Goal: Task Accomplishment & Management: Use online tool/utility

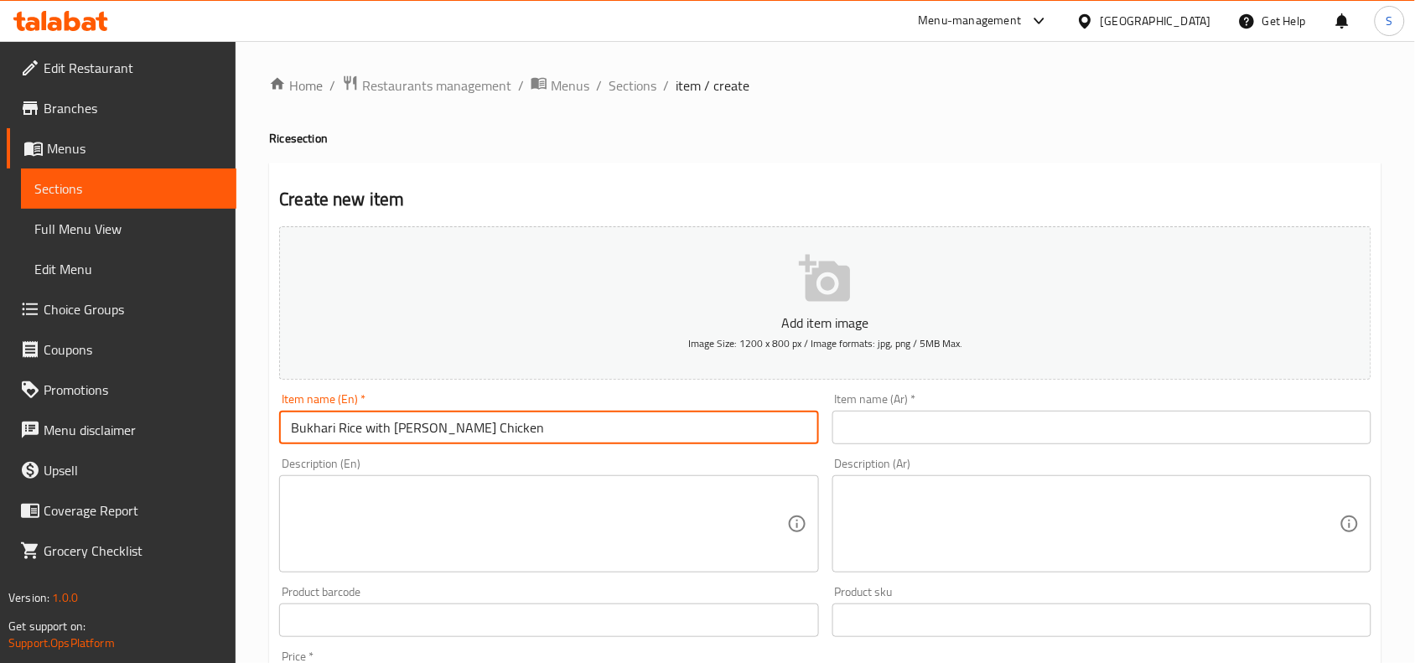
click at [1084, 436] on input "text" at bounding box center [1101, 428] width 539 height 34
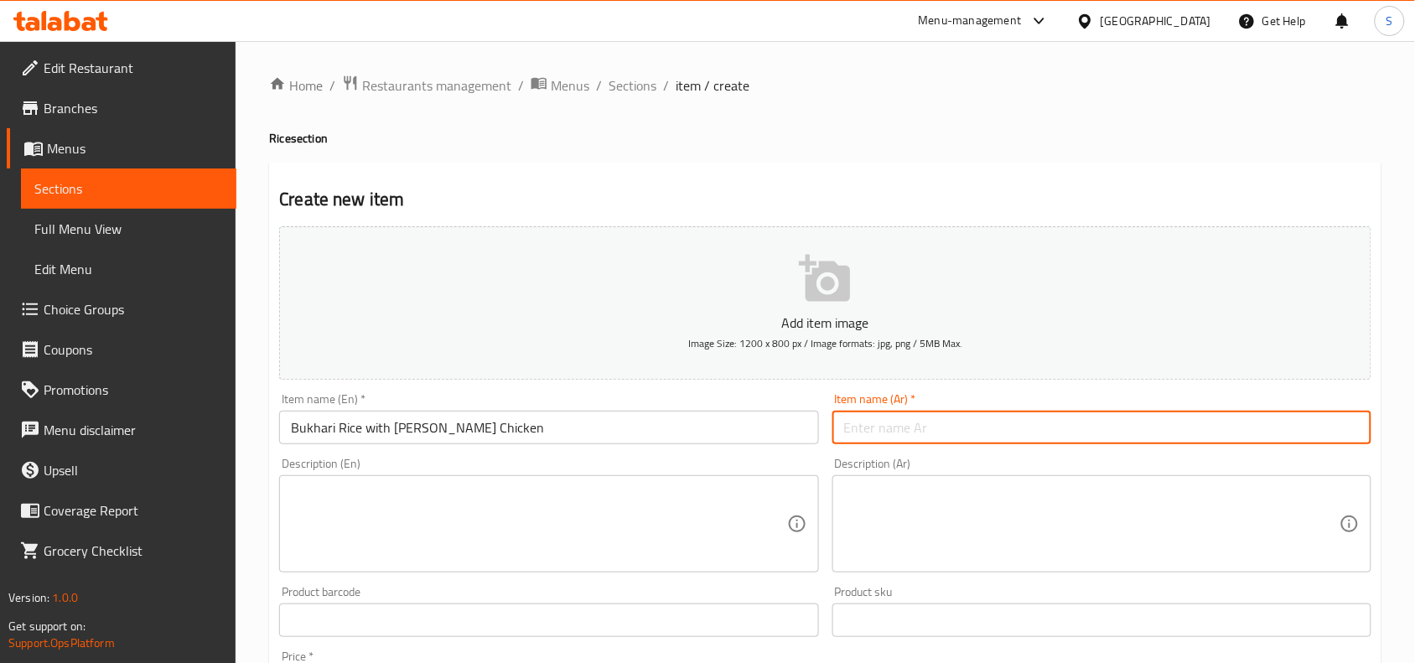
type input "H"
type input "ا"
type input "أرز بخاري مع دجاج عالفحم"
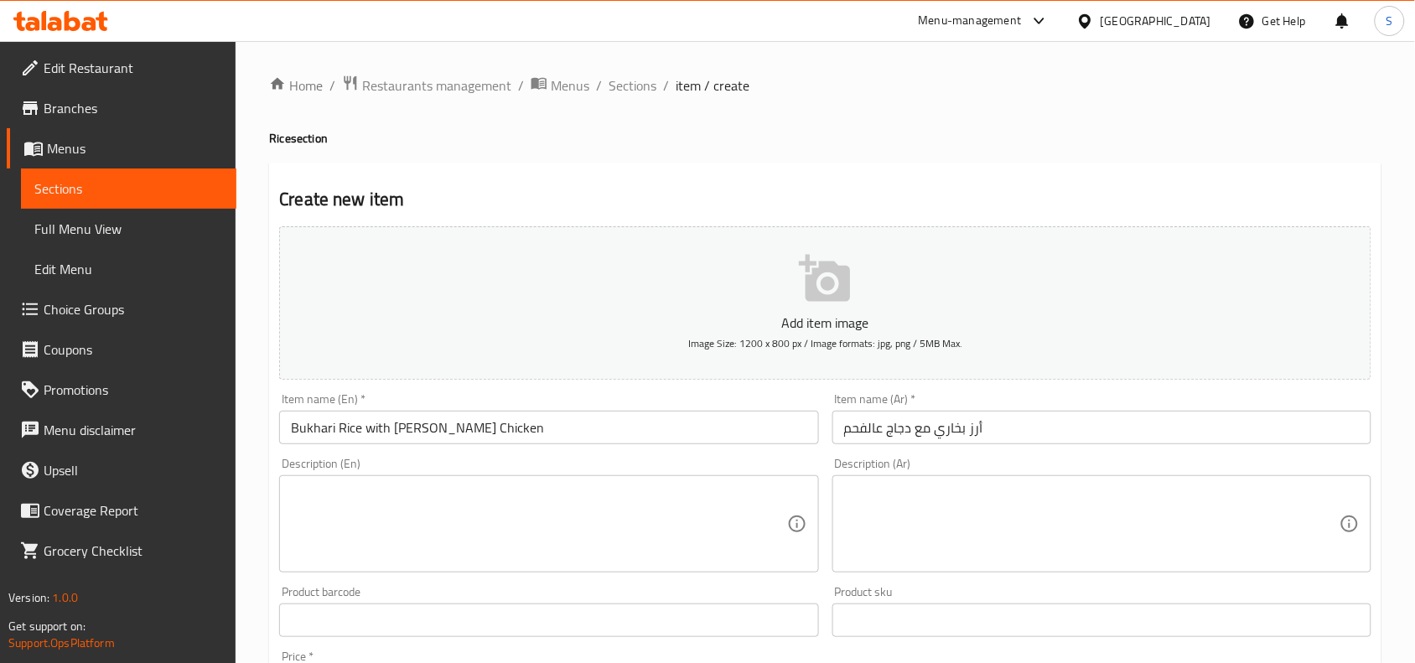
click at [1095, 386] on div "Item name (Ar)   * أرز بخاري مع دجاج عالفحم Item name (Ar) *" at bounding box center [1102, 418] width 552 height 65
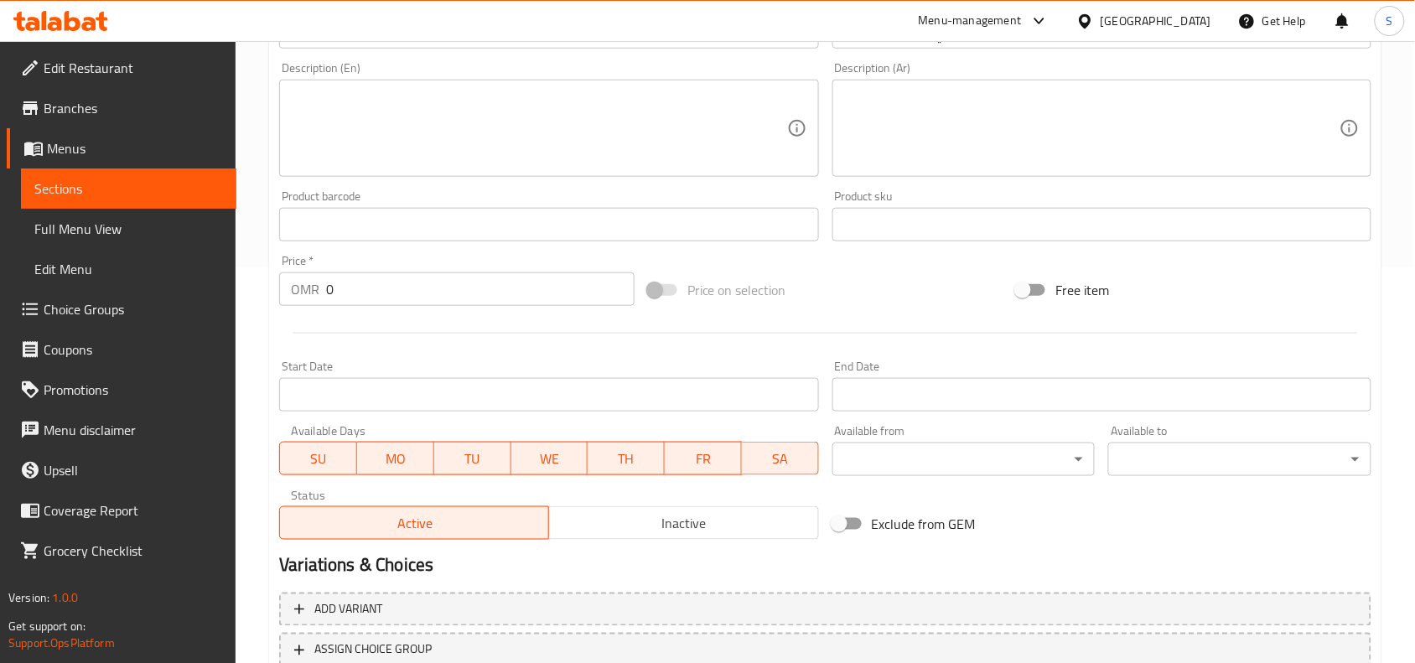
scroll to position [518, 0]
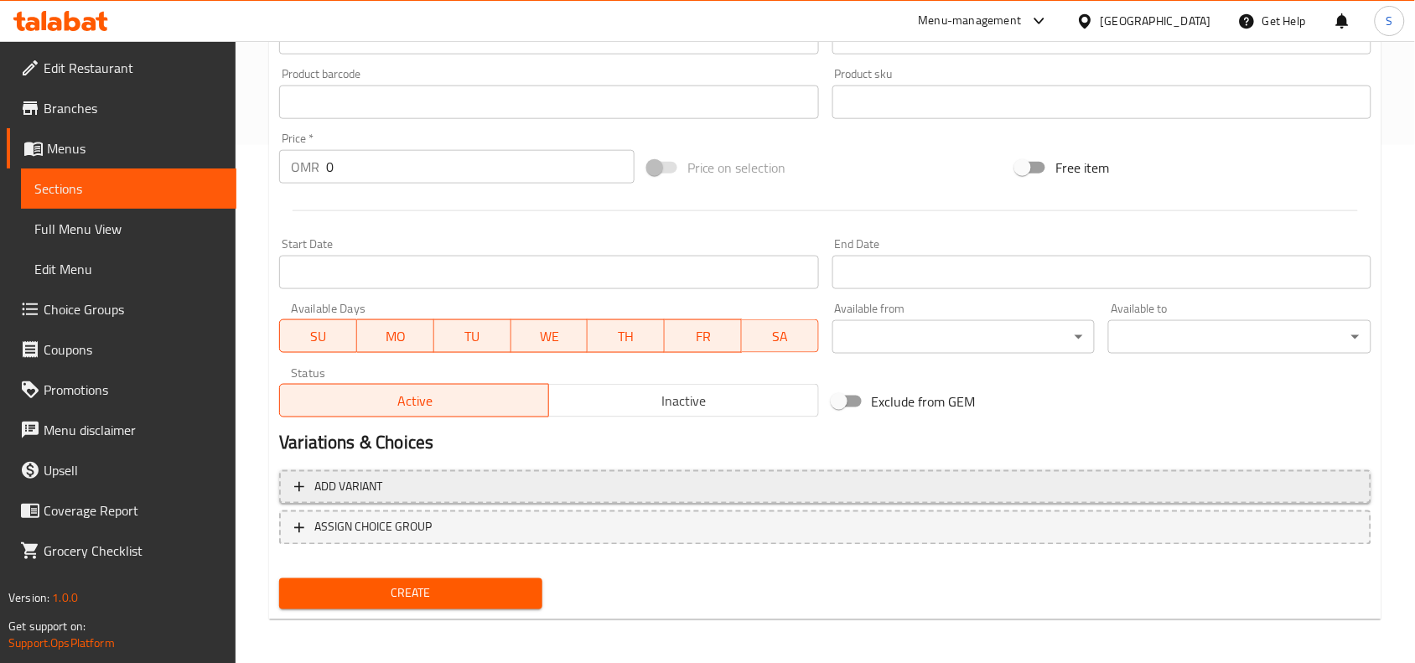
click at [767, 488] on span "Add variant" at bounding box center [825, 487] width 1062 height 21
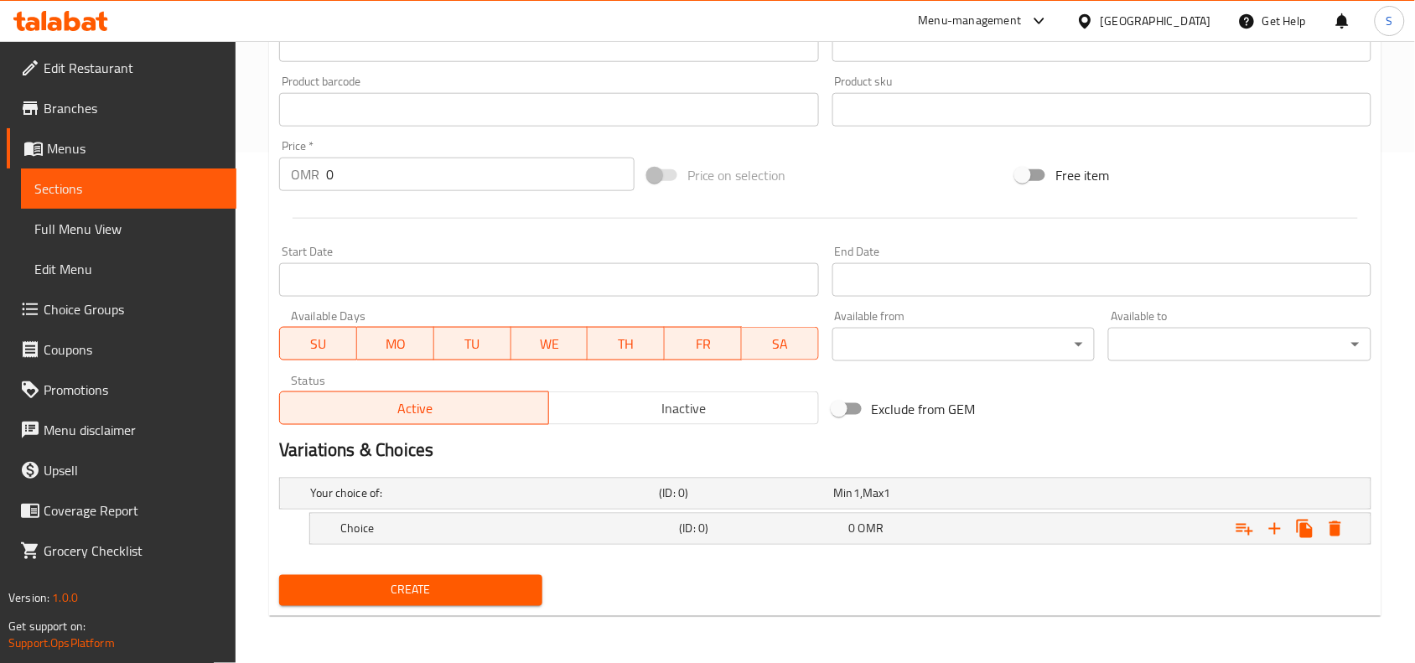
scroll to position [510, 0]
click at [1283, 536] on icon "Expand" at bounding box center [1275, 530] width 20 height 20
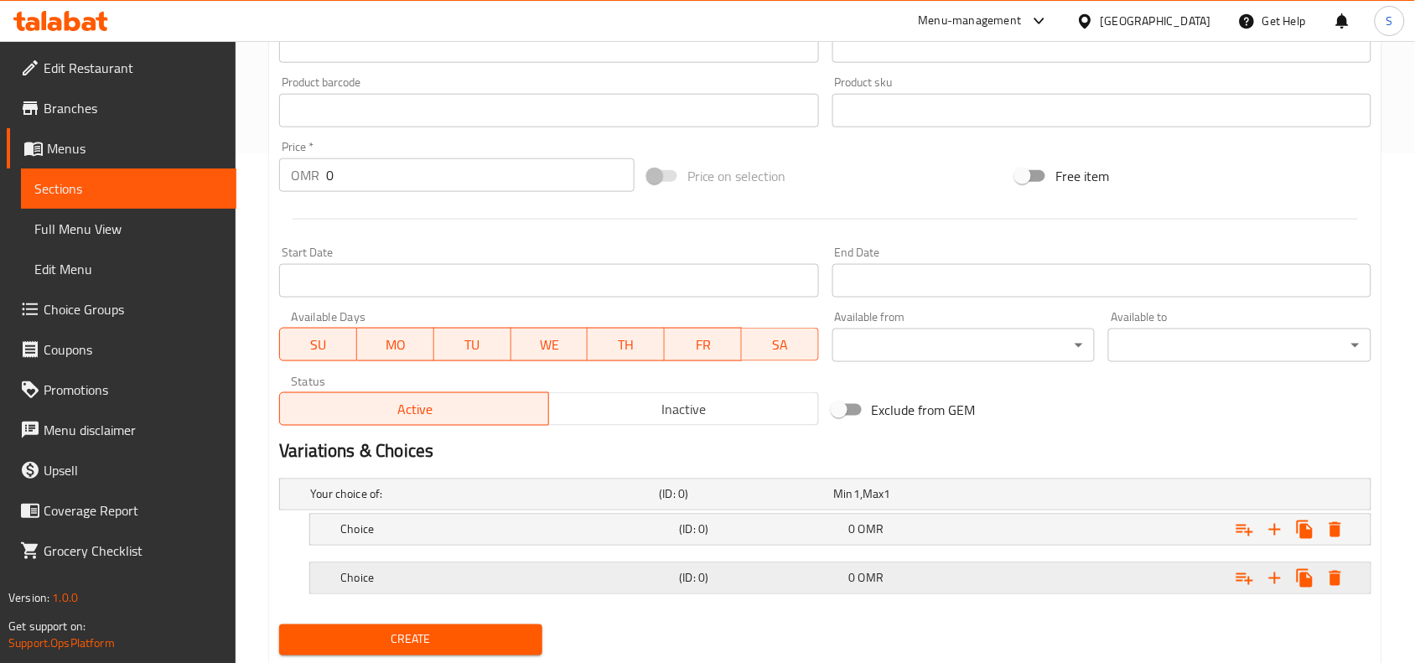
click at [588, 503] on h5 "Choice" at bounding box center [481, 494] width 342 height 17
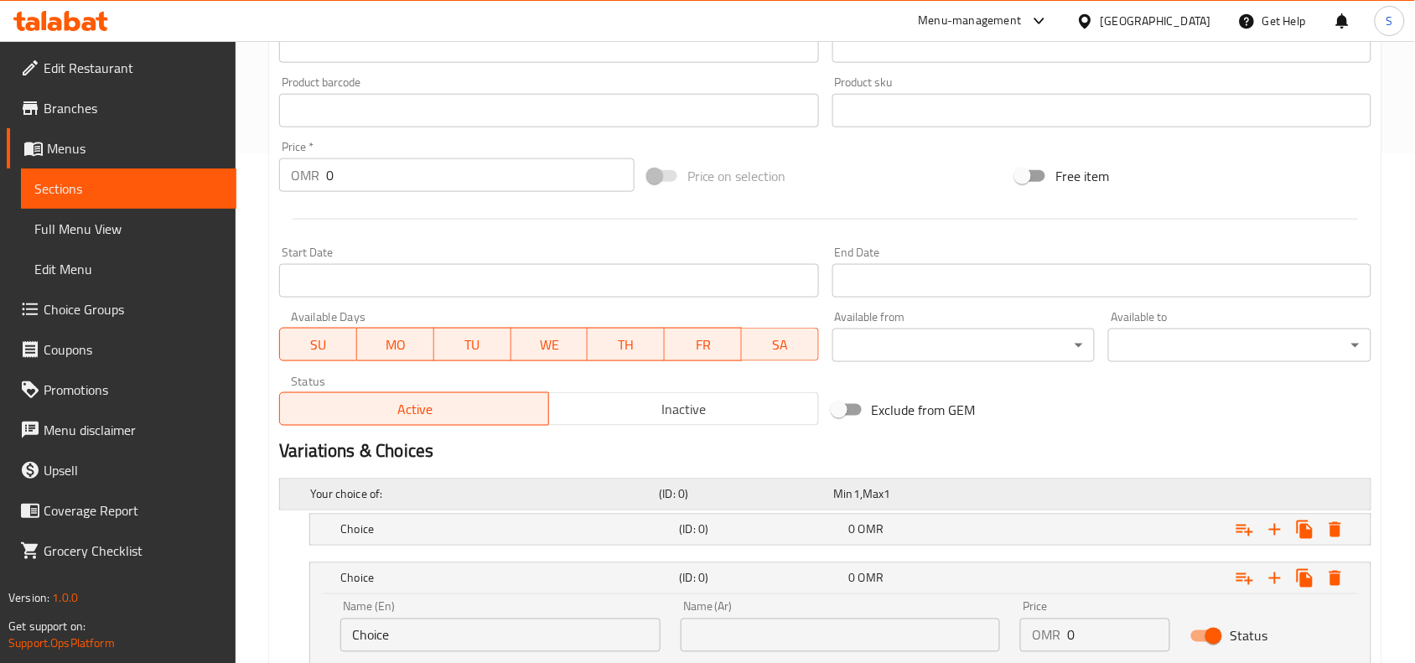
click at [579, 509] on div "Your choice of: (ID: 0) Min 1 , Max 1" at bounding box center [830, 494] width 1047 height 37
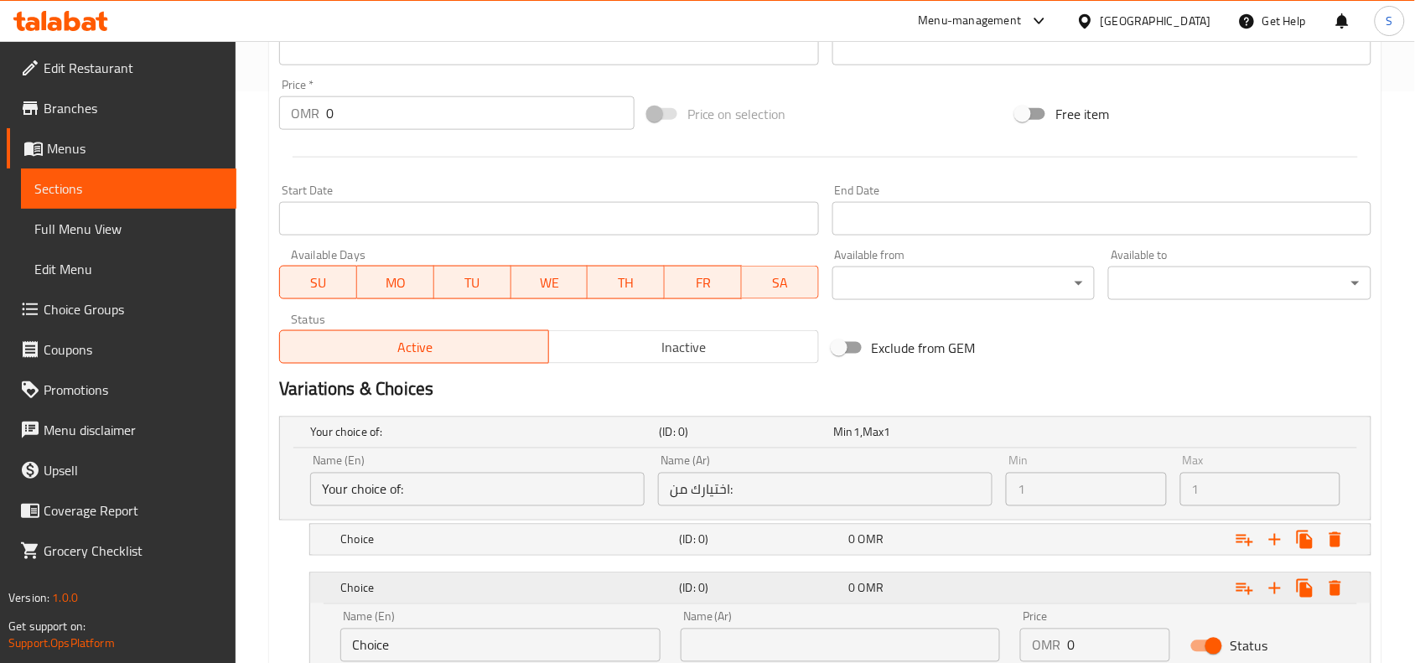
scroll to position [614, 0]
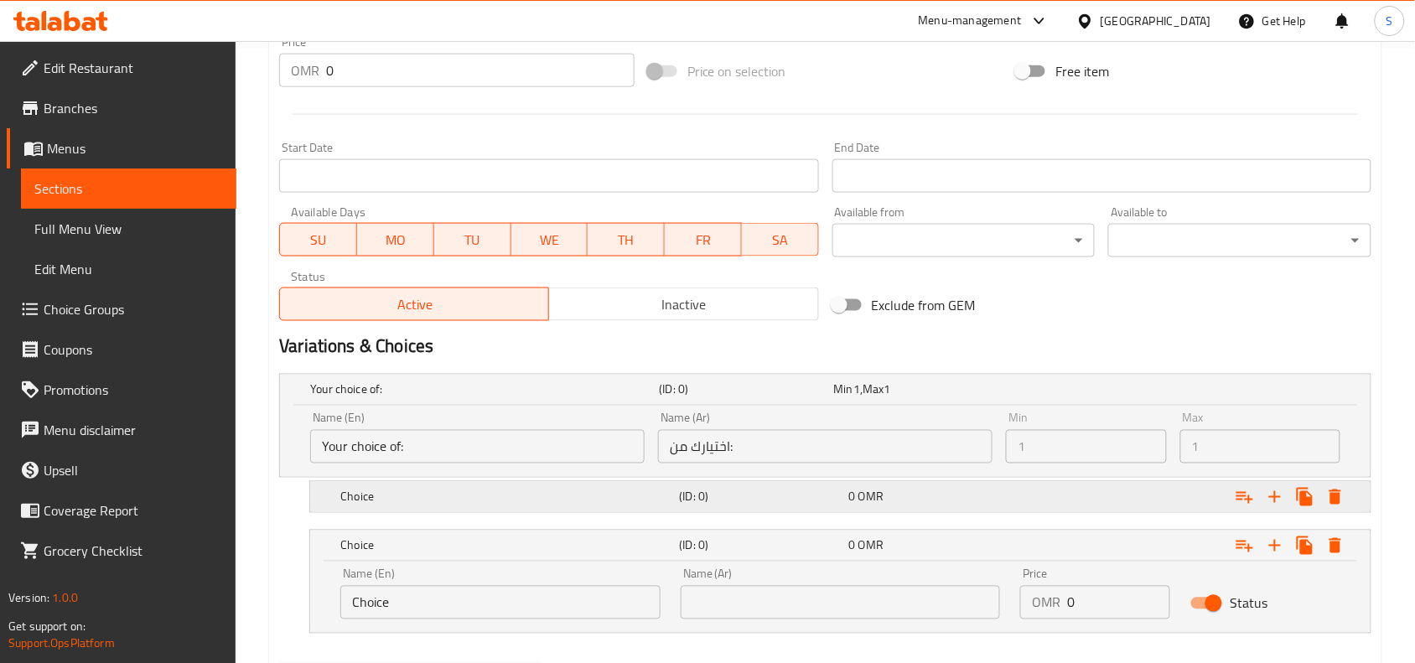
click at [543, 398] on h5 "Choice" at bounding box center [481, 389] width 342 height 17
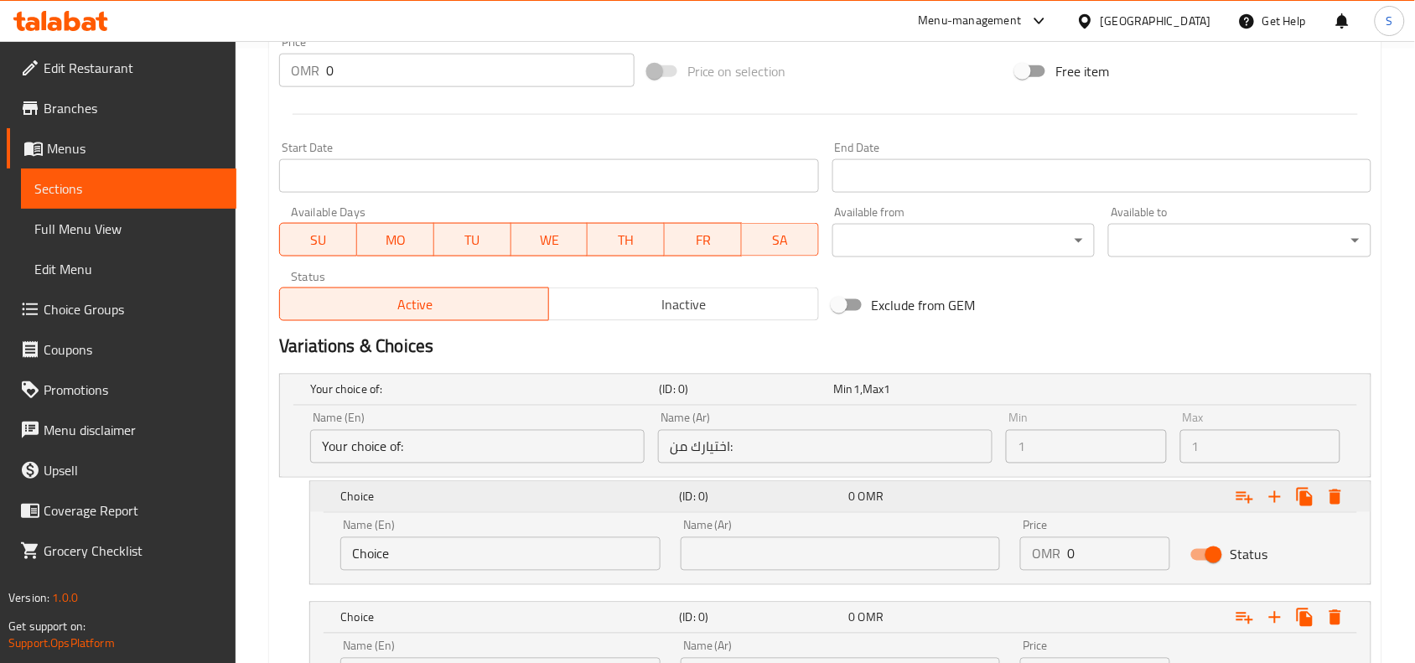
scroll to position [719, 0]
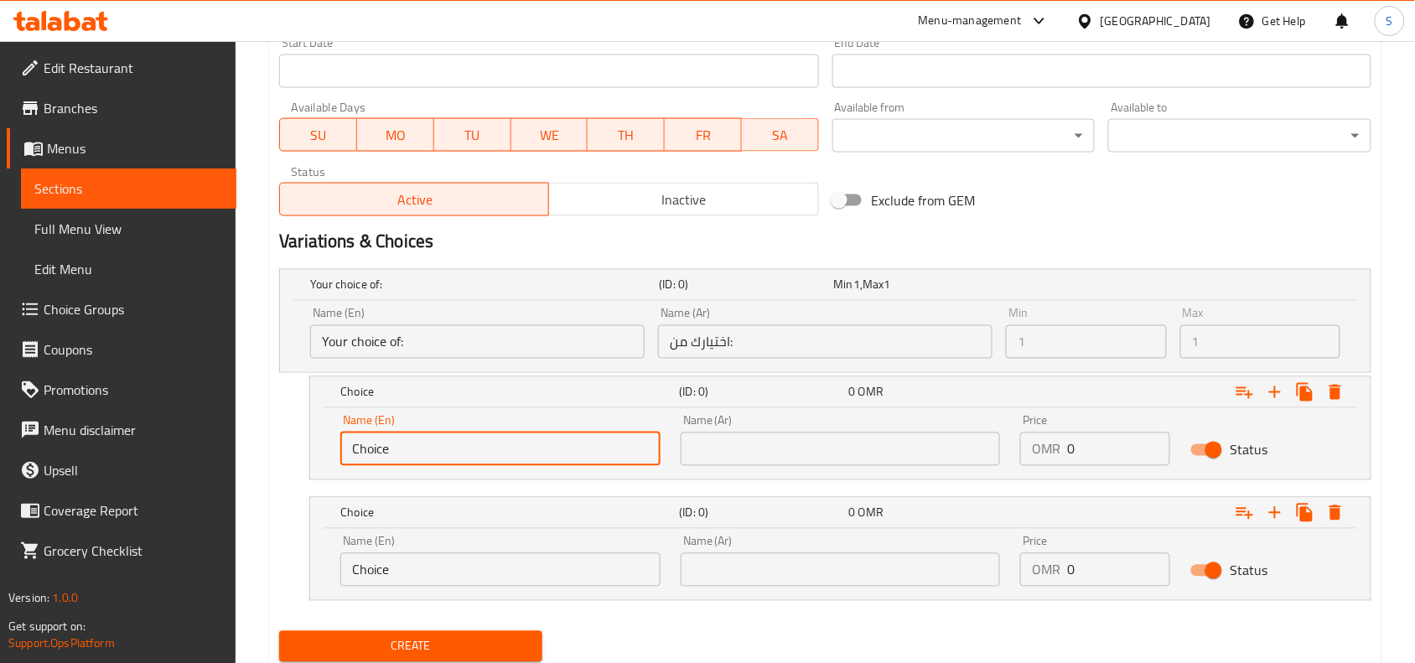
click at [557, 445] on input "Choice" at bounding box center [500, 449] width 320 height 34
type input "Ruba"
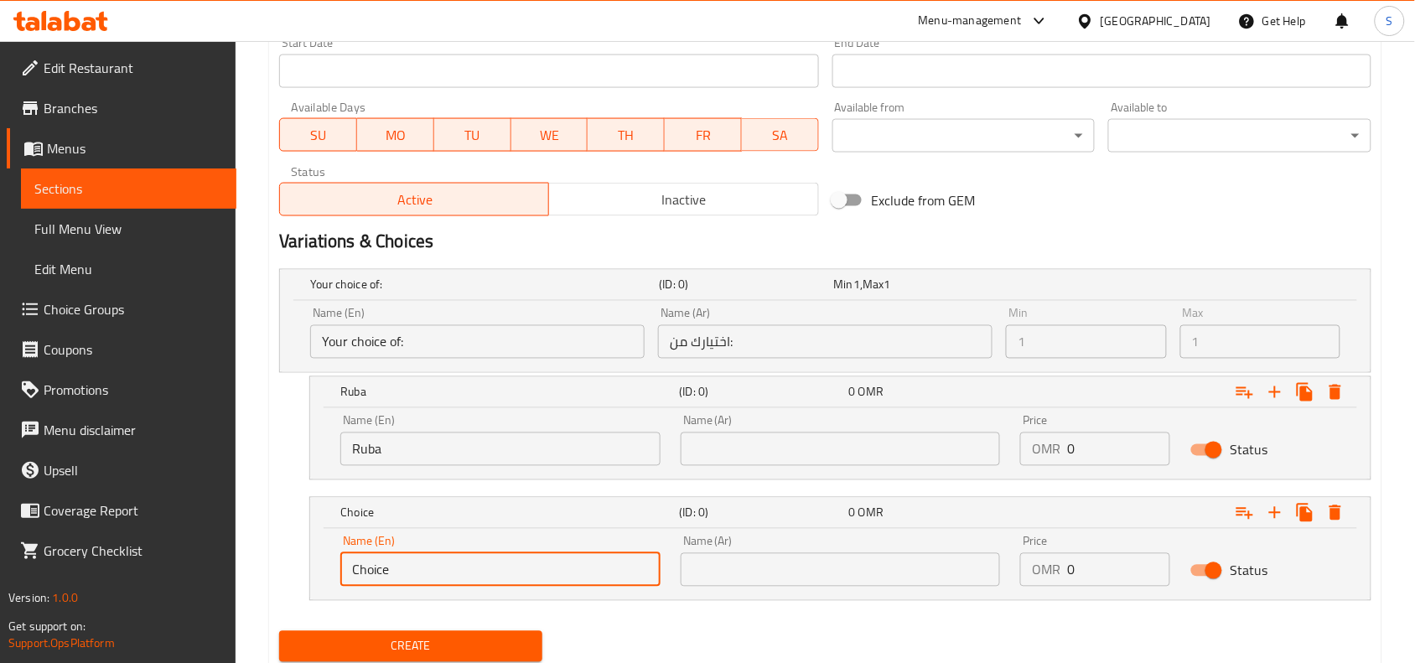
click at [505, 568] on input "Choice" at bounding box center [500, 570] width 320 height 34
type input "Half"
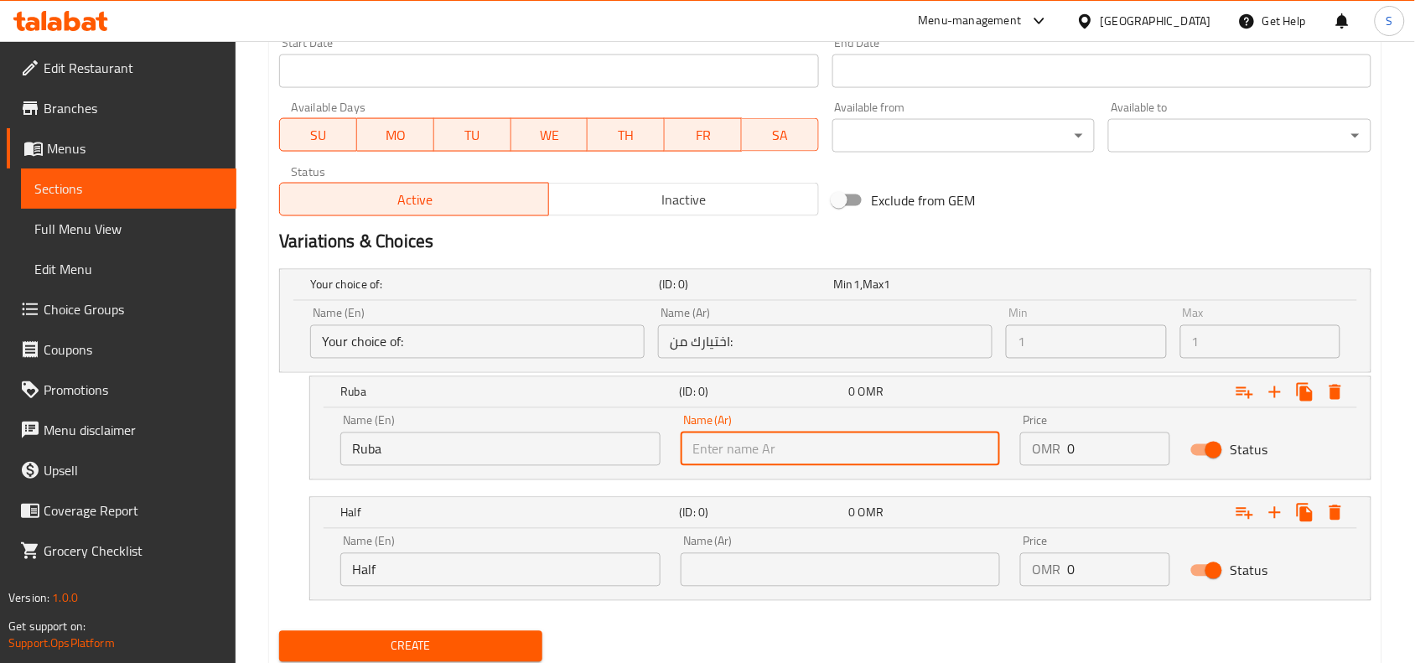
click at [781, 436] on input "text" at bounding box center [841, 449] width 320 height 34
type input "ربع"
click at [771, 578] on input "text" at bounding box center [841, 570] width 320 height 34
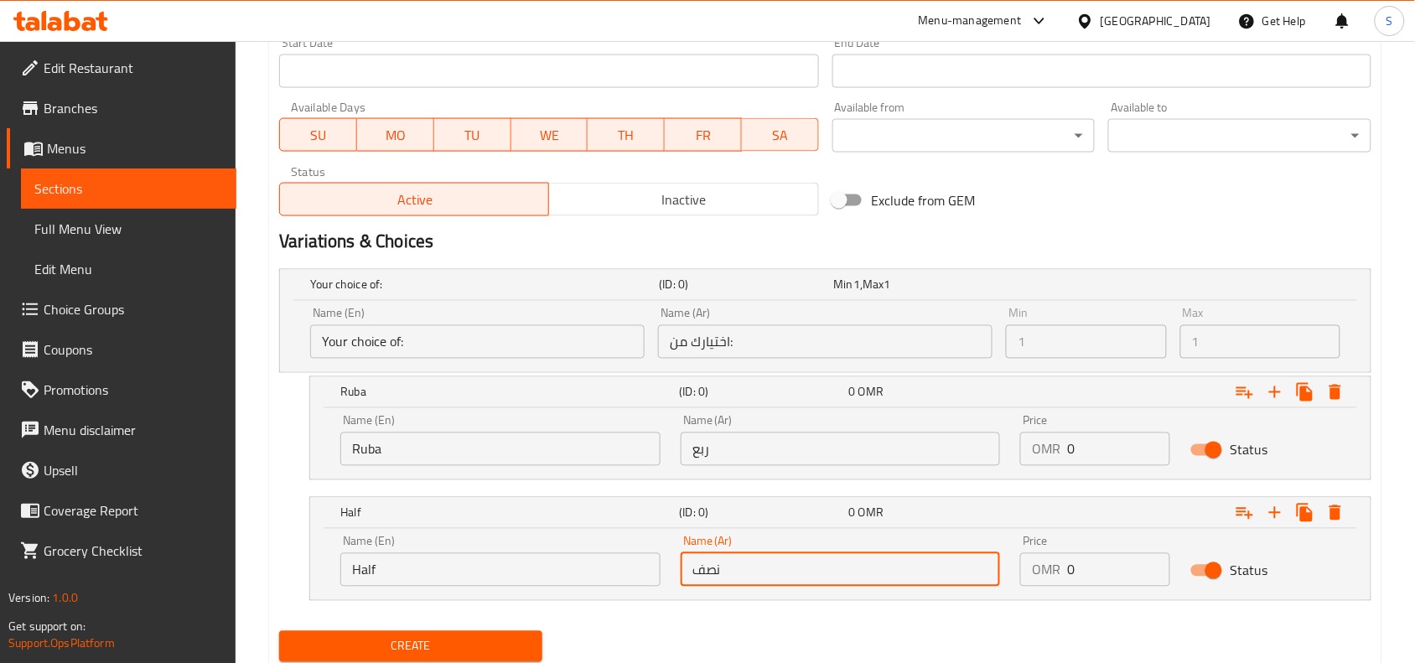
type input "نصف"
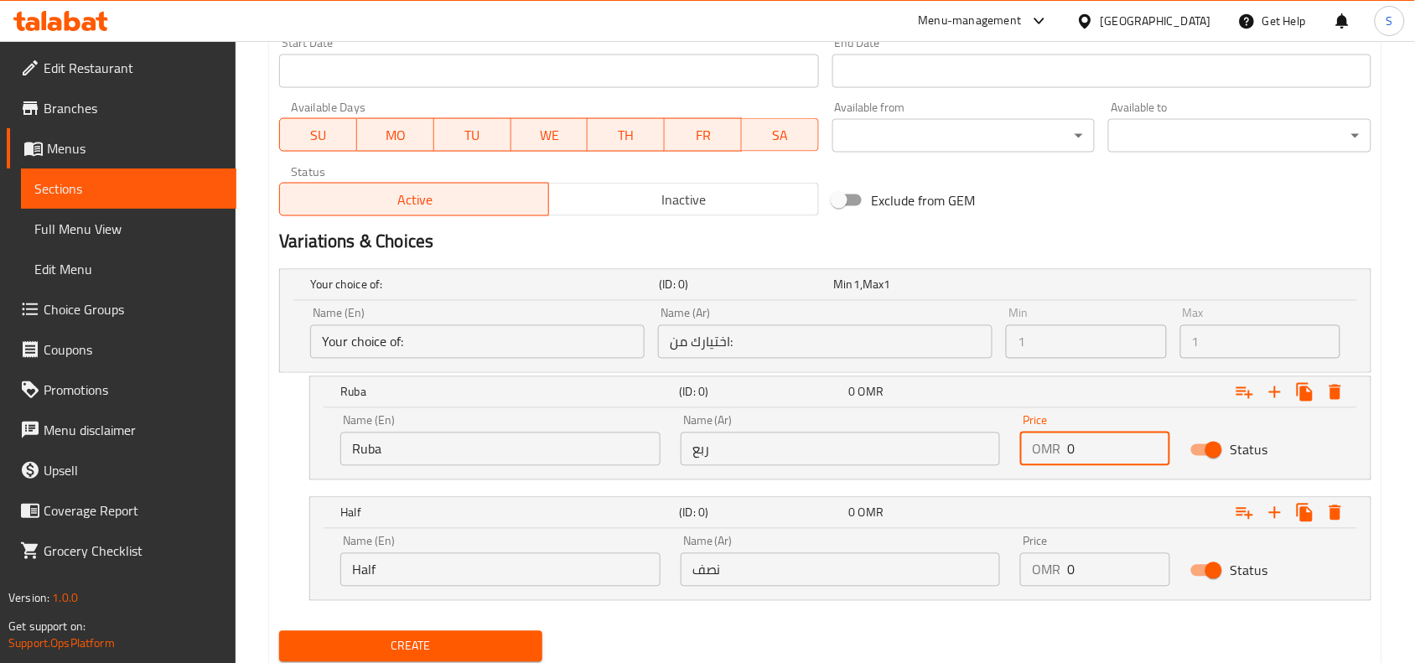
drag, startPoint x: 1100, startPoint y: 451, endPoint x: 1010, endPoint y: 445, distance: 90.7
click at [1011, 445] on div "Price OMR 0 Price" at bounding box center [1095, 440] width 170 height 71
type input "1.3"
drag, startPoint x: 1108, startPoint y: 570, endPoint x: 1017, endPoint y: 570, distance: 91.4
click at [1017, 570] on div "Price OMR 0 Price" at bounding box center [1095, 561] width 170 height 71
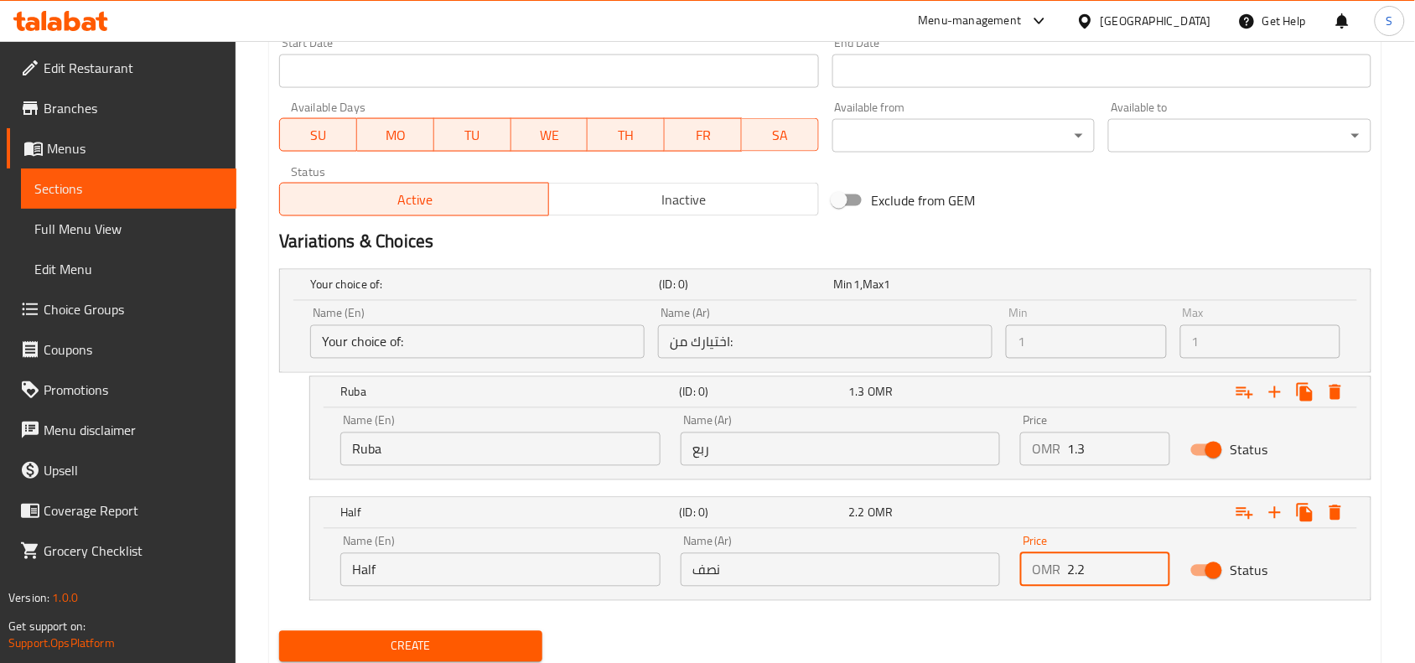
type input "2.2"
click at [441, 639] on span "Create" at bounding box center [411, 646] width 236 height 21
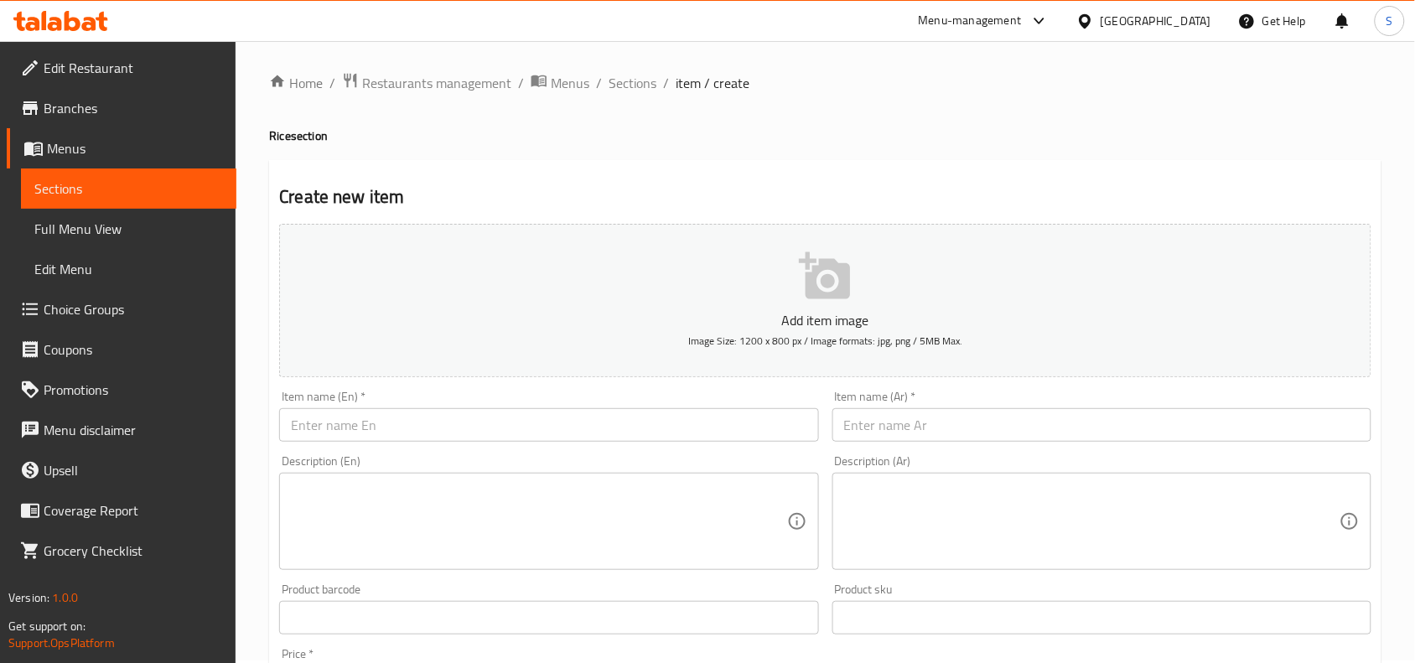
scroll to position [0, 0]
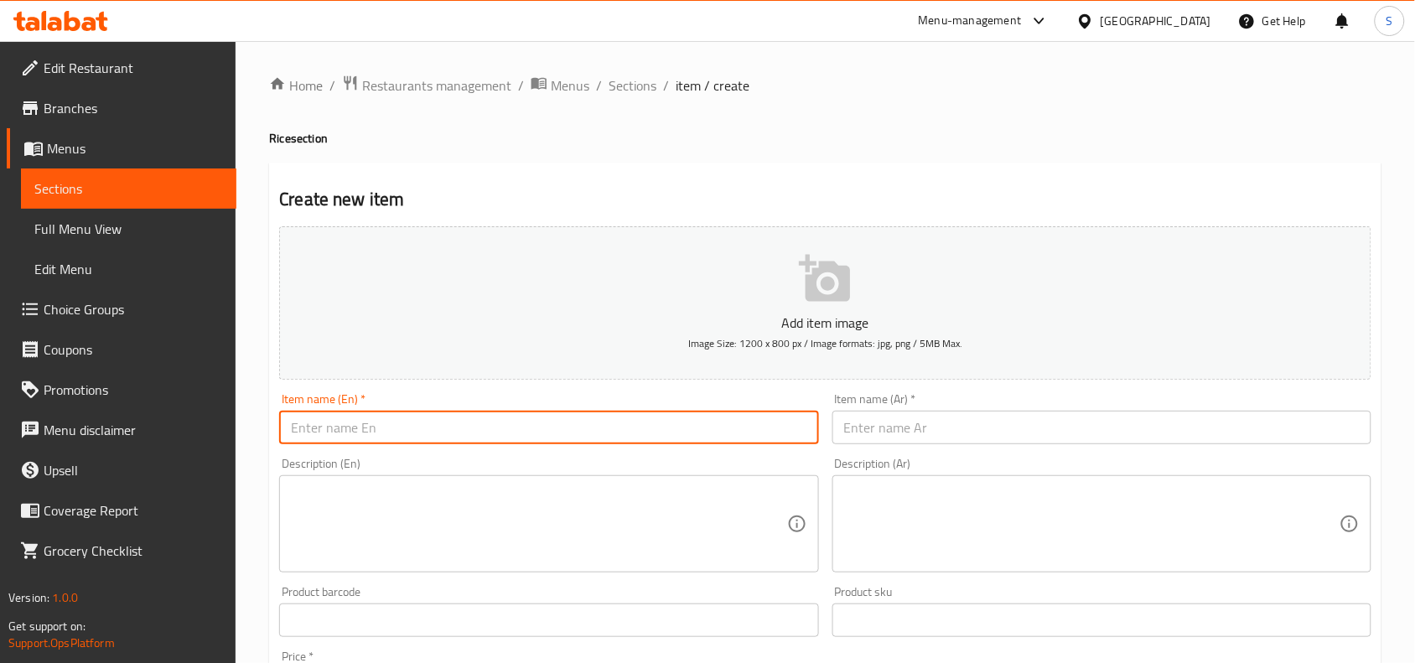
click at [588, 430] on input "text" at bounding box center [548, 428] width 539 height 34
paste input "MUTTON BUKHARI"
click at [583, 420] on input "MUTTON BUKHARI" at bounding box center [548, 428] width 539 height 34
click at [578, 427] on input "MUTTON BUKHARI" at bounding box center [548, 428] width 539 height 34
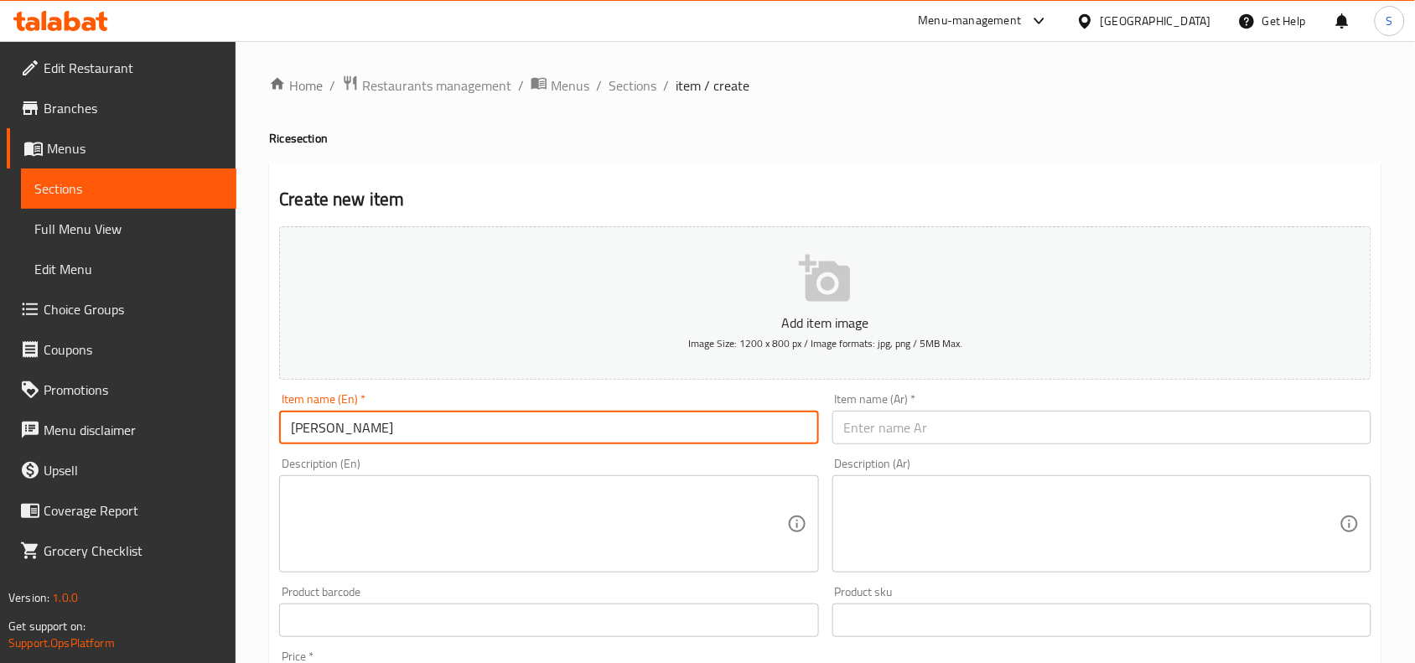
click at [578, 427] on input "MUTTON BUKHARI" at bounding box center [548, 428] width 539 height 34
type input "Mutton Bukhari"
click at [1004, 422] on input "text" at bounding box center [1101, 428] width 539 height 34
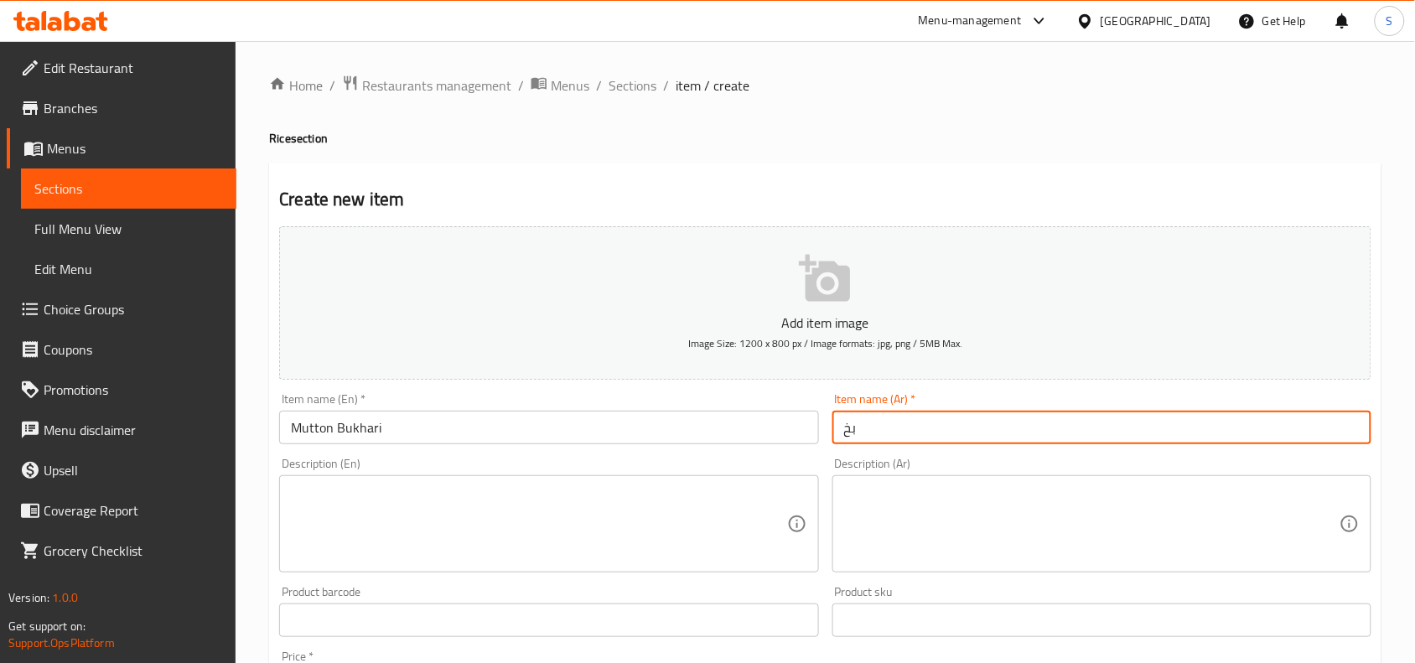
type input "ب"
type input "لحم ضأن بخاري"
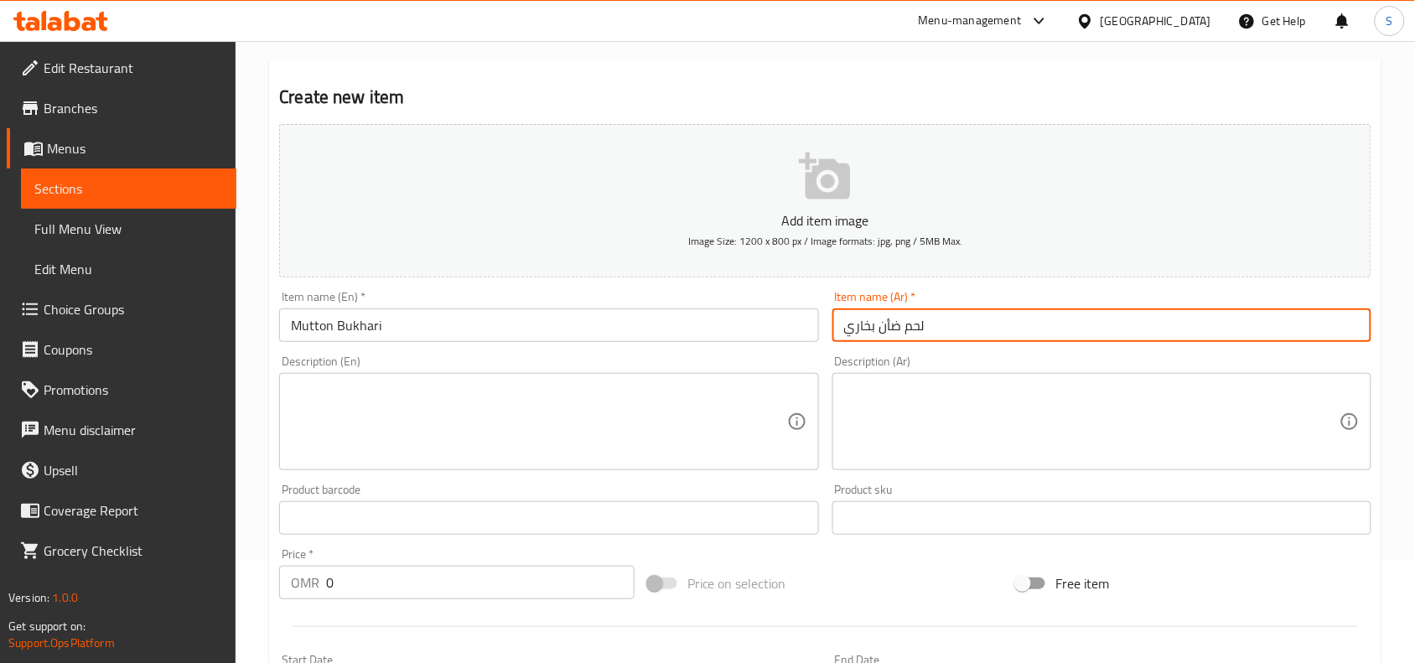
scroll to position [105, 0]
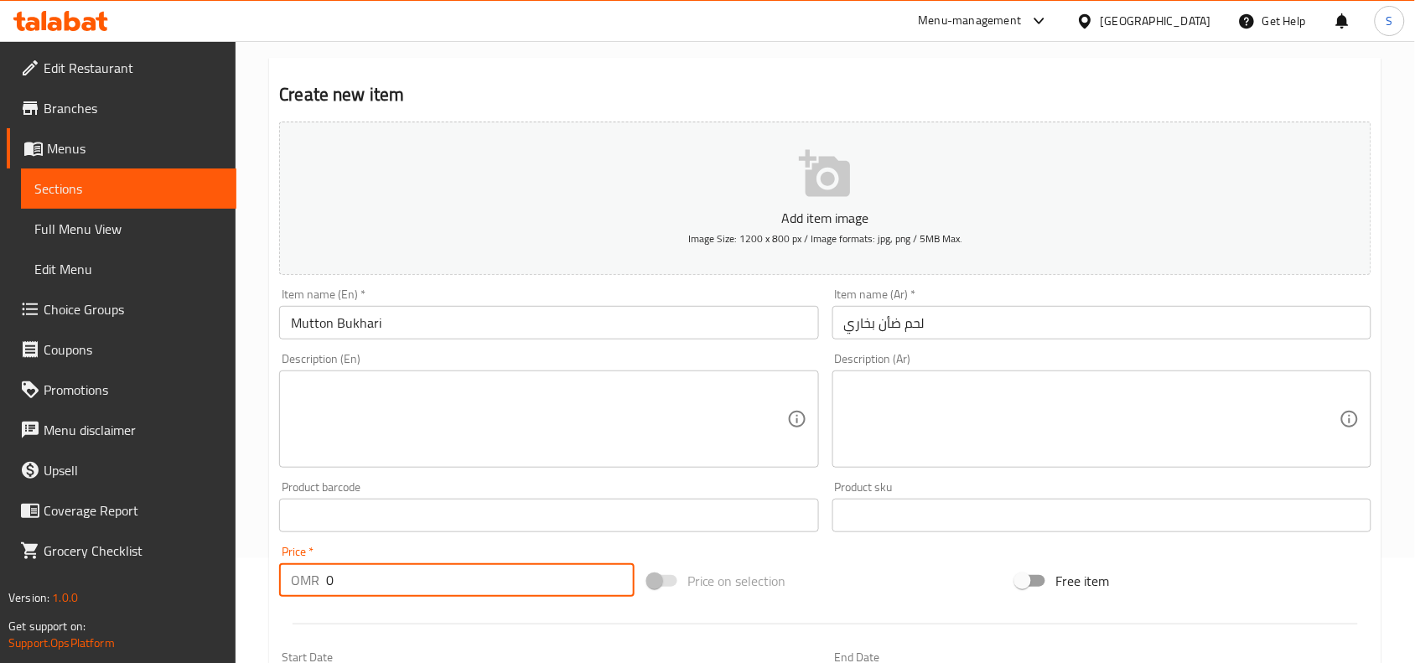
drag, startPoint x: 349, startPoint y: 592, endPoint x: 189, endPoint y: 591, distance: 159.2
click at [216, 597] on div "Edit Restaurant Branches Menus Sections Full Menu View Edit Menu Choice Groups …" at bounding box center [707, 634] width 1415 height 1397
type input "2.5"
click at [835, 568] on div "Price on selection" at bounding box center [825, 580] width 369 height 45
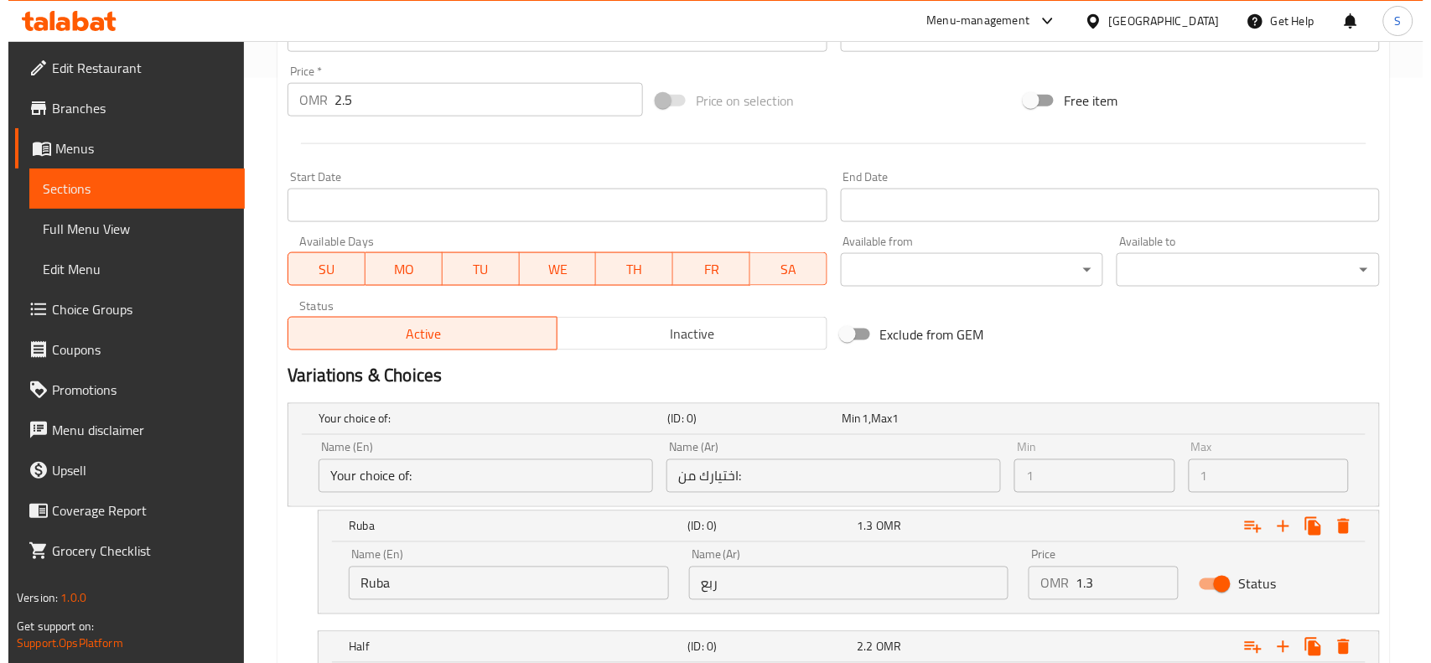
scroll to position [629, 0]
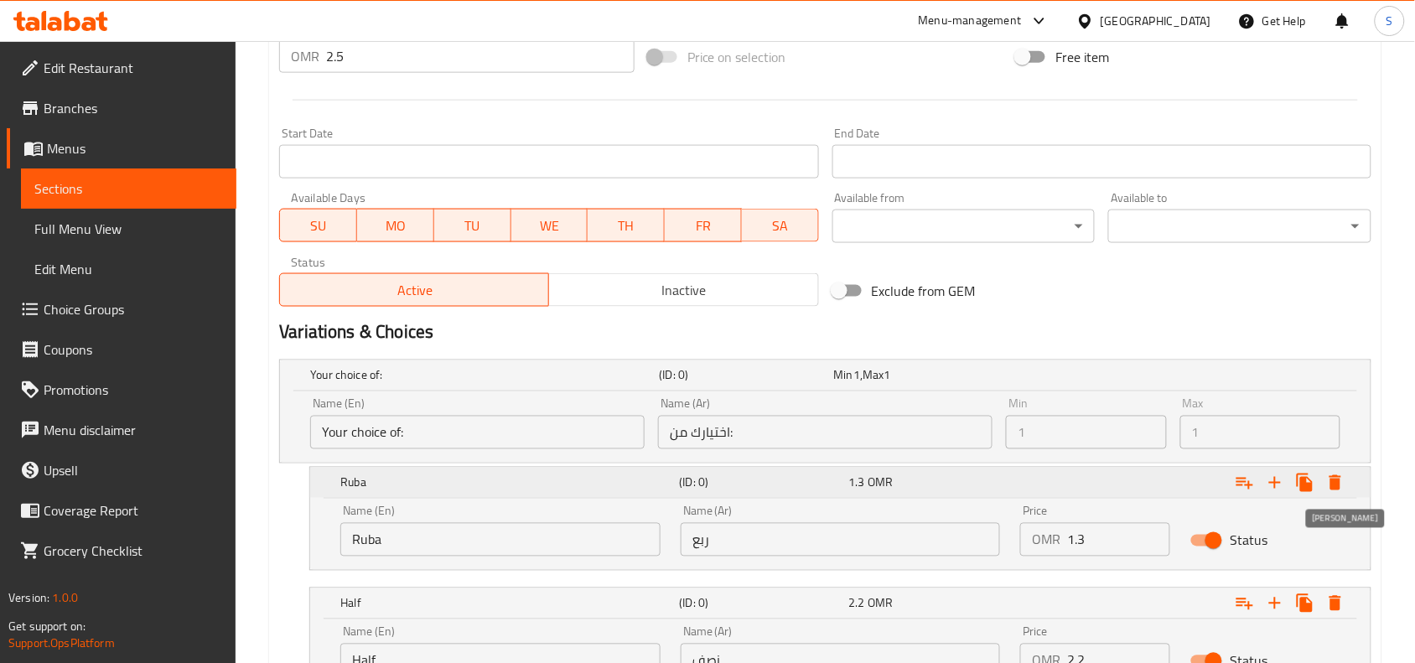
click at [1328, 476] on icon "Expand" at bounding box center [1335, 483] width 20 height 20
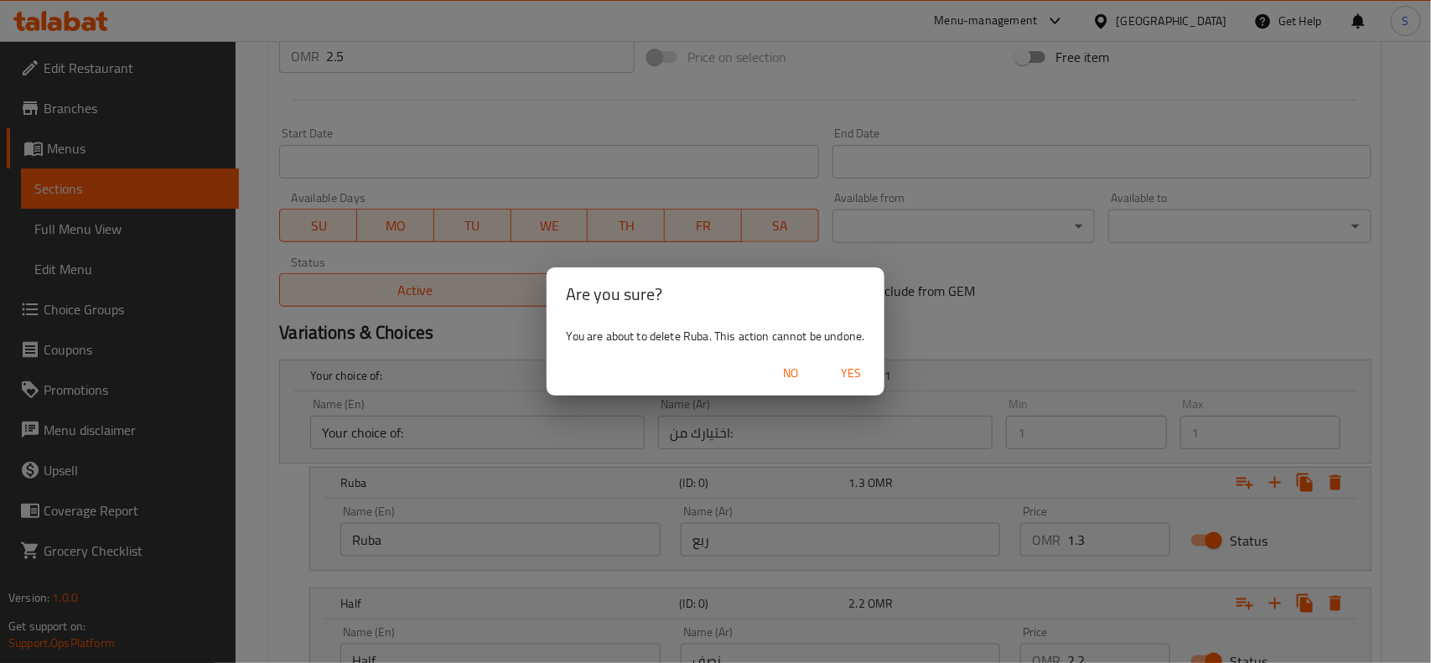
click at [864, 378] on span "Yes" at bounding box center [851, 373] width 40 height 21
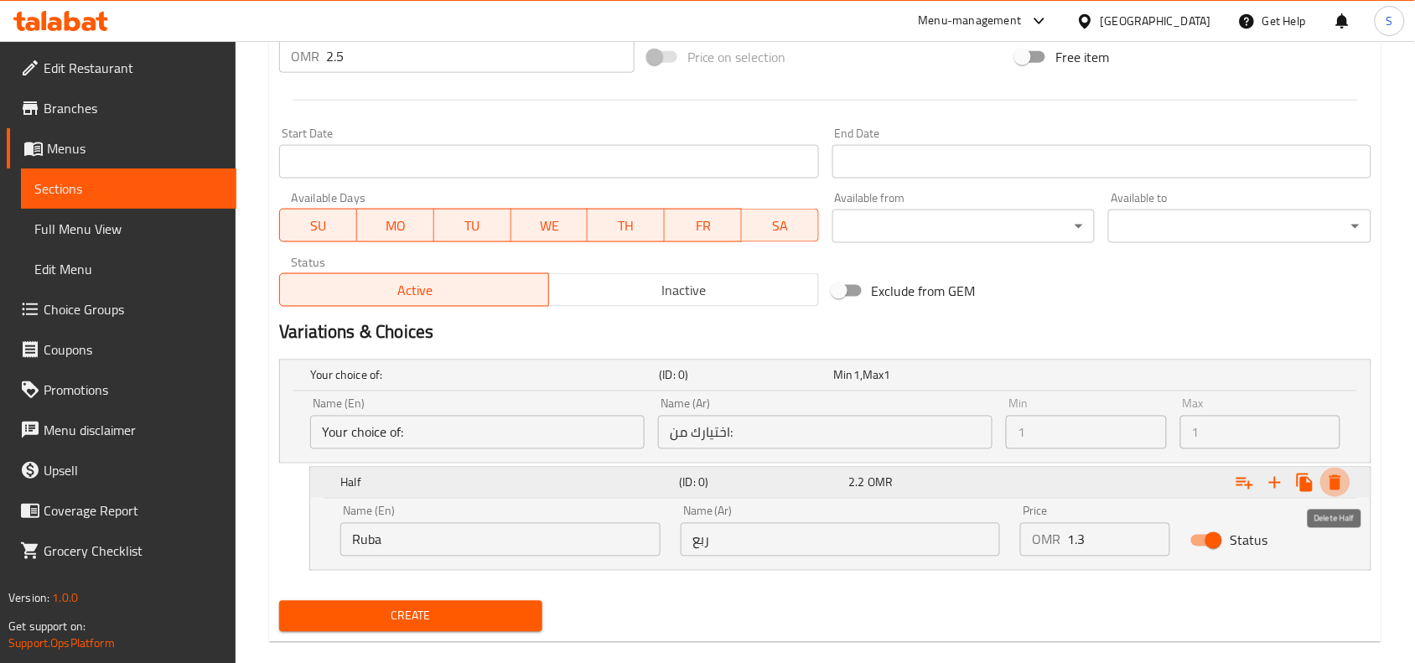
click at [1335, 482] on icon "Expand" at bounding box center [1335, 482] width 12 height 15
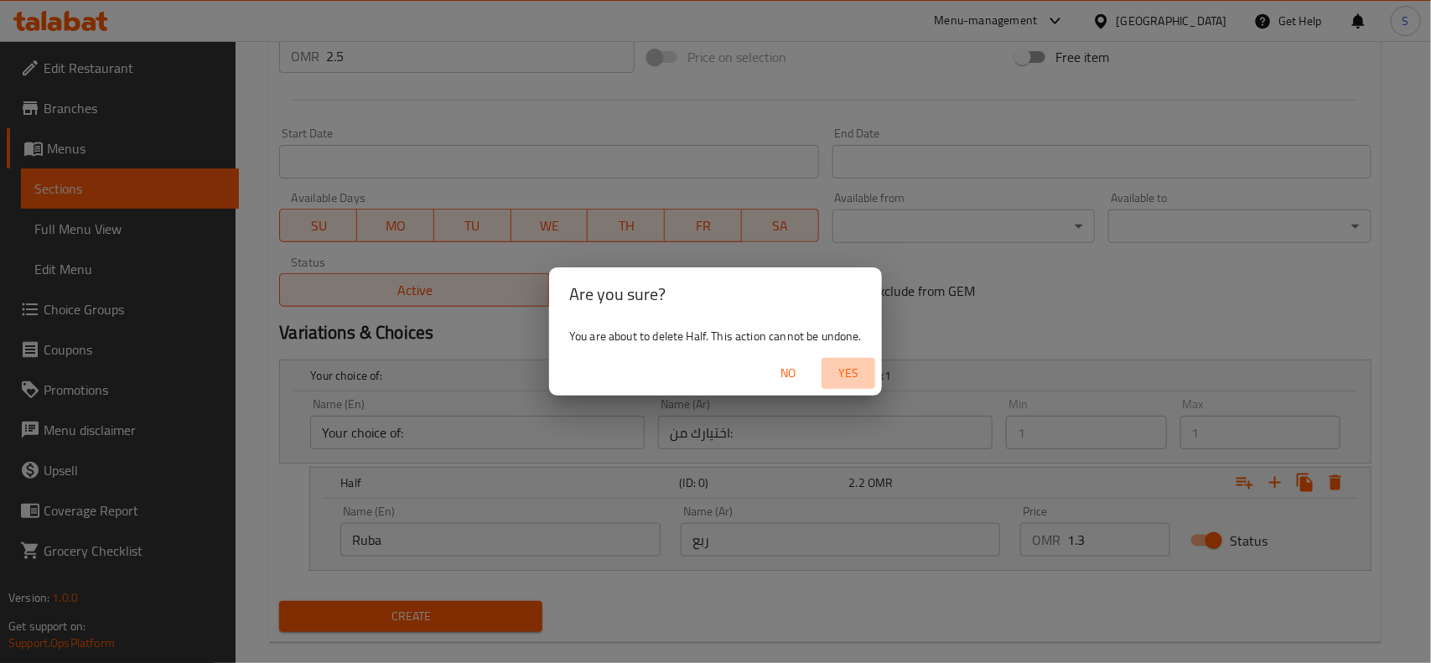
click at [848, 371] on span "Yes" at bounding box center [848, 373] width 40 height 21
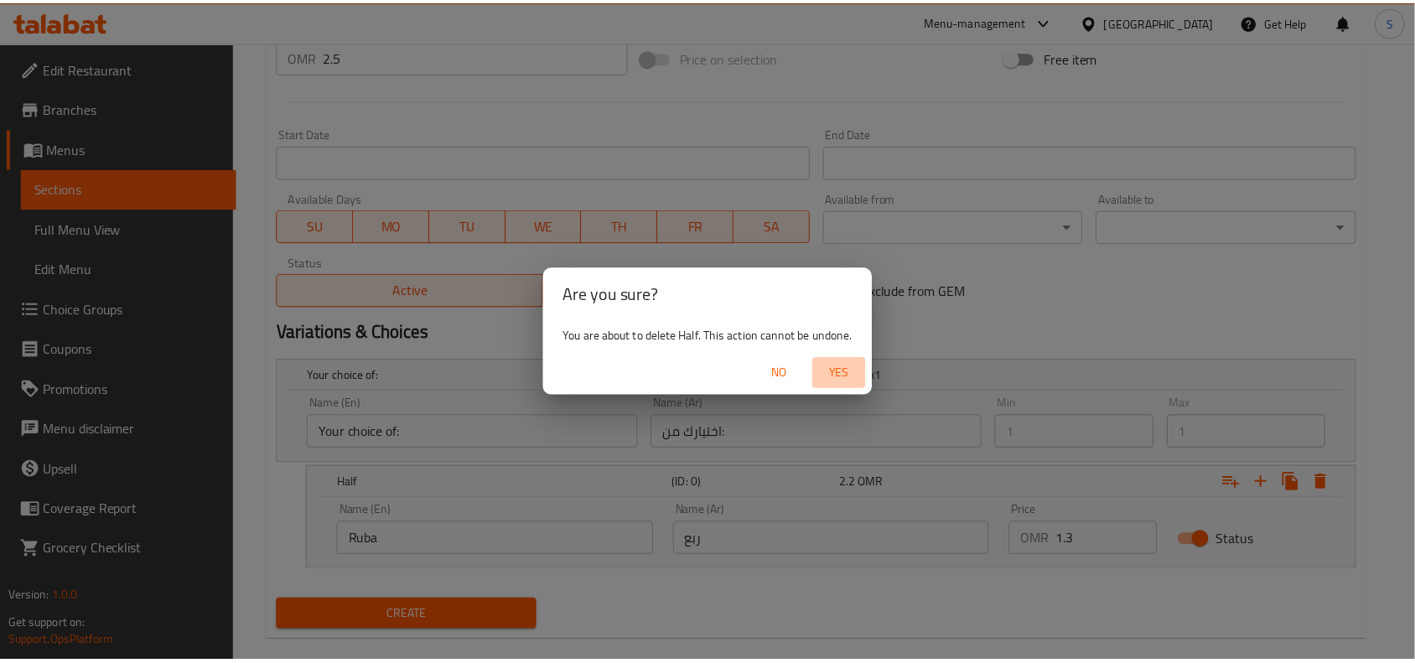
scroll to position [518, 0]
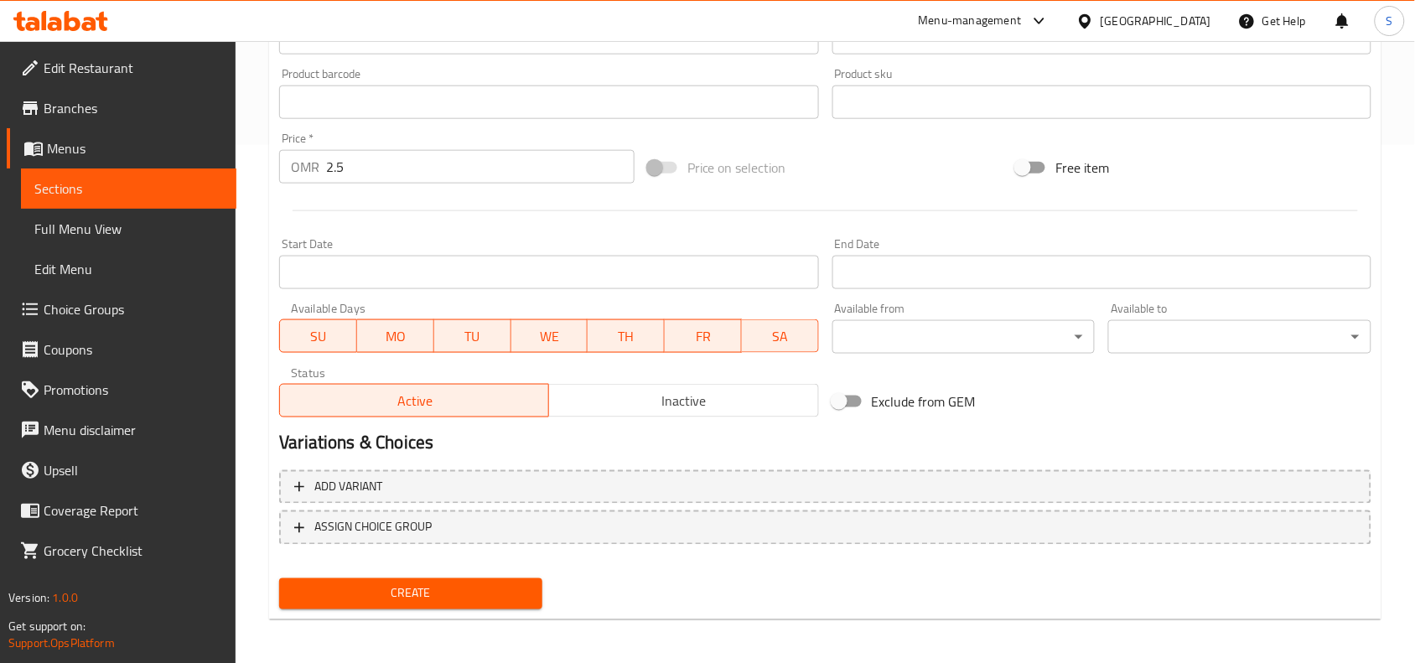
click at [466, 614] on div "Create new item Add item image Image Size: 1200 x 800 px / Image formats: jpg, …" at bounding box center [825, 133] width 1112 height 976
click at [469, 599] on span "Create" at bounding box center [411, 593] width 236 height 21
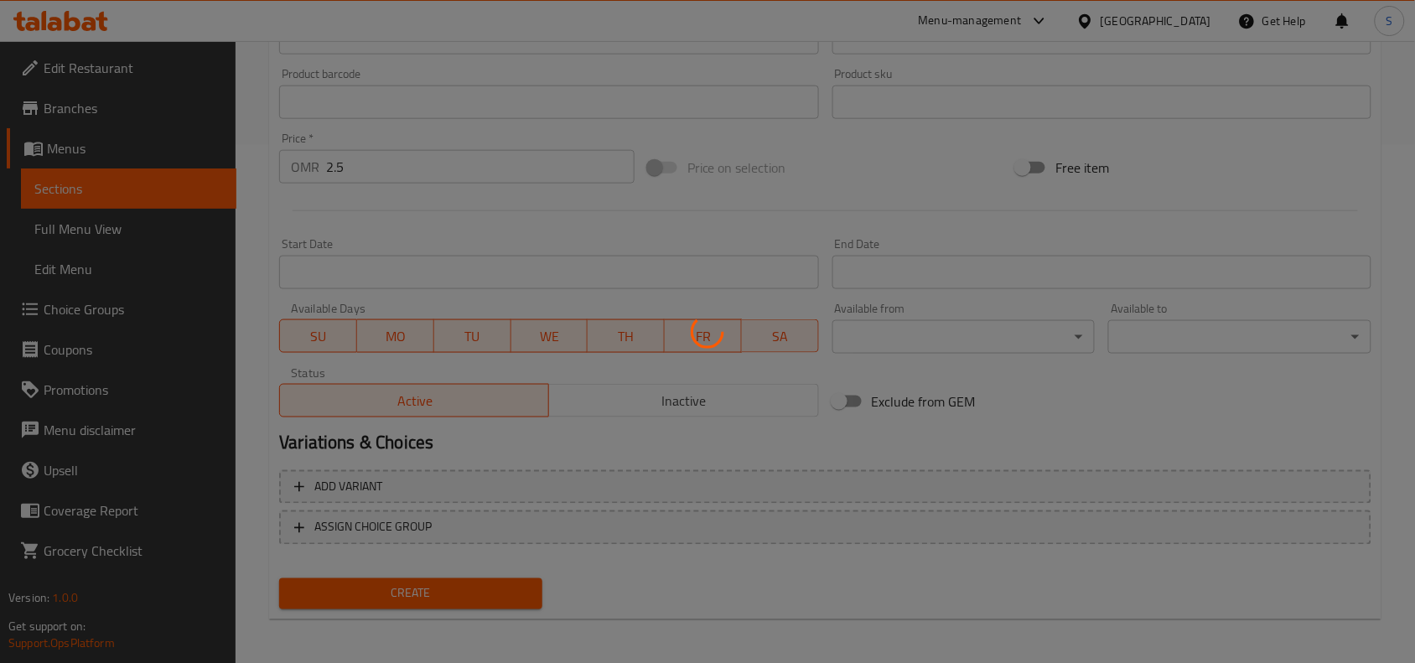
type input "0"
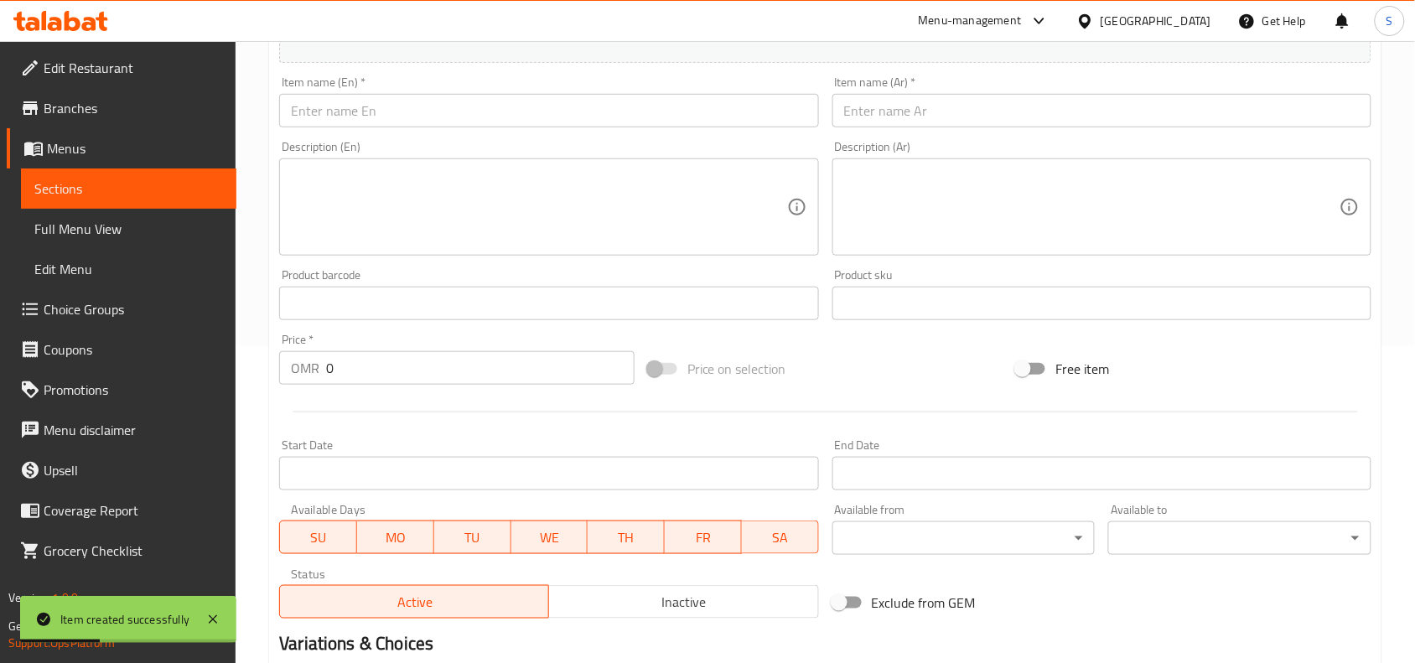
scroll to position [0, 0]
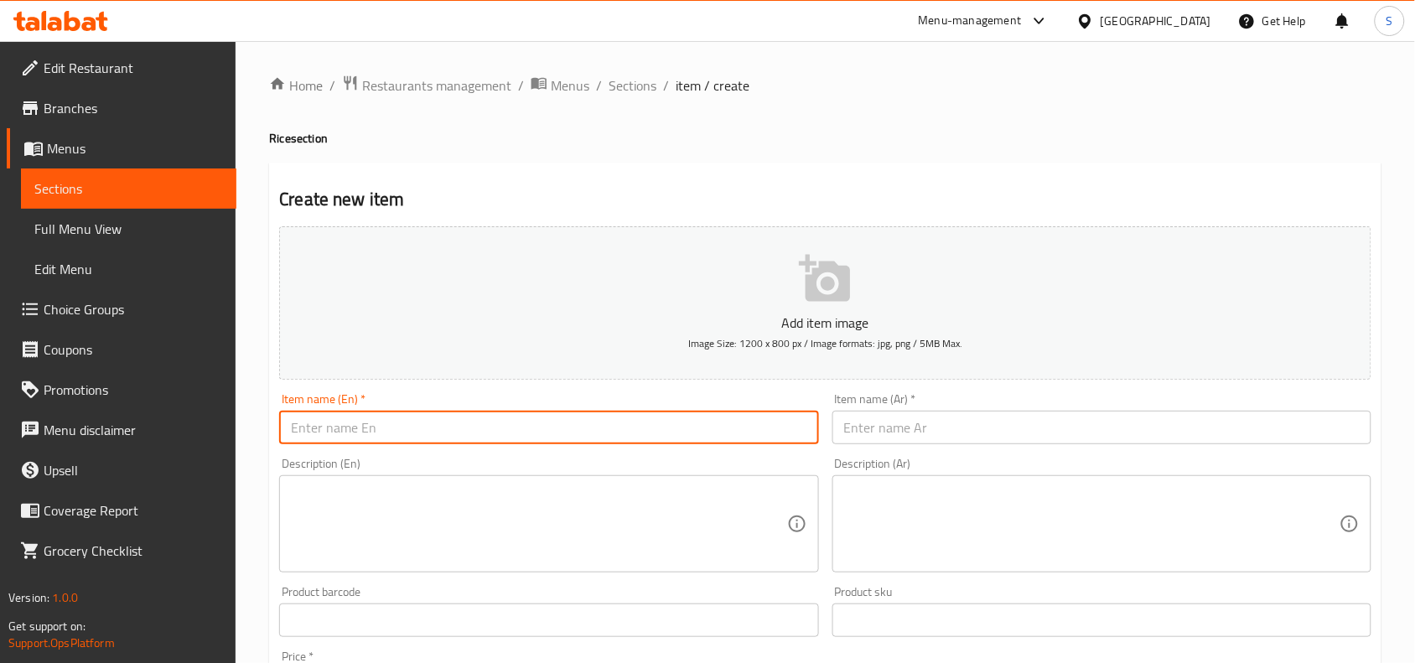
click at [606, 426] on input "text" at bounding box center [548, 428] width 539 height 34
paste input "BUKHARI RICE WITH FRY CHICKEN"
click at [606, 426] on input "BUKHARI RICE WITH FRY CHICKEN" at bounding box center [548, 428] width 539 height 34
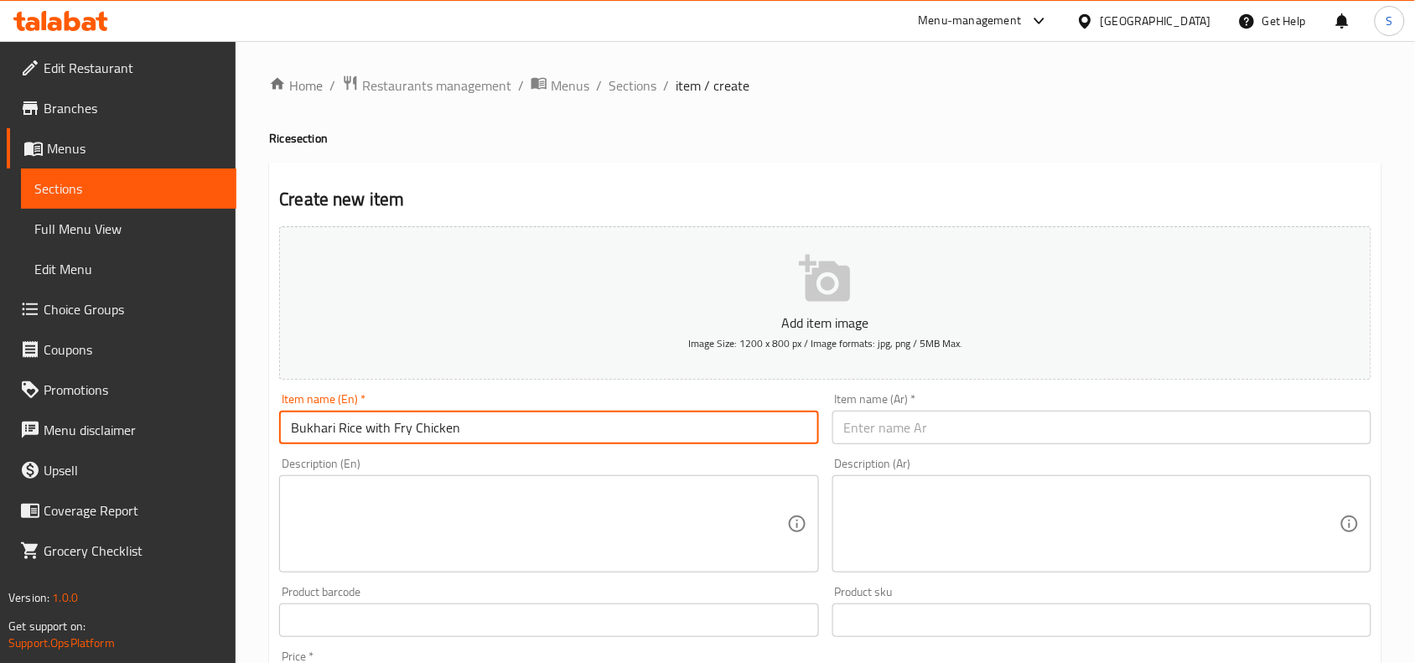
type input "Bukhari Rice with Fry Chicken"
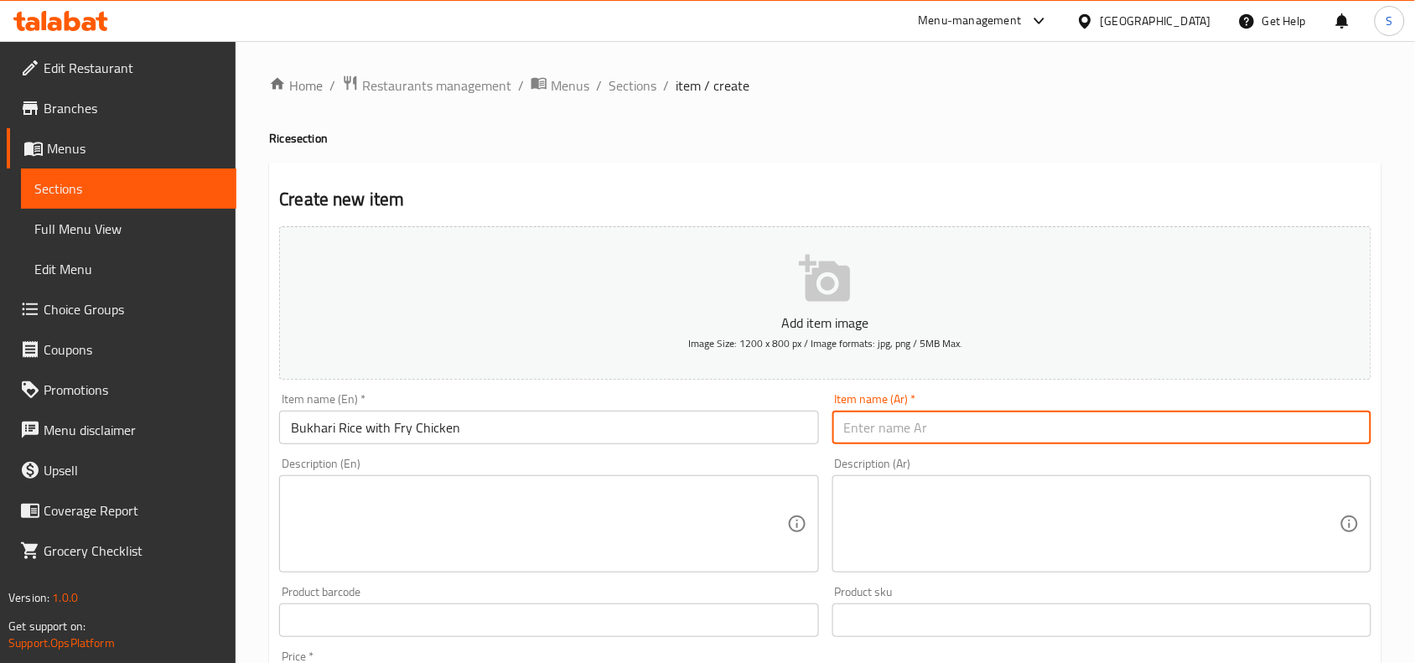
click at [1006, 437] on input "text" at bounding box center [1101, 428] width 539 height 34
type input "أرز بخاري مع دجاج مقلي"
click at [1061, 388] on div "Item name (Ar)   * أرز بخاري مع دجاج مقلي Item name (Ar) *" at bounding box center [1102, 418] width 552 height 65
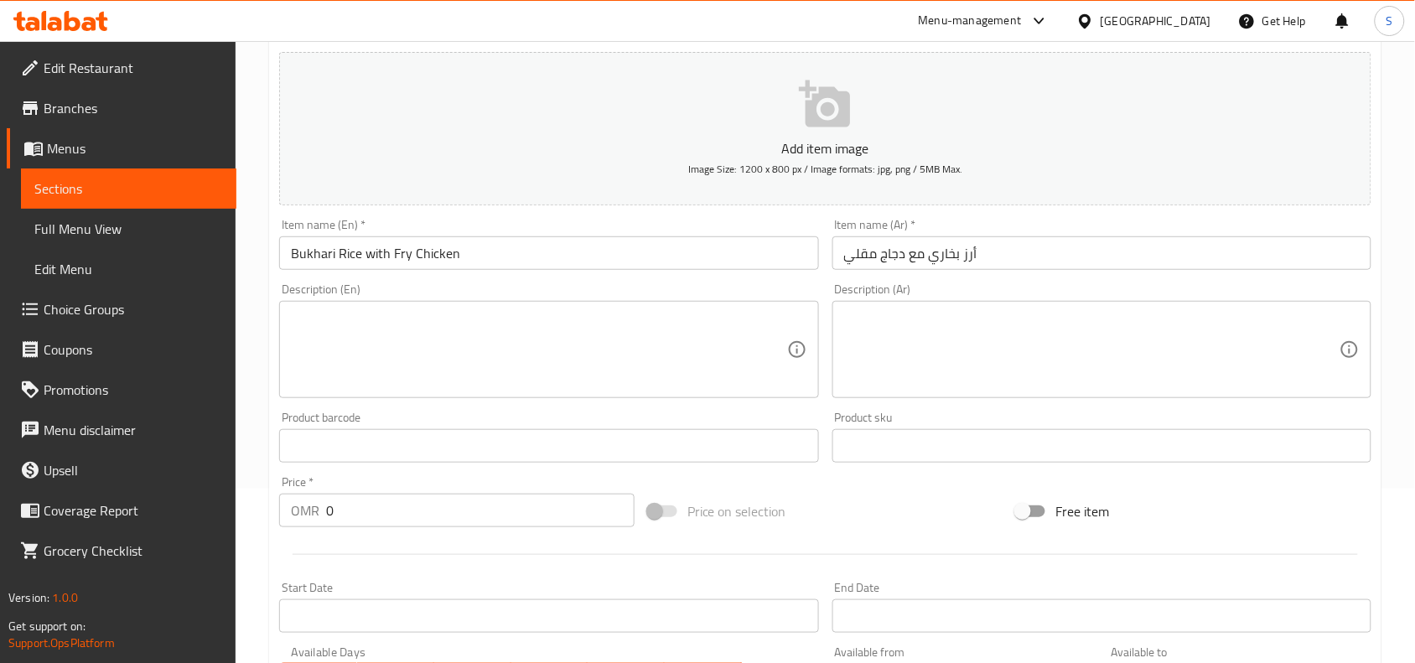
scroll to position [419, 0]
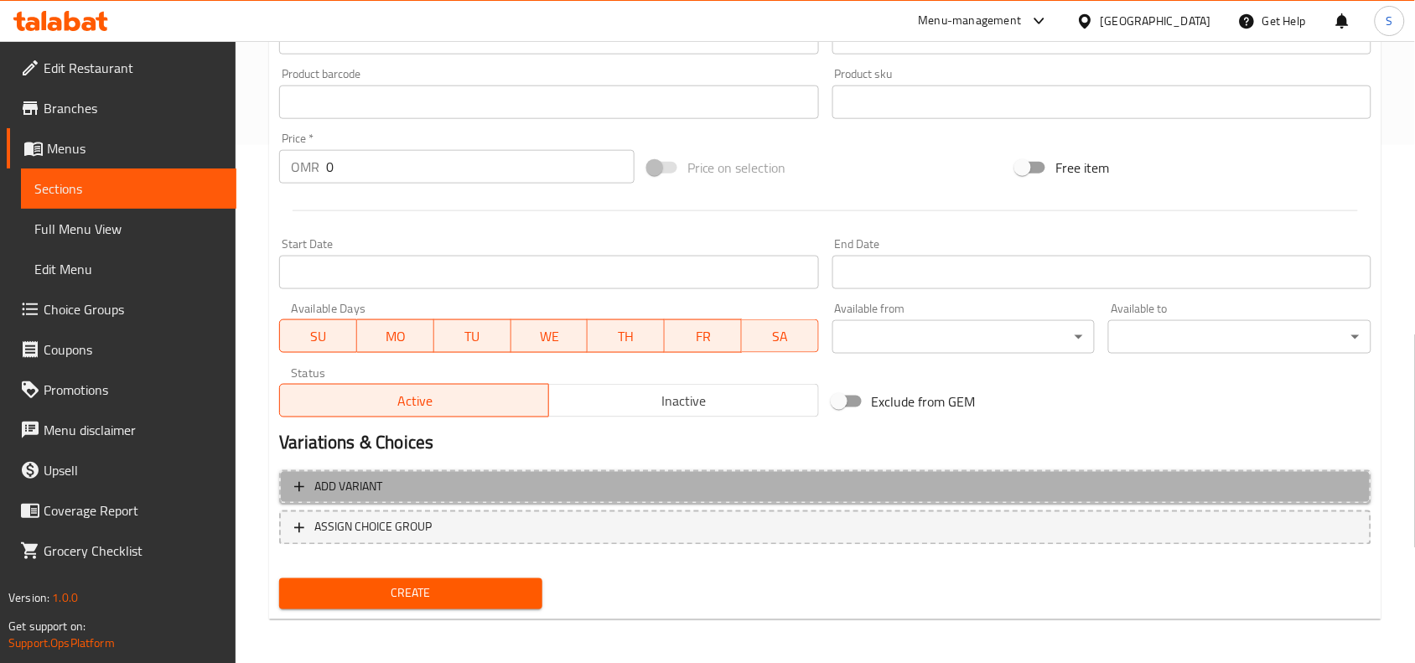
click at [845, 479] on span "Add variant" at bounding box center [825, 487] width 1062 height 21
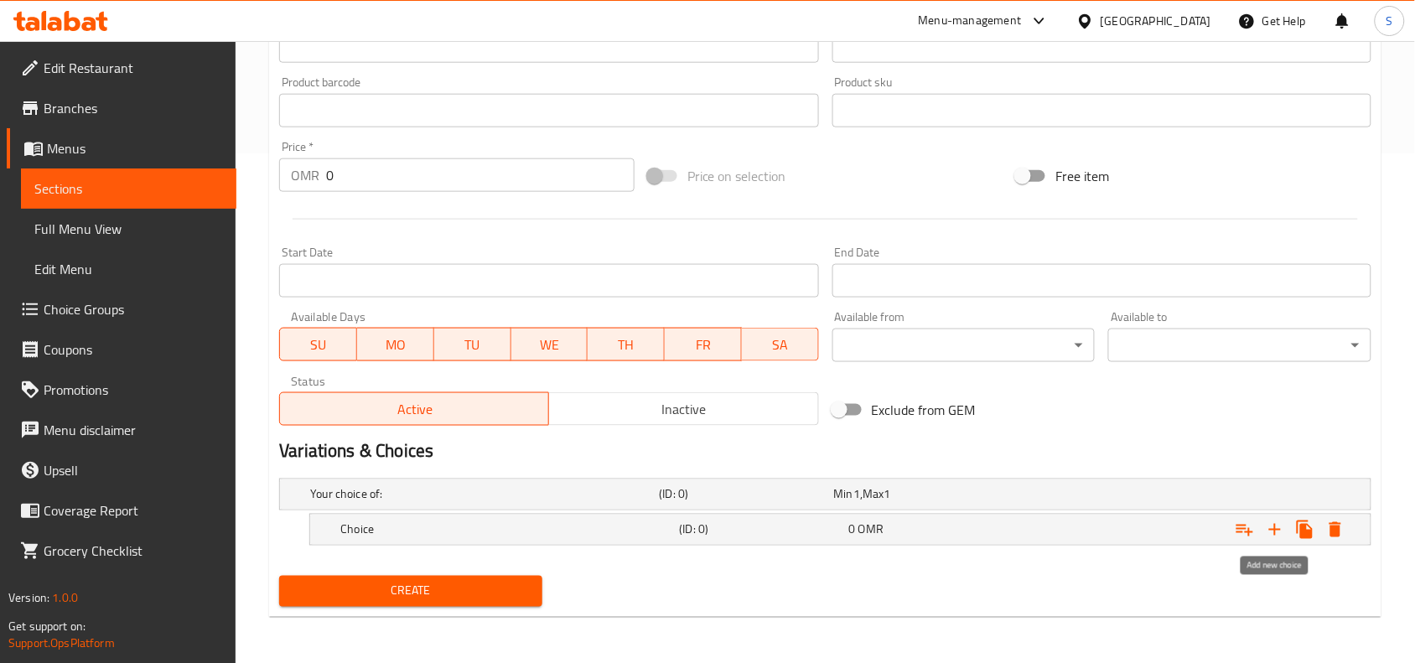
click at [1275, 536] on icon "Expand" at bounding box center [1275, 530] width 20 height 20
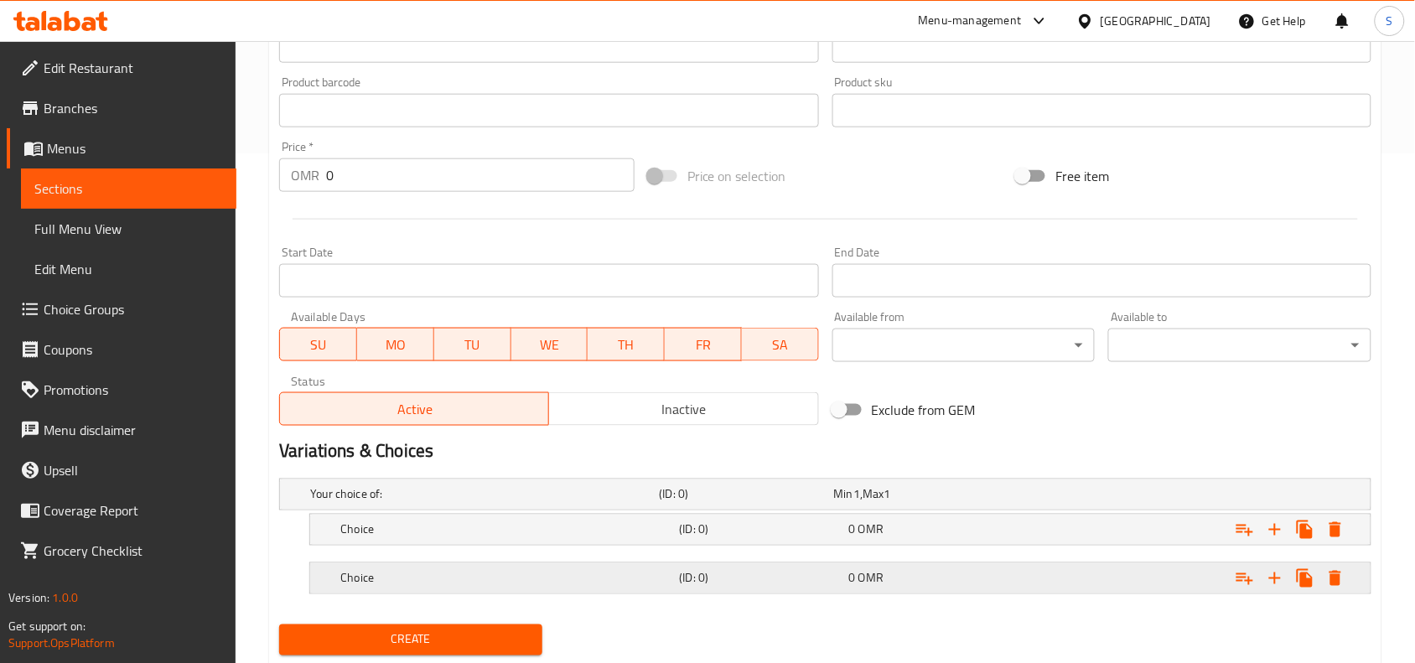
click at [643, 503] on h5 "Choice" at bounding box center [481, 494] width 342 height 17
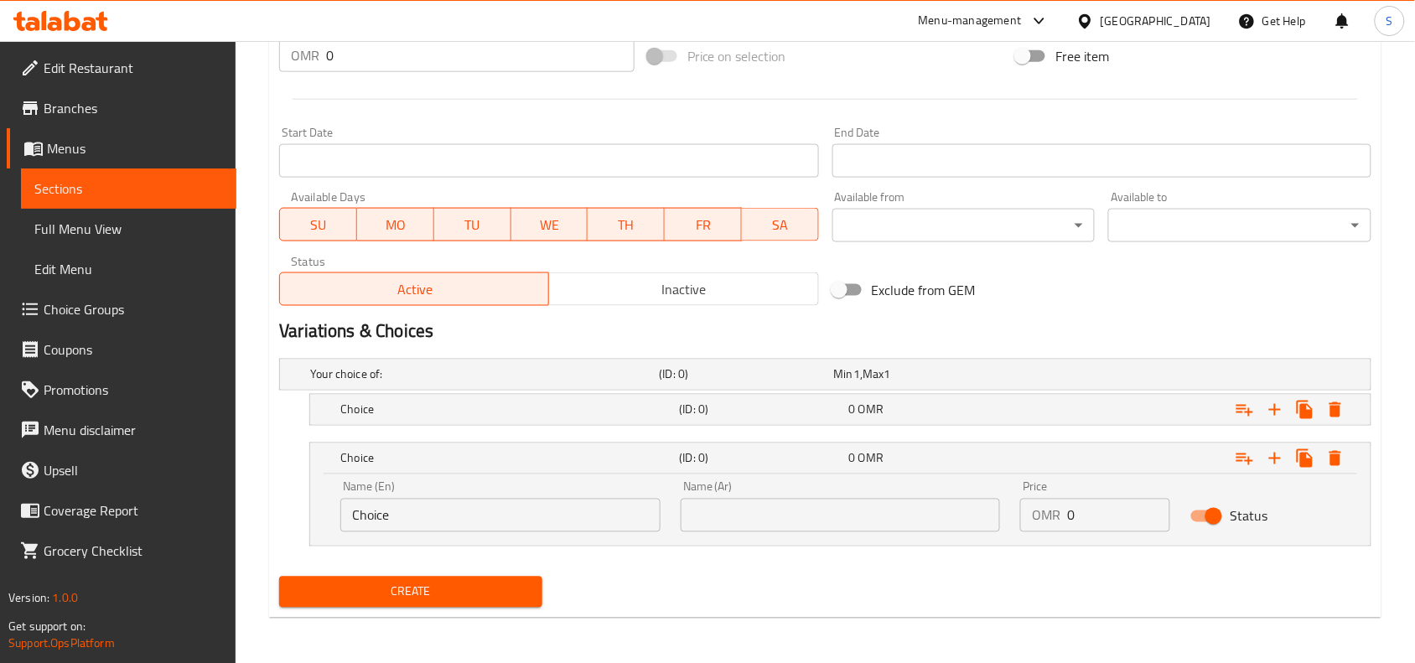
scroll to position [631, 0]
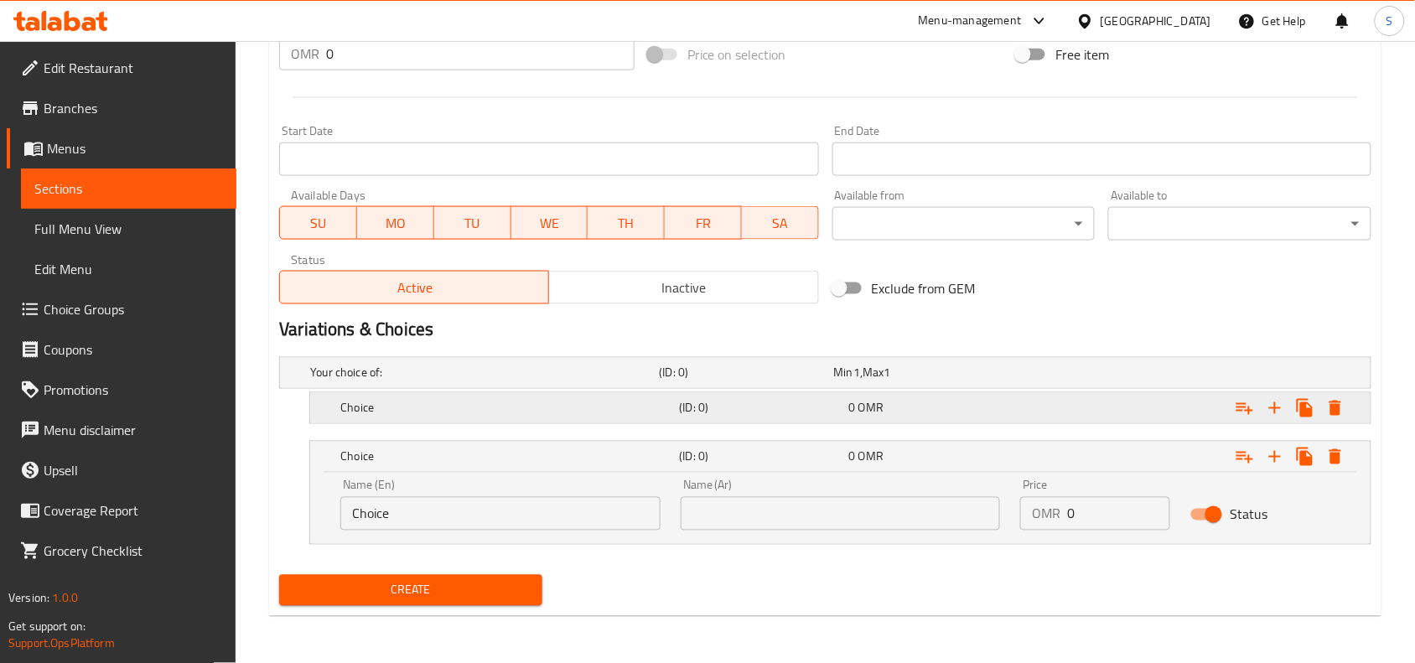
click at [531, 381] on h5 "Choice" at bounding box center [481, 373] width 342 height 17
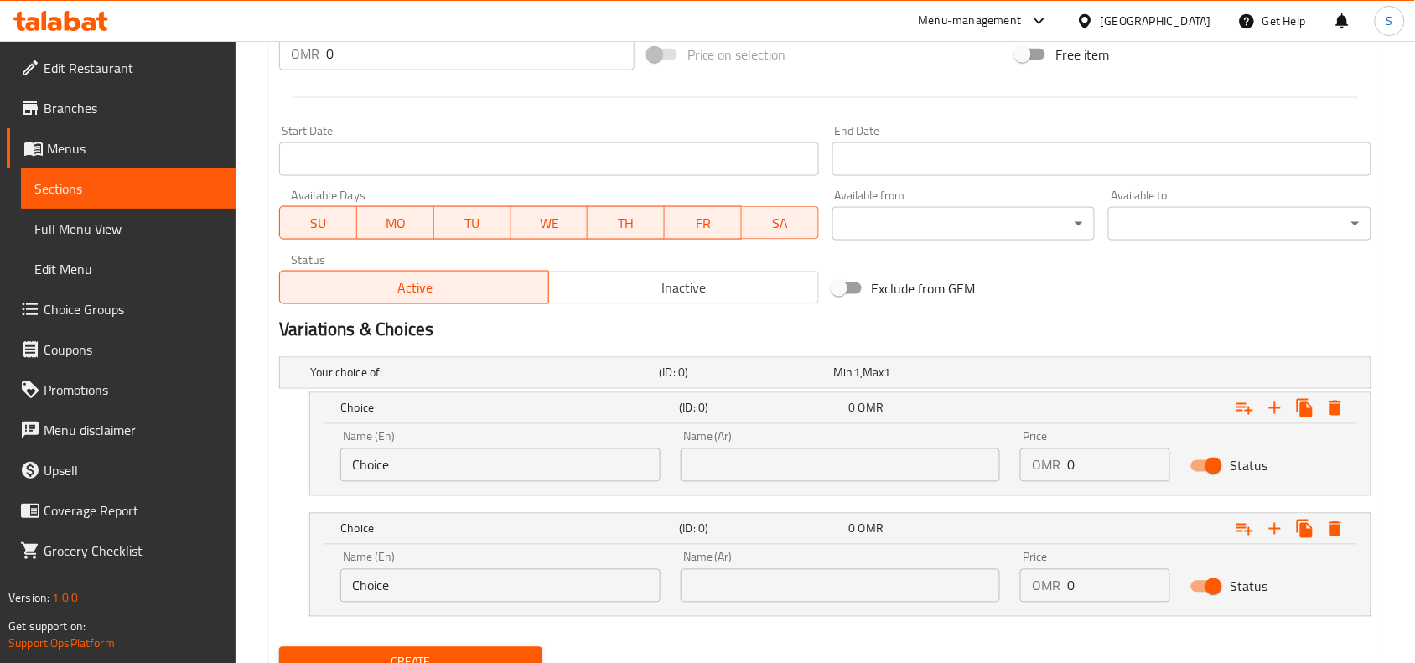
click at [478, 453] on input "Choice" at bounding box center [500, 465] width 320 height 34
type input "Ruba"
click at [484, 575] on input "Choice" at bounding box center [500, 586] width 320 height 34
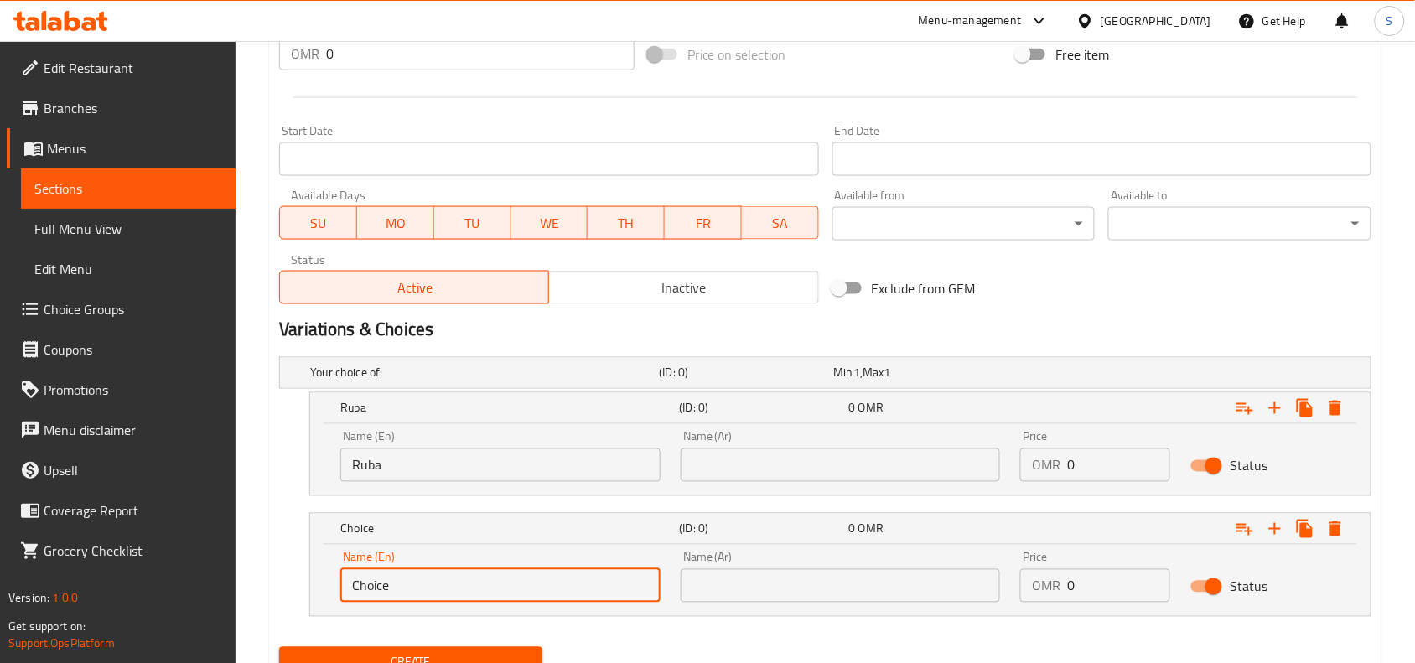
click at [484, 575] on input "Choice" at bounding box center [500, 586] width 320 height 34
type input "Half"
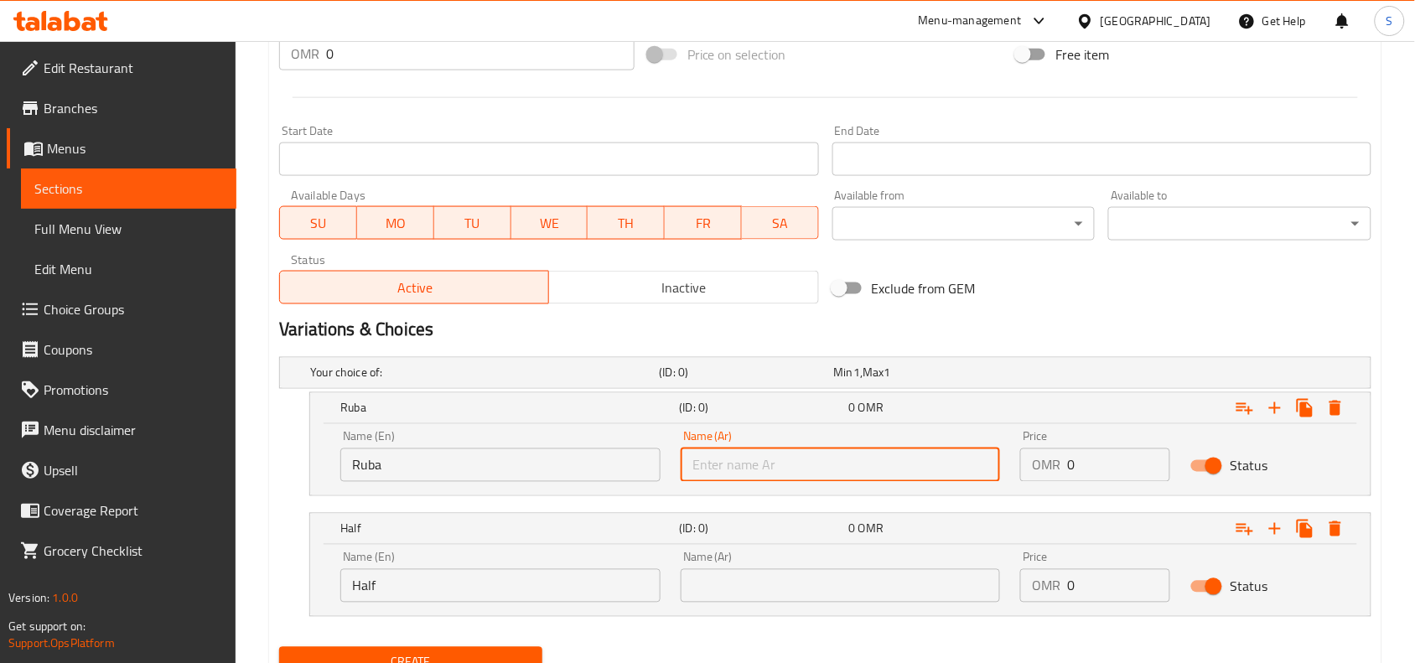
click at [717, 453] on input "text" at bounding box center [841, 465] width 320 height 34
type input "ربع"
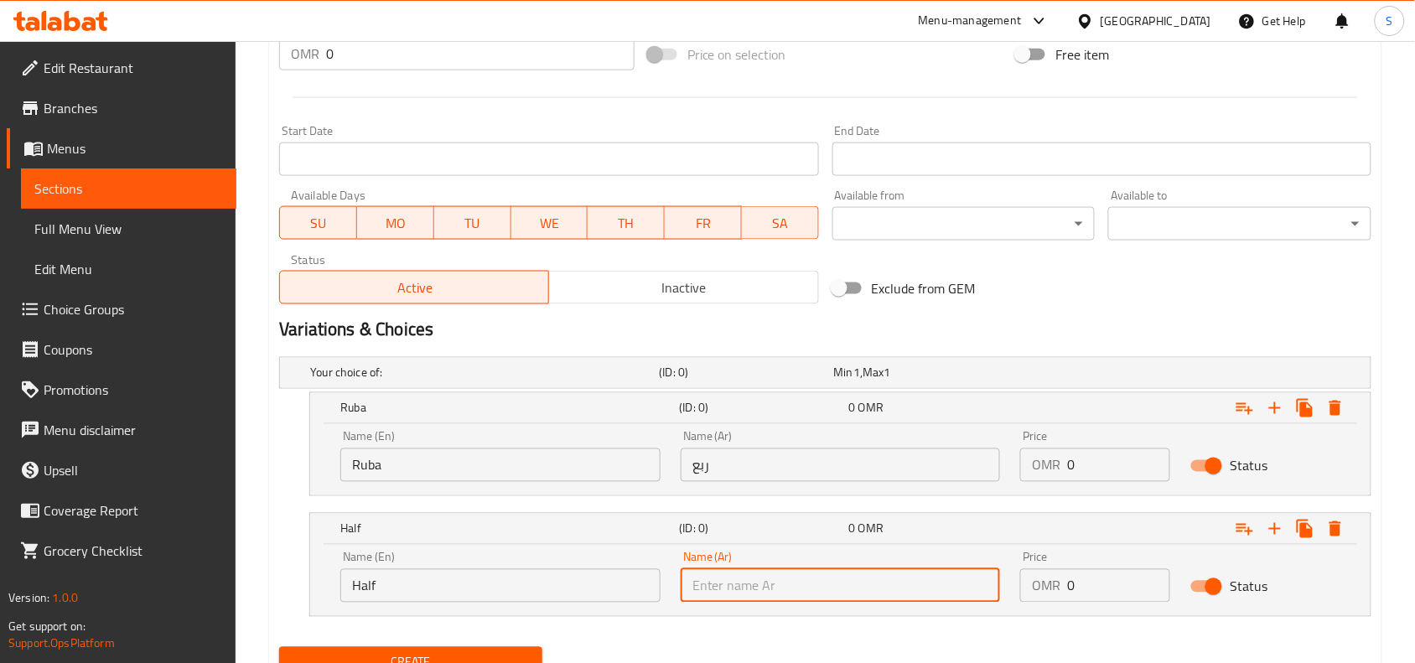
click at [795, 599] on input "text" at bounding box center [841, 586] width 320 height 34
type input "نصف"
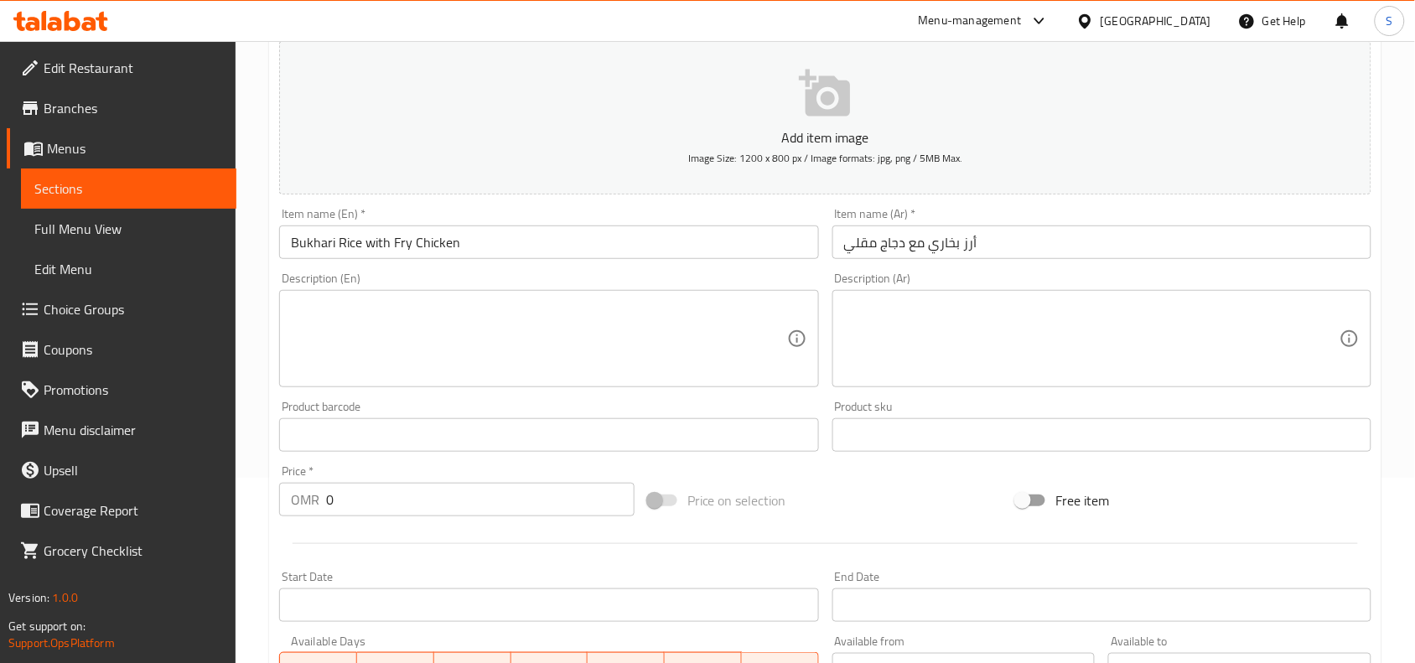
scroll to position [107, 0]
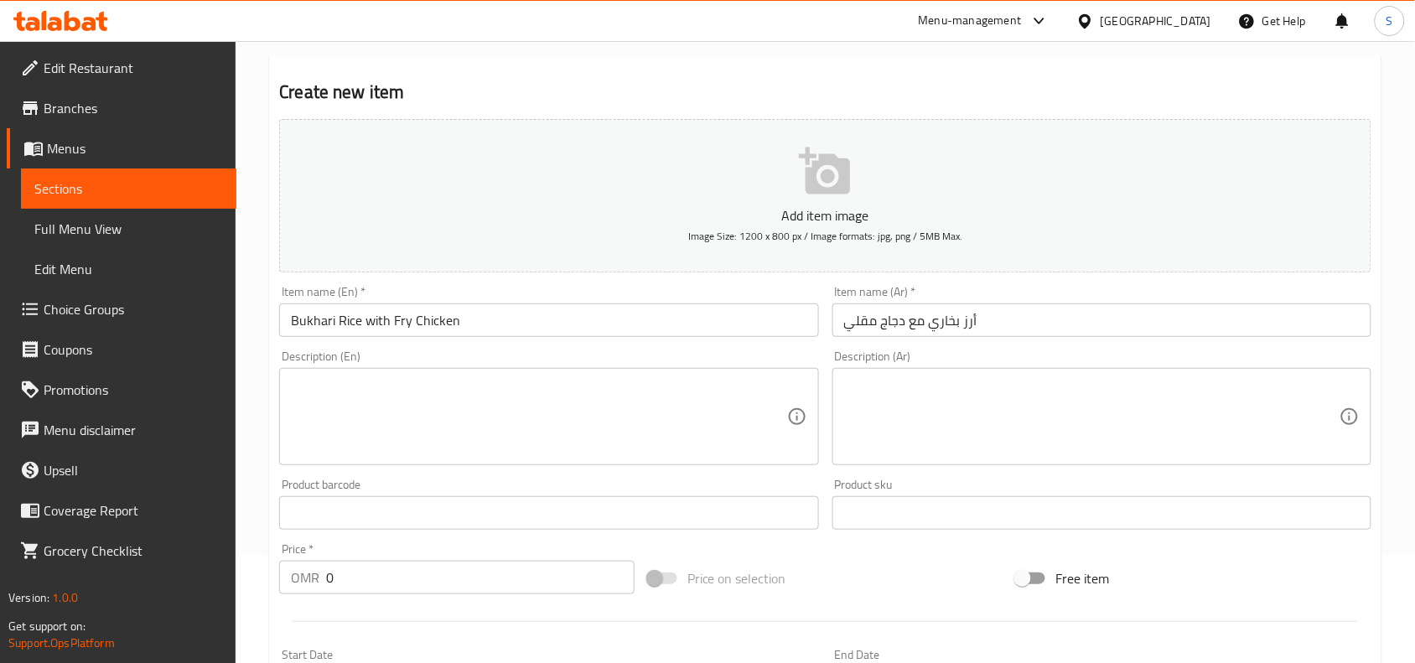
click at [546, 317] on input "Bukhari Rice with Fry Chicken" at bounding box center [548, 320] width 539 height 34
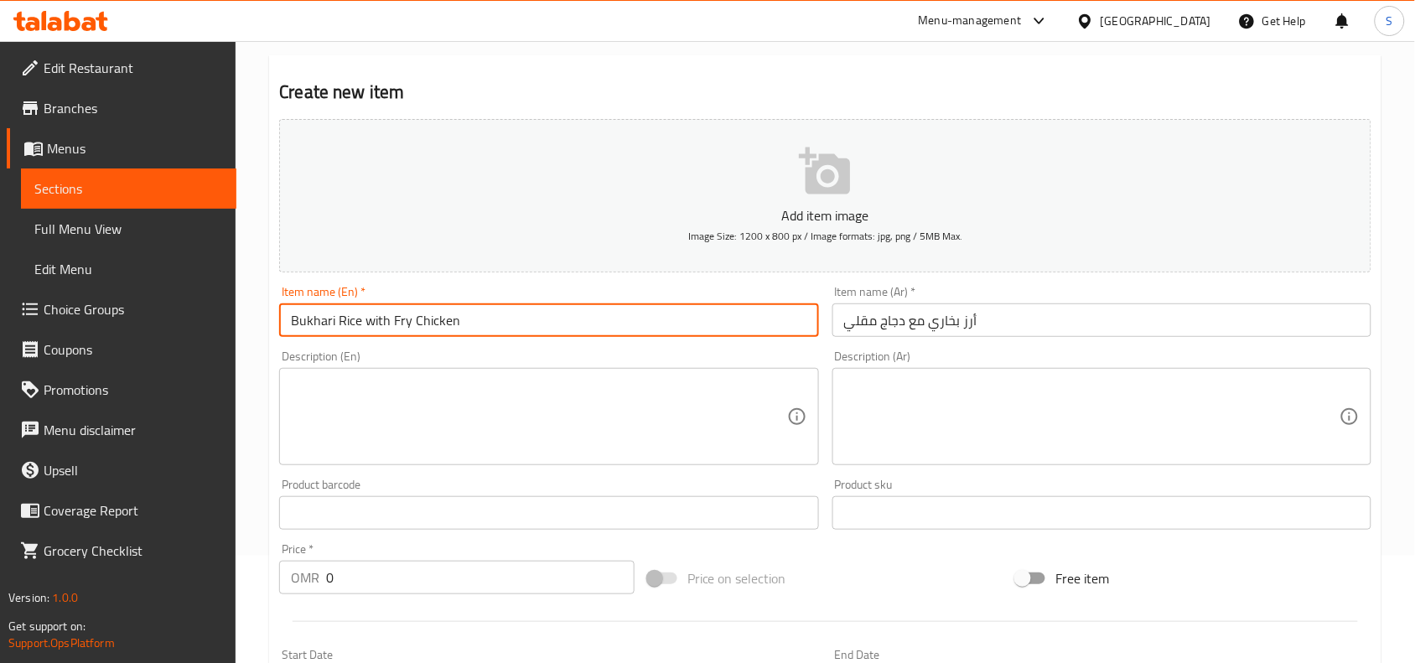
click at [546, 317] on input "Bukhari Rice with Fry Chicken" at bounding box center [548, 320] width 539 height 34
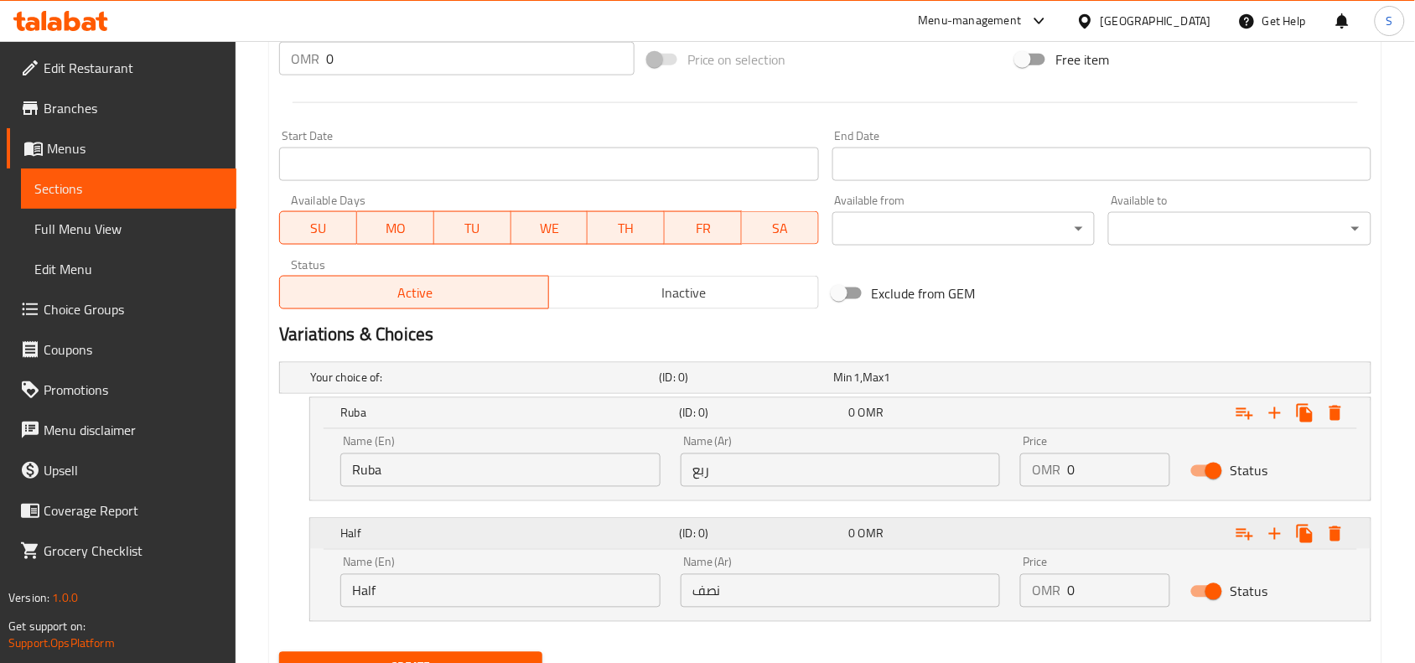
scroll to position [631, 0]
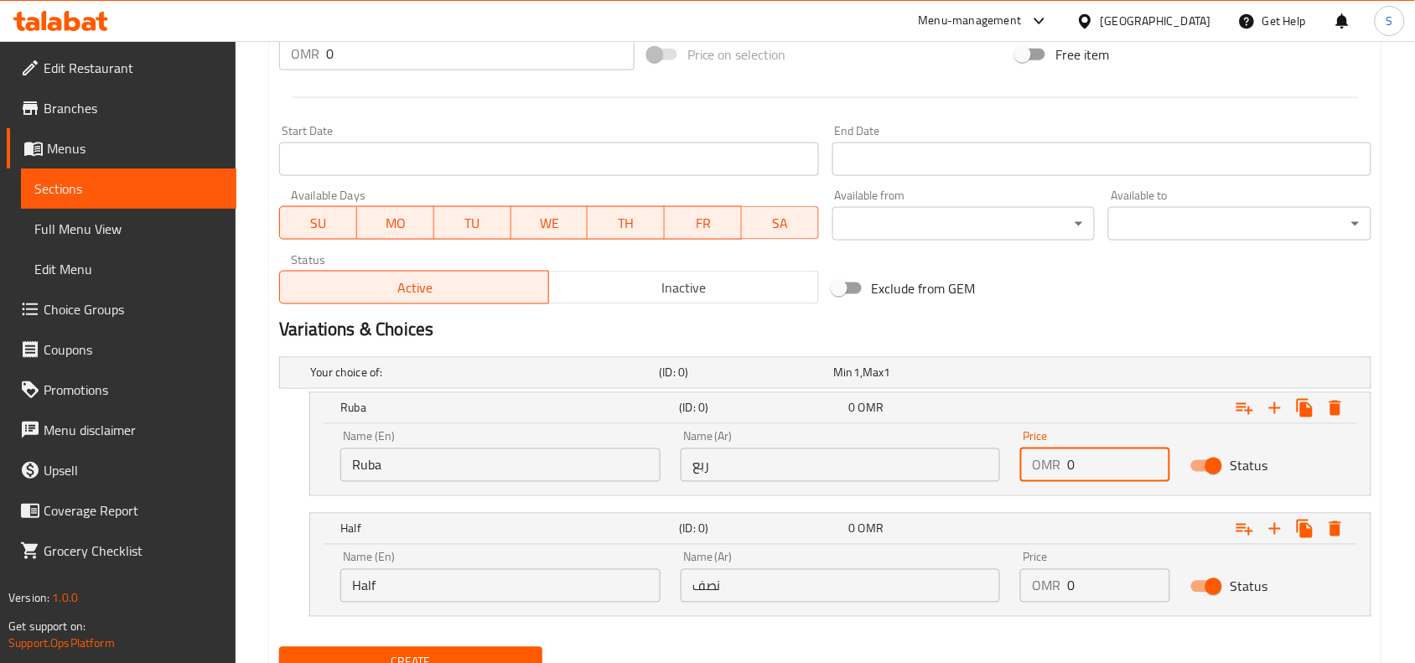
drag, startPoint x: 1109, startPoint y: 458, endPoint x: 933, endPoint y: 446, distance: 176.5
click at [933, 446] on div "Name (En) Ruba Name (En) Name (Ar) ربع Name (Ar) Price OMR 0 Price Status" at bounding box center [840, 456] width 1020 height 71
type input "1.3"
drag, startPoint x: 1094, startPoint y: 583, endPoint x: 1023, endPoint y: 577, distance: 71.5
click at [1023, 577] on div "OMR 0 Price" at bounding box center [1095, 586] width 150 height 34
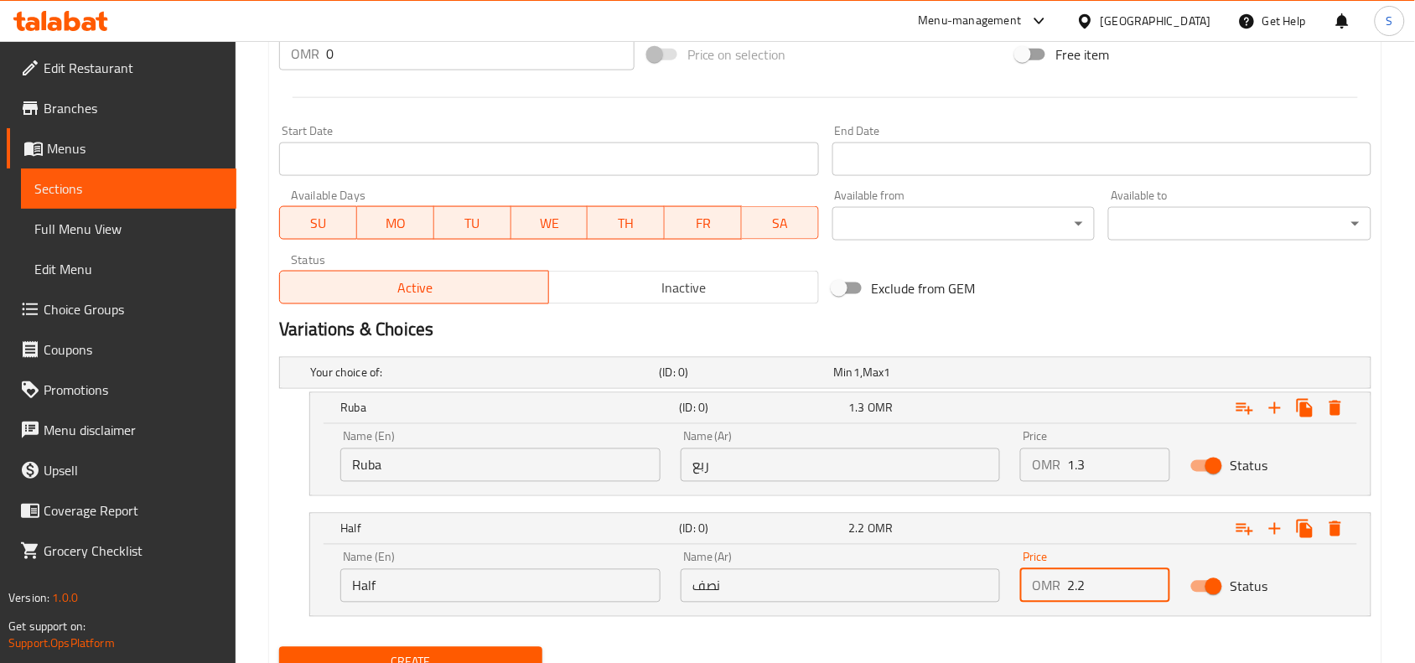
type input "2.2"
click at [420, 660] on span "Create" at bounding box center [411, 662] width 236 height 21
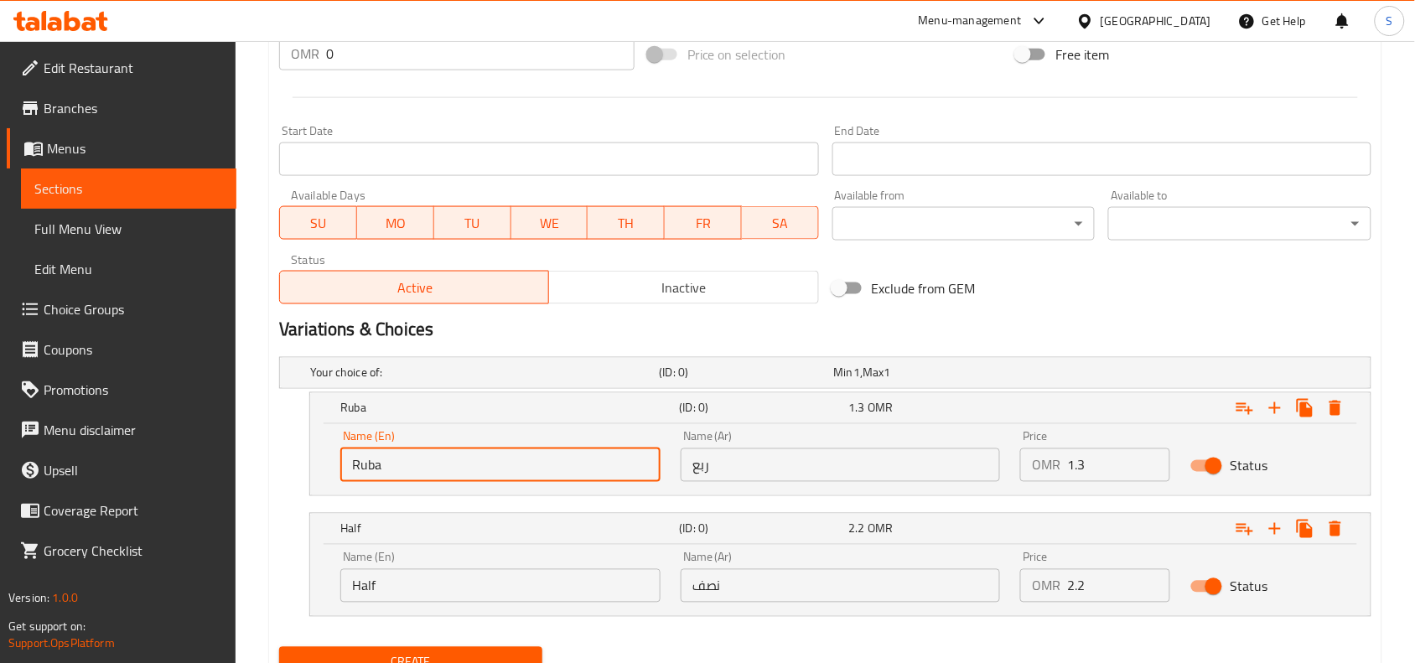
click at [500, 453] on input "Ruba" at bounding box center [500, 465] width 320 height 34
type input "Choice"
click at [467, 585] on input "Half" at bounding box center [500, 586] width 320 height 34
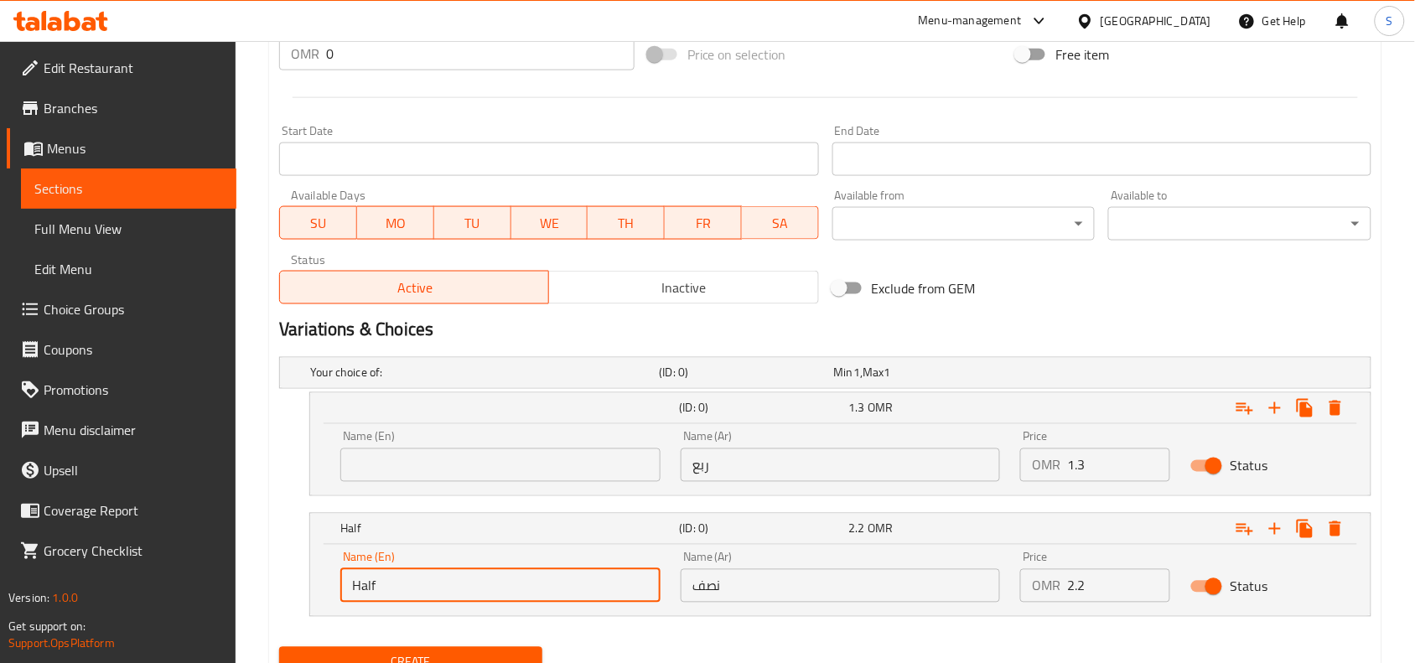
click at [467, 585] on input "Half" at bounding box center [500, 586] width 320 height 34
type input "Choice"
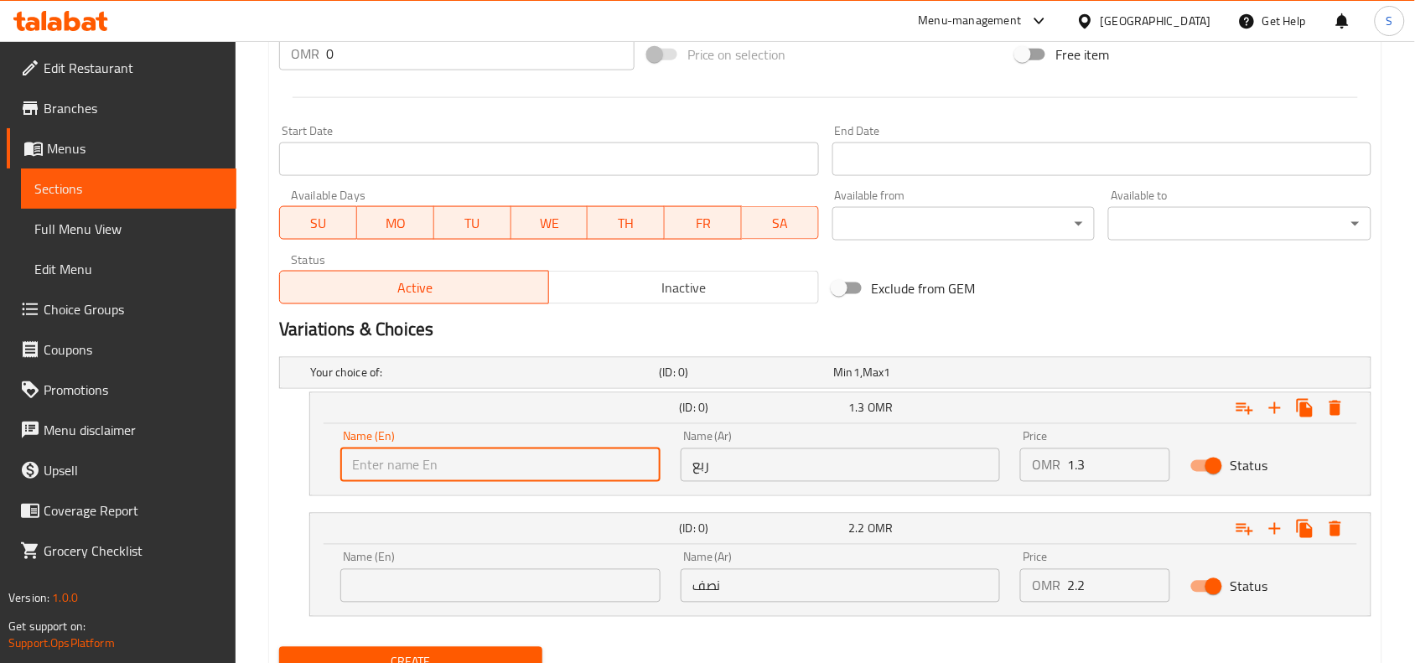
click at [493, 469] on input "text" at bounding box center [500, 465] width 320 height 34
type input "ق"
type input "Ruba"
click at [459, 583] on input "text" at bounding box center [500, 586] width 320 height 34
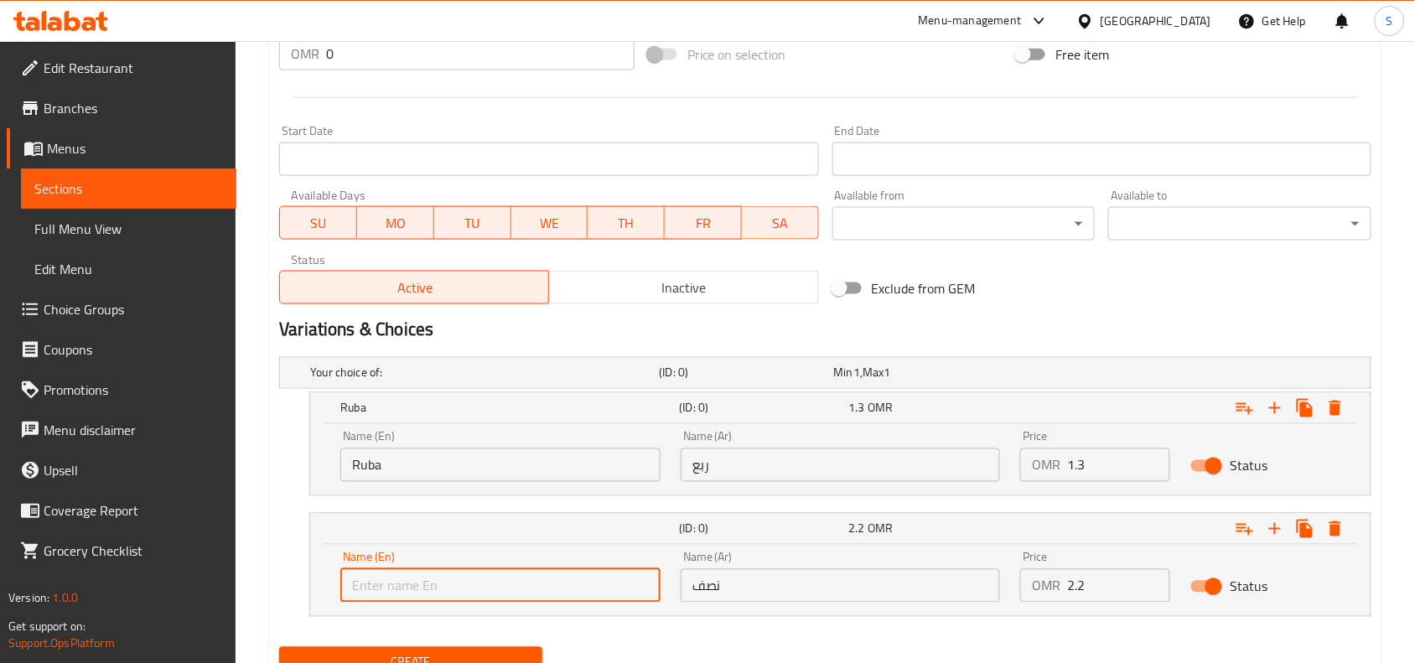
type input "Half"
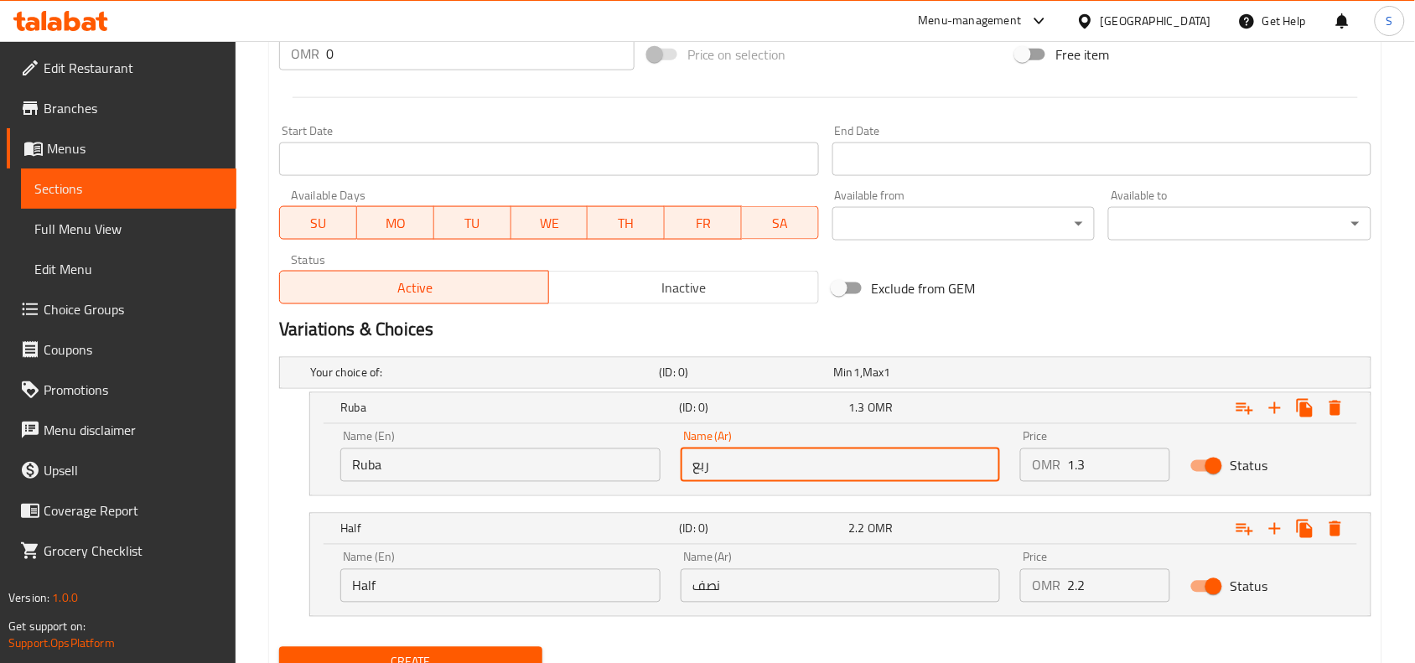
click at [844, 459] on input "ربع" at bounding box center [841, 465] width 320 height 34
type input "ربع"
click at [814, 591] on input "نصف" at bounding box center [841, 586] width 320 height 34
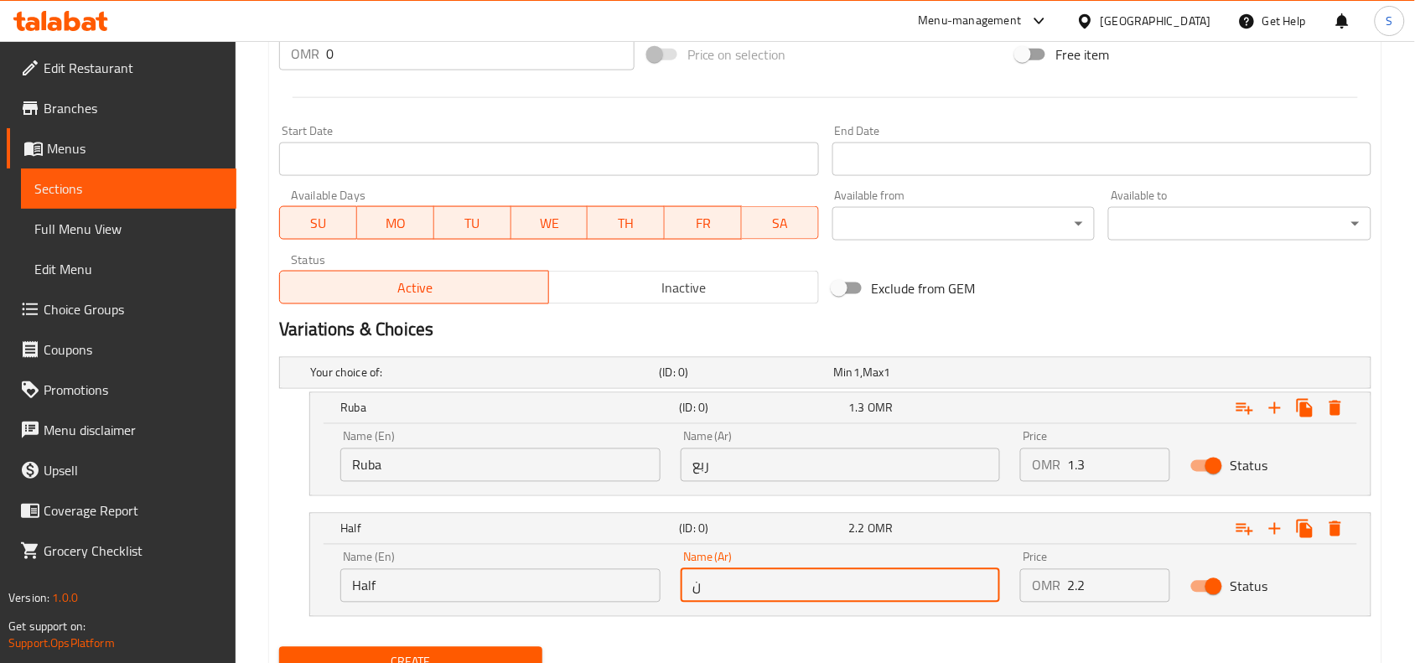
type input "نصف"
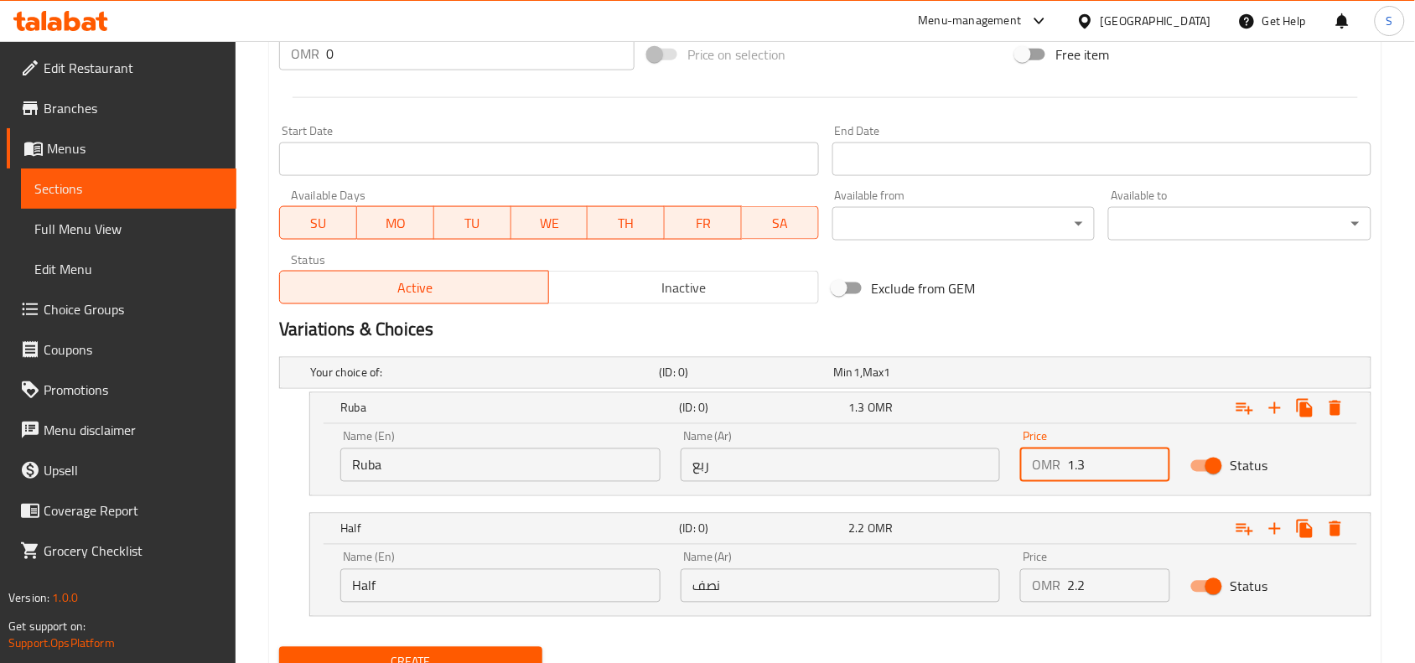
drag, startPoint x: 1104, startPoint y: 462, endPoint x: 1015, endPoint y: 441, distance: 91.3
click at [1015, 441] on div "Price OMR 1.3 Price" at bounding box center [1095, 456] width 170 height 71
drag, startPoint x: 1084, startPoint y: 467, endPoint x: 1038, endPoint y: 461, distance: 46.5
click at [1038, 461] on div "OMR 2 Price" at bounding box center [1095, 465] width 150 height 34
type input "1.3"
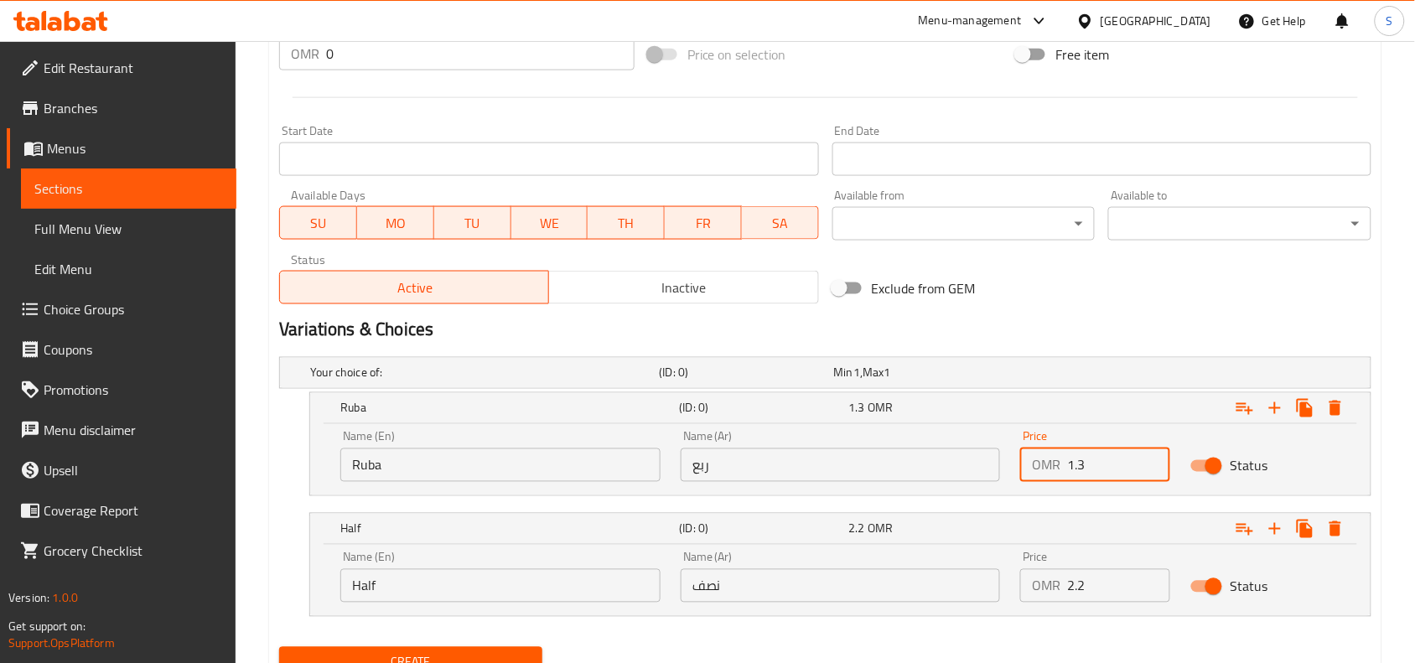
click at [1082, 580] on input "2.2" at bounding box center [1118, 586] width 103 height 34
drag, startPoint x: 1077, startPoint y: 587, endPoint x: 1052, endPoint y: 587, distance: 25.1
click at [1052, 587] on div "OMR 2.2 Price" at bounding box center [1095, 586] width 150 height 34
type input "2.2"
click at [826, 634] on div "Your choice of: (ID: 0) Min 1 , Max 1 Name (En) Your choice of: Name (En) Name …" at bounding box center [824, 495] width 1105 height 290
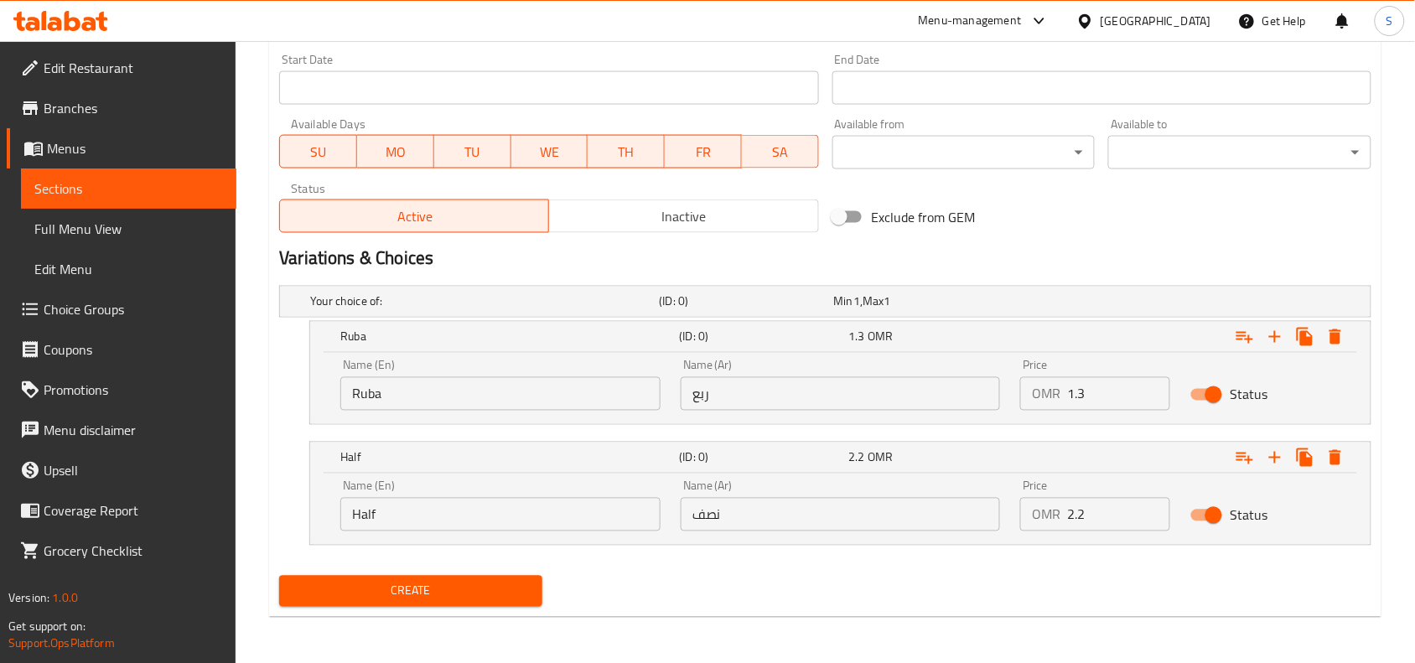
click at [415, 584] on span "Create" at bounding box center [411, 591] width 236 height 21
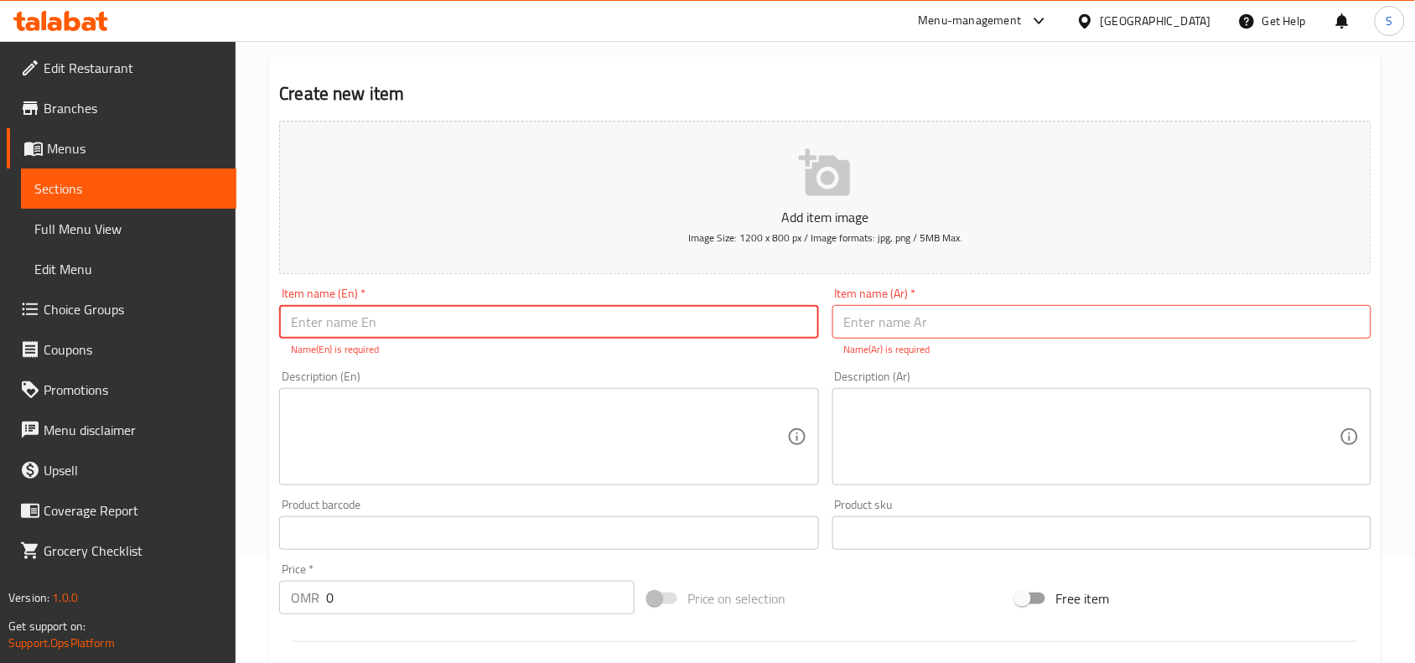
scroll to position [0, 0]
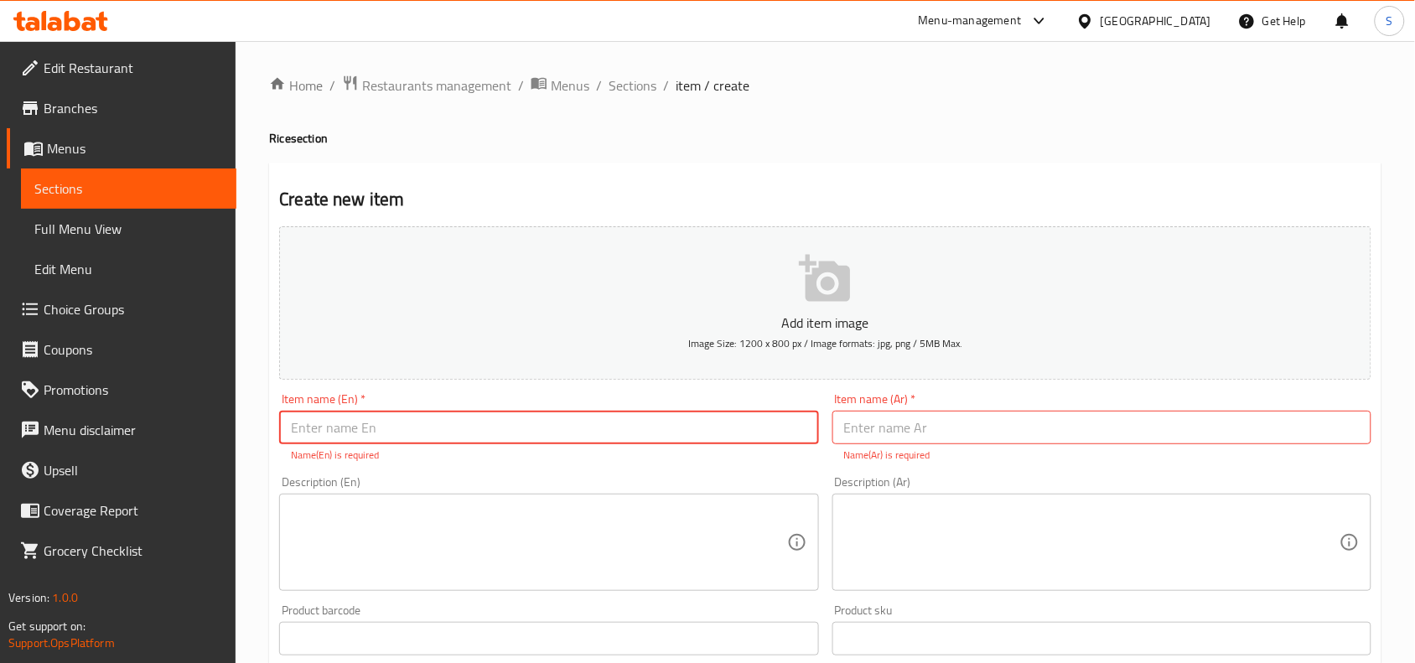
click at [722, 436] on input "text" at bounding box center [548, 428] width 539 height 34
paste input "أرز كابولي مع دجاج مقلي"
type input "أرز كابولي مع دجاج مقلي"
click at [926, 423] on input "text" at bounding box center [1101, 428] width 539 height 34
paste input "أرز كابولي مع دجاج مقلي"
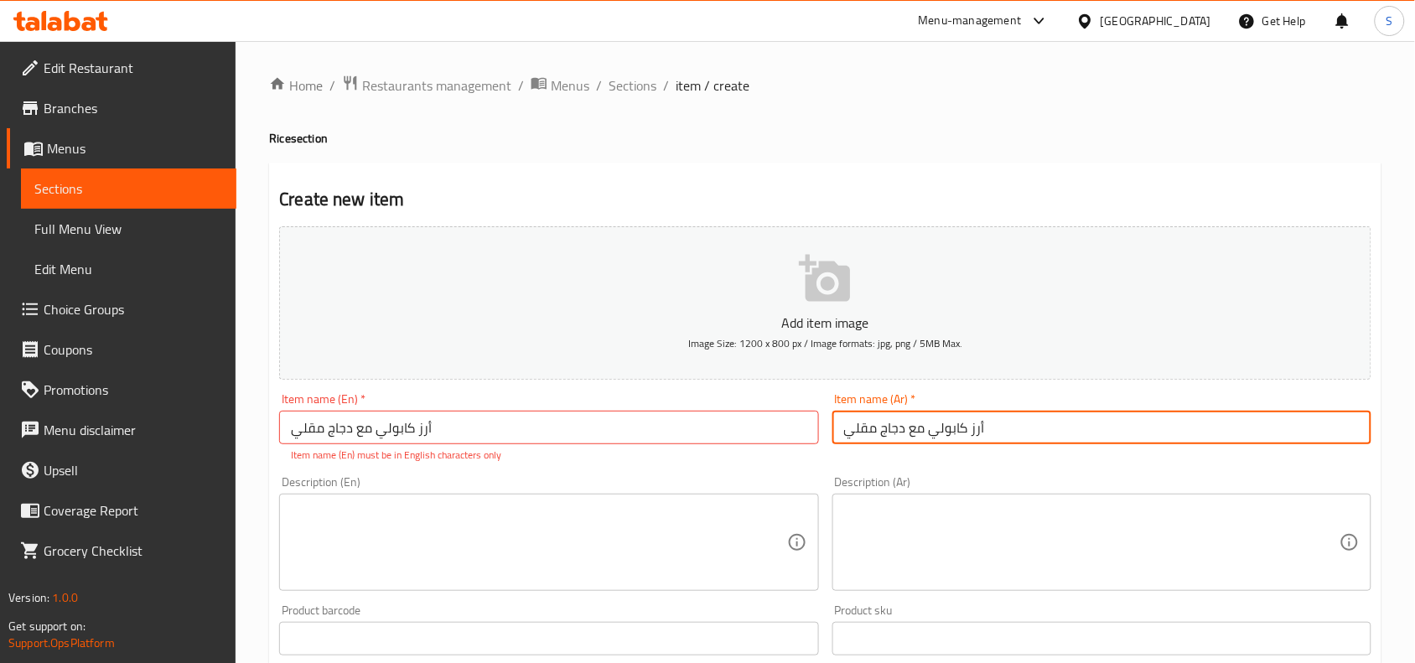
type input "أرز كابولي مع دجاج مقلي"
click at [557, 419] on input "أرز كابولي مع دجاج مقلي" at bounding box center [548, 428] width 539 height 34
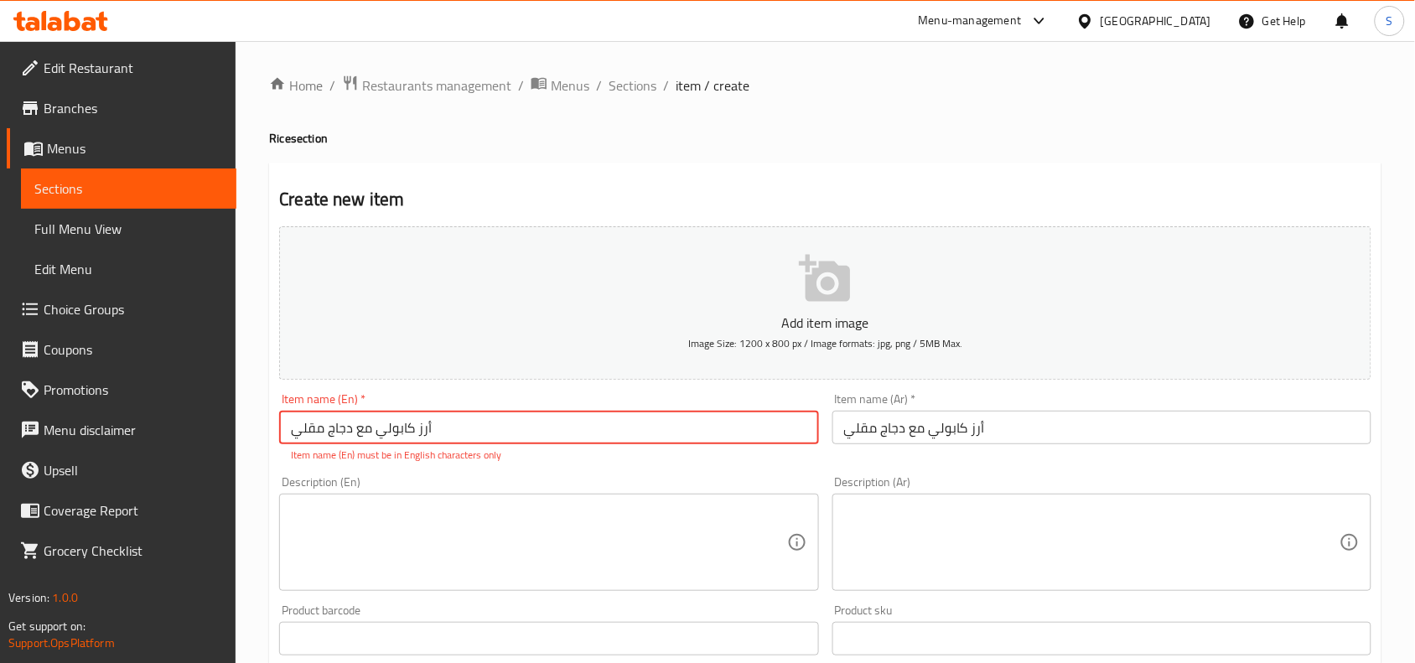
click at [557, 419] on input "أرز كابولي مع دجاج مقلي" at bounding box center [548, 428] width 539 height 34
paste input "Kabuli Rice with Fry Chicken"
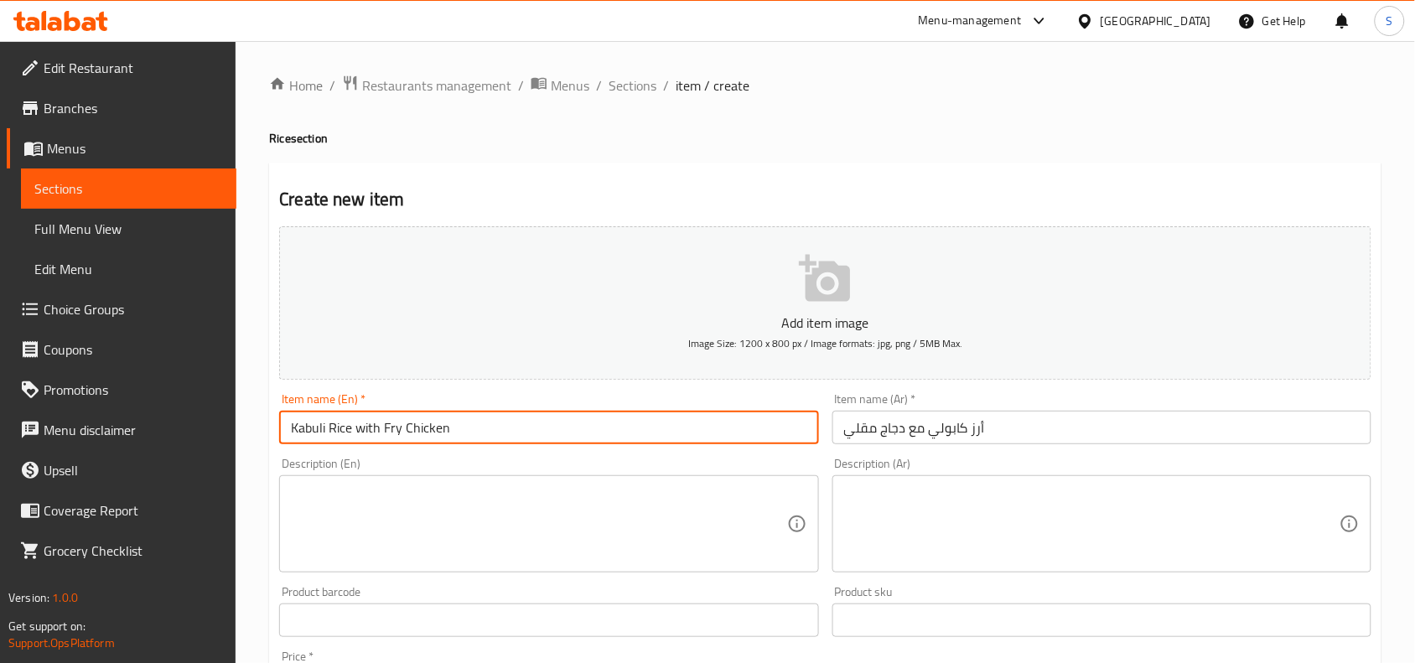
type input "Kabuli Rice with Fry Chicken"
click at [585, 386] on div "Add item image Image Size: 1200 x 800 px / Image formats: jpg, png / 5MB Max." at bounding box center [824, 303] width 1105 height 167
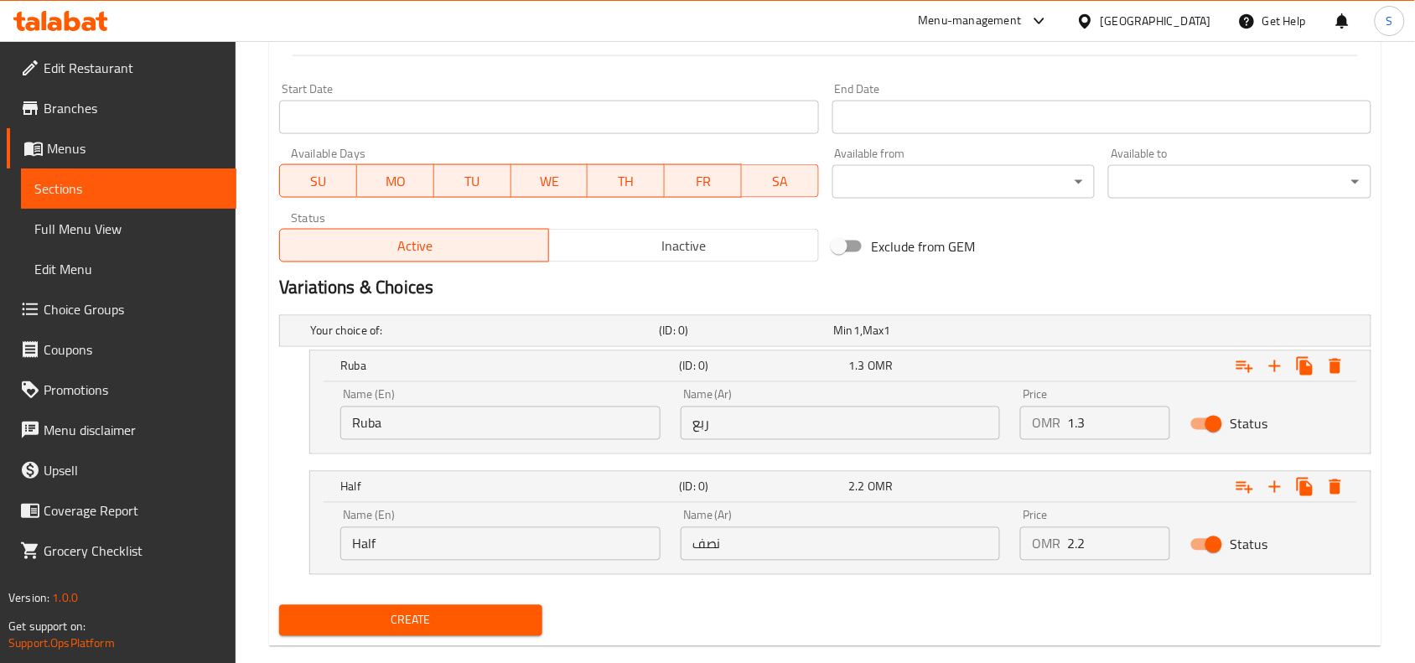
scroll to position [702, 0]
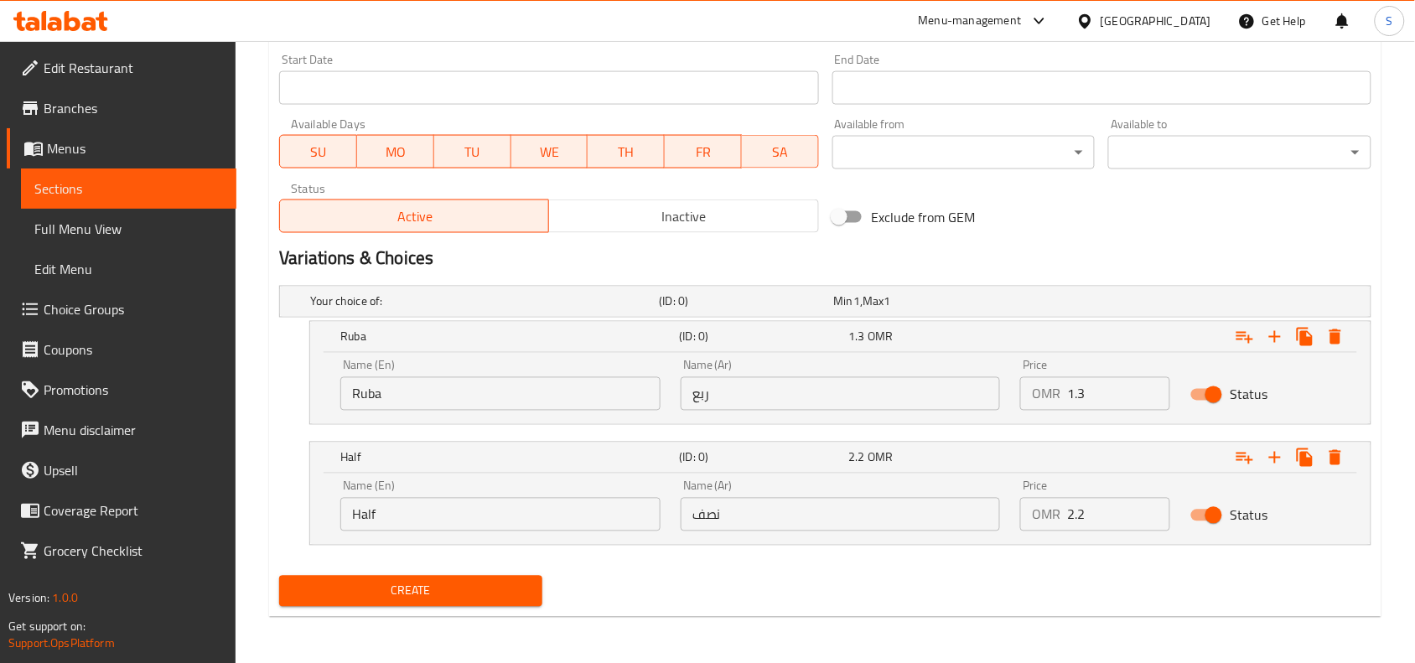
click at [479, 574] on div "Create" at bounding box center [410, 591] width 277 height 44
click at [458, 588] on span "Create" at bounding box center [411, 591] width 236 height 21
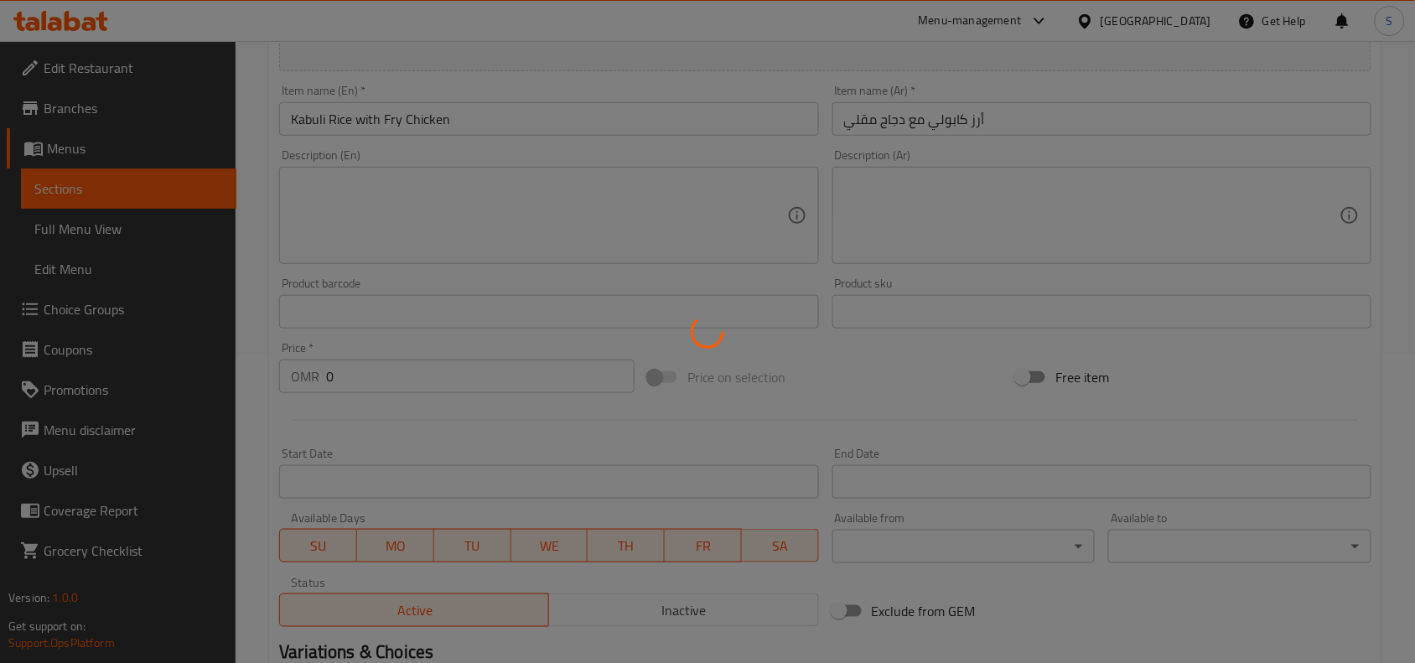
scroll to position [0, 0]
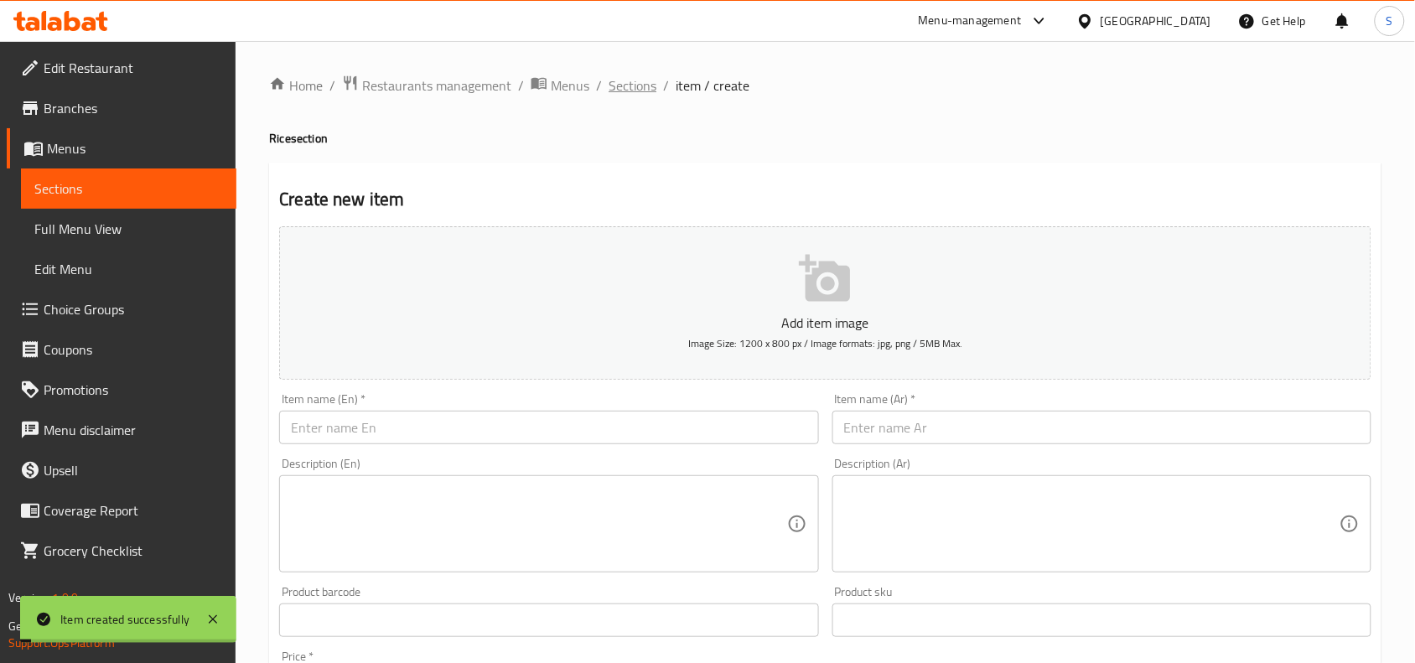
click at [633, 82] on span "Sections" at bounding box center [632, 85] width 48 height 20
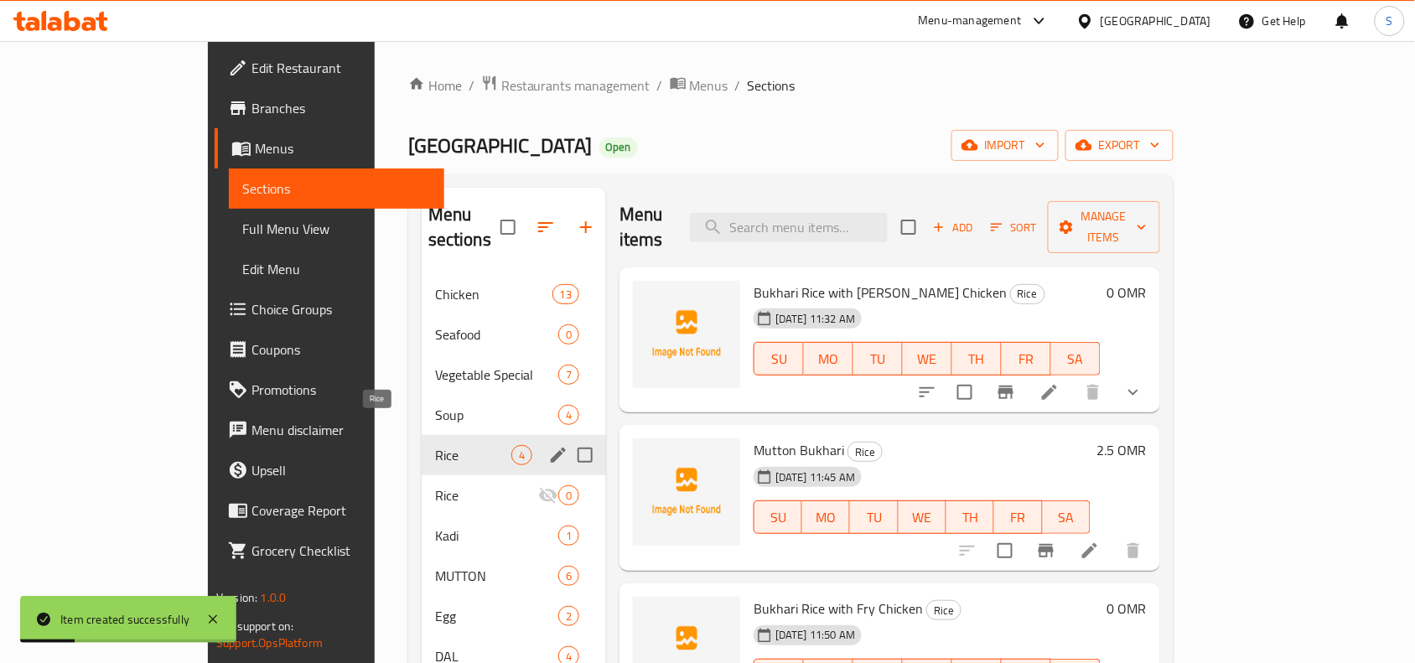
click at [435, 445] on span "Rice" at bounding box center [473, 455] width 76 height 20
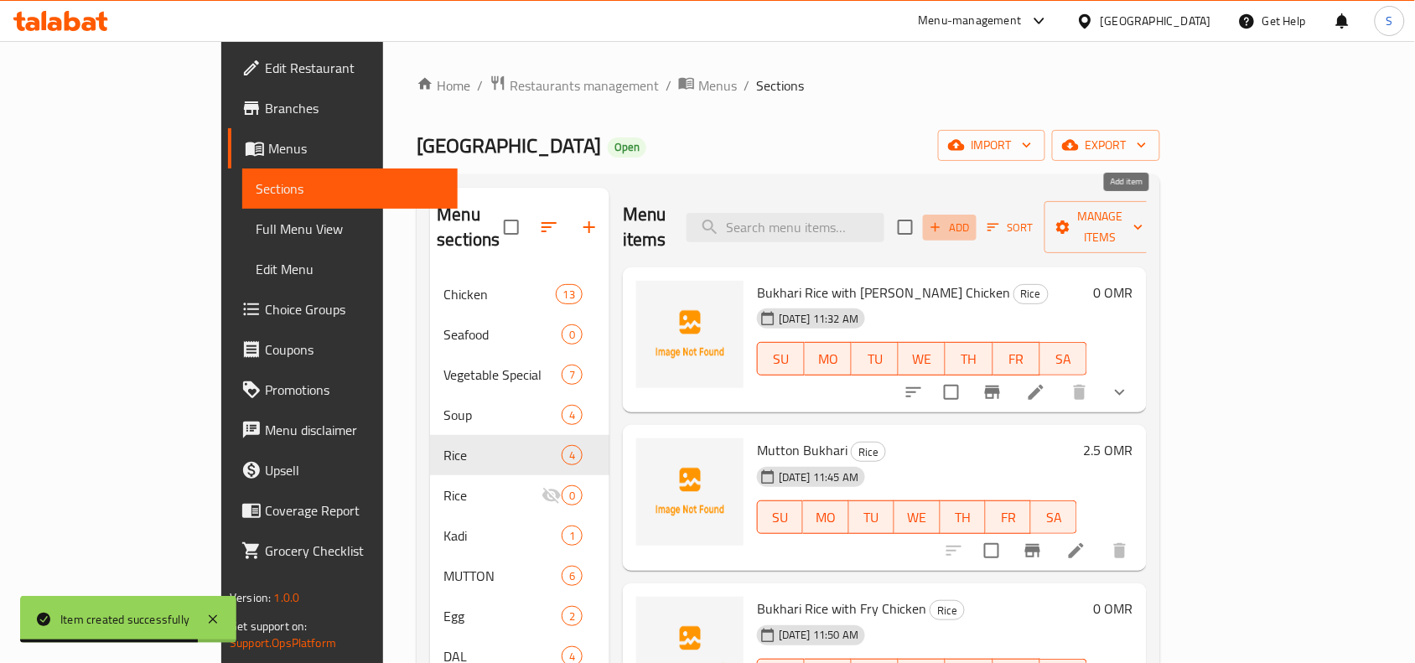
click at [943, 223] on icon "button" at bounding box center [935, 227] width 15 height 15
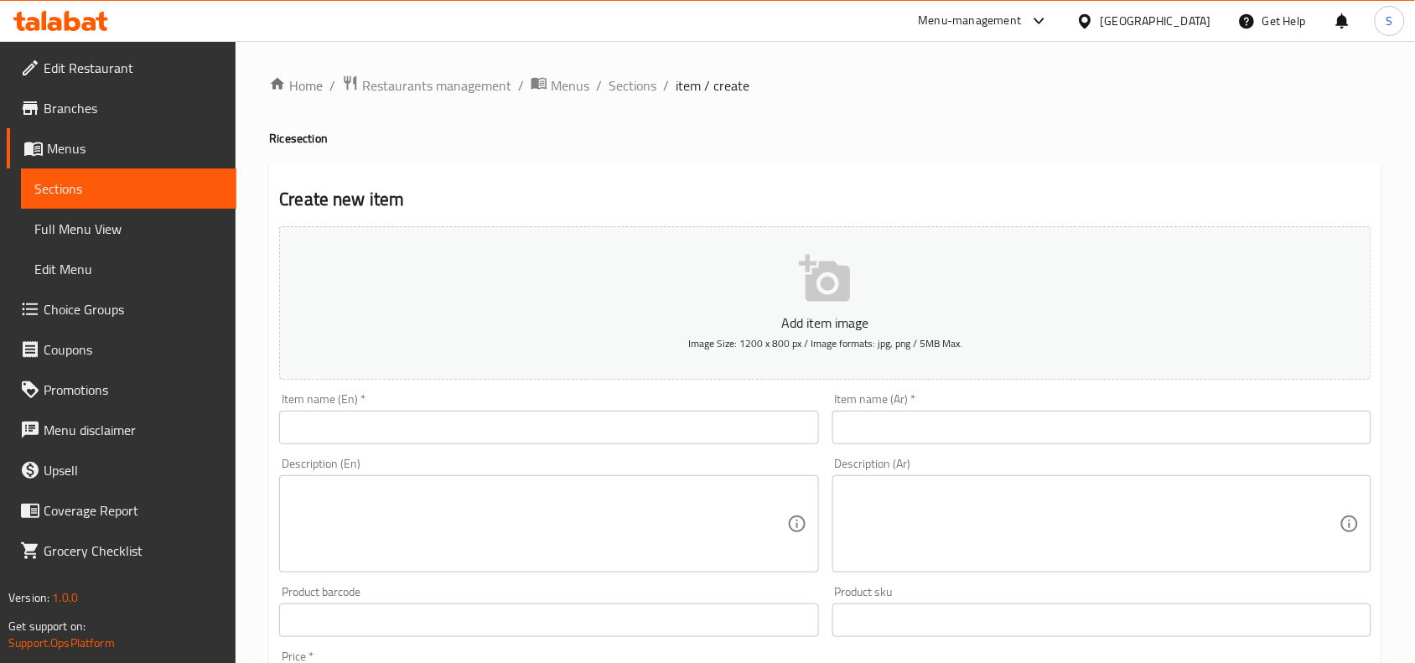
click at [480, 425] on input "text" at bounding box center [548, 428] width 539 height 34
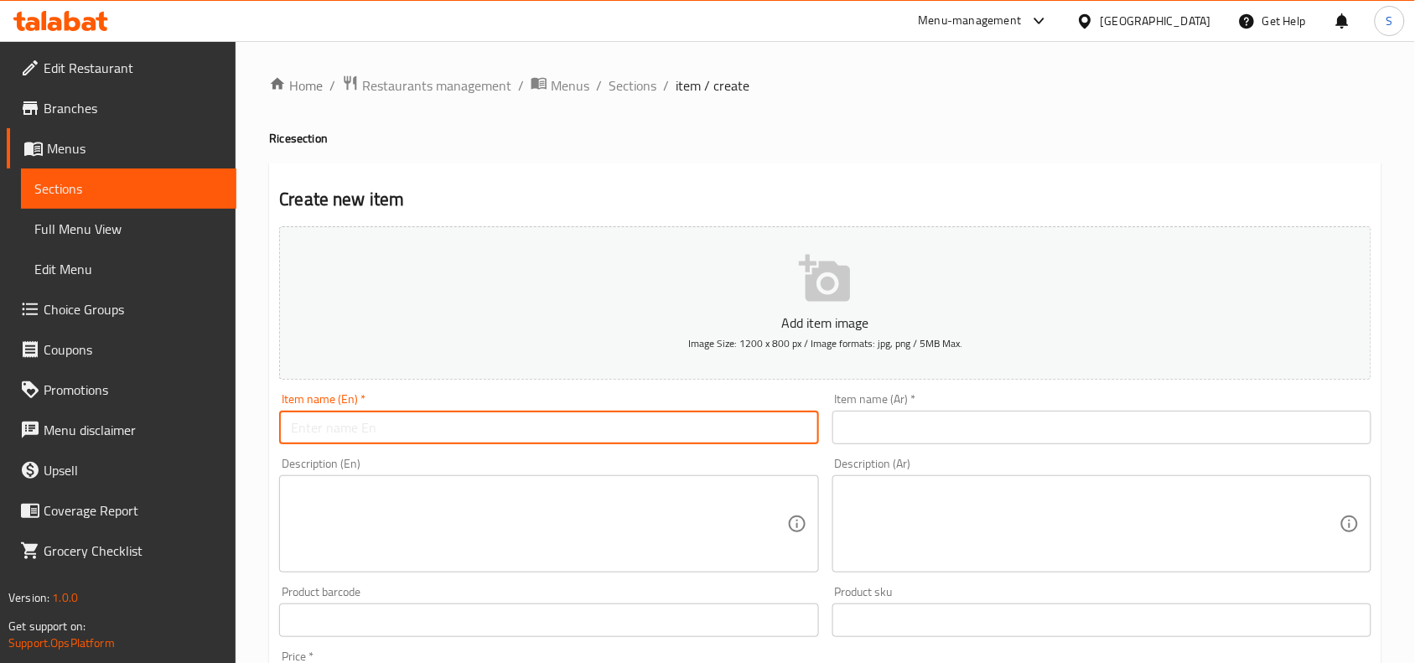
paste input "KABULI RICE WITH MUTTON"
click at [480, 425] on input "KABULI RICE WITH MUTTON" at bounding box center [548, 428] width 539 height 34
type input "Kabuli Rice with Mutton"
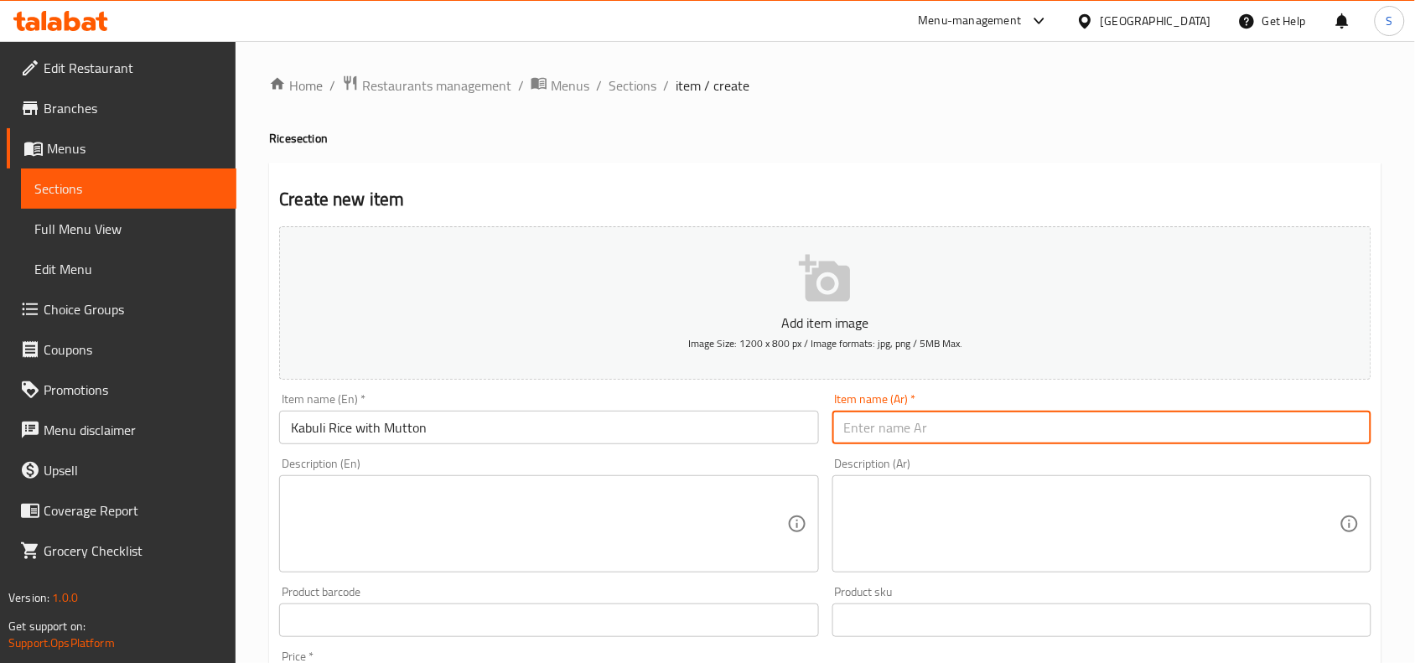
click at [929, 417] on input "text" at bounding box center [1101, 428] width 539 height 34
type input "أرز كابولي مع لحم ضأن"
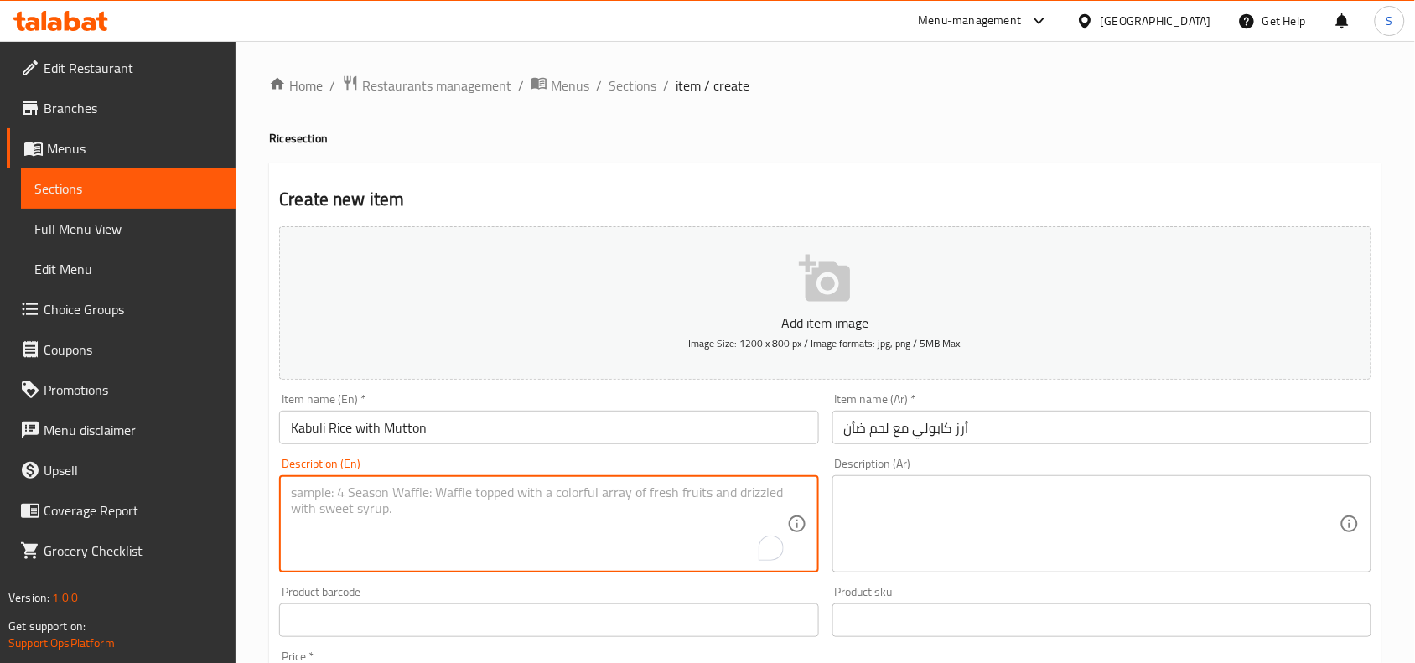
click at [617, 515] on textarea "To enrich screen reader interactions, please activate Accessibility in Grammarl…" at bounding box center [538, 524] width 495 height 80
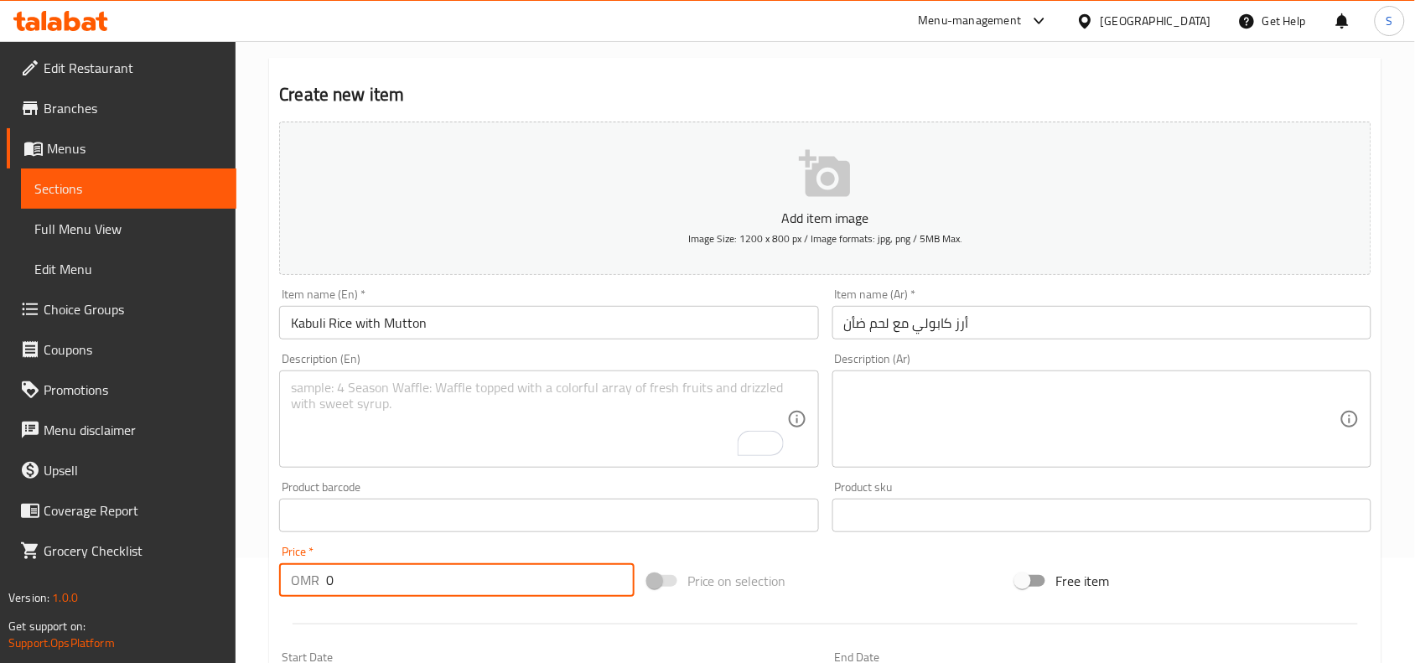
drag, startPoint x: 384, startPoint y: 574, endPoint x: 278, endPoint y: 577, distance: 105.6
click at [279, 577] on div "OMR 0 Price *" at bounding box center [456, 580] width 355 height 34
type input "2.5"
click at [562, 282] on div "Item name (En)   * Kabuli Rice with Mutton Item name (En) *" at bounding box center [548, 314] width 552 height 65
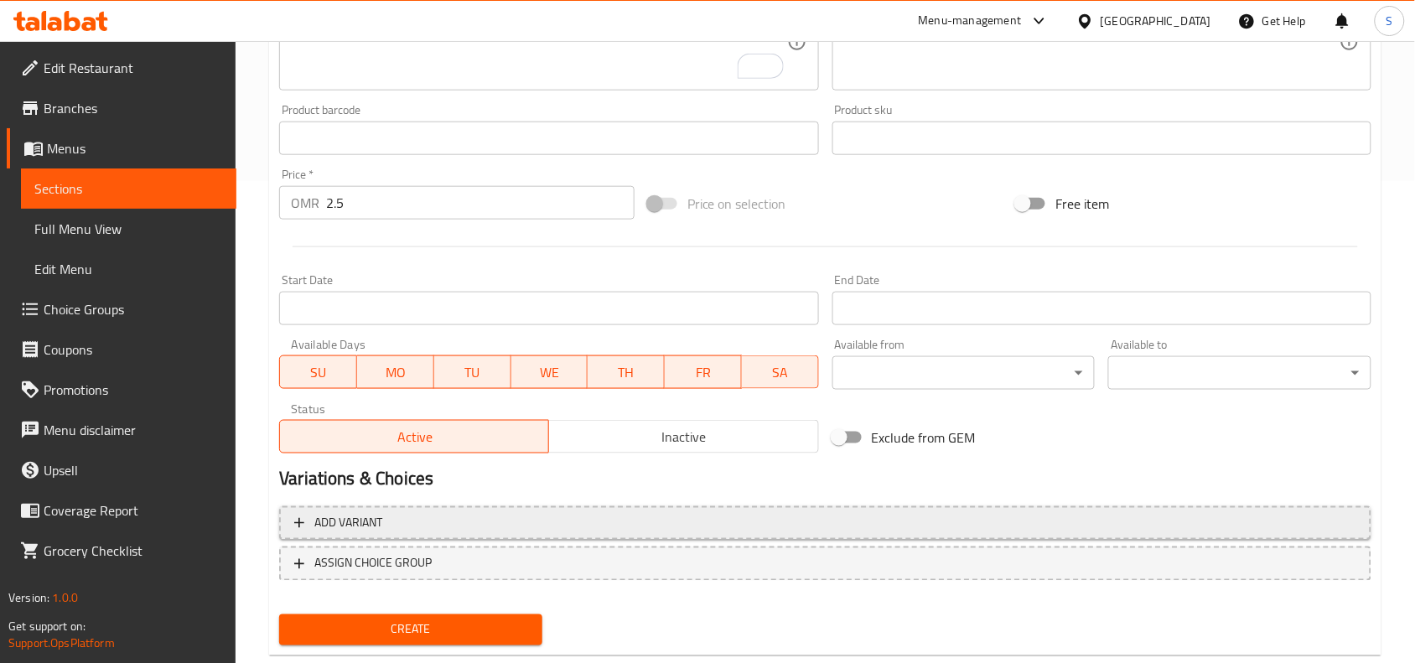
scroll to position [518, 0]
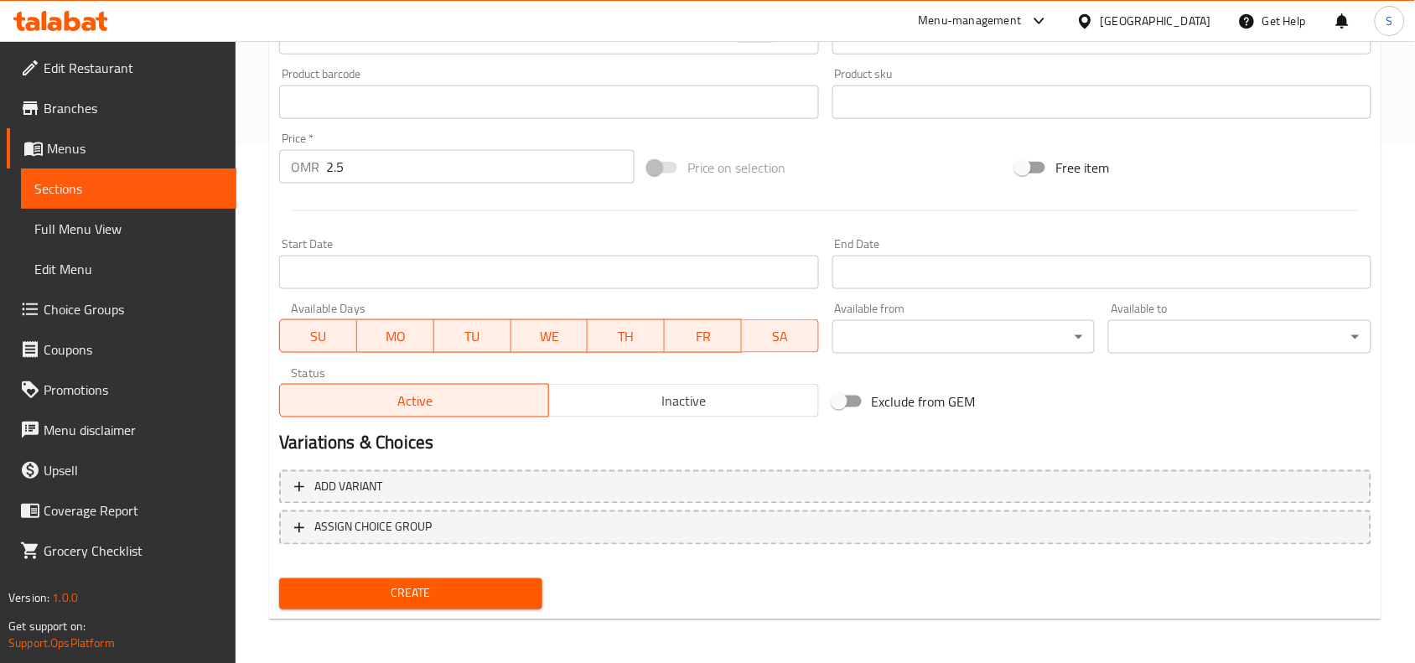
click at [476, 588] on span "Create" at bounding box center [411, 593] width 236 height 21
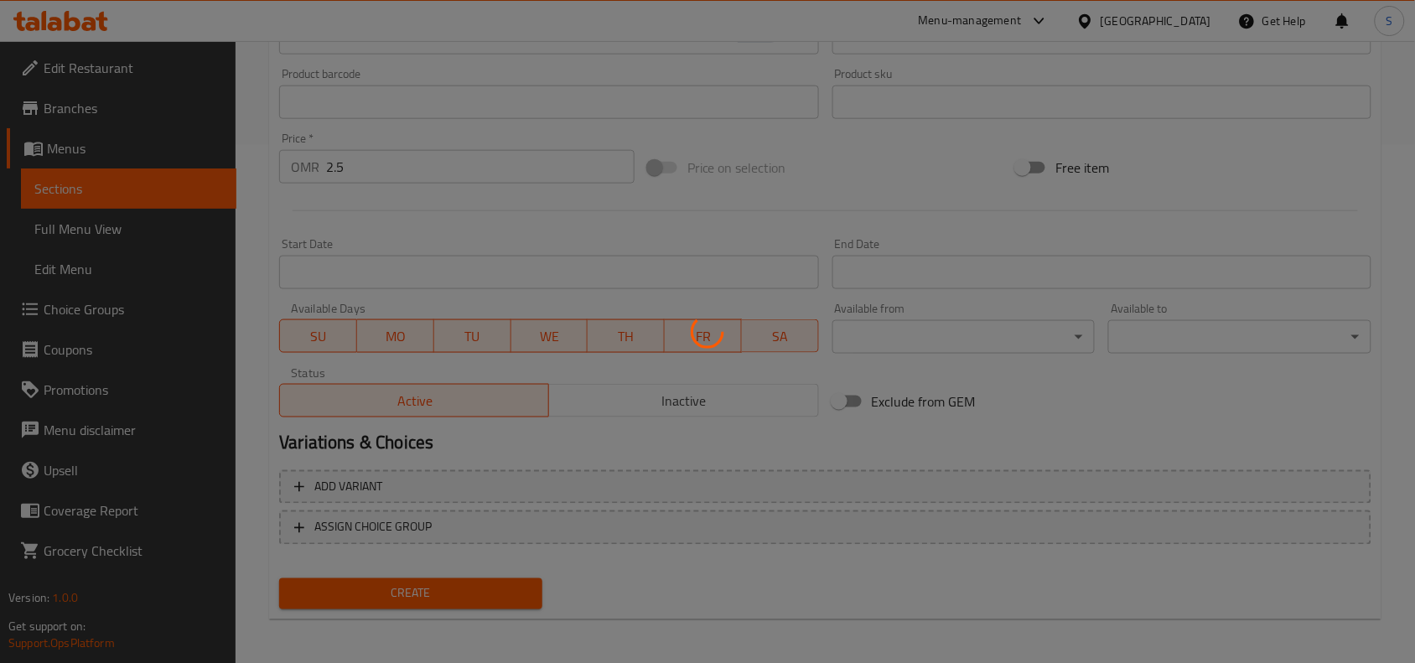
type input "0"
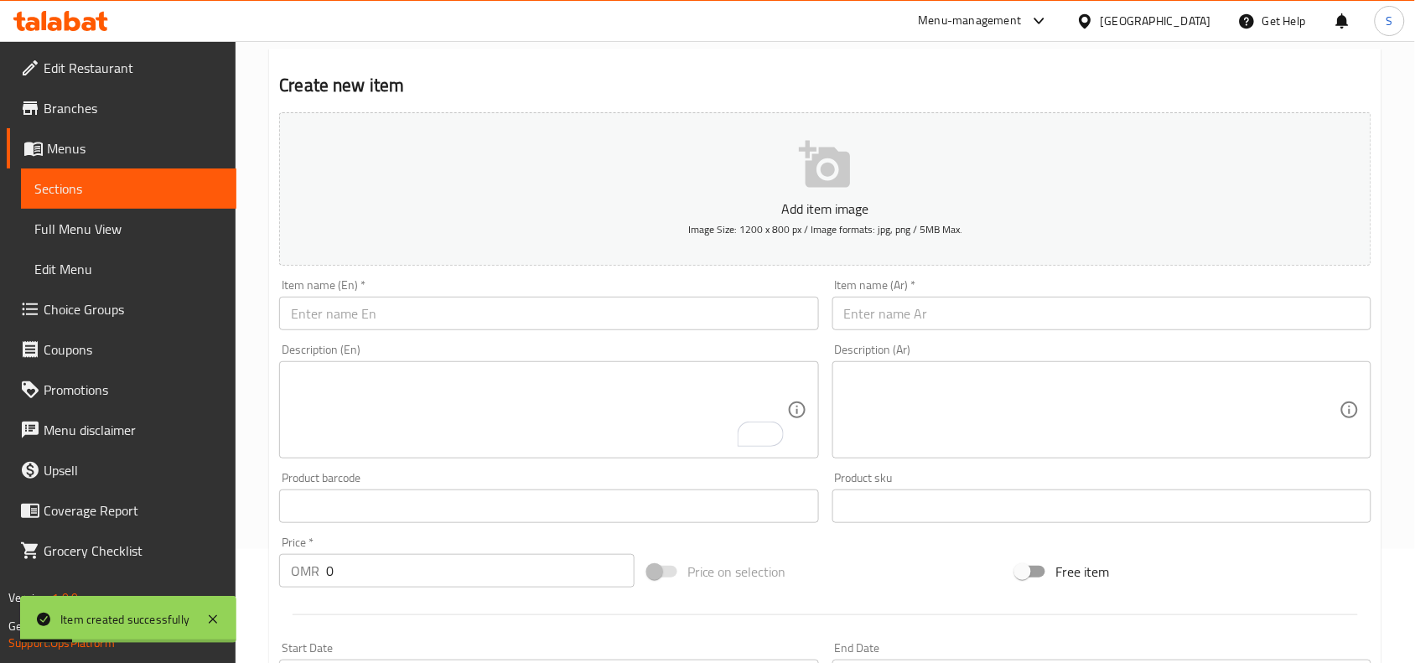
scroll to position [99, 0]
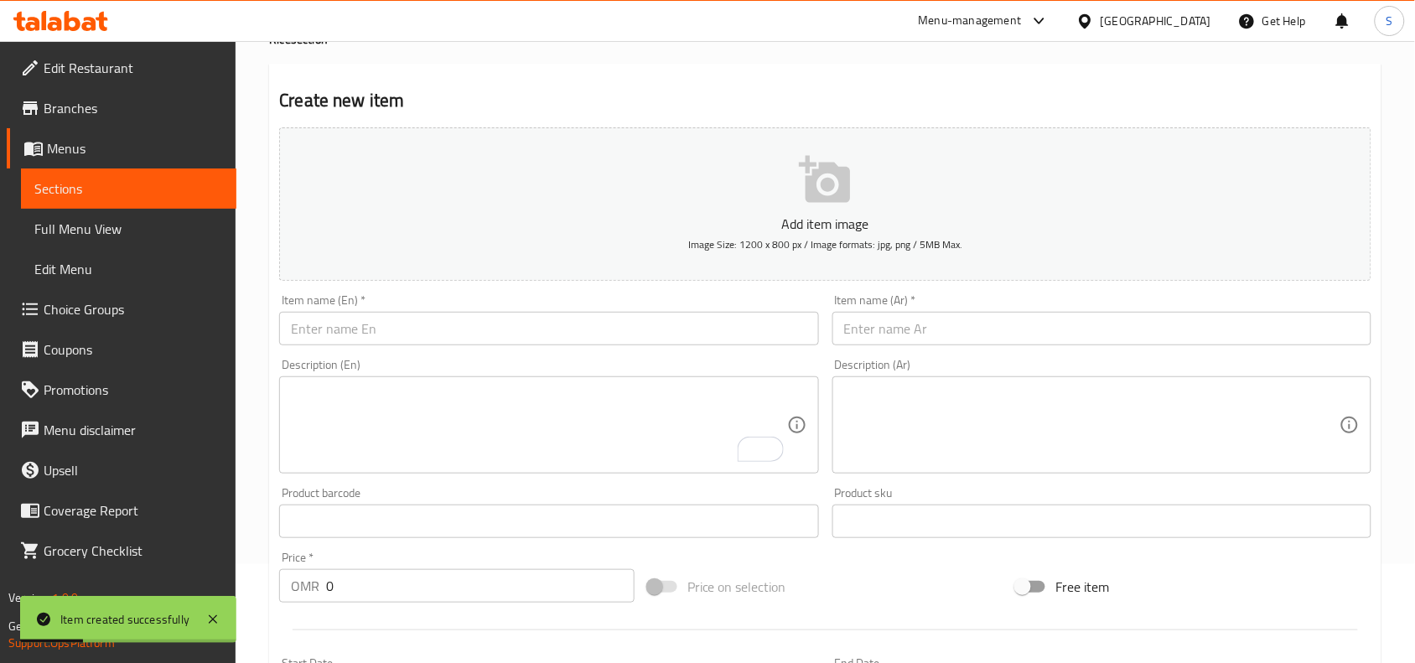
click at [463, 352] on div "Description (En) Description (En)" at bounding box center [548, 416] width 552 height 128
click at [482, 336] on input "text" at bounding box center [548, 329] width 539 height 34
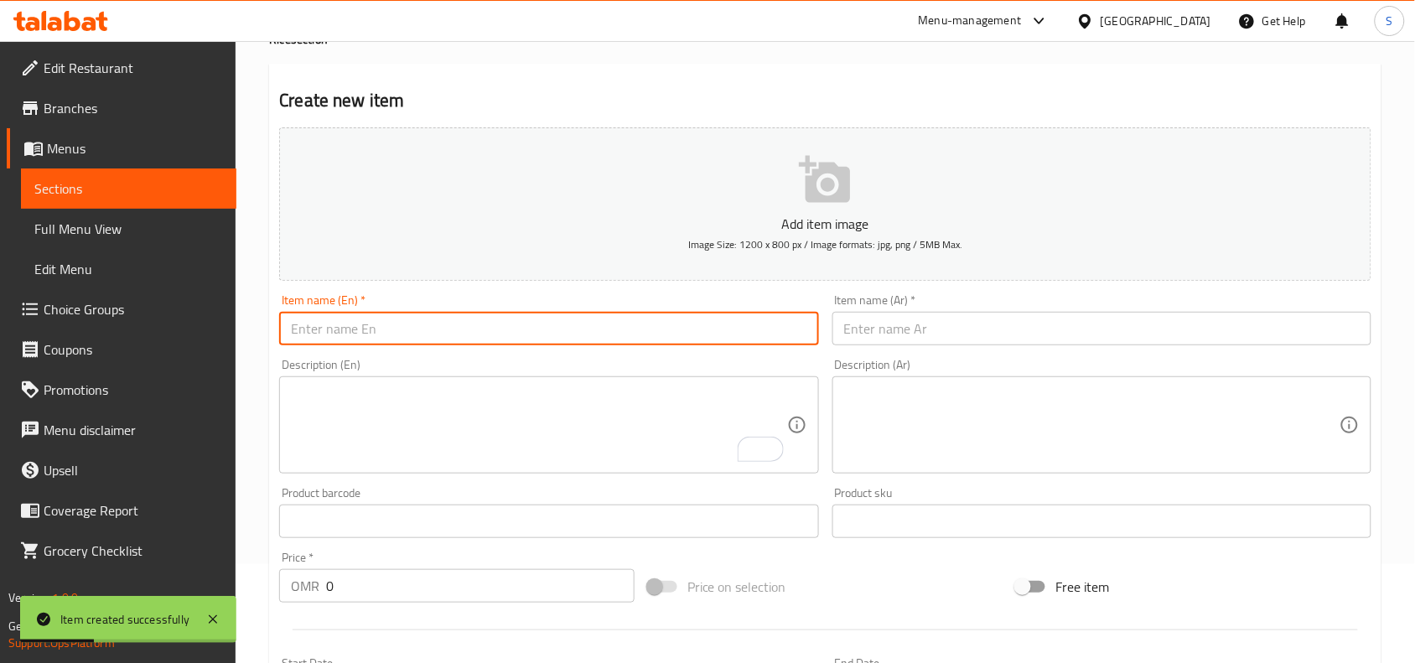
paste input "KABULI RICE WITH FRY FISH (TUNA\SHERRY\HAMUR)"
drag, startPoint x: 453, startPoint y: 329, endPoint x: 713, endPoint y: 354, distance: 261.8
click at [713, 354] on div "Add item image Image Size: 1200 x 800 px / Image formats: jpg, png / 5MB Max. I…" at bounding box center [824, 482] width 1105 height 722
click at [438, 323] on input "KABULI RICE WITH FRY FISH" at bounding box center [548, 329] width 539 height 34
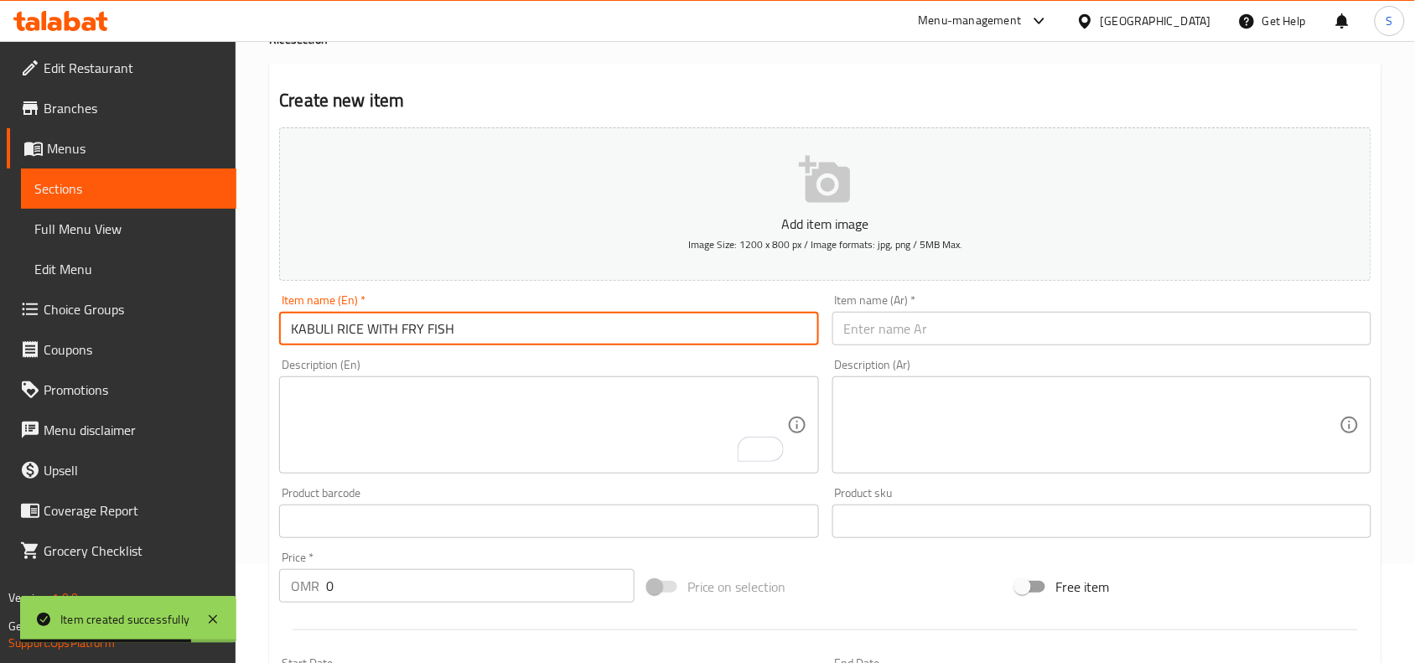
click at [438, 323] on input "KABULI RICE WITH FRY FISH" at bounding box center [548, 329] width 539 height 34
type input "Kabuli Rice with Fry Fish"
click at [947, 328] on input "text" at bounding box center [1101, 329] width 539 height 34
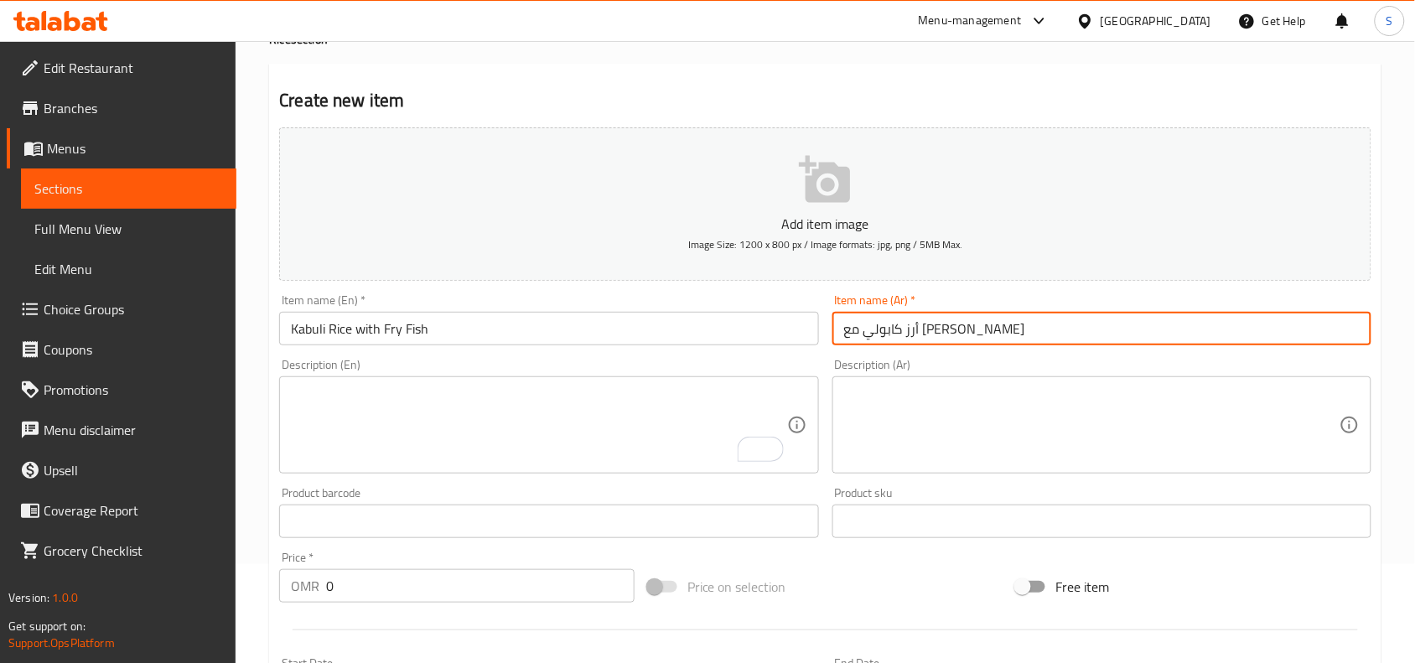
type input "أرز كابولي مع سمك مقلي"
click at [851, 583] on div "Price on selection" at bounding box center [825, 586] width 369 height 45
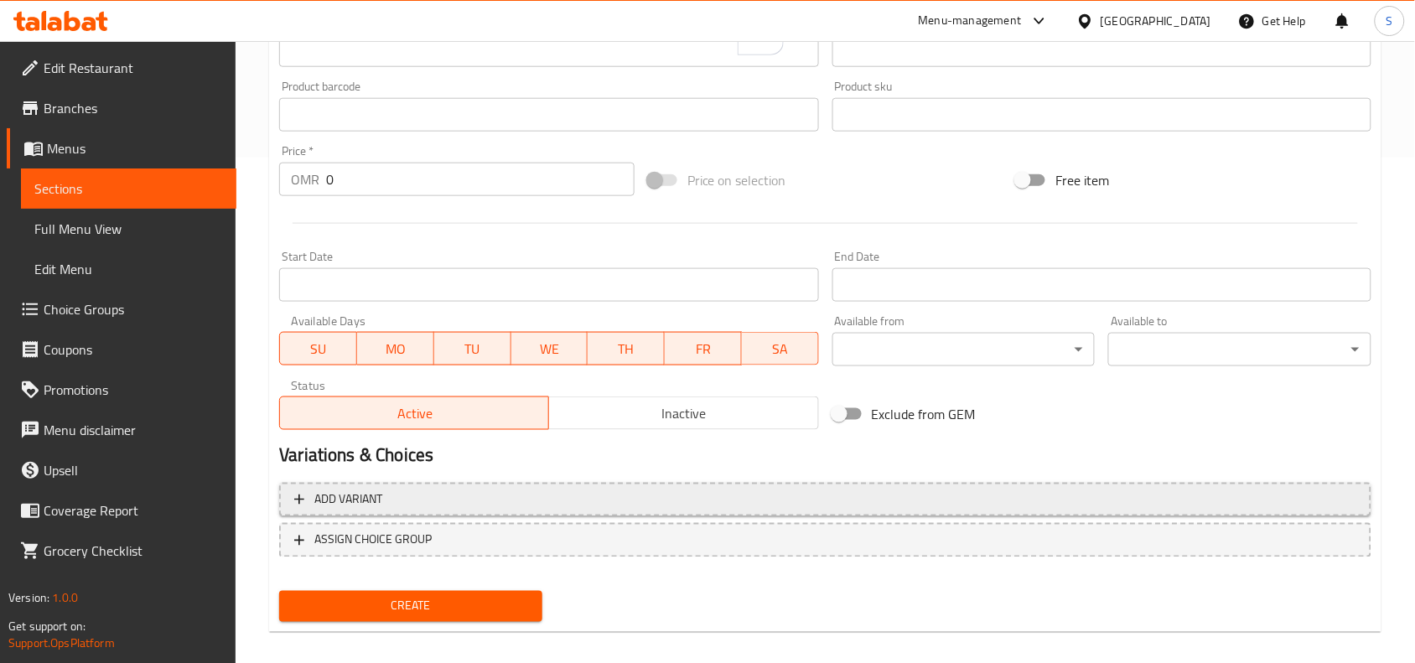
scroll to position [518, 0]
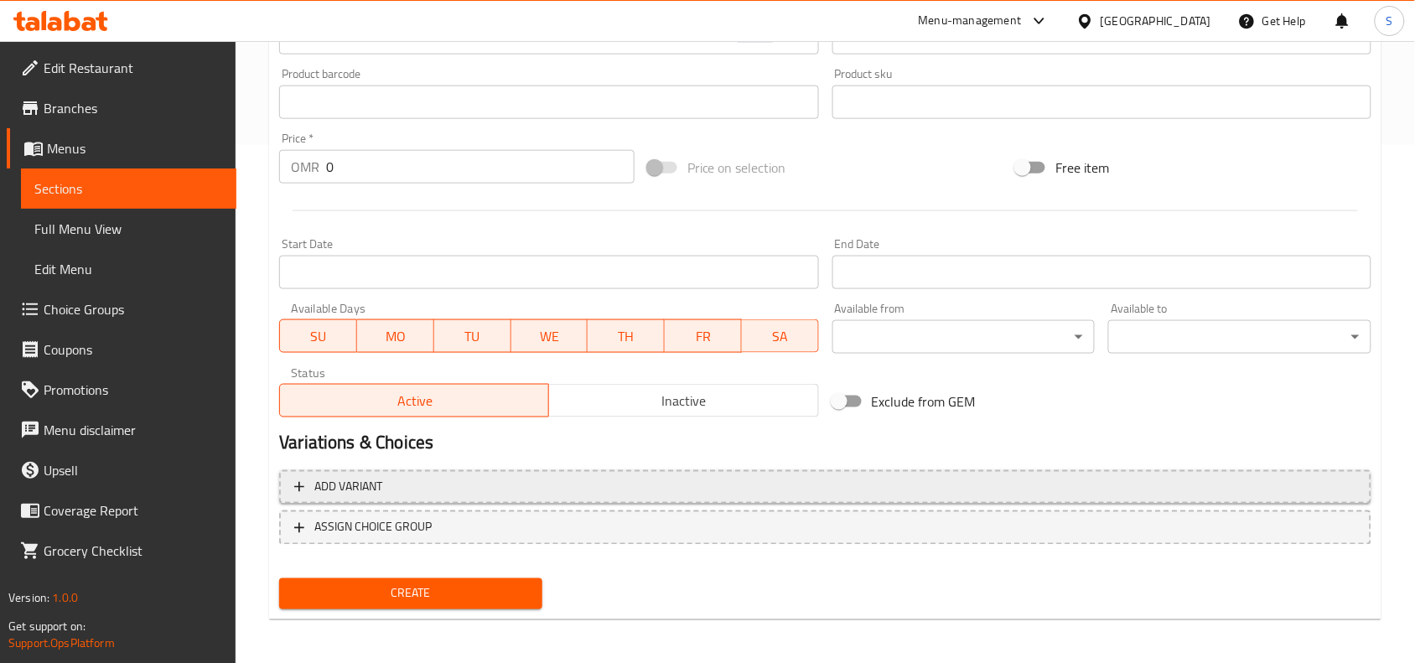
click at [580, 482] on span "Add variant" at bounding box center [825, 487] width 1062 height 21
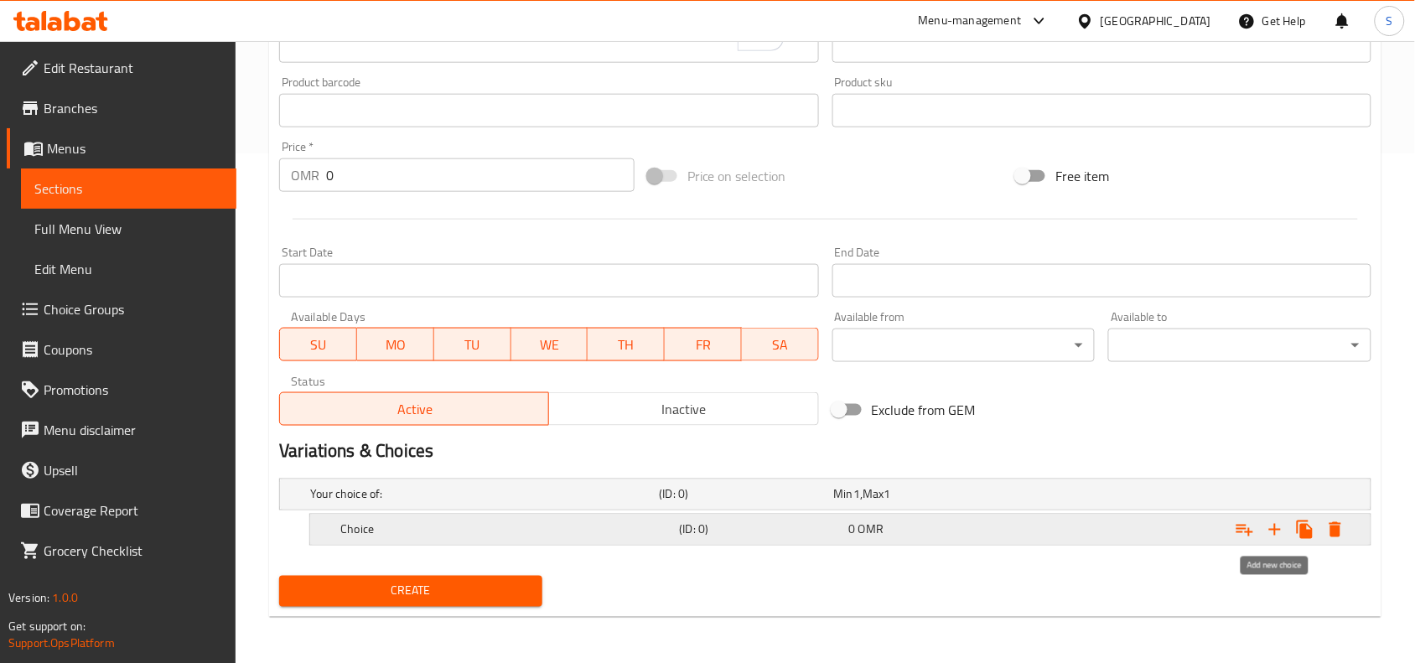
click at [1272, 524] on icon "Expand" at bounding box center [1275, 530] width 20 height 20
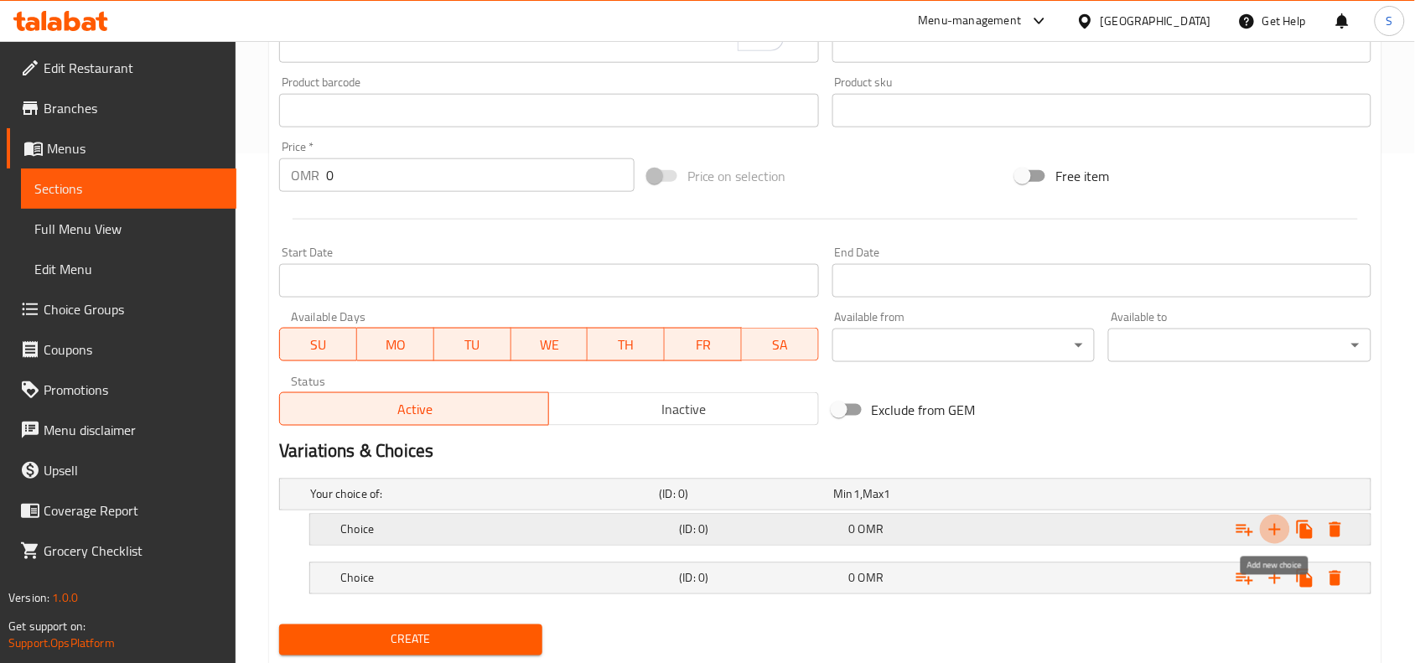
click at [1272, 524] on icon "Expand" at bounding box center [1275, 530] width 20 height 20
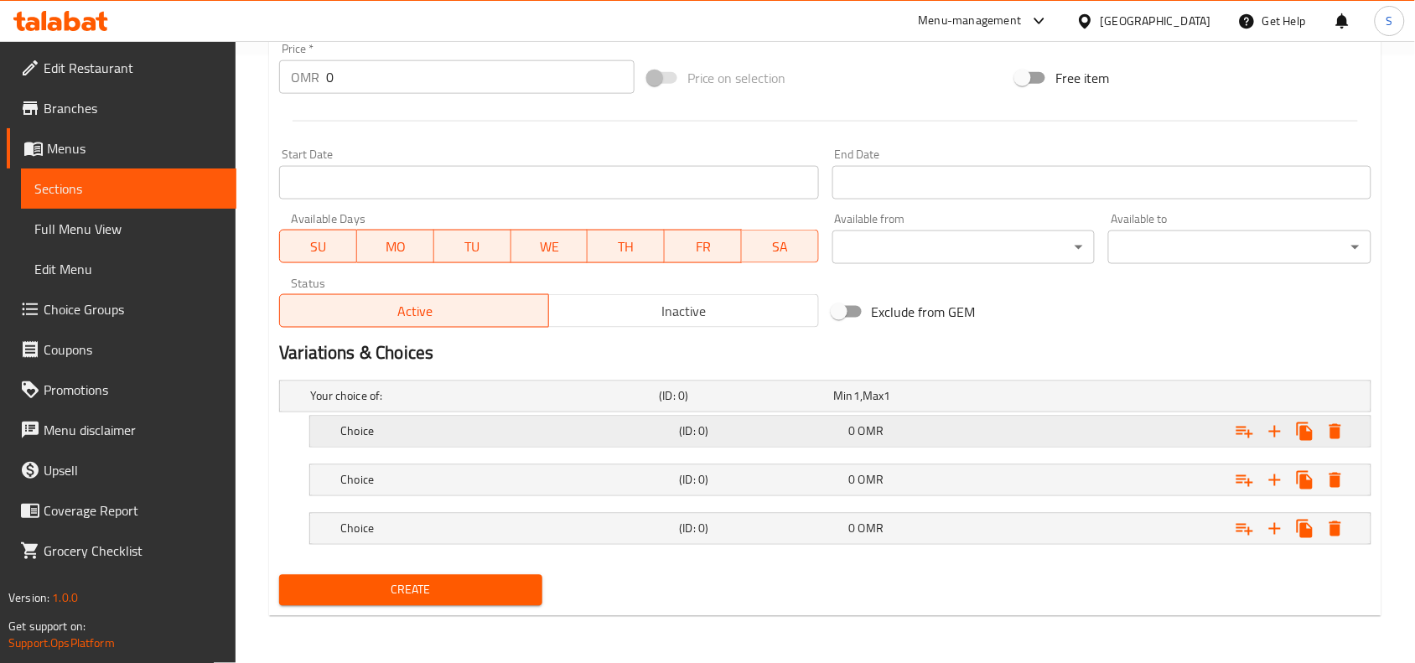
scroll to position [608, 0]
click at [516, 405] on h5 "Choice" at bounding box center [481, 396] width 342 height 17
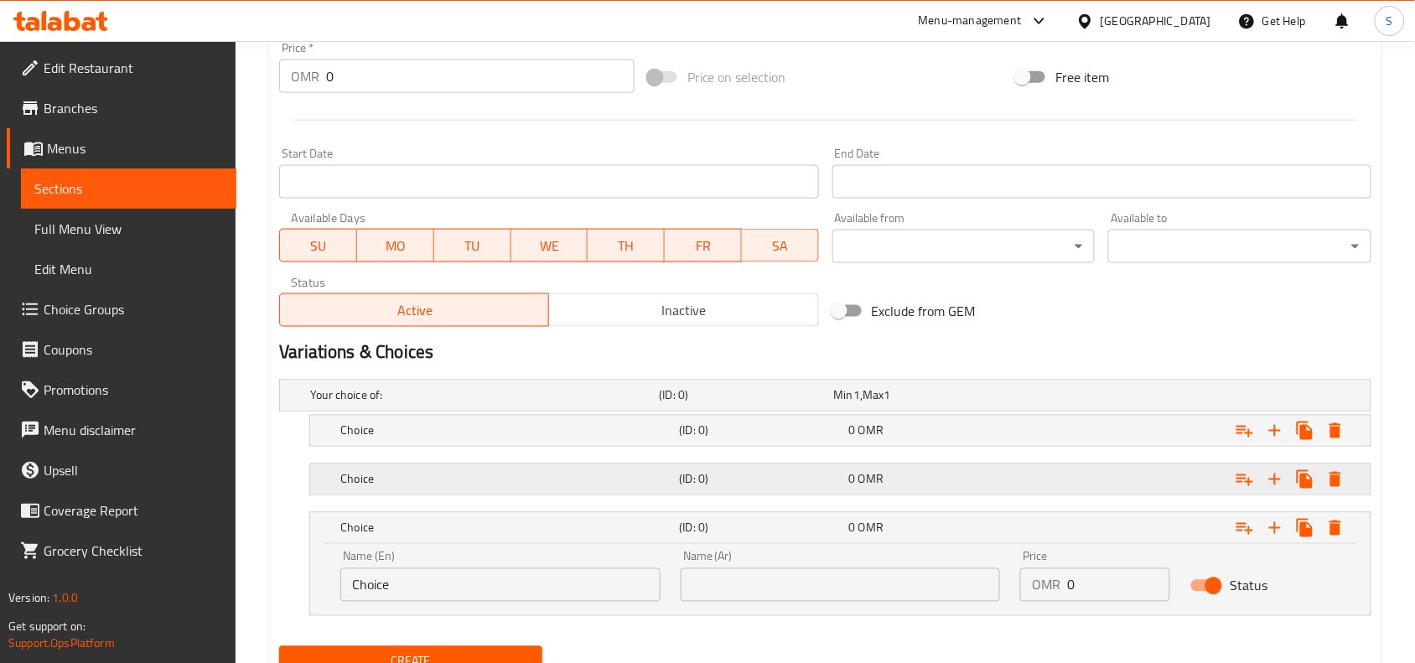
click at [525, 404] on h5 "Choice" at bounding box center [481, 395] width 342 height 17
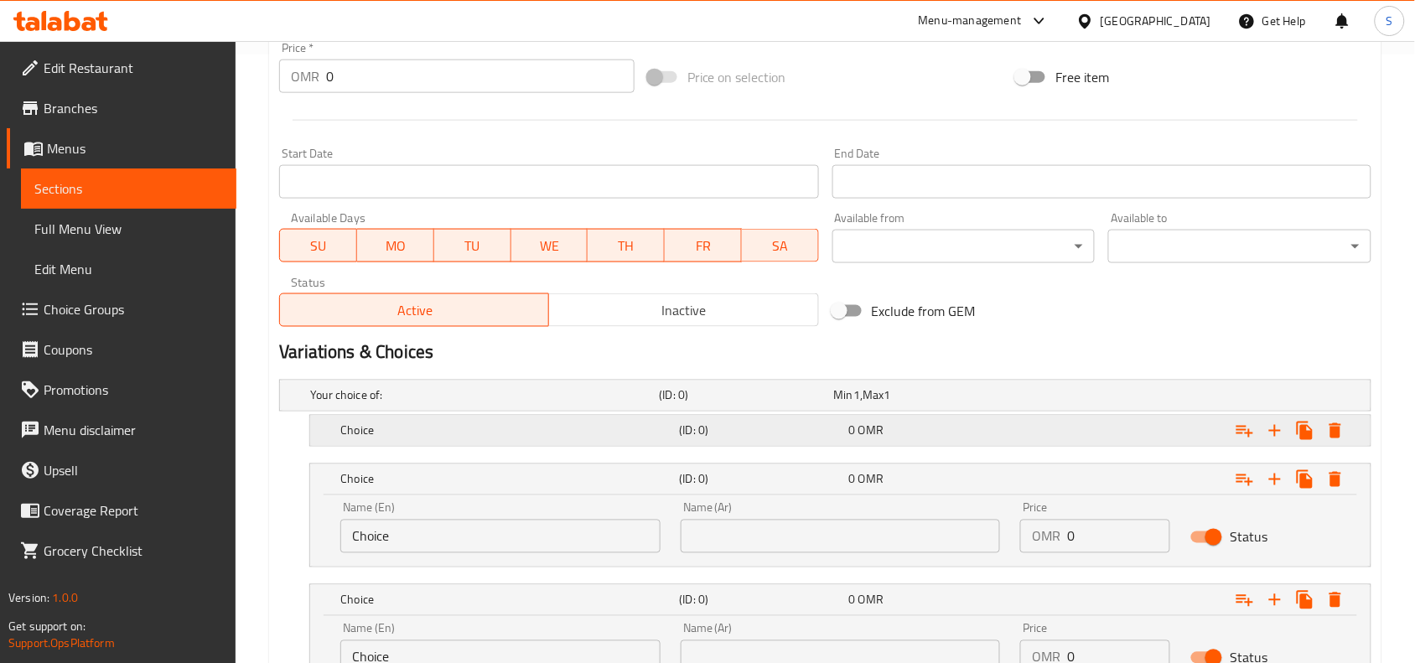
click at [532, 414] on div "Choice (ID: 0) 0 OMR" at bounding box center [830, 395] width 1047 height 37
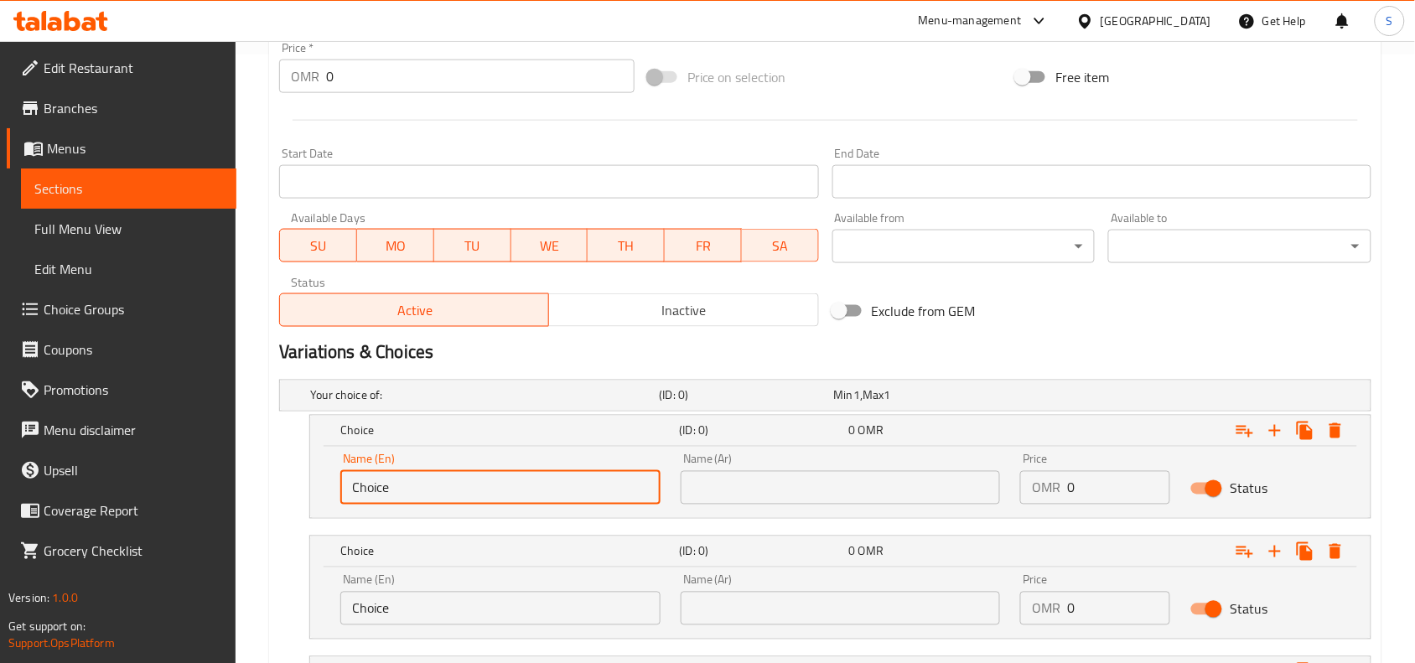
click at [487, 483] on input "Choice" at bounding box center [500, 488] width 320 height 34
type input "Tuna"
click at [451, 600] on input "Choice" at bounding box center [500, 609] width 320 height 34
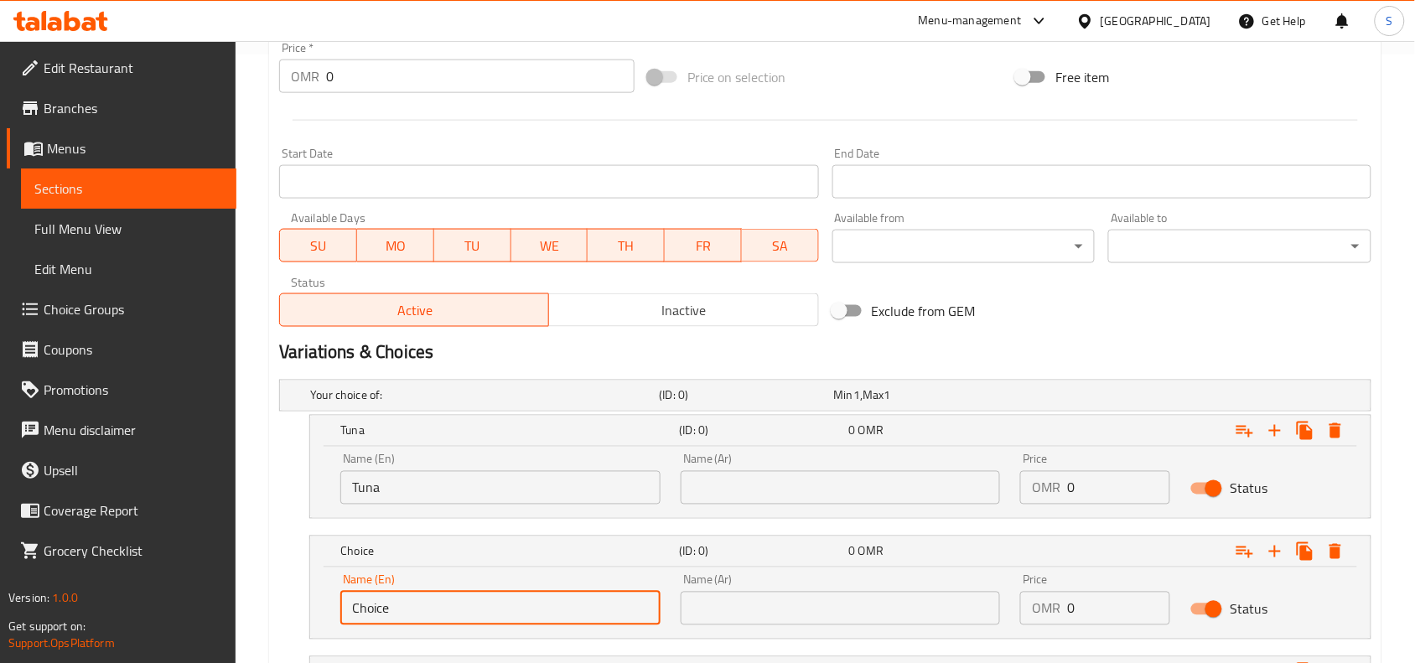
click at [451, 600] on input "Choice" at bounding box center [500, 609] width 320 height 34
type input "Sherry"
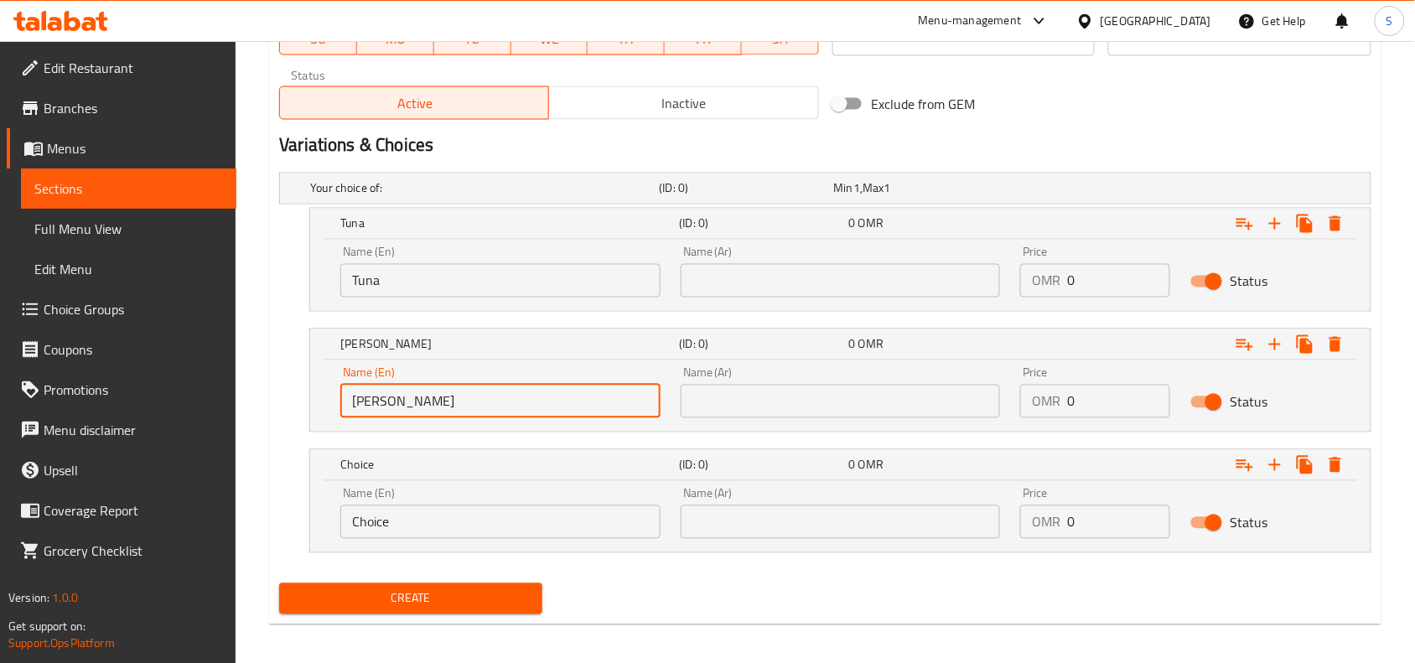
scroll to position [824, 0]
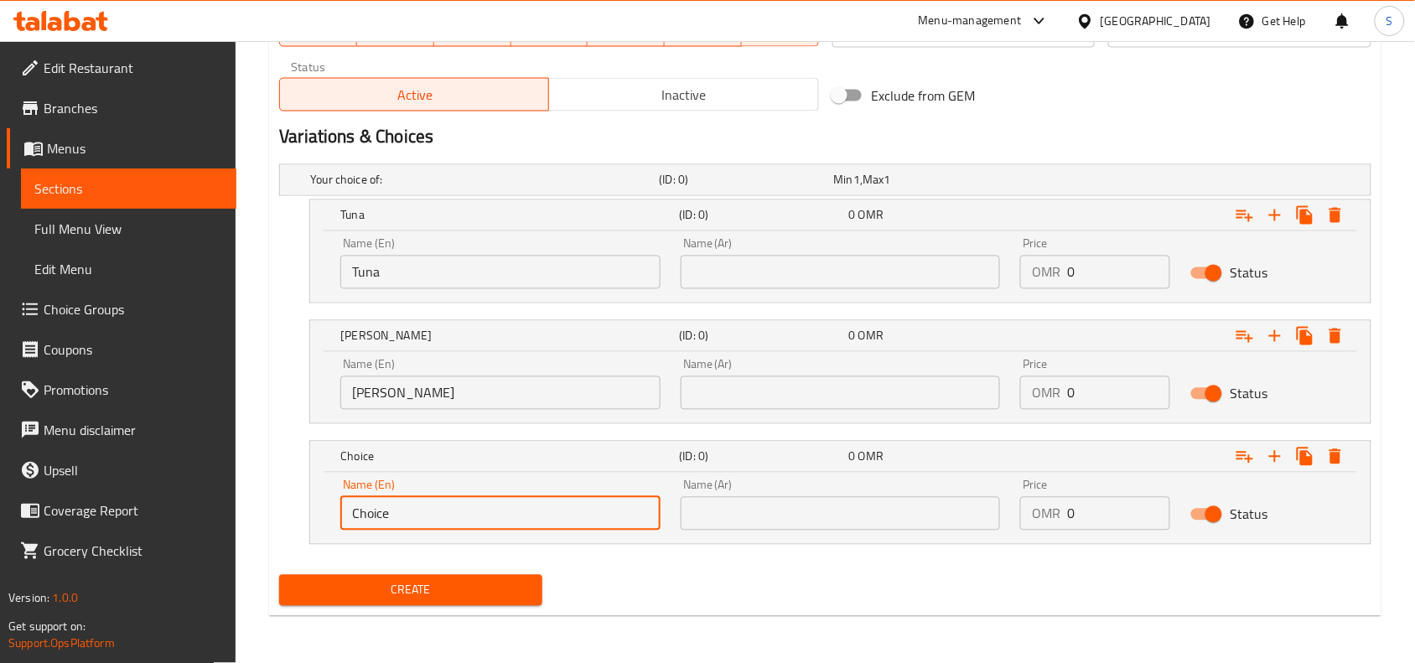
click at [447, 512] on input "Choice" at bounding box center [500, 514] width 320 height 34
paste input "HAMUR"
click at [469, 512] on input "HAMUR" at bounding box center [500, 514] width 320 height 34
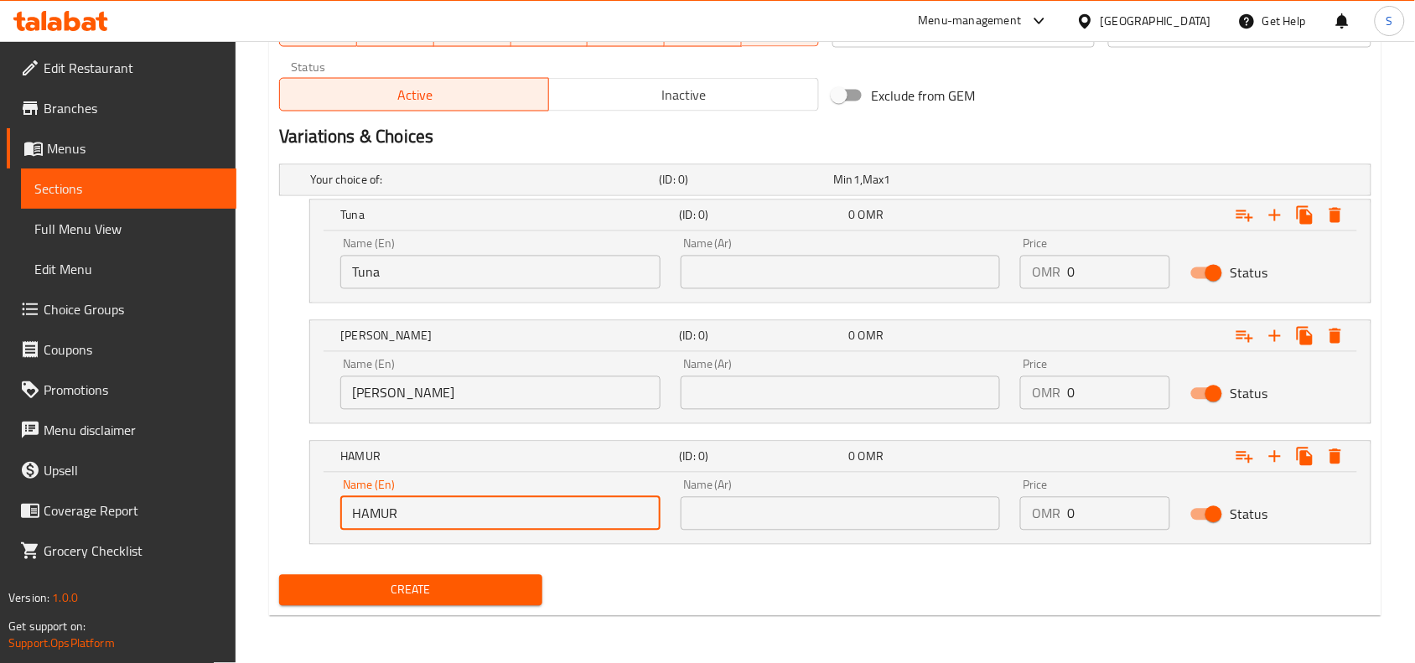
click at [469, 512] on input "HAMUR" at bounding box center [500, 514] width 320 height 34
type input "Hamur"
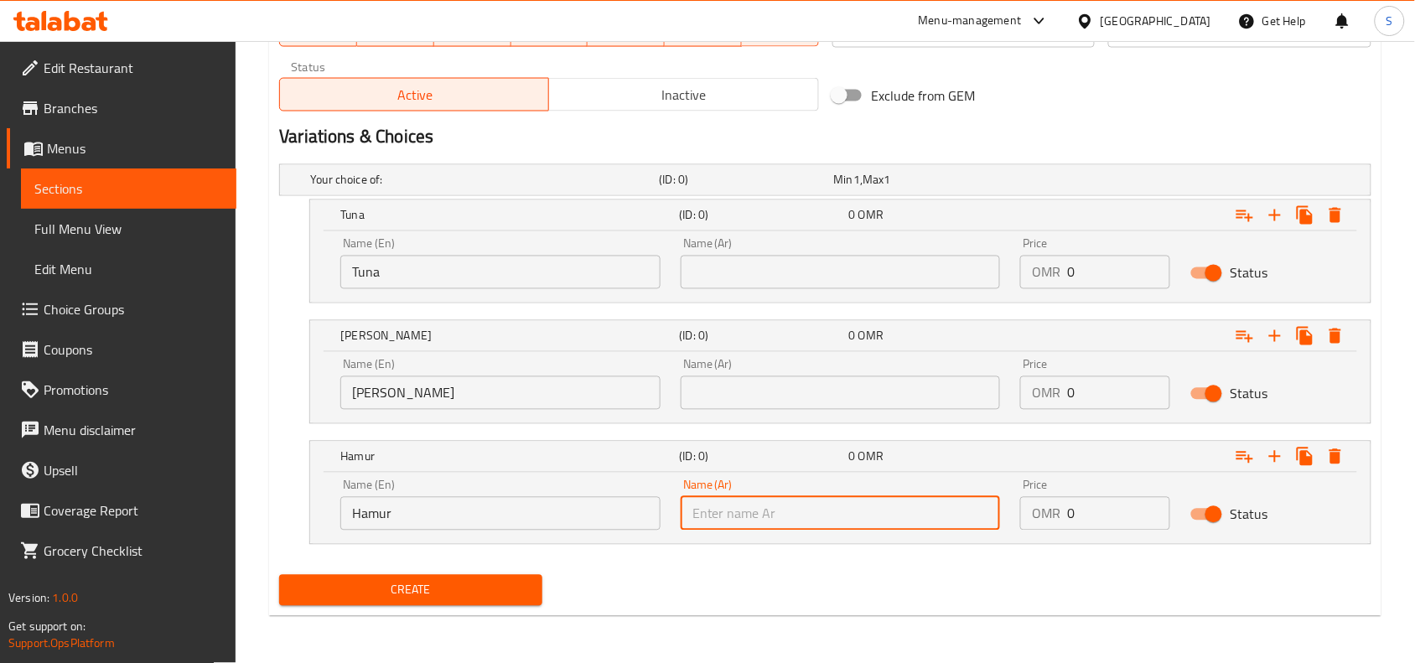
click at [748, 512] on input "text" at bounding box center [841, 514] width 320 height 34
type input "هامور"
click at [813, 391] on input "text" at bounding box center [841, 393] width 320 height 34
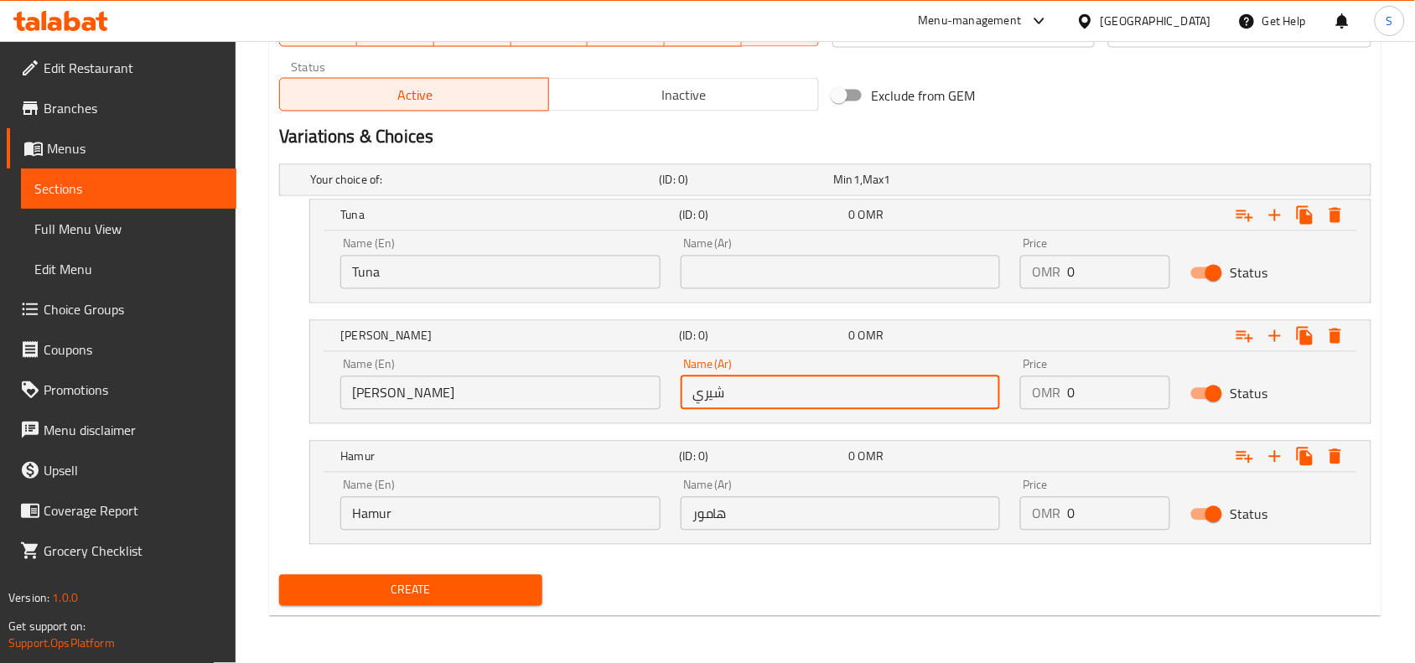
type input "شيري"
click at [869, 277] on input "text" at bounding box center [841, 273] width 320 height 34
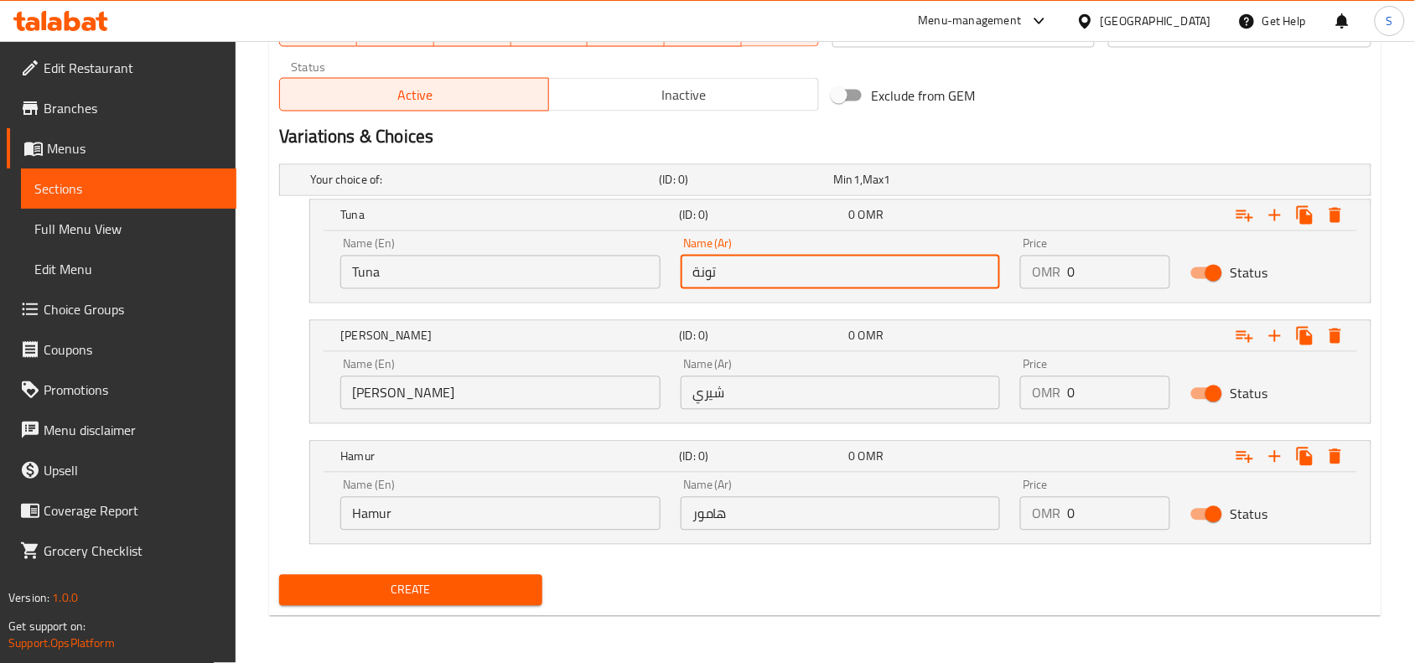
type input "تونة"
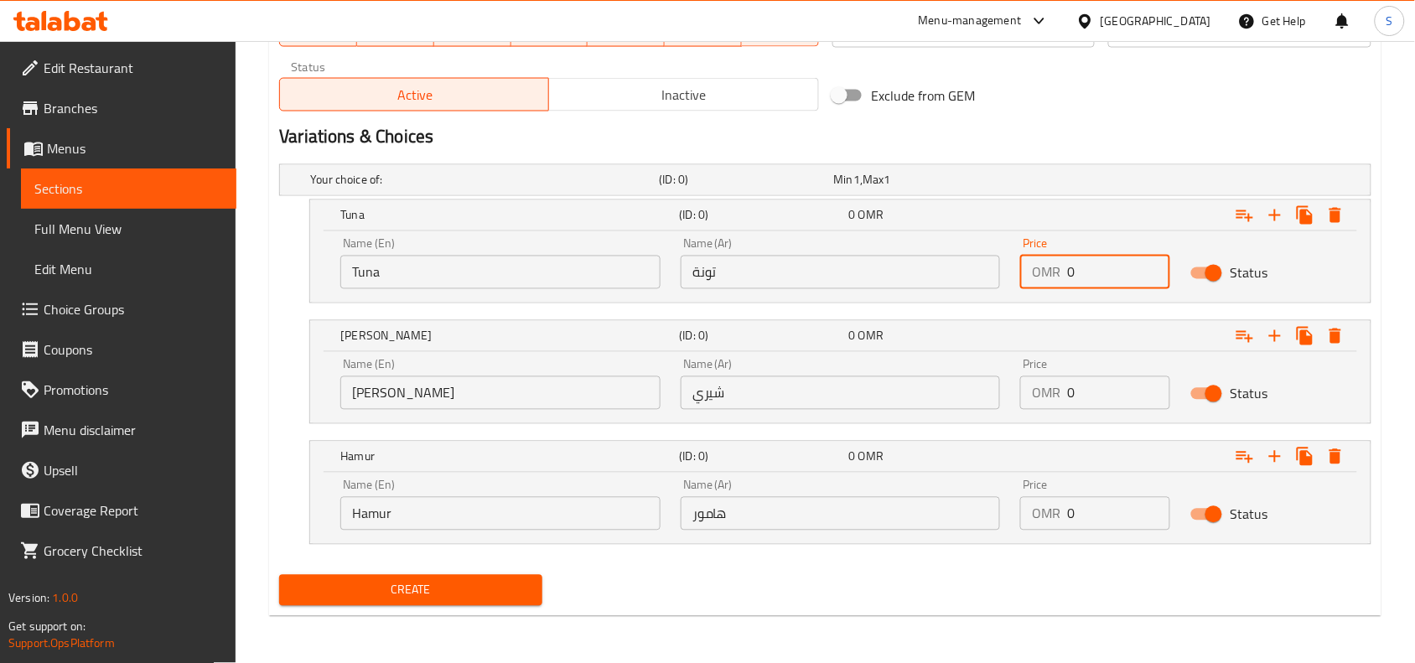
drag, startPoint x: 1109, startPoint y: 277, endPoint x: 969, endPoint y: 261, distance: 140.9
click at [969, 261] on div "Name (En) Tuna Name (En) Name (Ar) تونة Name (Ar) Price OMR 0 Price Status" at bounding box center [840, 263] width 1020 height 71
type input "1.9"
drag, startPoint x: 1086, startPoint y: 391, endPoint x: 922, endPoint y: 377, distance: 164.9
click at [922, 377] on div "Name (En) Sherry Name (En) Name (Ar) شيري Name (Ar) Price OMR 0 Price Status" at bounding box center [840, 384] width 1020 height 71
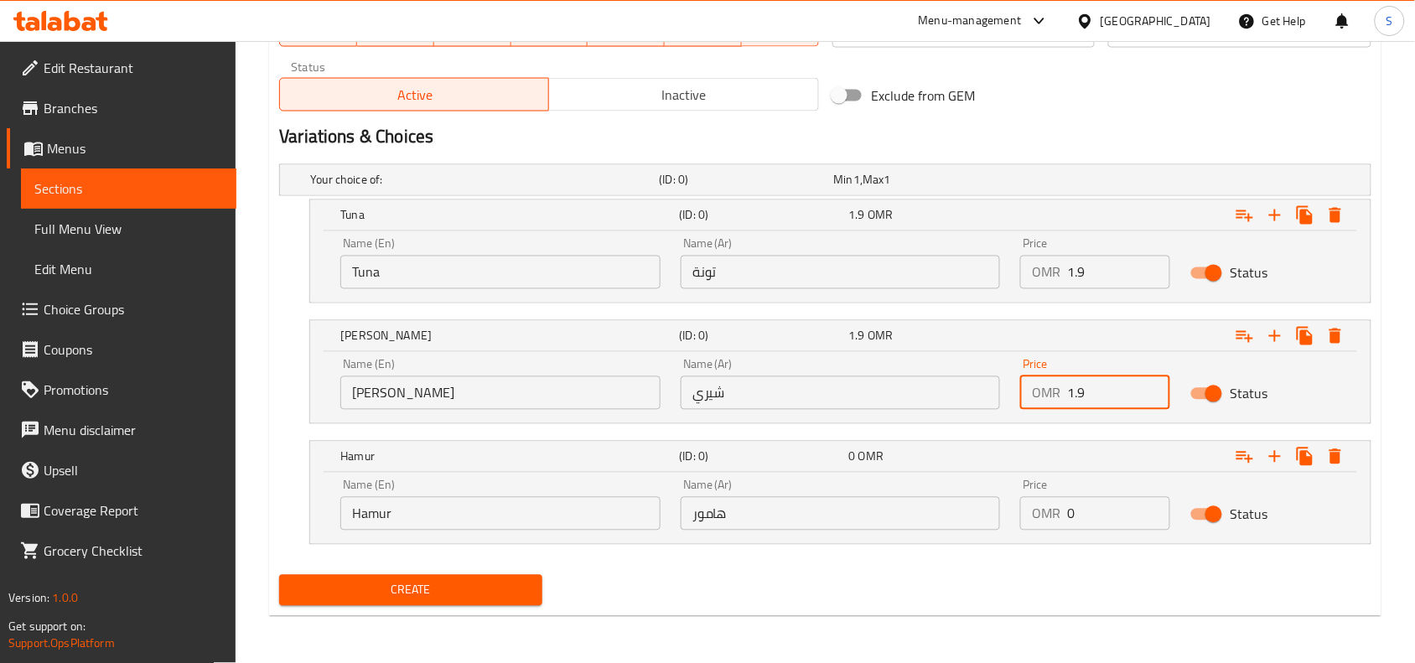
type input "1.9"
drag, startPoint x: 1090, startPoint y: 507, endPoint x: 1018, endPoint y: 525, distance: 73.4
click at [1018, 525] on div "Price OMR 0 Price" at bounding box center [1095, 504] width 170 height 71
type input "1.9"
click at [839, 588] on div "Create" at bounding box center [824, 590] width 1105 height 44
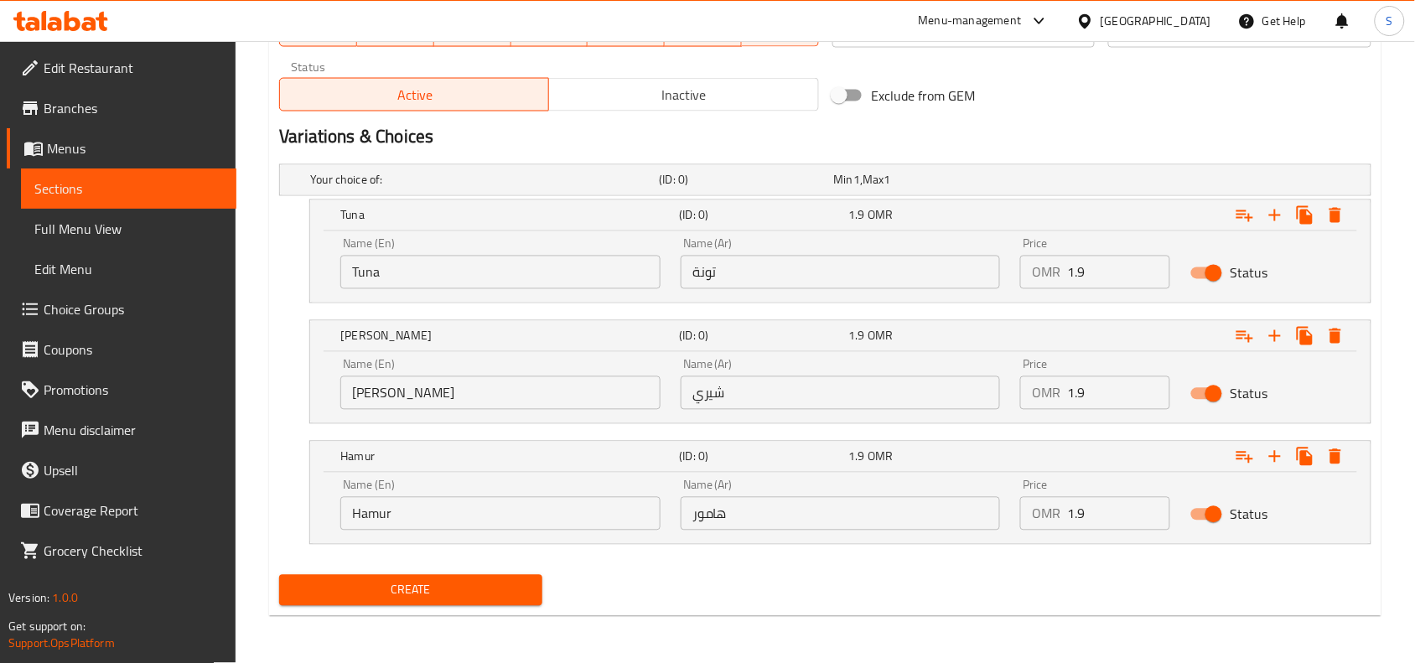
click at [466, 605] on button "Create" at bounding box center [410, 590] width 263 height 31
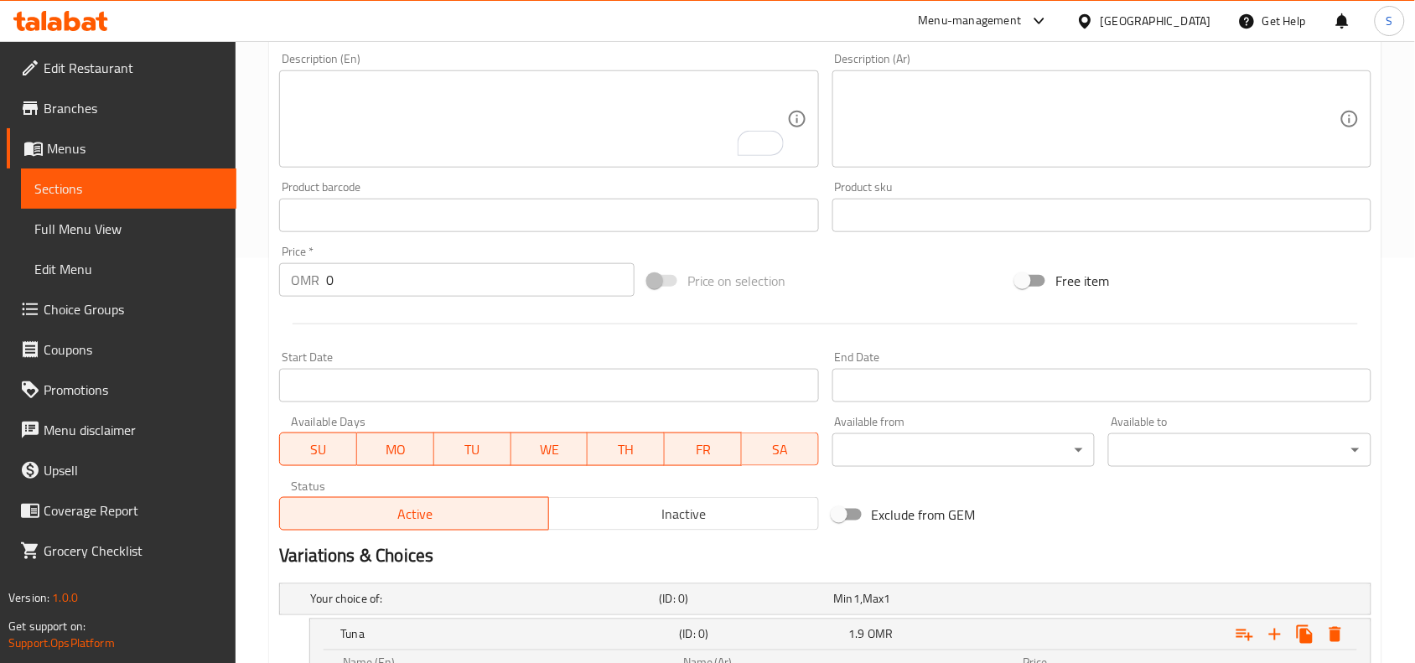
scroll to position [0, 0]
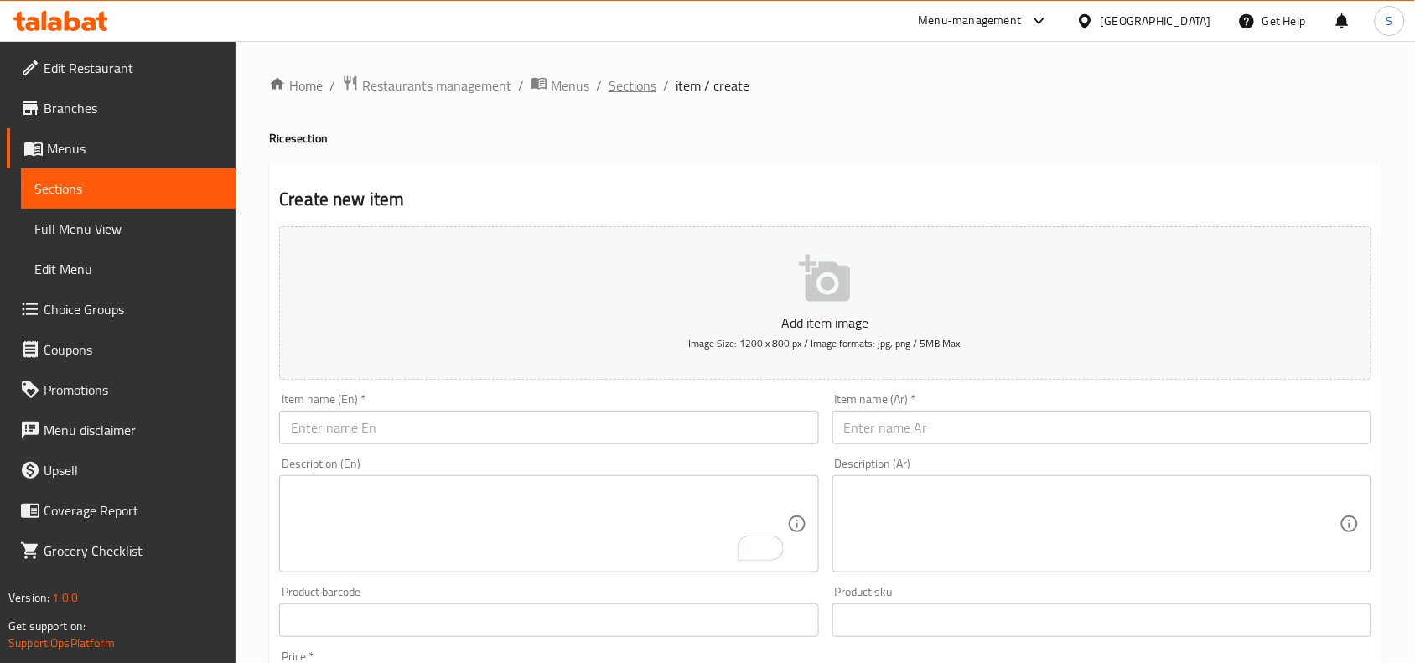
click at [635, 88] on span "Sections" at bounding box center [632, 85] width 48 height 20
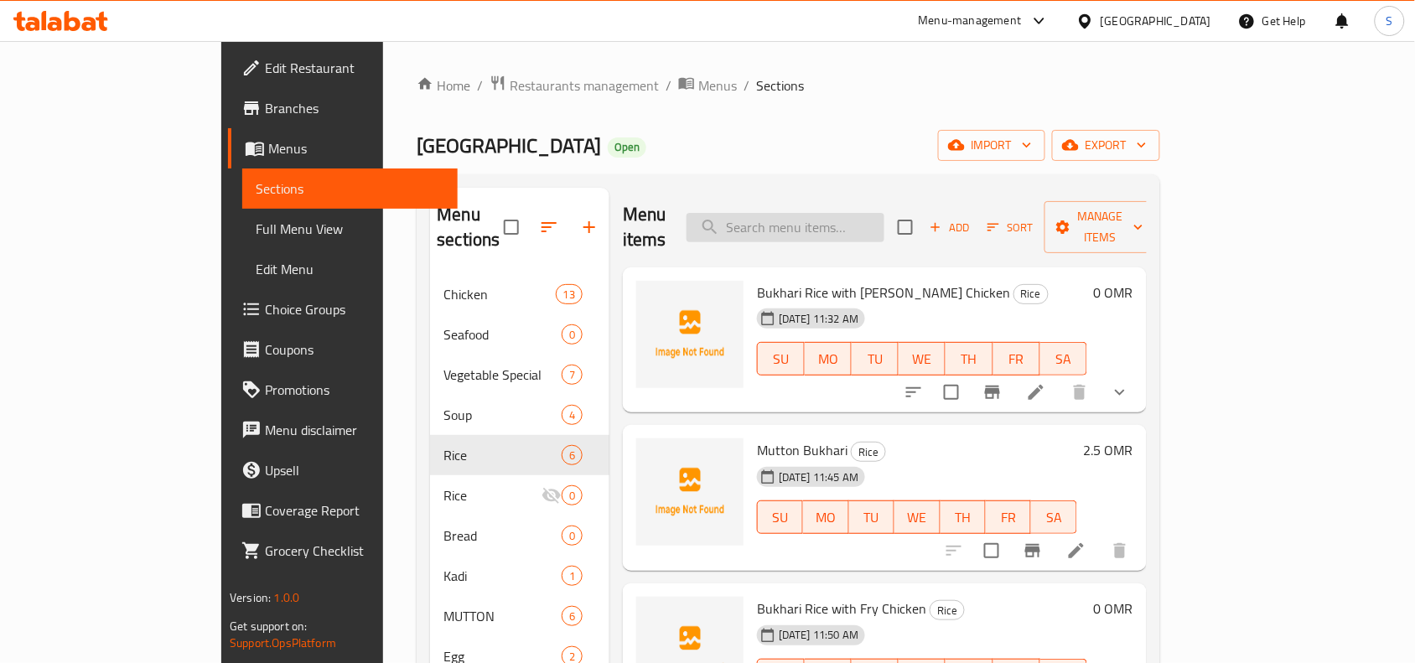
click at [868, 222] on input "search" at bounding box center [785, 227] width 198 height 29
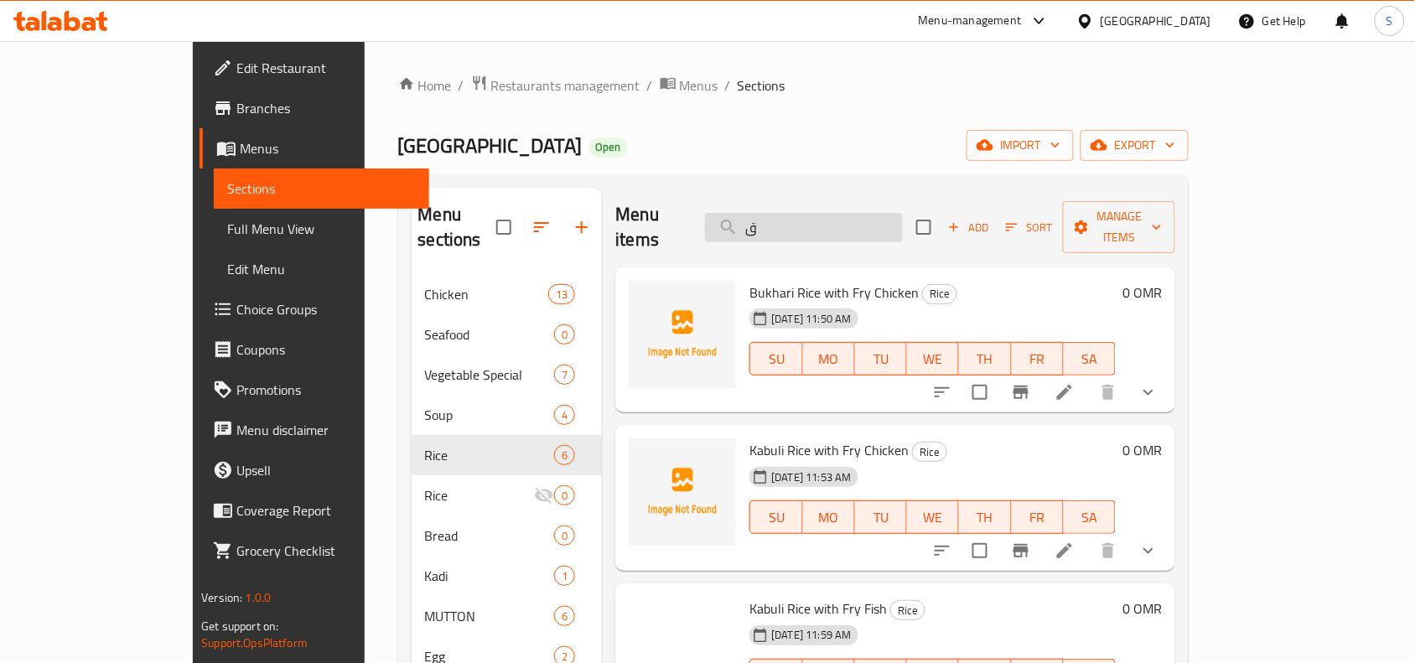
click at [868, 222] on input "ق" at bounding box center [804, 227] width 198 height 29
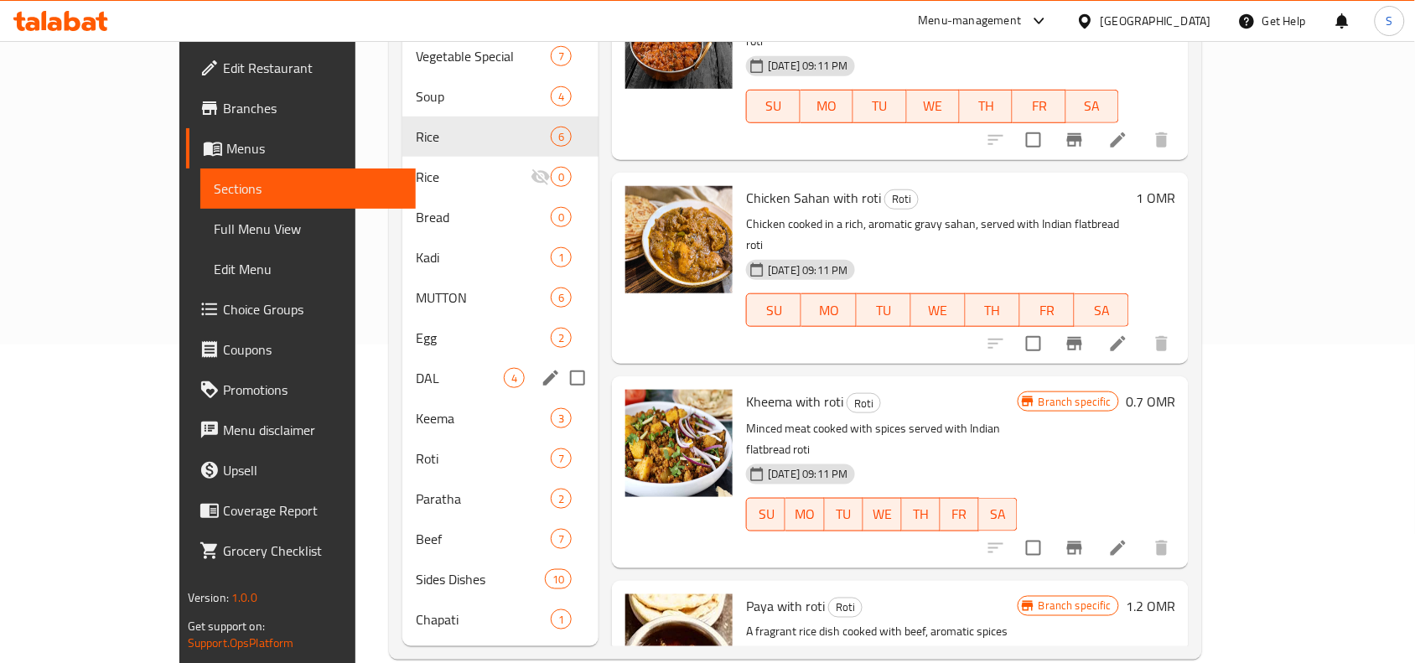
scroll to position [323, 0]
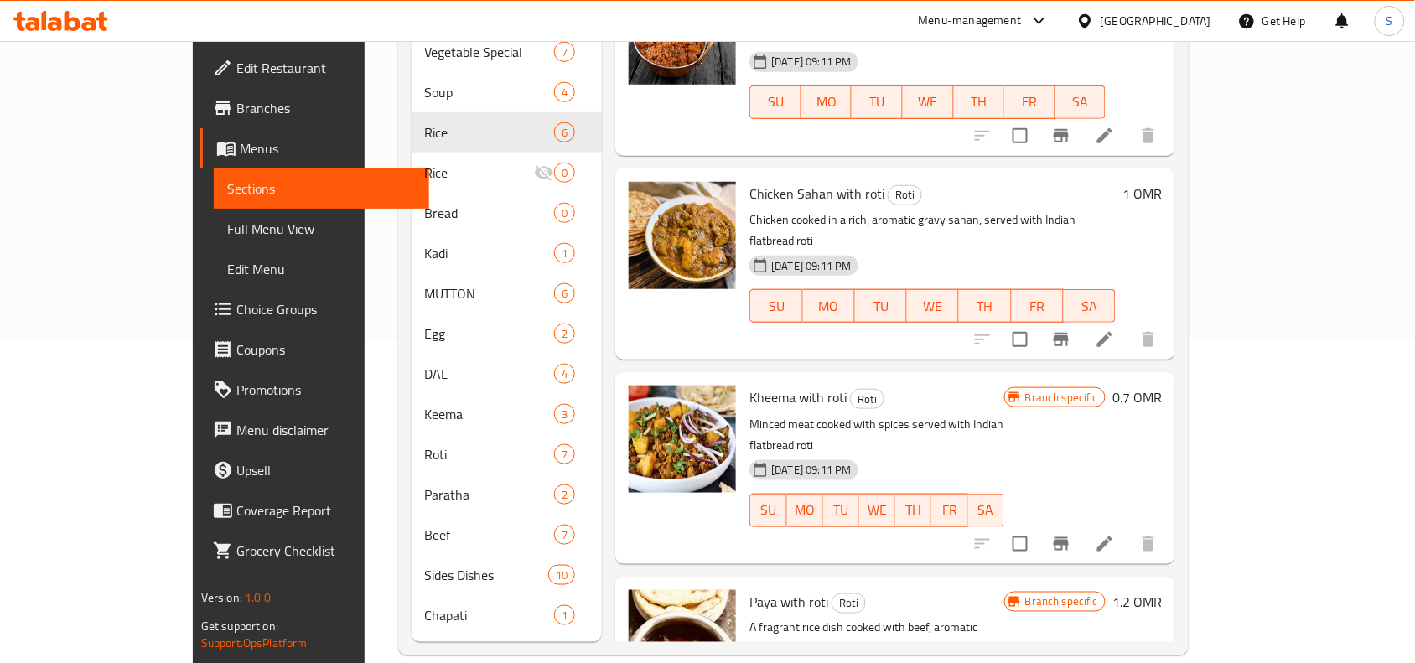
type input "roti"
click at [236, 313] on span "Choice Groups" at bounding box center [325, 309] width 179 height 20
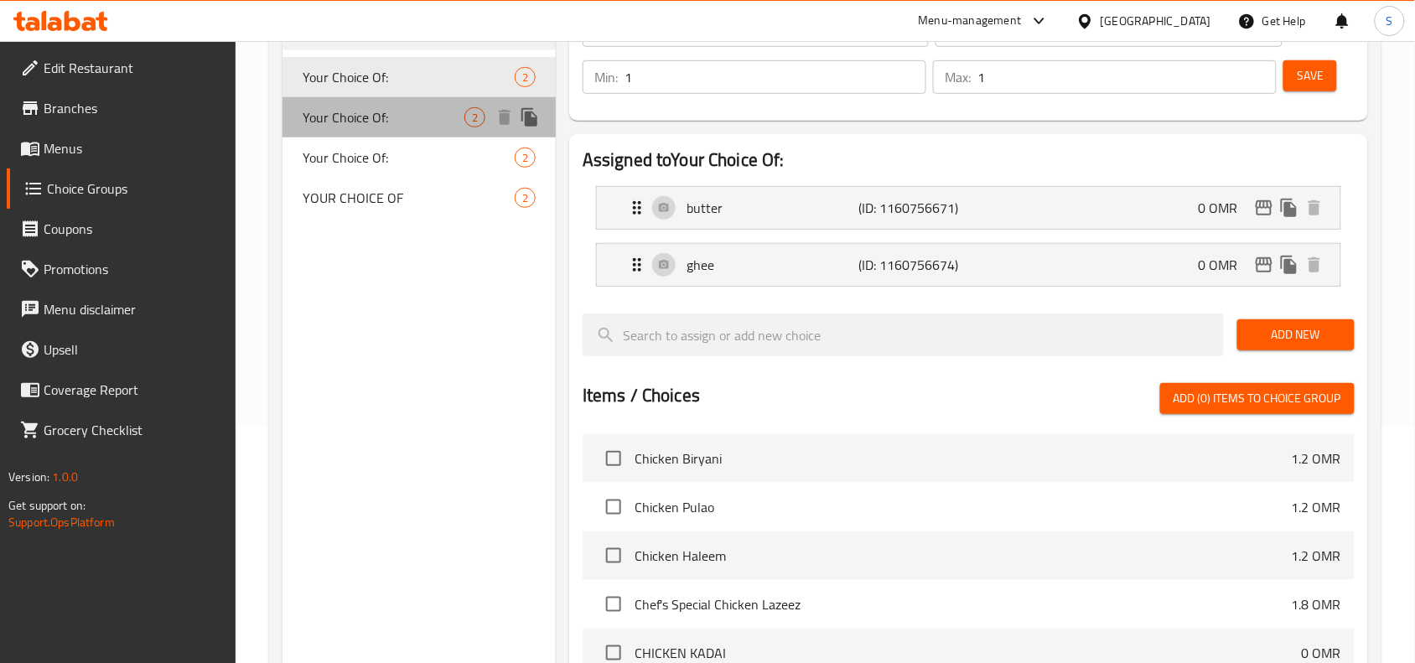
click at [396, 124] on span "Your Choice Of:" at bounding box center [384, 117] width 162 height 20
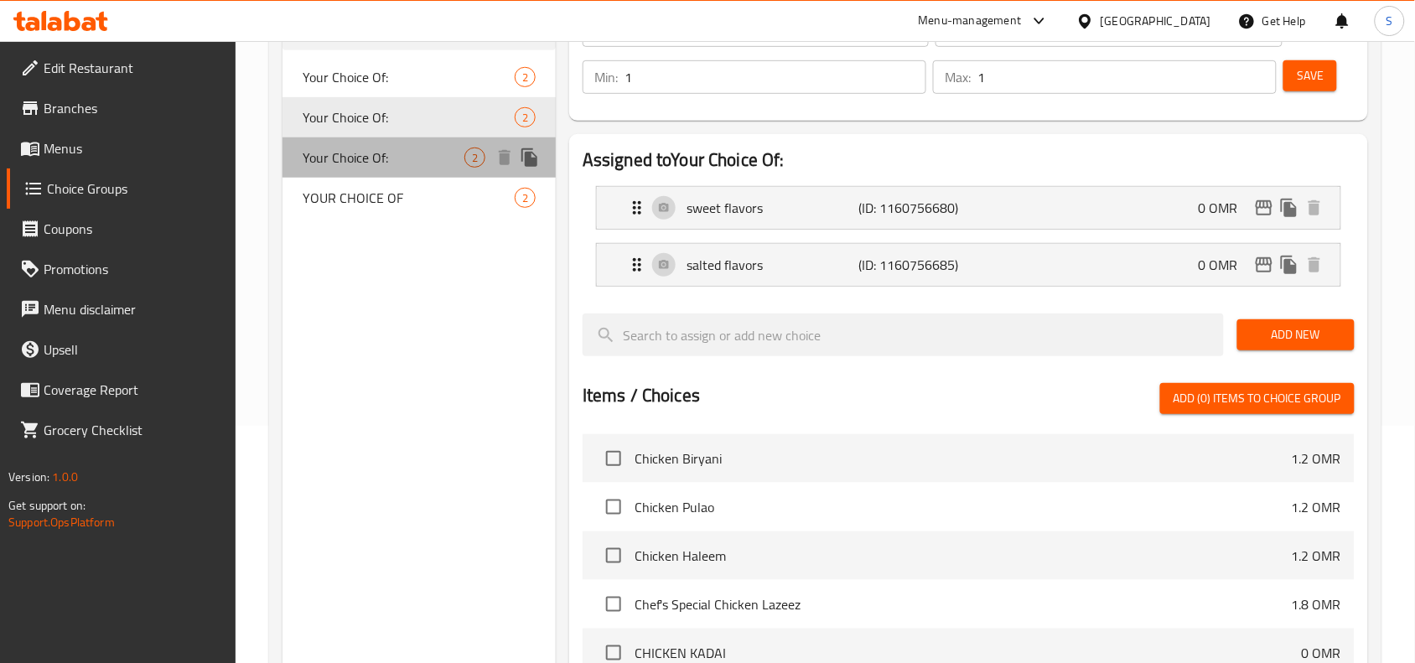
click at [369, 148] on span "Your Choice Of:" at bounding box center [384, 158] width 162 height 20
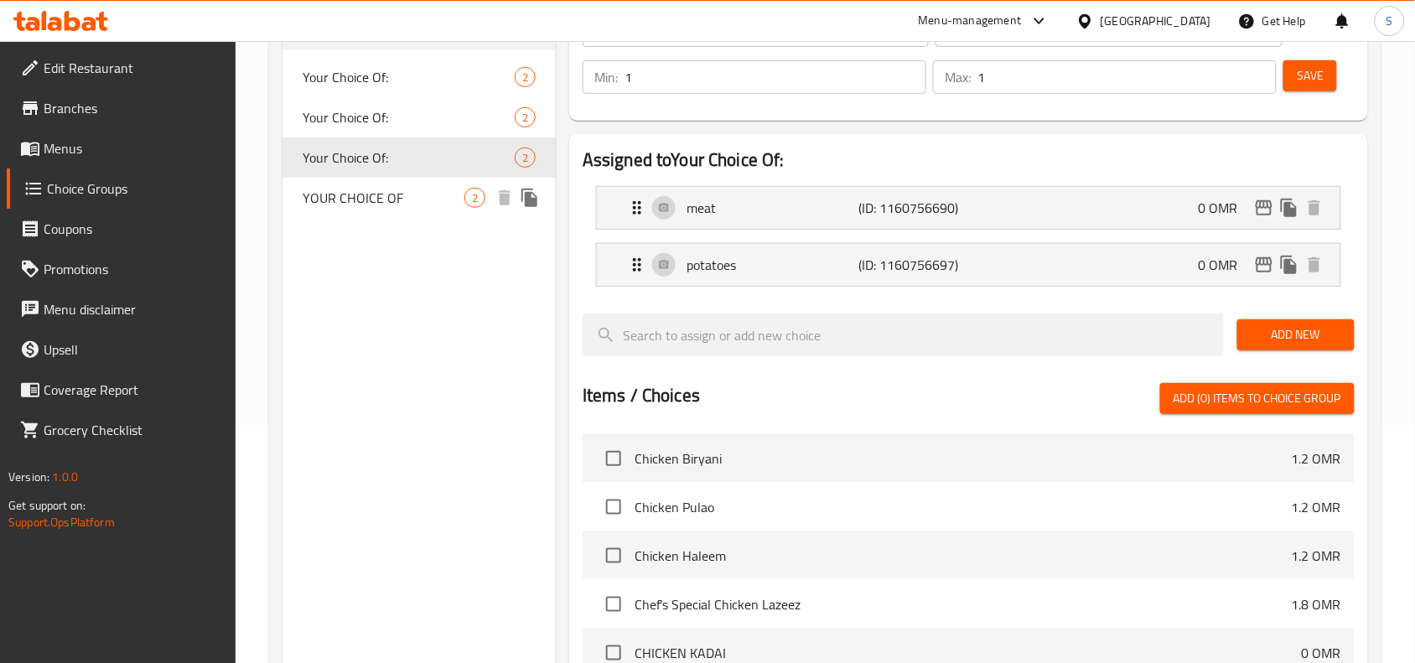
click at [363, 178] on div "YOUR CHOICE OF 2" at bounding box center [418, 198] width 273 height 40
type input "YOUR CHOICE OF"
type input "اختيارك من"
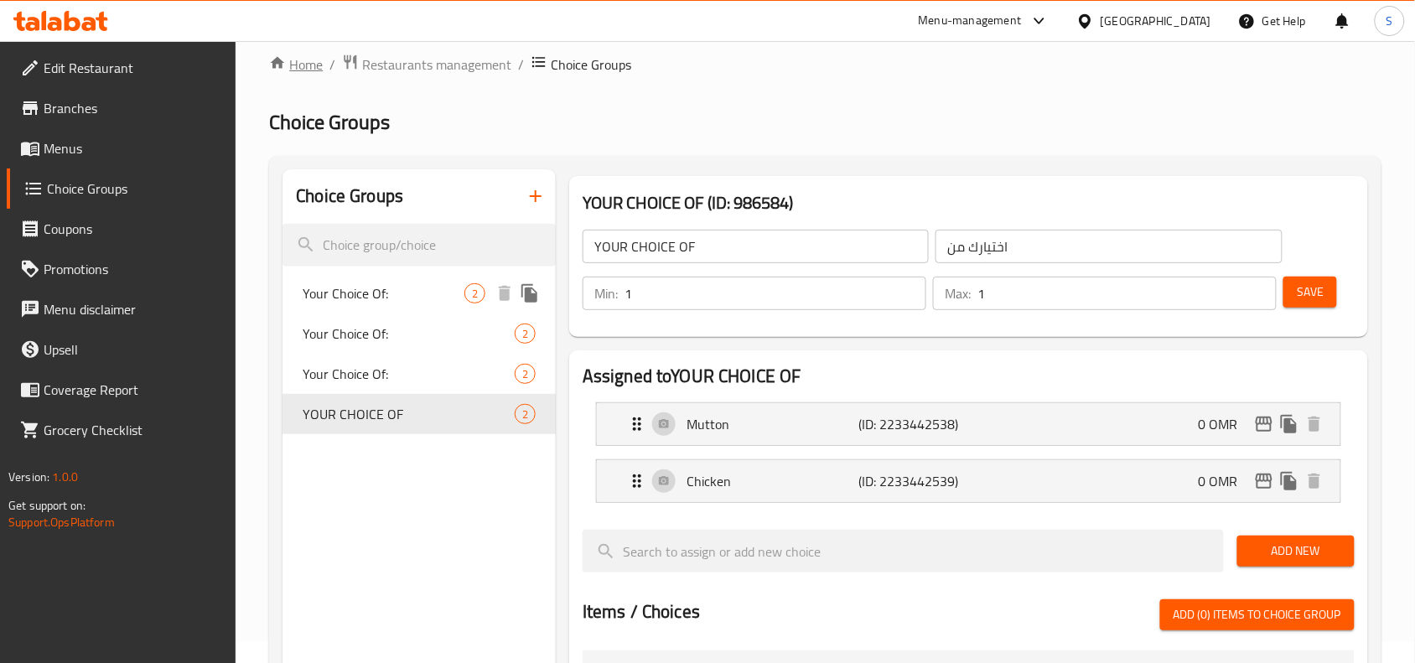
scroll to position [0, 0]
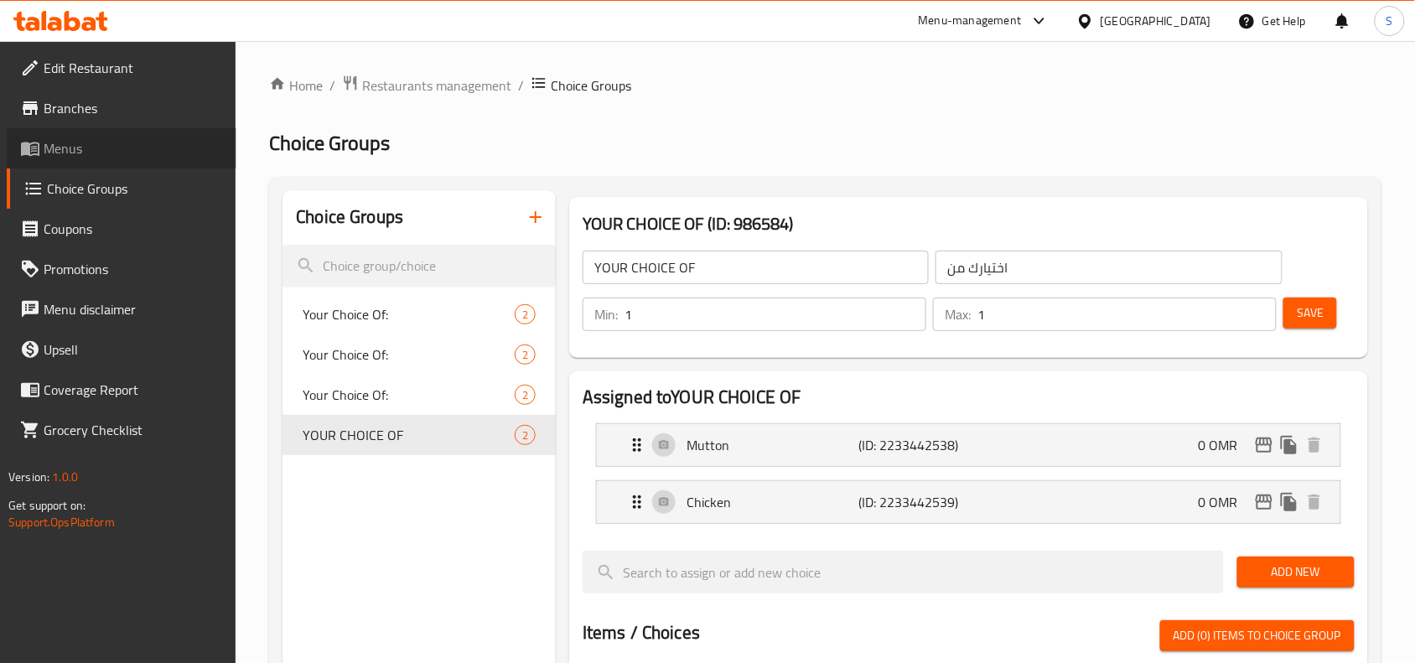
click at [60, 141] on span "Menus" at bounding box center [133, 148] width 179 height 20
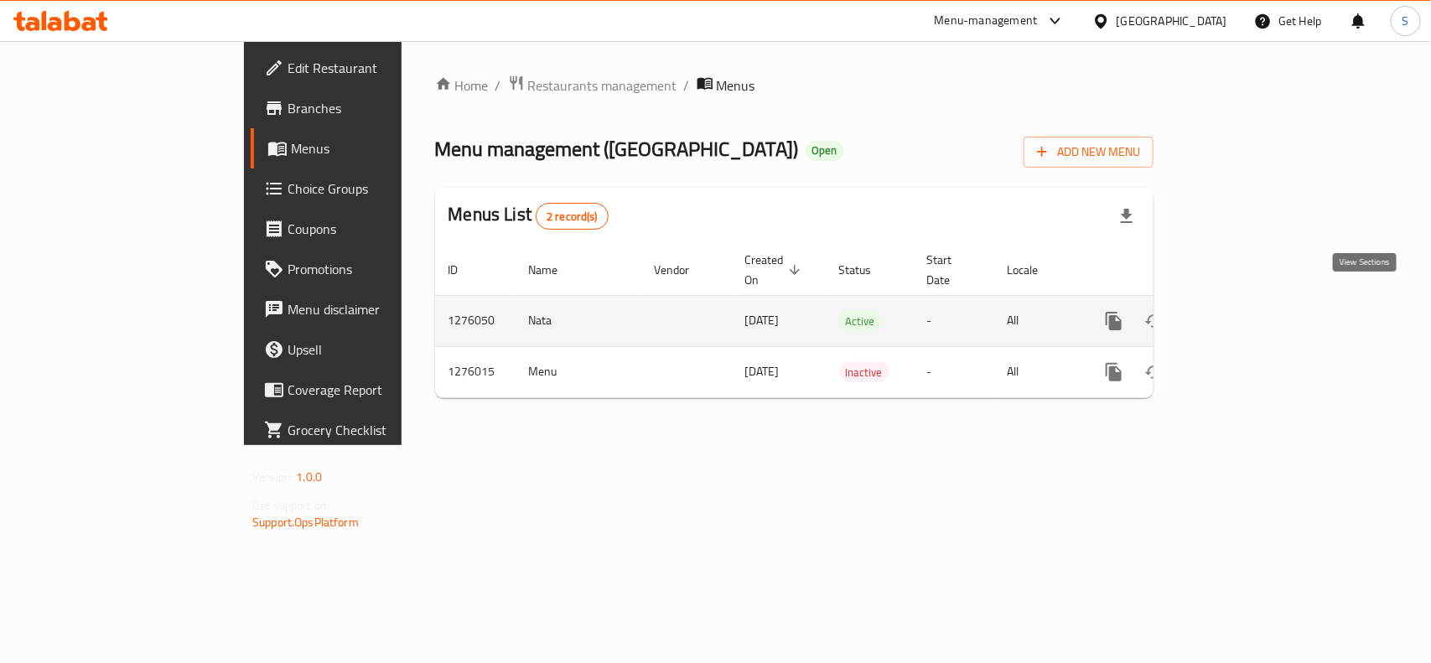
click at [1245, 311] on icon "enhanced table" at bounding box center [1235, 321] width 20 height 20
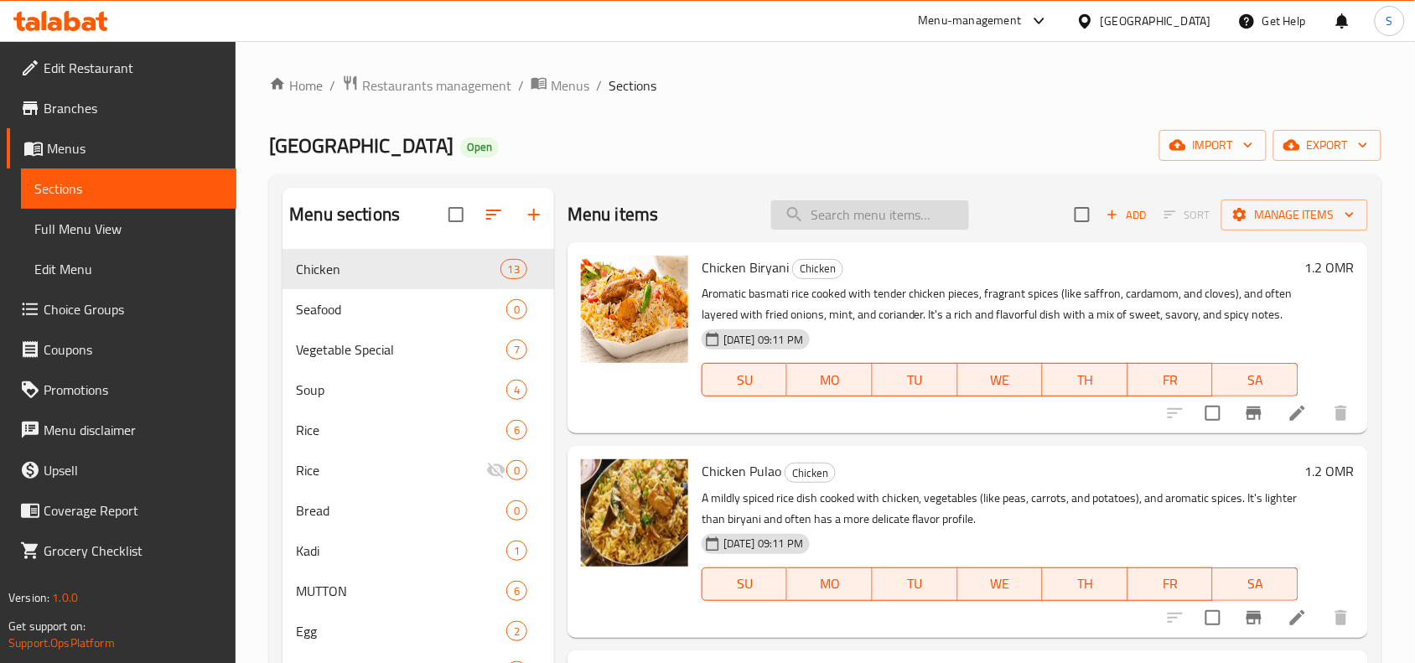
click at [868, 212] on input "search" at bounding box center [870, 214] width 198 height 29
paste input "BUTTER NAAN"
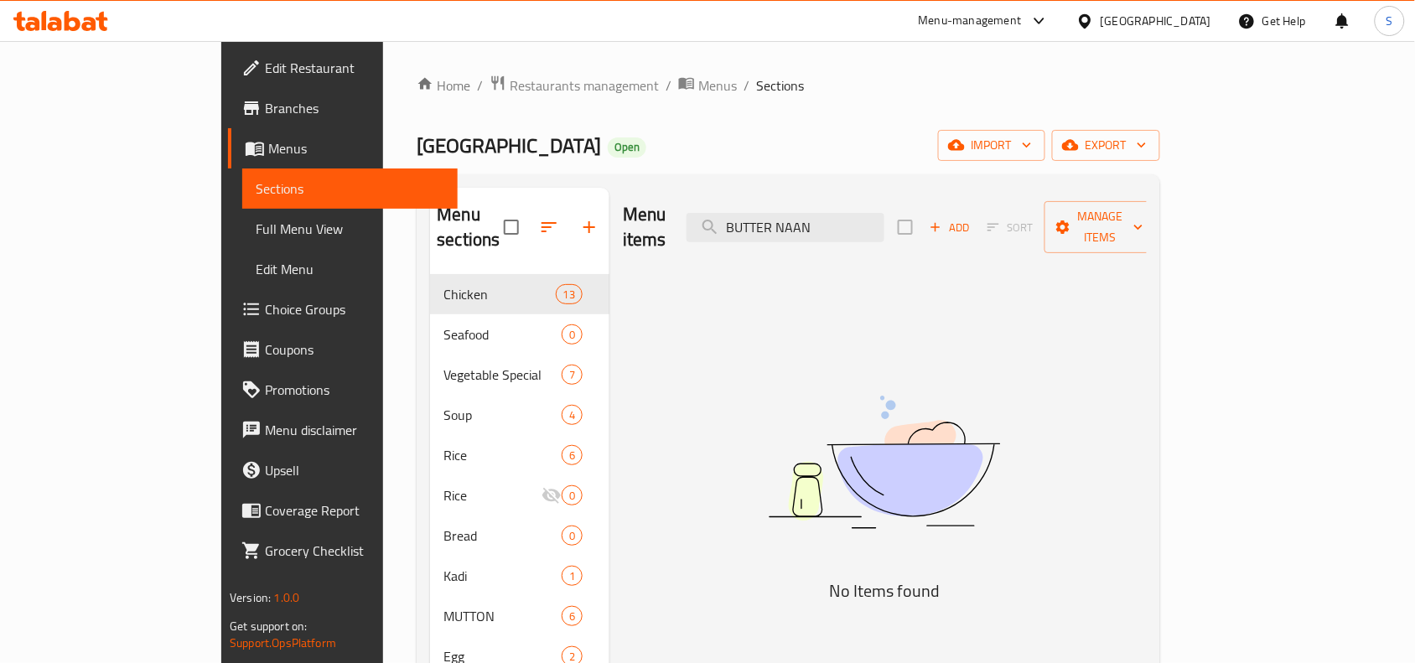
drag, startPoint x: 861, startPoint y: 210, endPoint x: 691, endPoint y: 220, distance: 169.6
click at [691, 220] on div "Menu items BUTTER NAAN Add Sort Manage items" at bounding box center [885, 228] width 524 height 80
click at [831, 220] on input "NAAN" at bounding box center [785, 227] width 198 height 29
click at [883, 220] on input "NAN" at bounding box center [785, 227] width 198 height 29
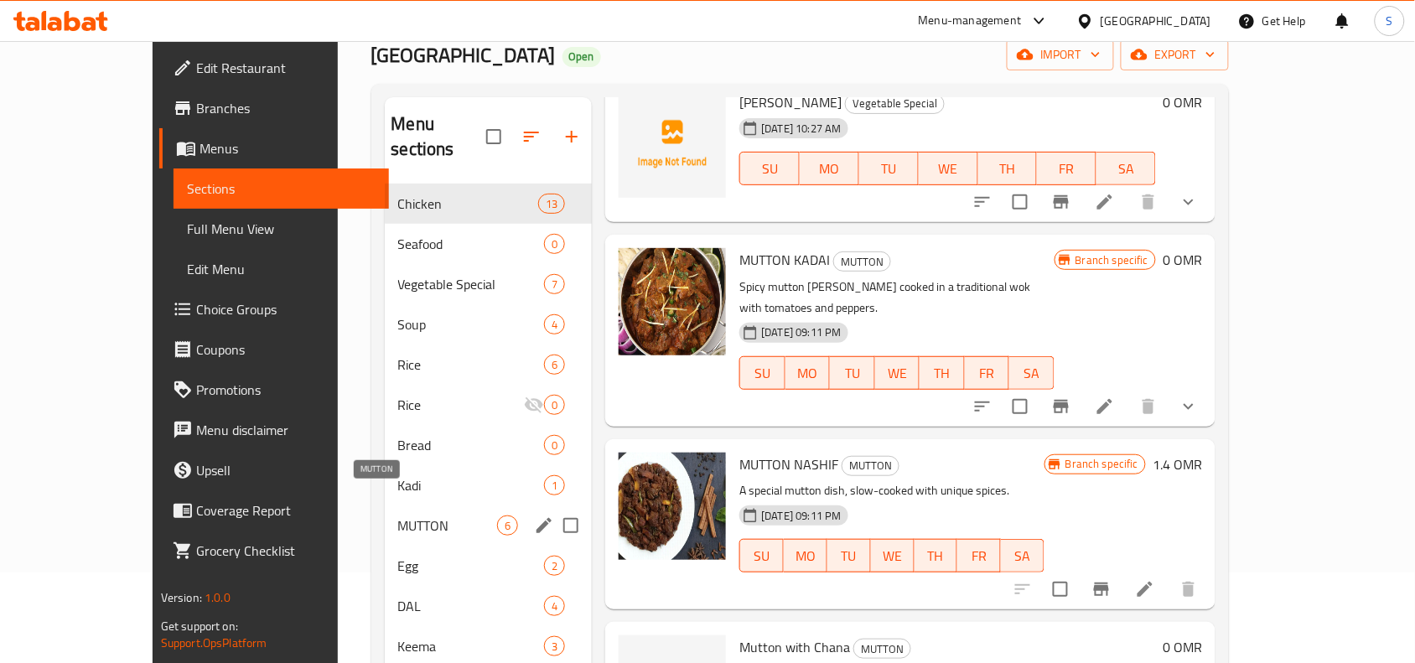
scroll to position [314, 0]
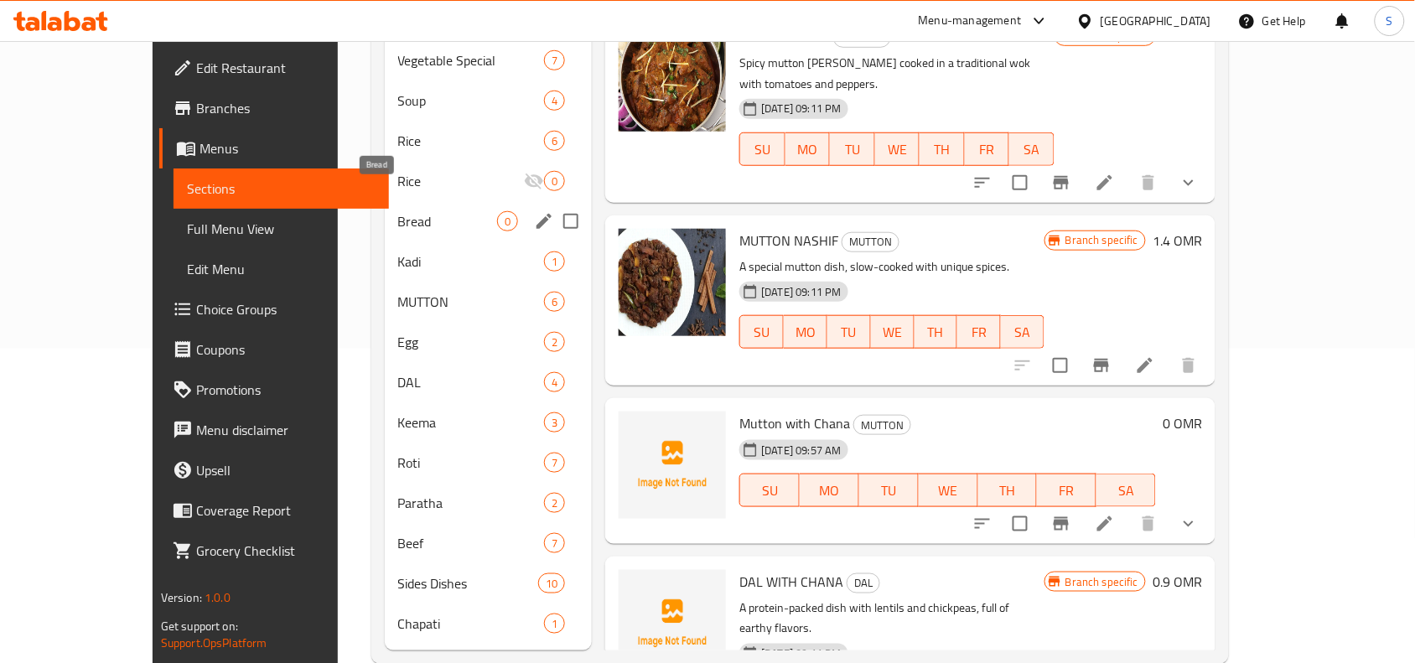
click at [398, 211] on span "Bread" at bounding box center [448, 221] width 100 height 20
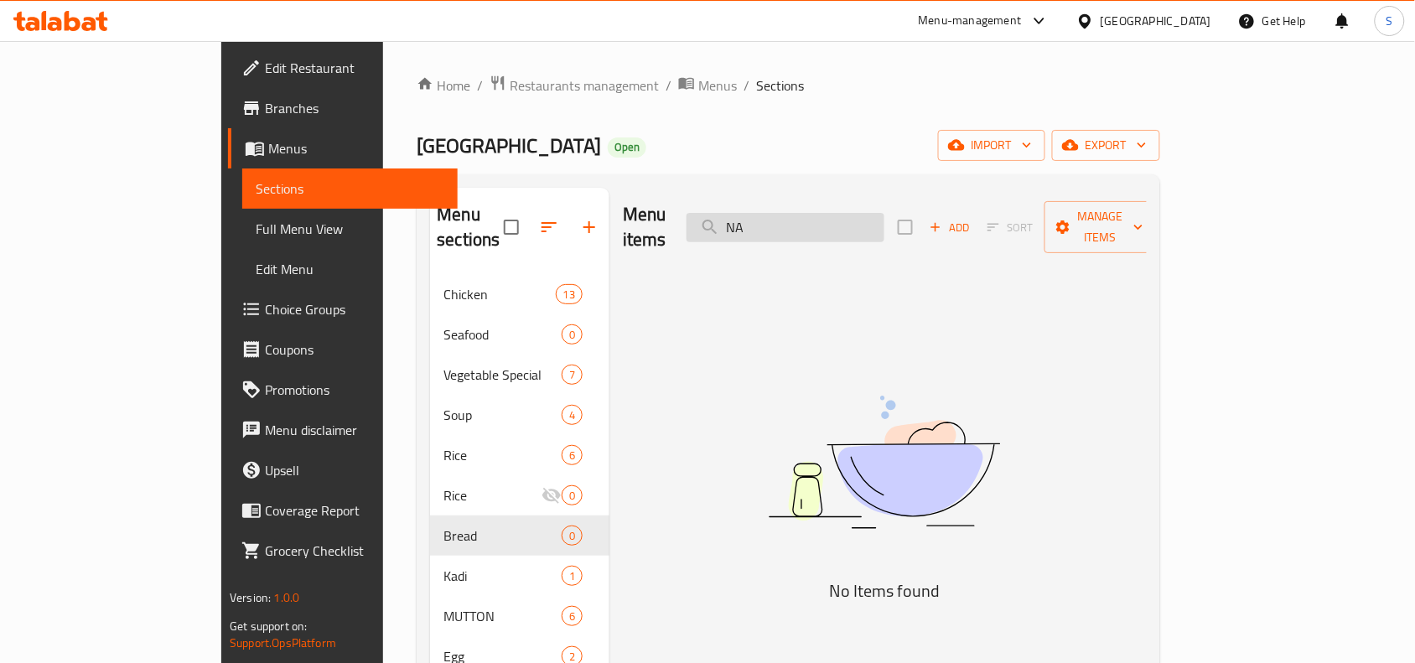
click at [877, 218] on input "NA" at bounding box center [785, 227] width 198 height 29
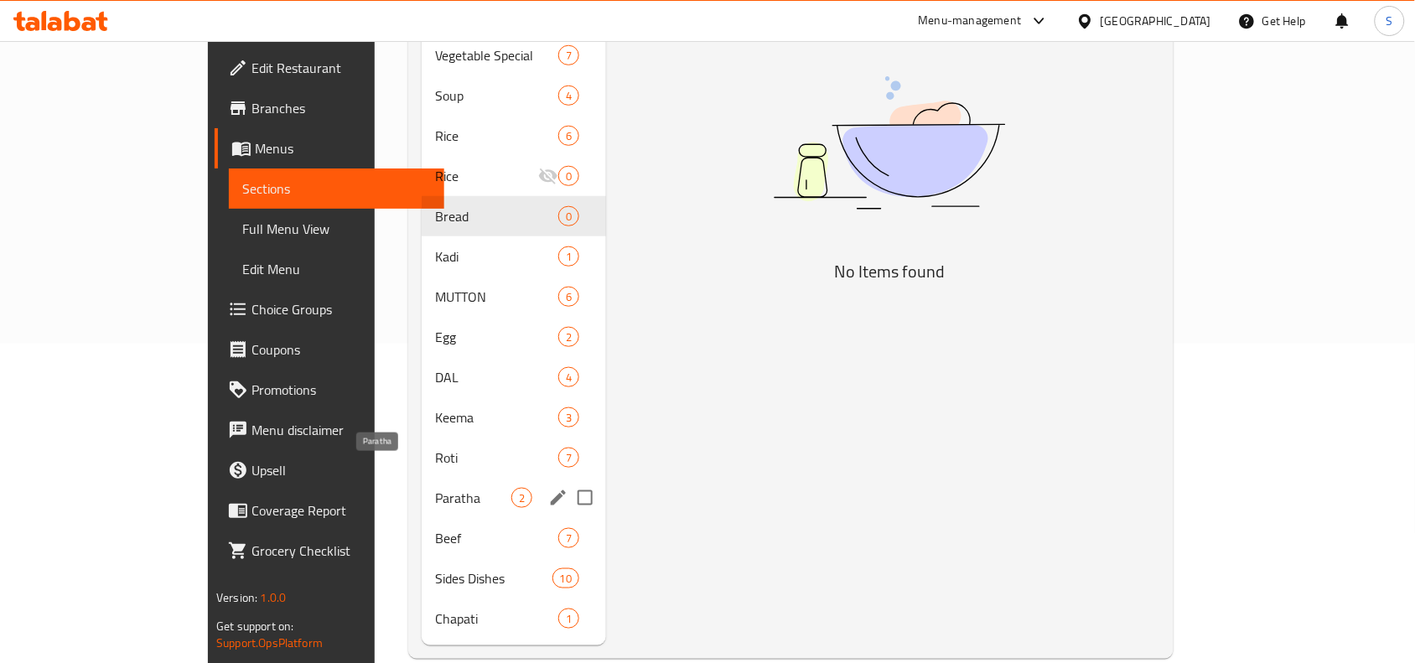
scroll to position [323, 0]
click at [435, 484] on span "Paratha" at bounding box center [473, 494] width 76 height 20
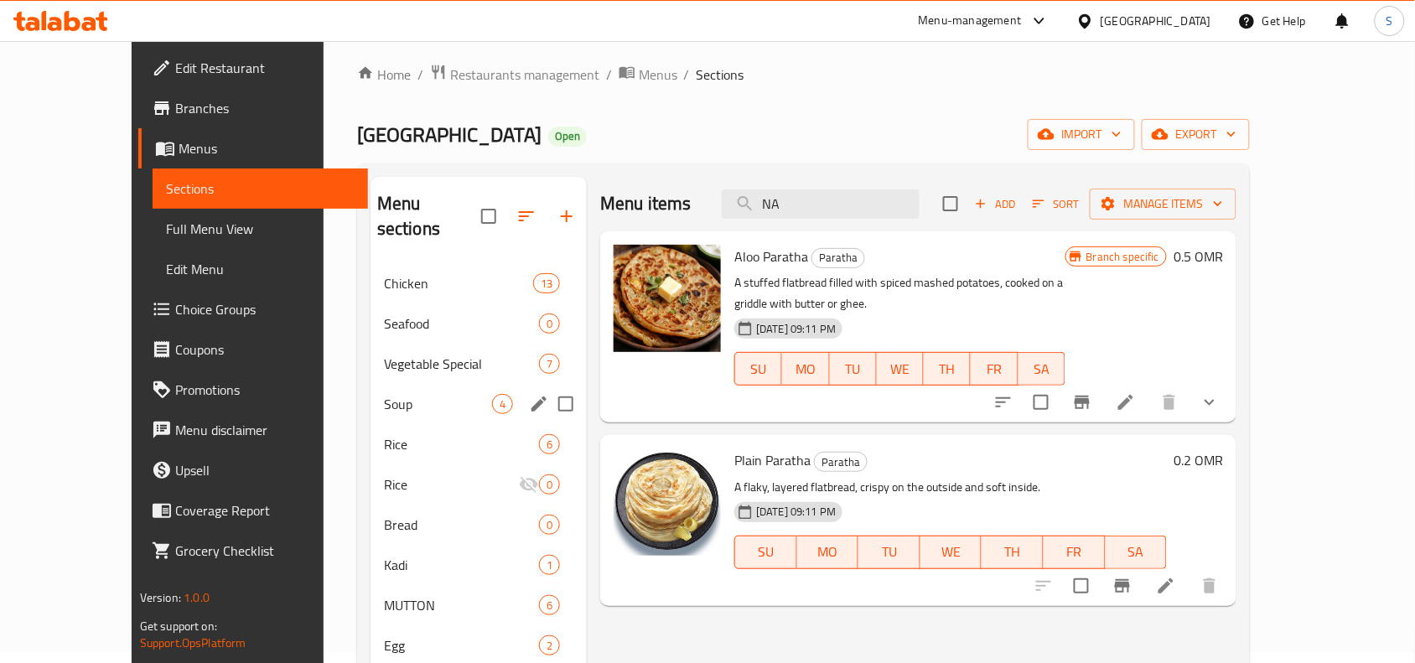
scroll to position [105, 0]
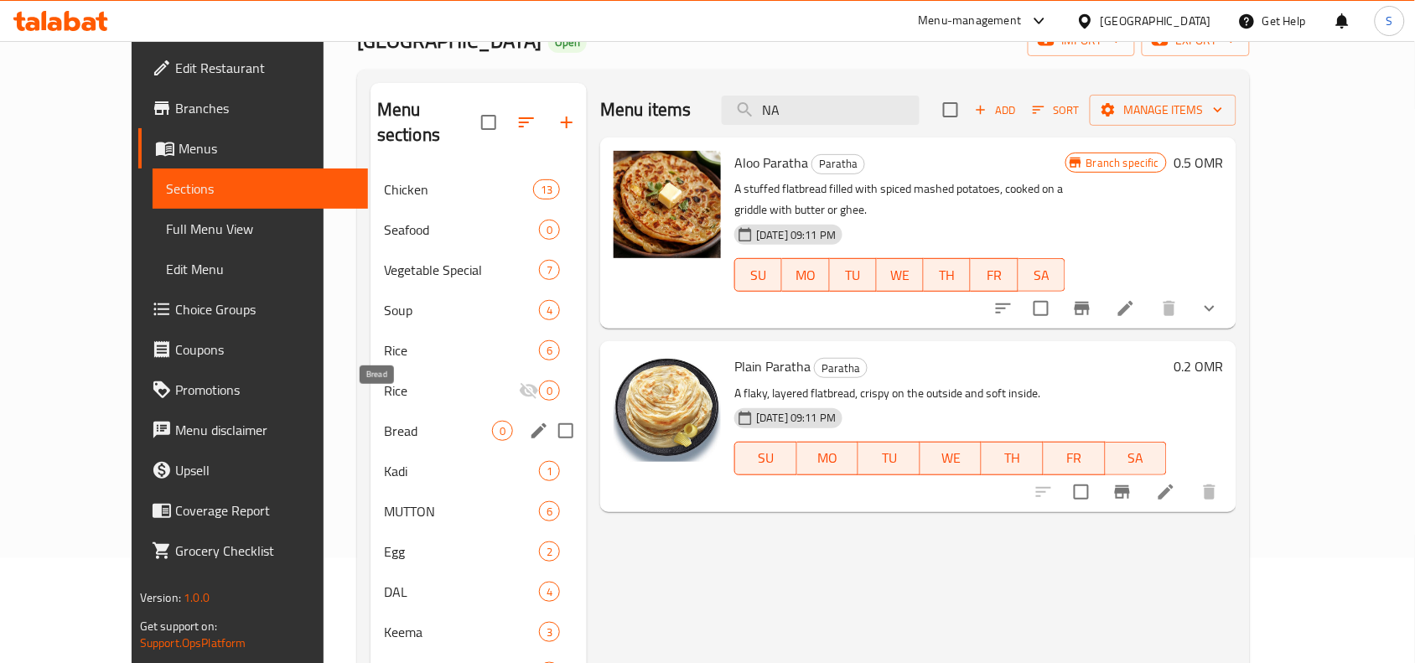
click at [384, 421] on span "Bread" at bounding box center [438, 431] width 108 height 20
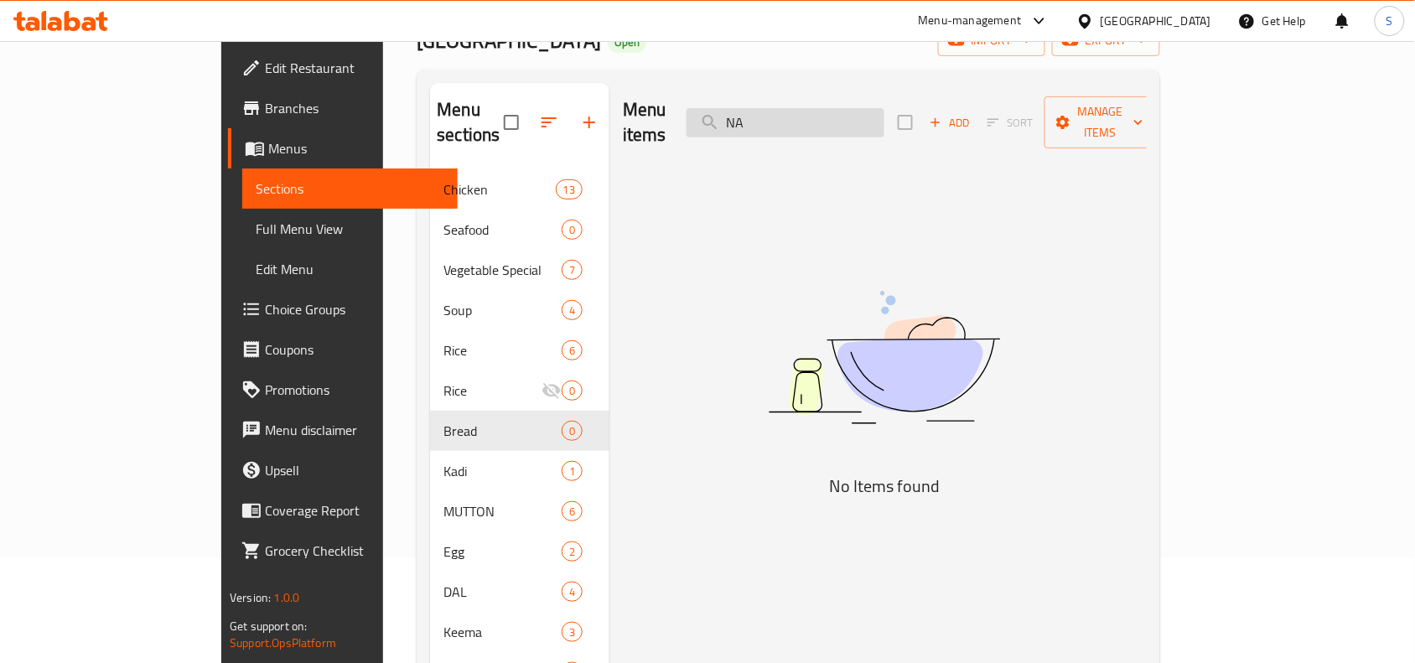
click at [884, 111] on input "NA" at bounding box center [785, 122] width 198 height 29
paste input "LACHA PARATH"
type input "LACHA PARATHA"
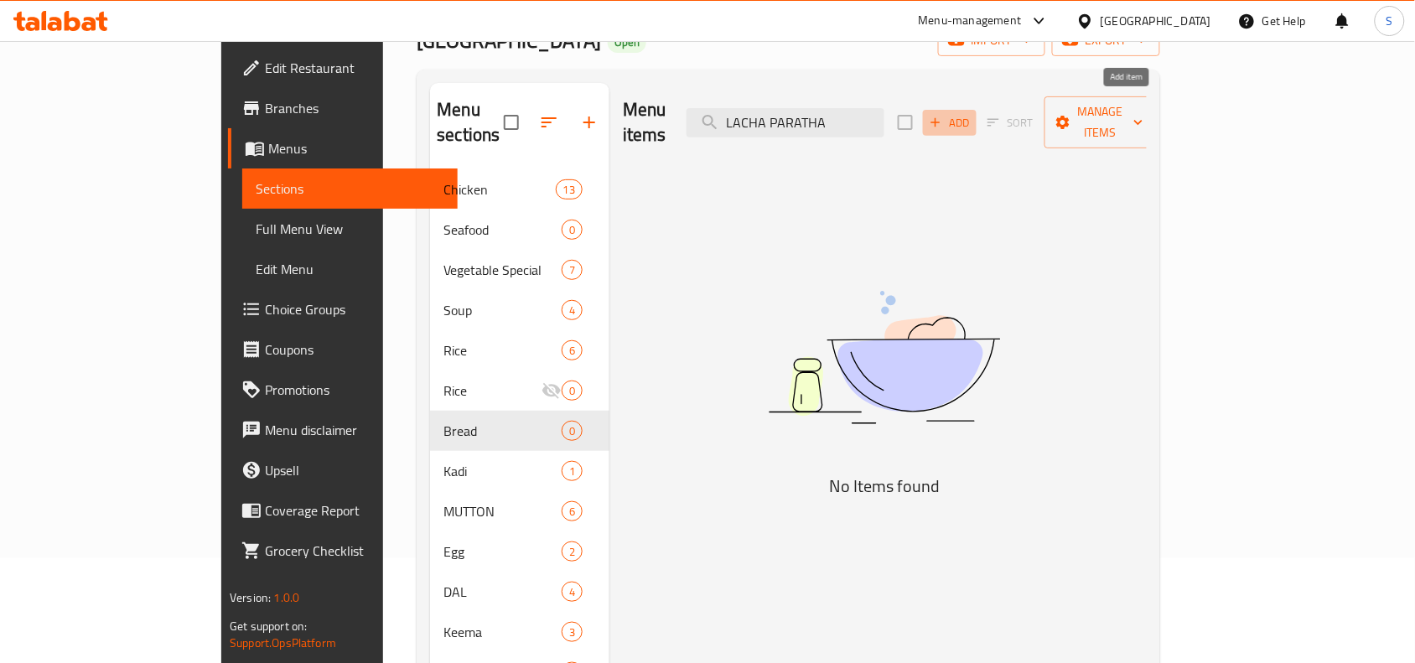
click at [972, 113] on span "Add" at bounding box center [949, 122] width 45 height 19
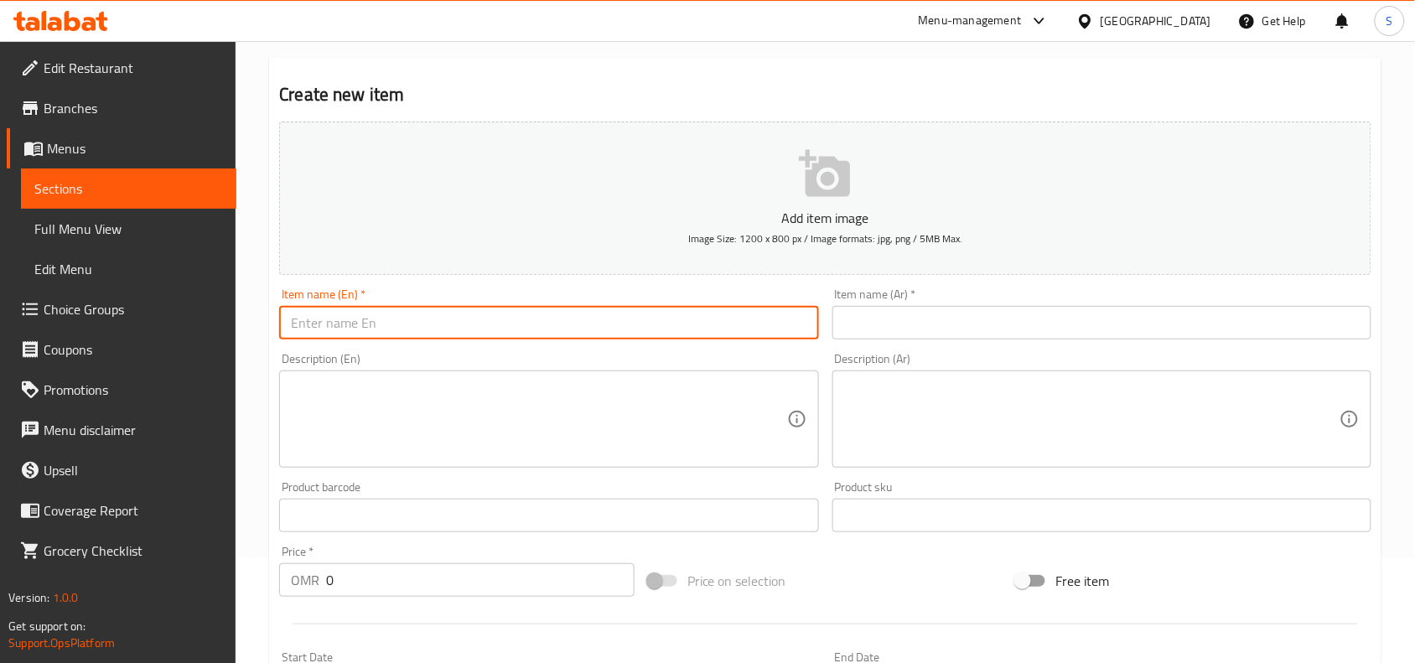
click at [537, 313] on input "text" at bounding box center [548, 323] width 539 height 34
paste input "LACHA PARATHA"
click at [521, 324] on input "LACHA PARATHA" at bounding box center [548, 323] width 539 height 34
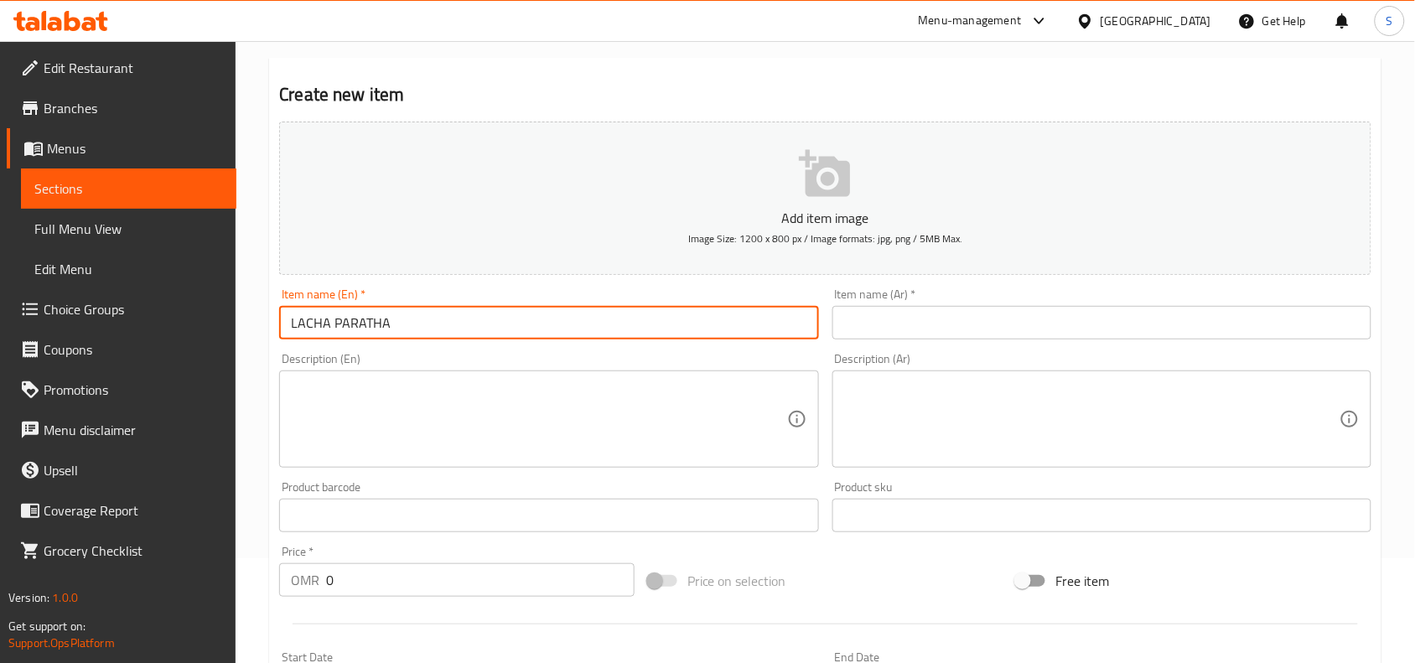
click at [521, 324] on input "LACHA PARATHA" at bounding box center [548, 323] width 539 height 34
type input "Lacha Paratha"
click at [953, 316] on input "text" at bounding box center [1101, 323] width 539 height 34
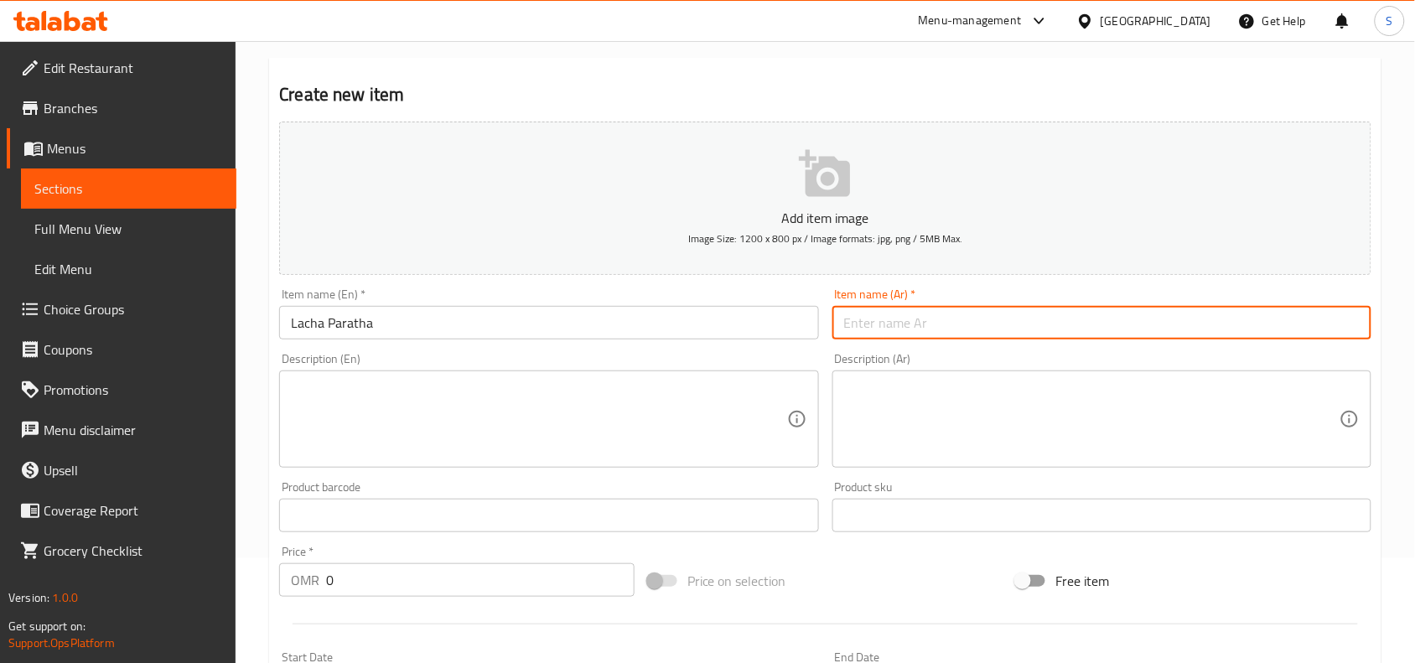
paste input "لاتشا باراثا"
type input "لاتشا باراثا"
click at [1111, 286] on div "Item name (Ar)   * لاتشا باراثا Item name (Ar) *" at bounding box center [1102, 314] width 552 height 65
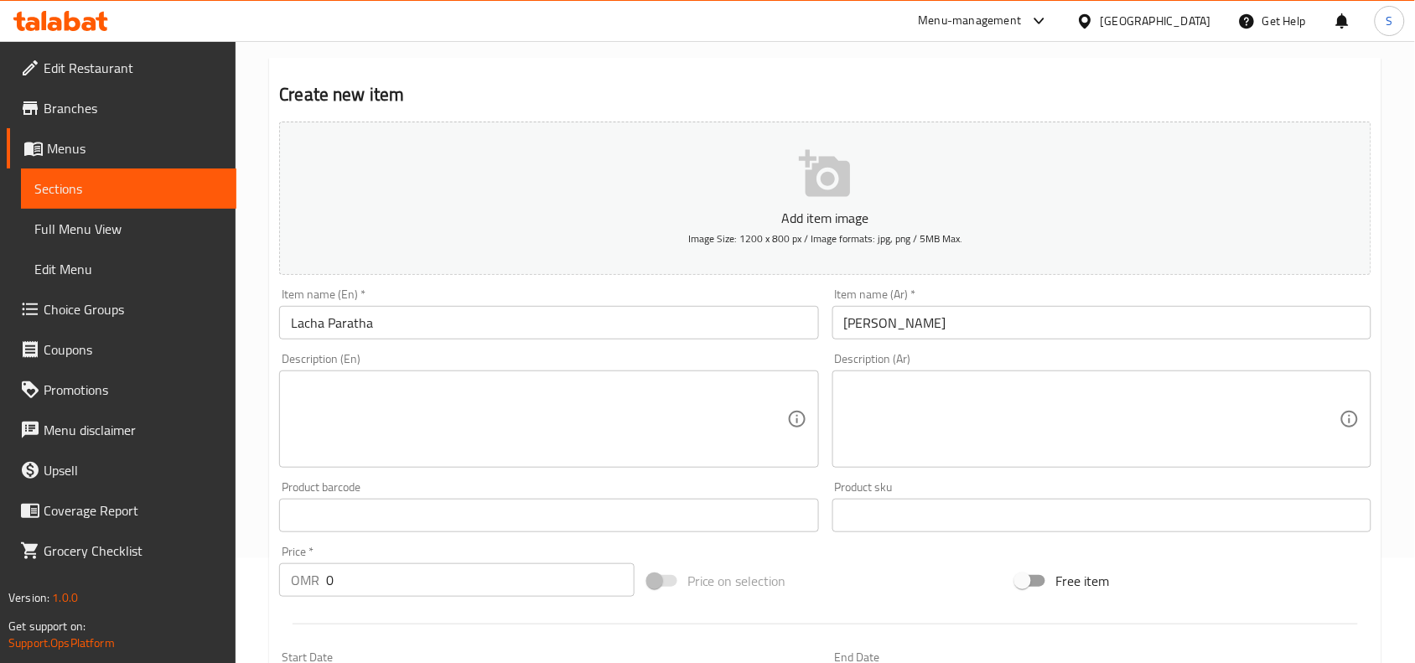
scroll to position [518, 0]
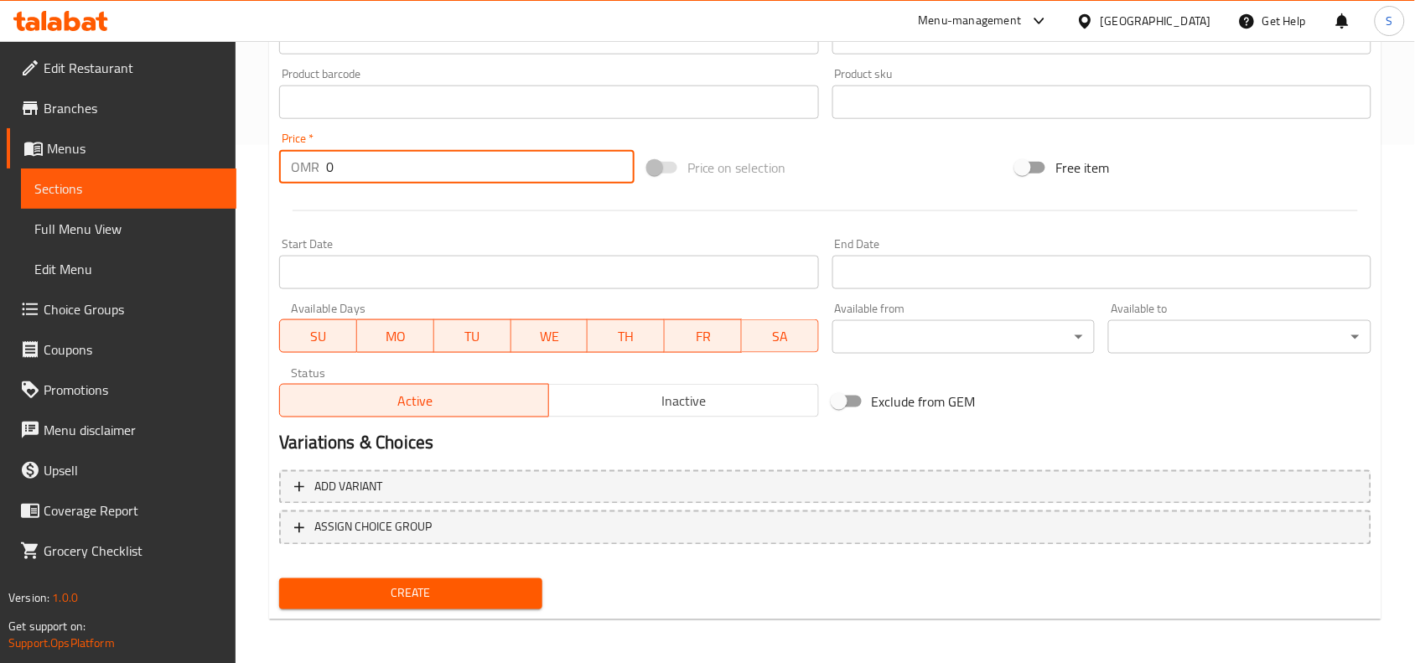
click at [379, 166] on input "0" at bounding box center [480, 167] width 308 height 34
type input "0.2"
click at [390, 587] on span "Create" at bounding box center [411, 593] width 236 height 21
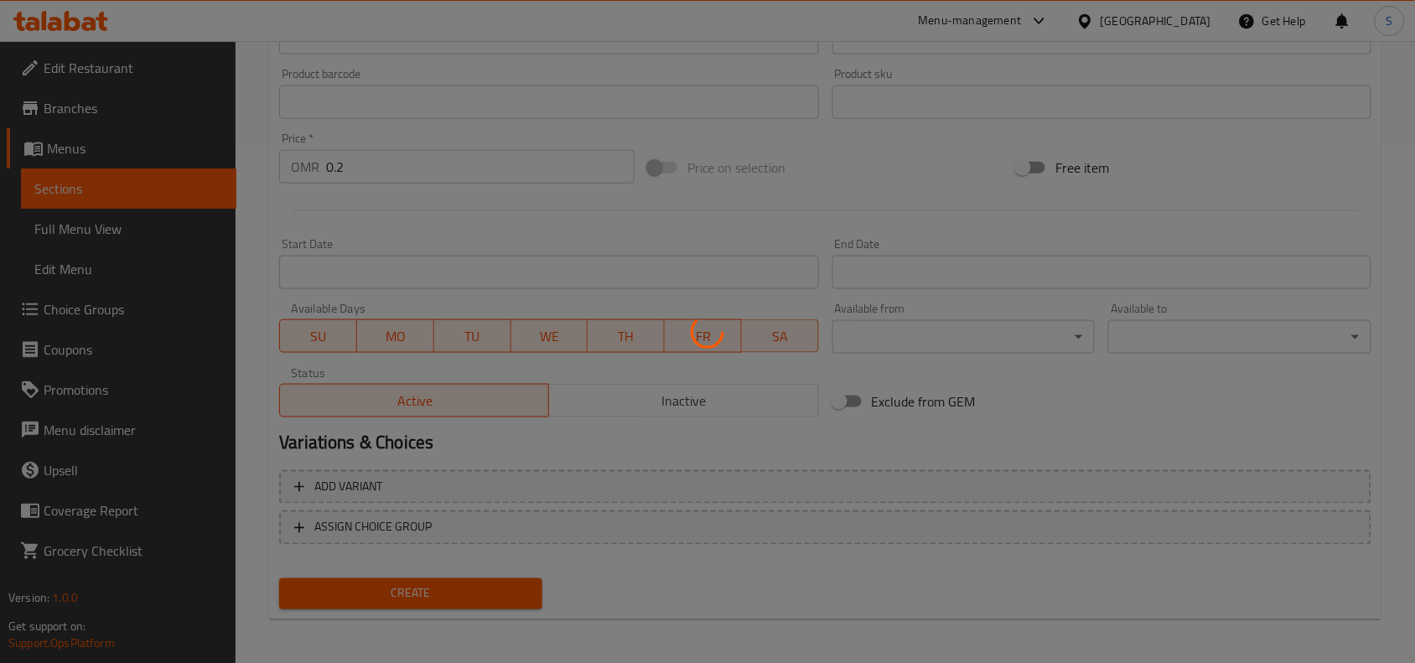
type input "0"
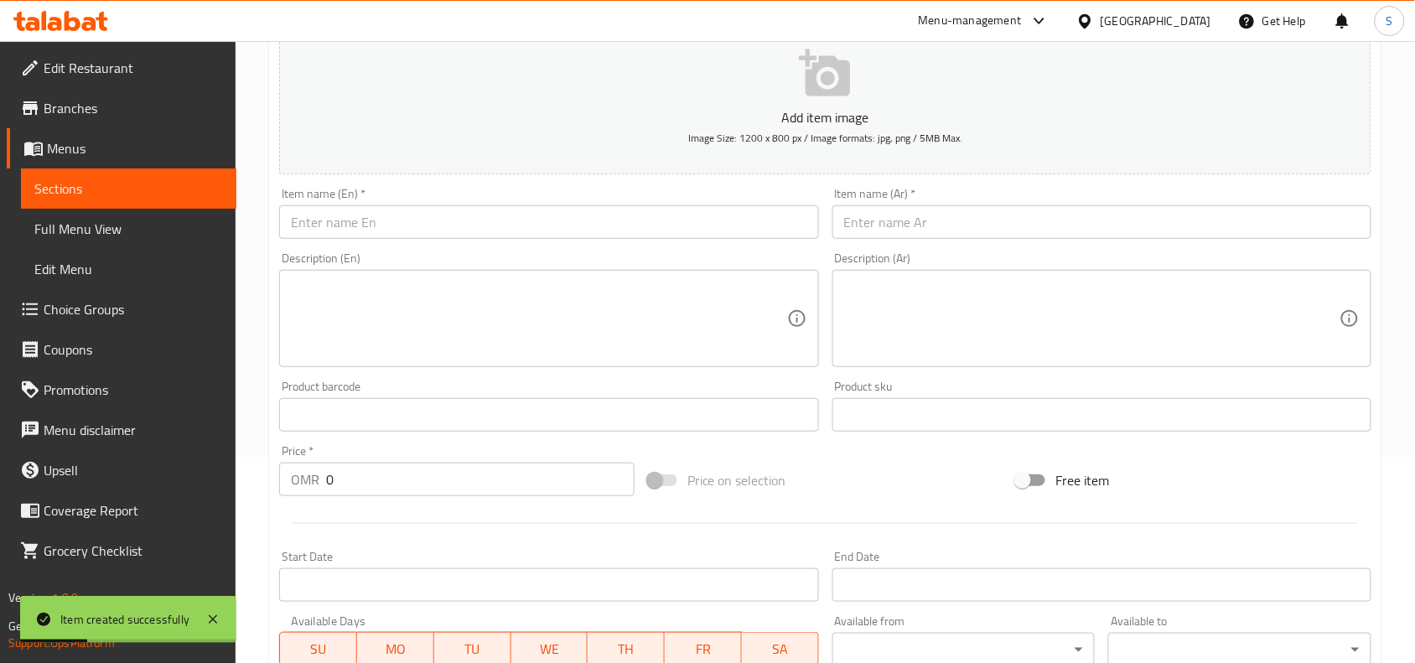
scroll to position [204, 0]
click at [425, 220] on input "text" at bounding box center [548, 224] width 539 height 34
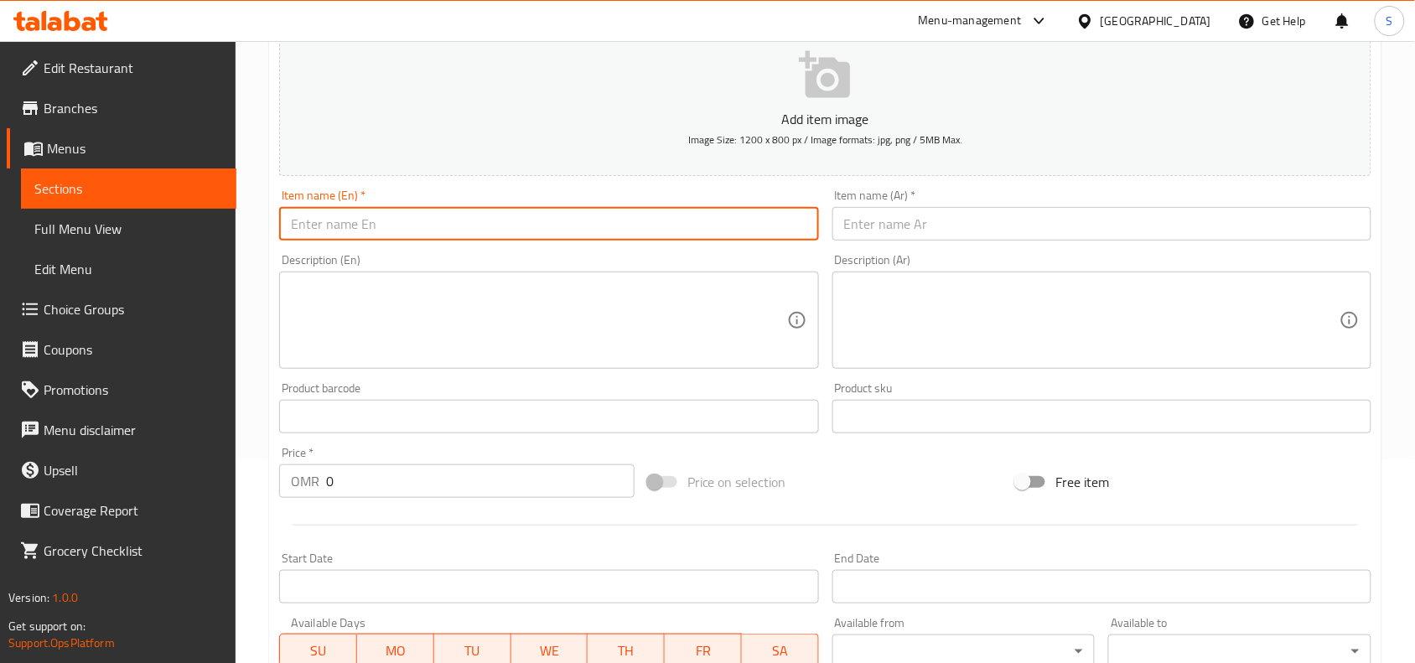
paste input "KULI FALOODA"
click at [425, 220] on input "KULI FALOODA" at bounding box center [548, 224] width 539 height 34
type input "Kuli Falooda"
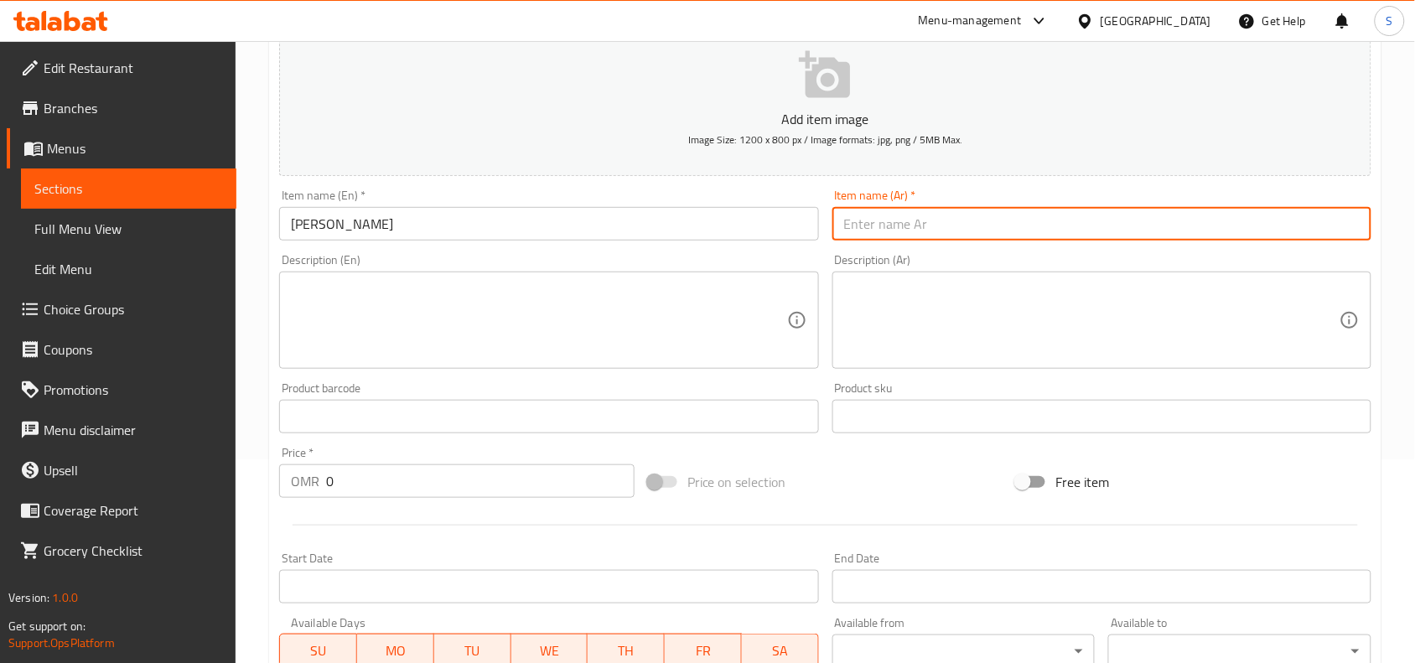
click at [880, 215] on input "text" at bounding box center [1101, 224] width 539 height 34
type input "كولي فالودة"
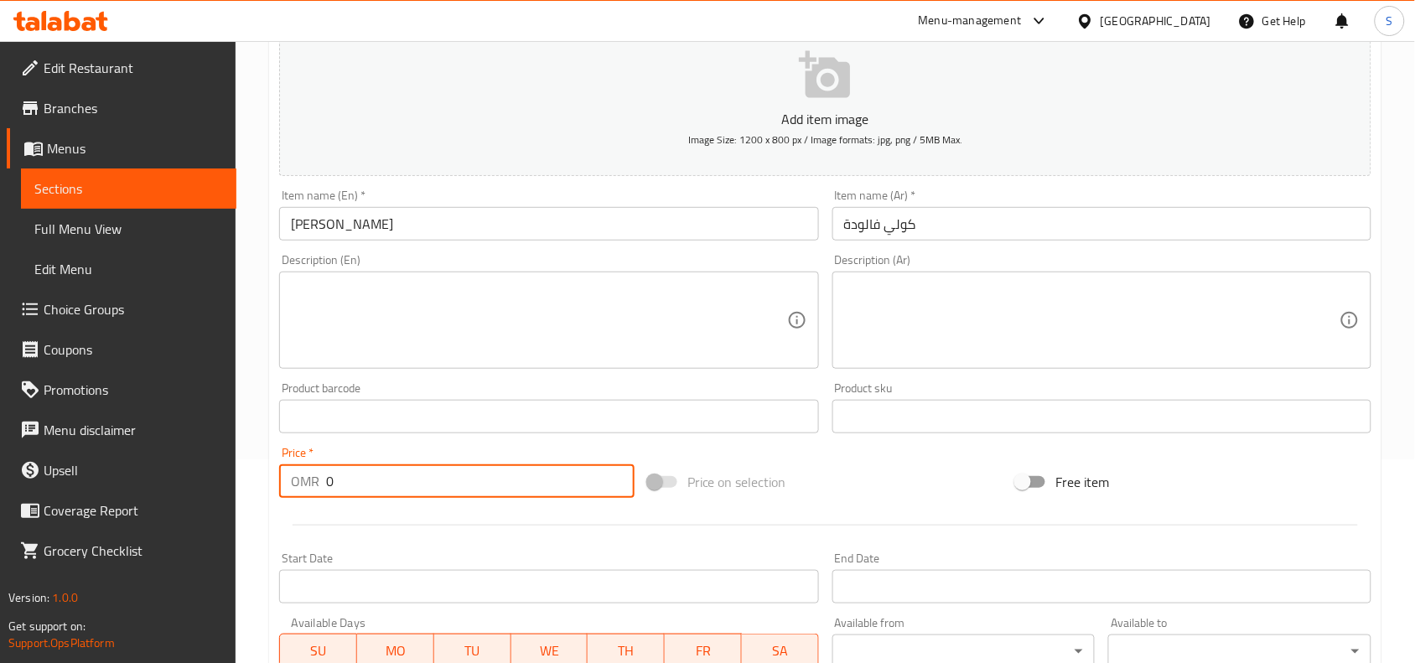
drag, startPoint x: 327, startPoint y: 478, endPoint x: 308, endPoint y: 479, distance: 18.5
click at [311, 478] on div "OMR 0 Price *" at bounding box center [456, 481] width 355 height 34
type input "1"
click at [911, 497] on div "Price on selection" at bounding box center [825, 481] width 369 height 45
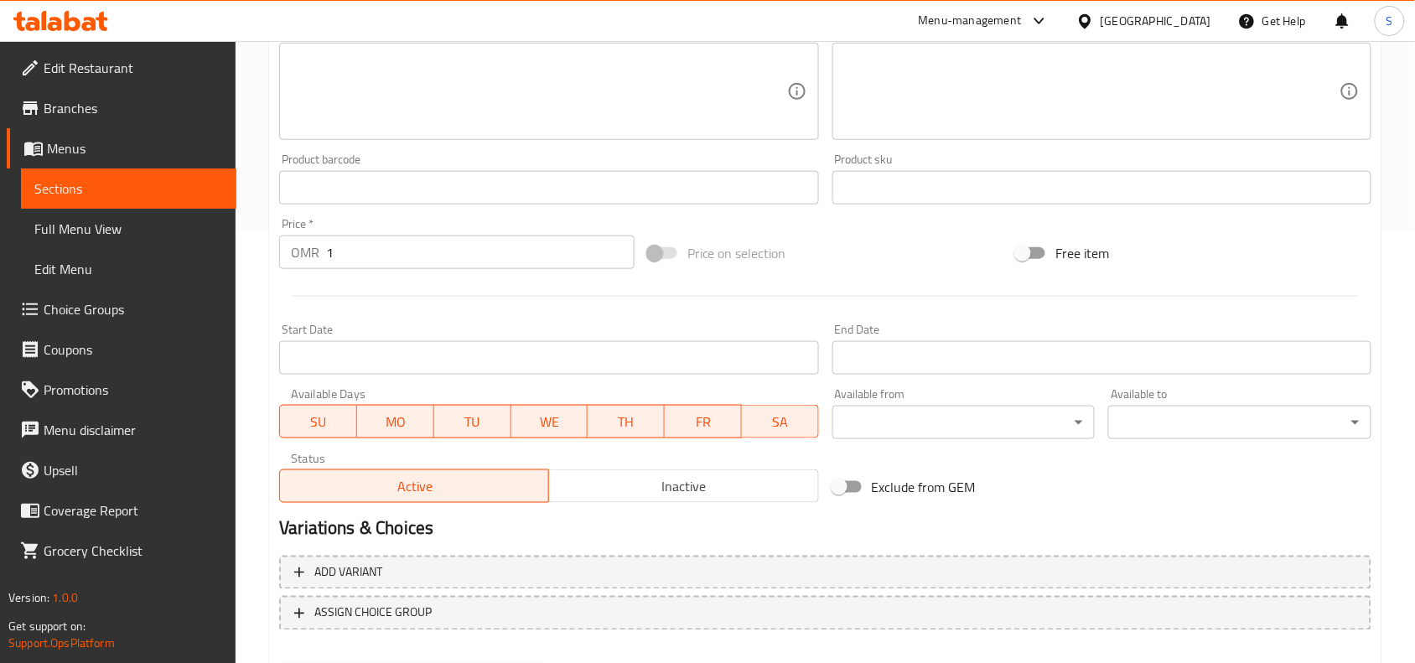
scroll to position [518, 0]
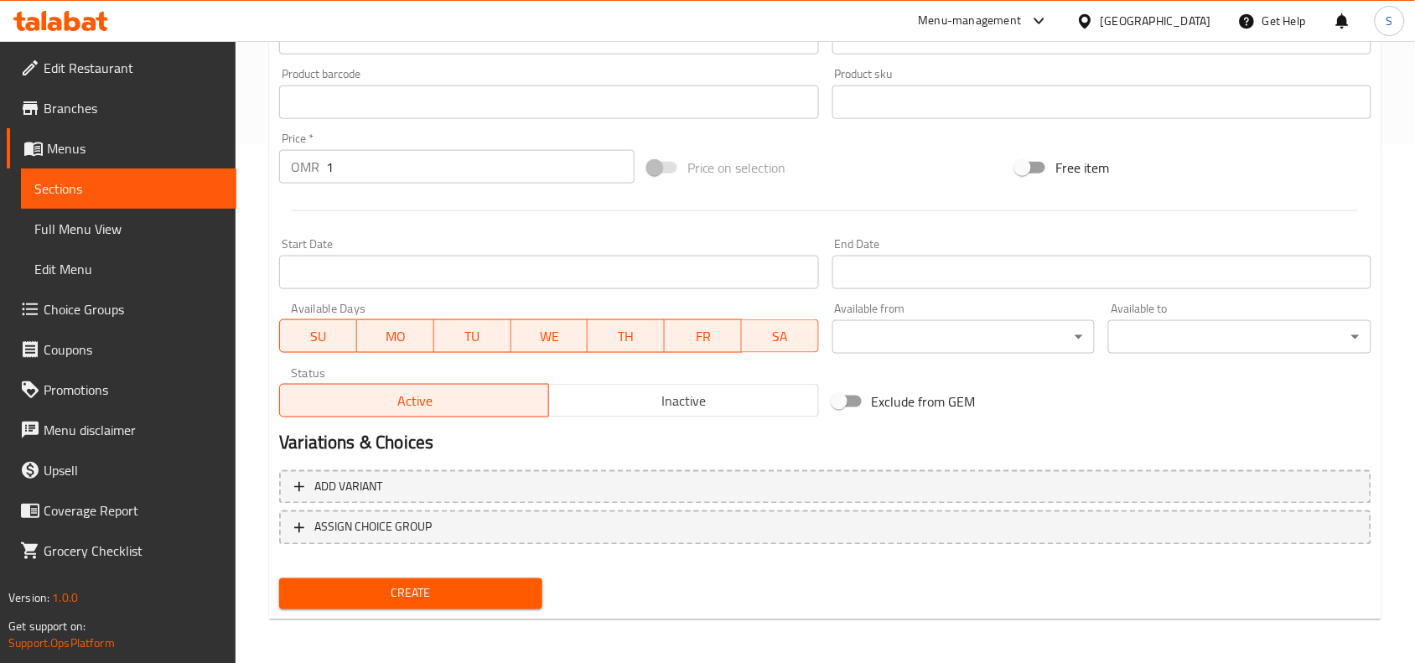
click at [454, 602] on button "Create" at bounding box center [410, 593] width 263 height 31
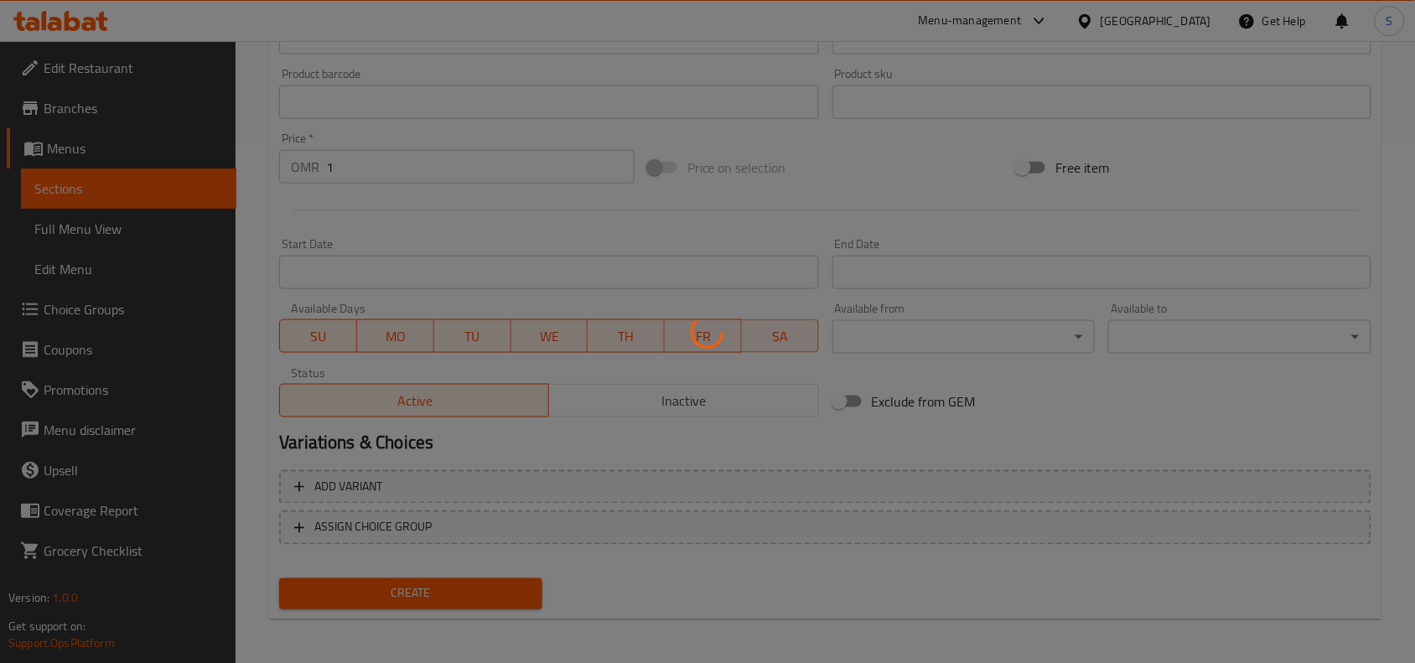
type input "0"
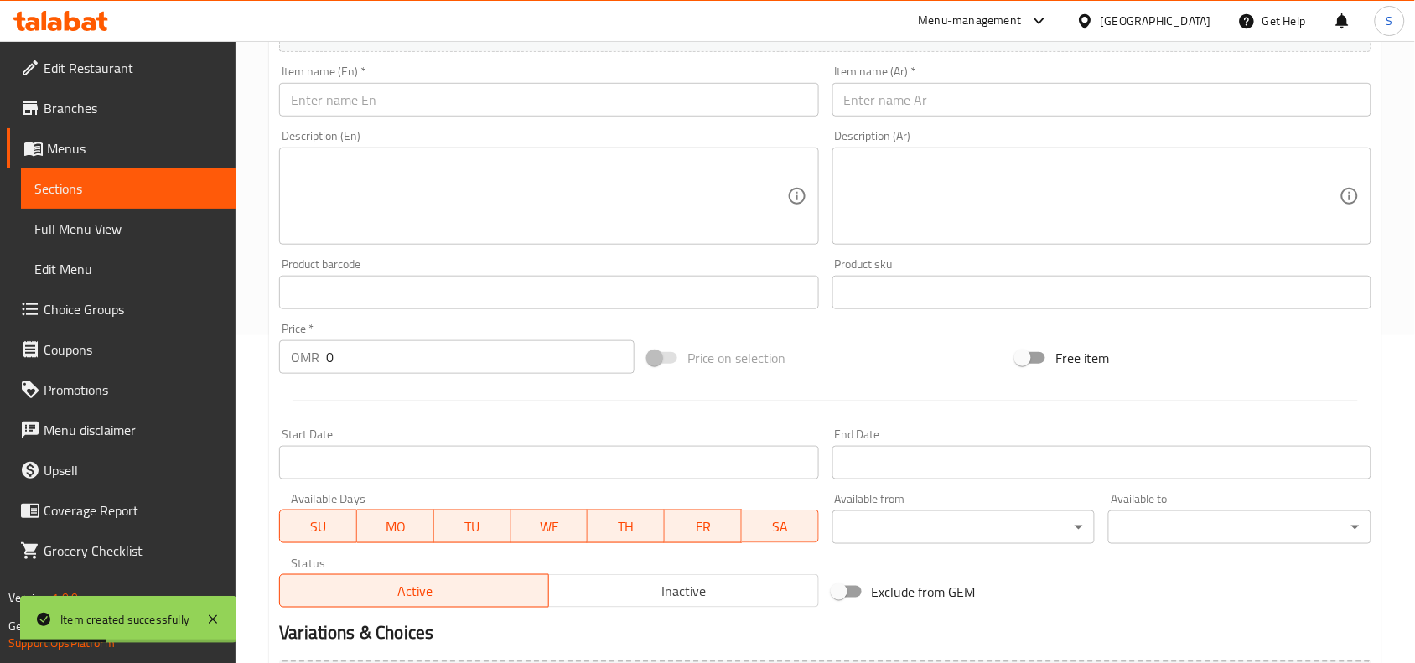
scroll to position [99, 0]
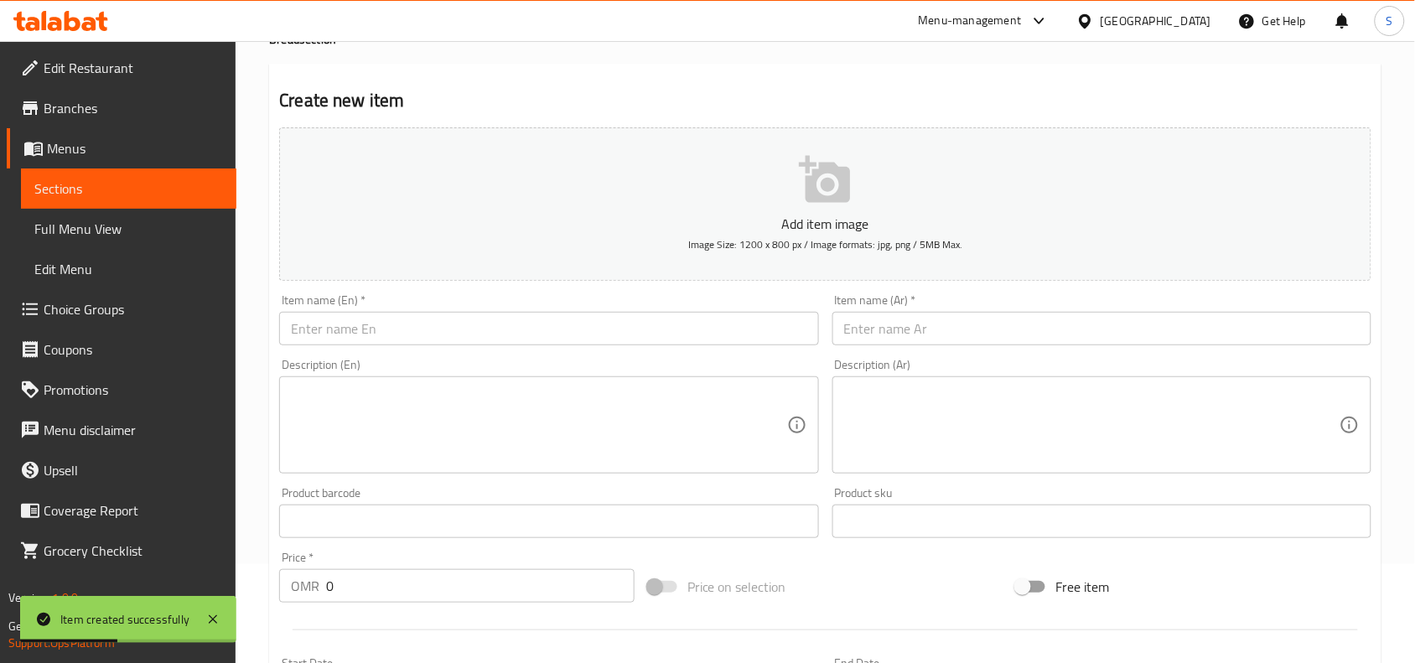
click at [451, 324] on input "text" at bounding box center [548, 329] width 539 height 34
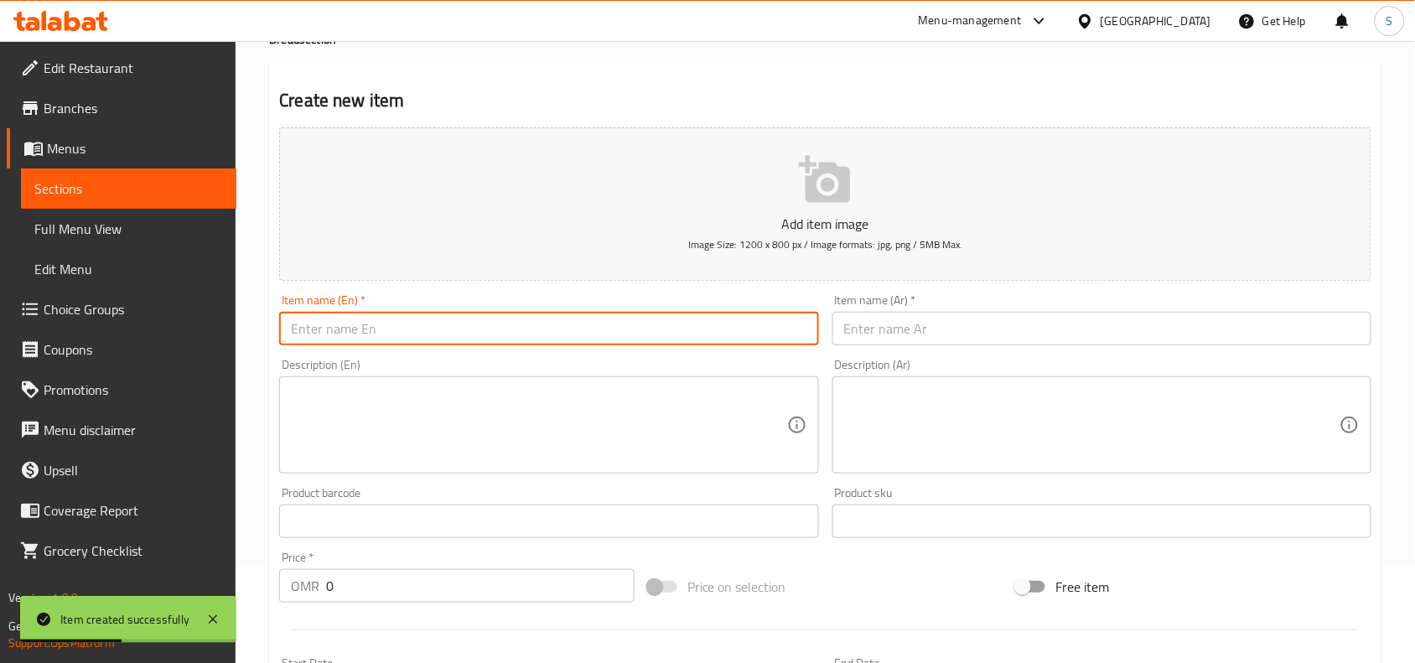
paste input "MANGO FALOODA"
click at [451, 324] on input "MANGO FALOODA" at bounding box center [548, 329] width 539 height 34
type input "Mango Falooda"
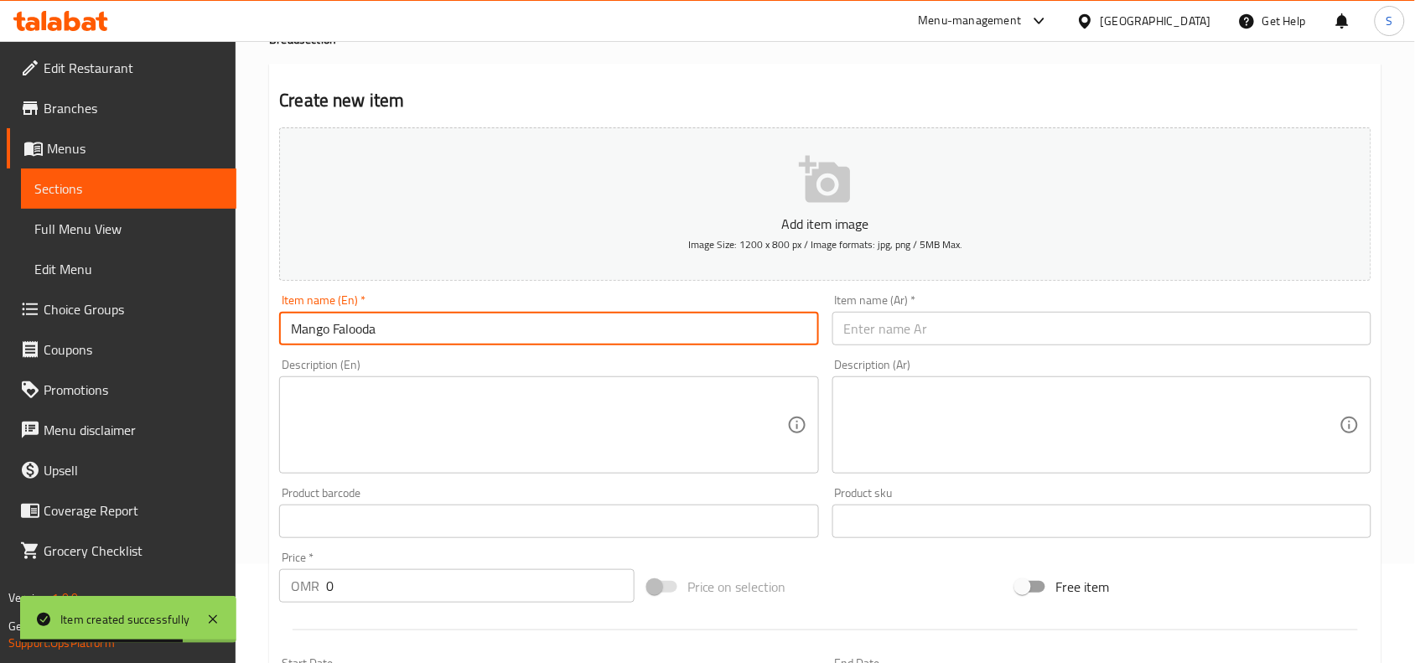
click at [947, 325] on input "text" at bounding box center [1101, 329] width 539 height 34
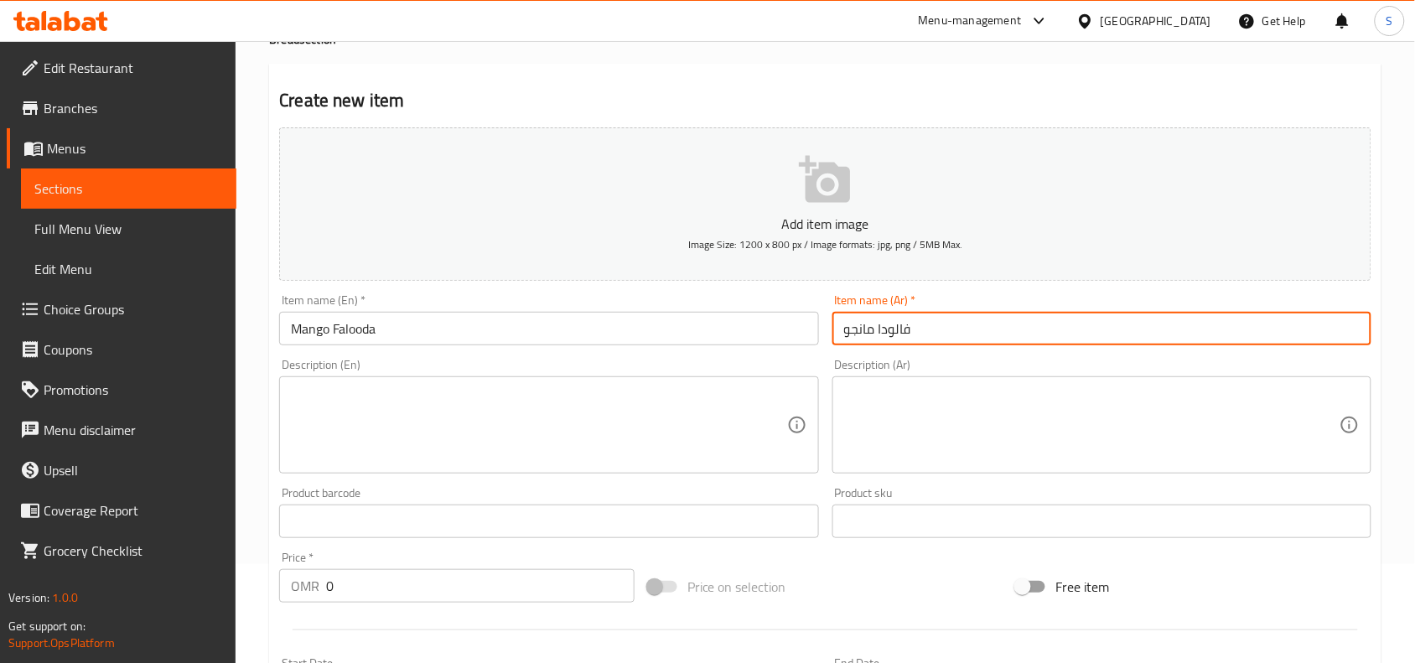
type input "فالودا مانجو"
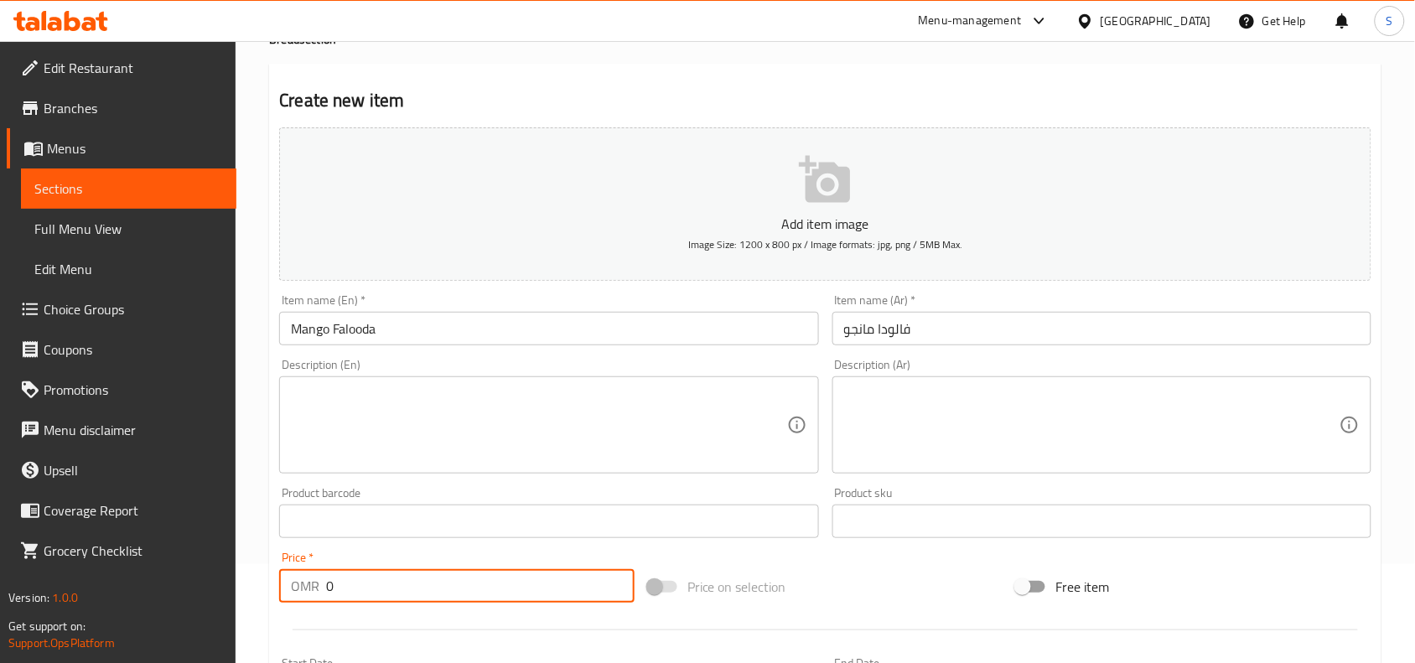
drag, startPoint x: 361, startPoint y: 583, endPoint x: 253, endPoint y: 579, distance: 108.2
click at [253, 579] on div "Home / Restaurants management / Menus / Sections / item / create Bread section …" at bounding box center [825, 513] width 1179 height 1143
type input "1.3"
click at [872, 587] on div "Price on selection" at bounding box center [825, 586] width 369 height 45
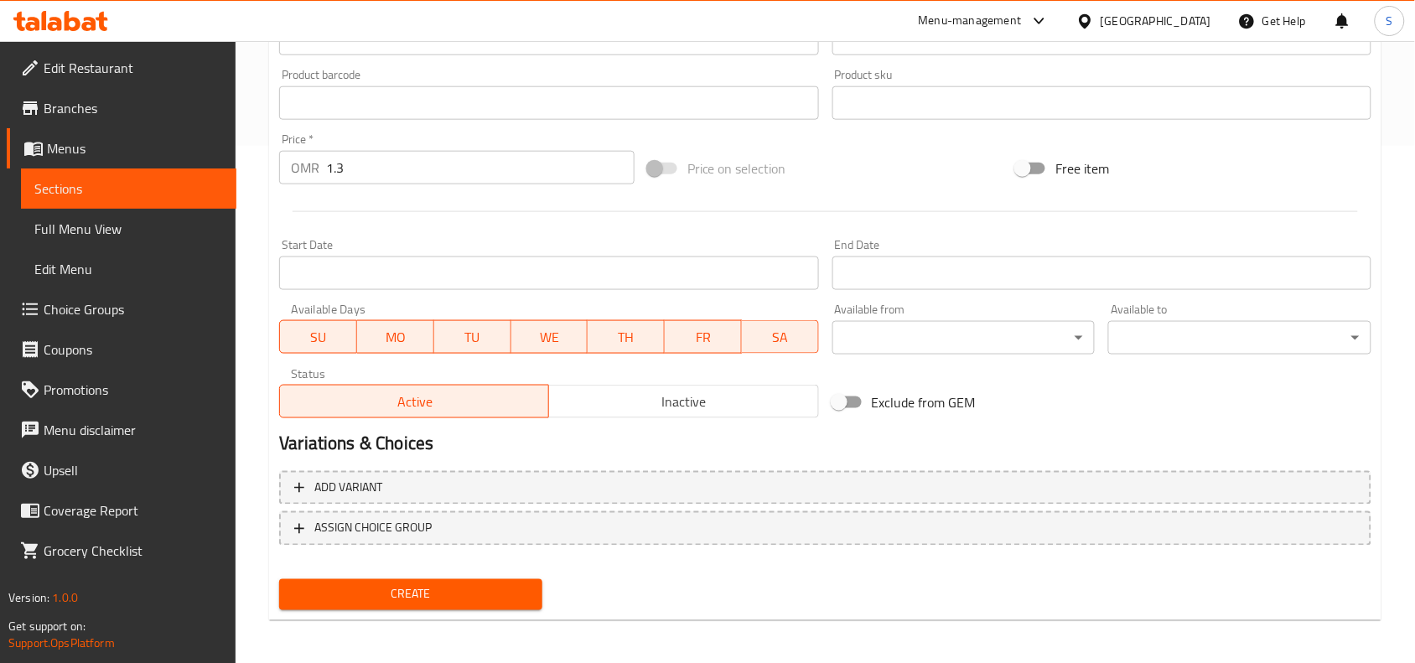
scroll to position [518, 0]
click at [404, 583] on span "Create" at bounding box center [411, 593] width 236 height 21
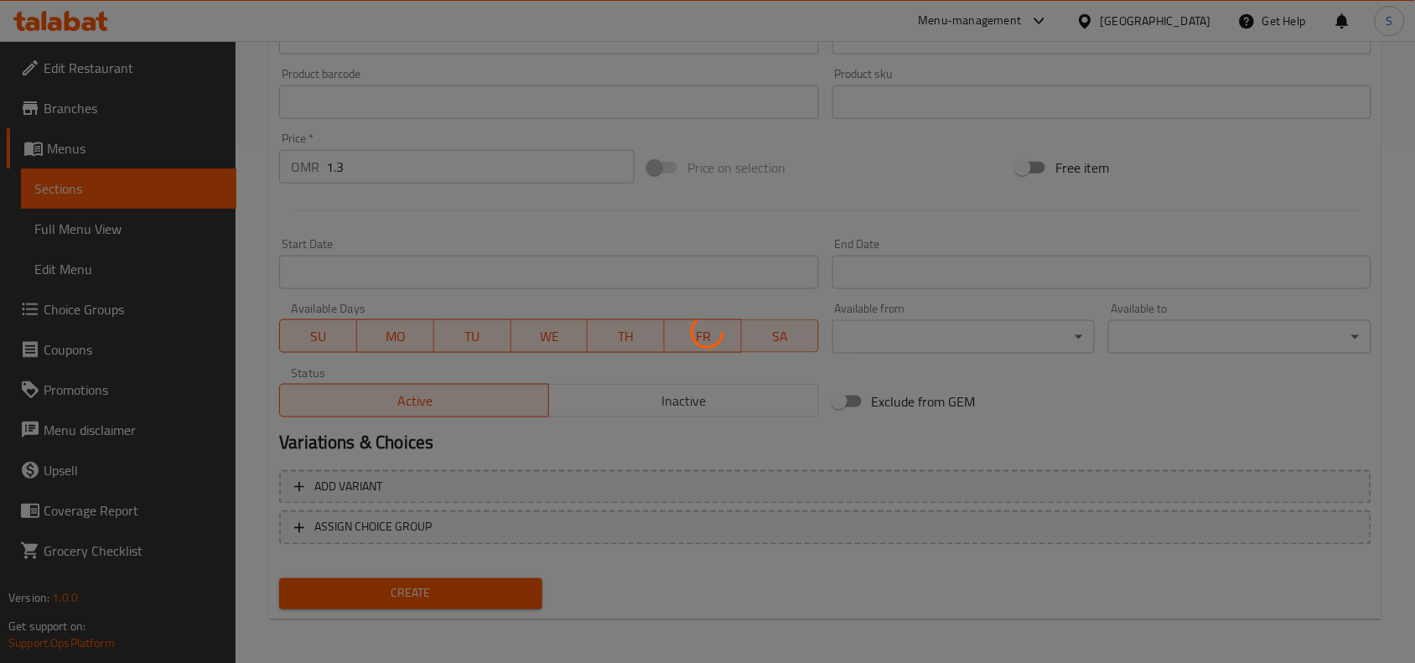
type input "0"
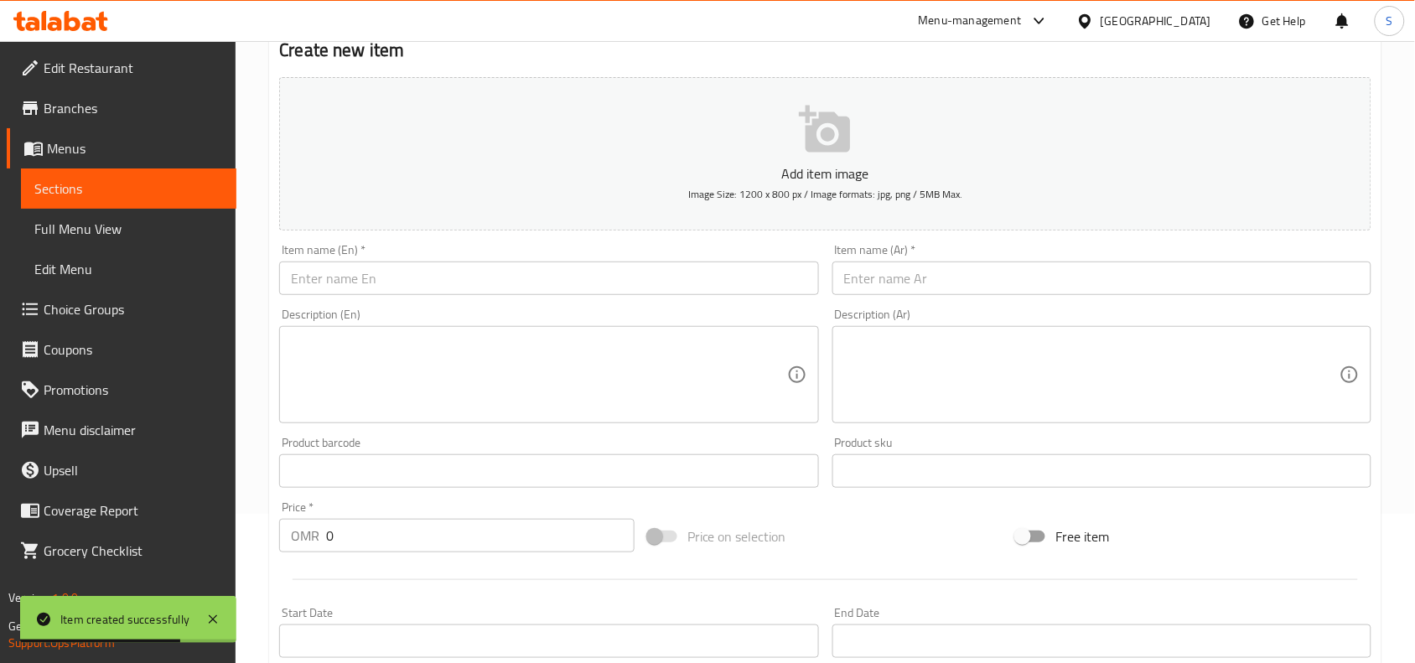
scroll to position [99, 0]
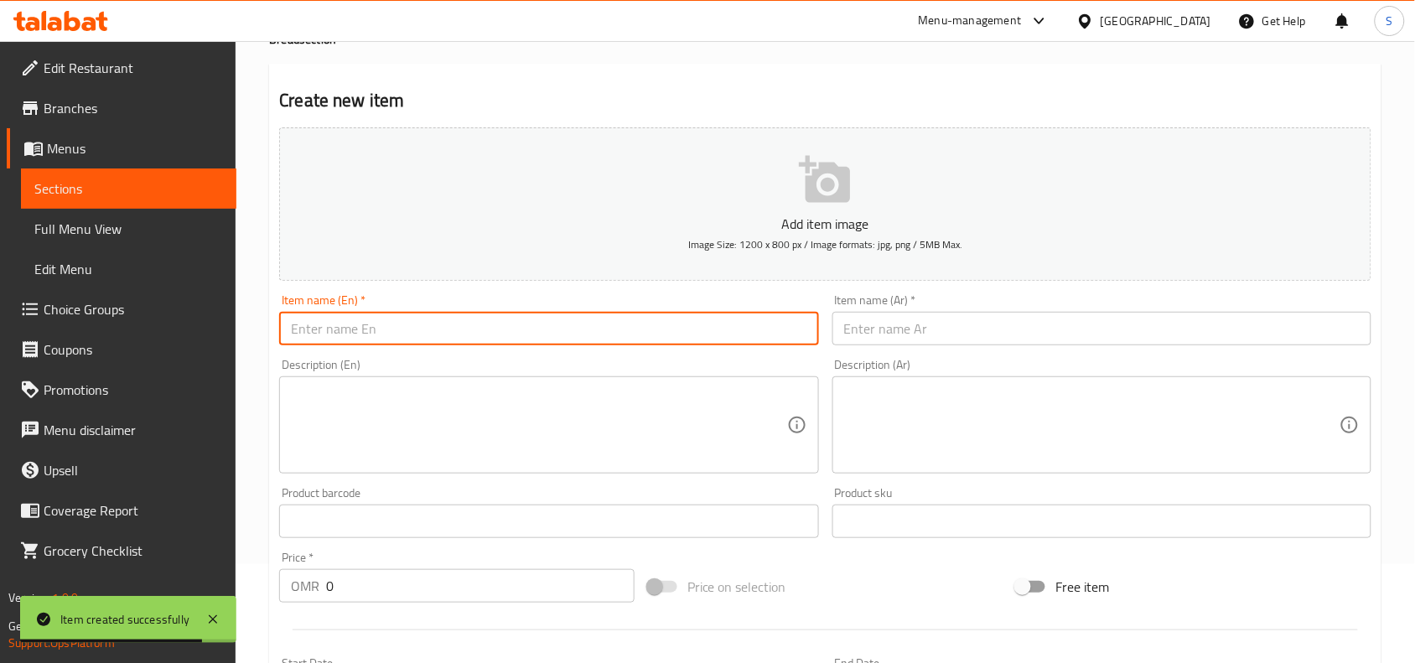
click at [500, 314] on input "text" at bounding box center [548, 329] width 539 height 34
paste input "ROYAL FALOODA"
click at [496, 324] on input "ROYAL FALOODA" at bounding box center [548, 329] width 539 height 34
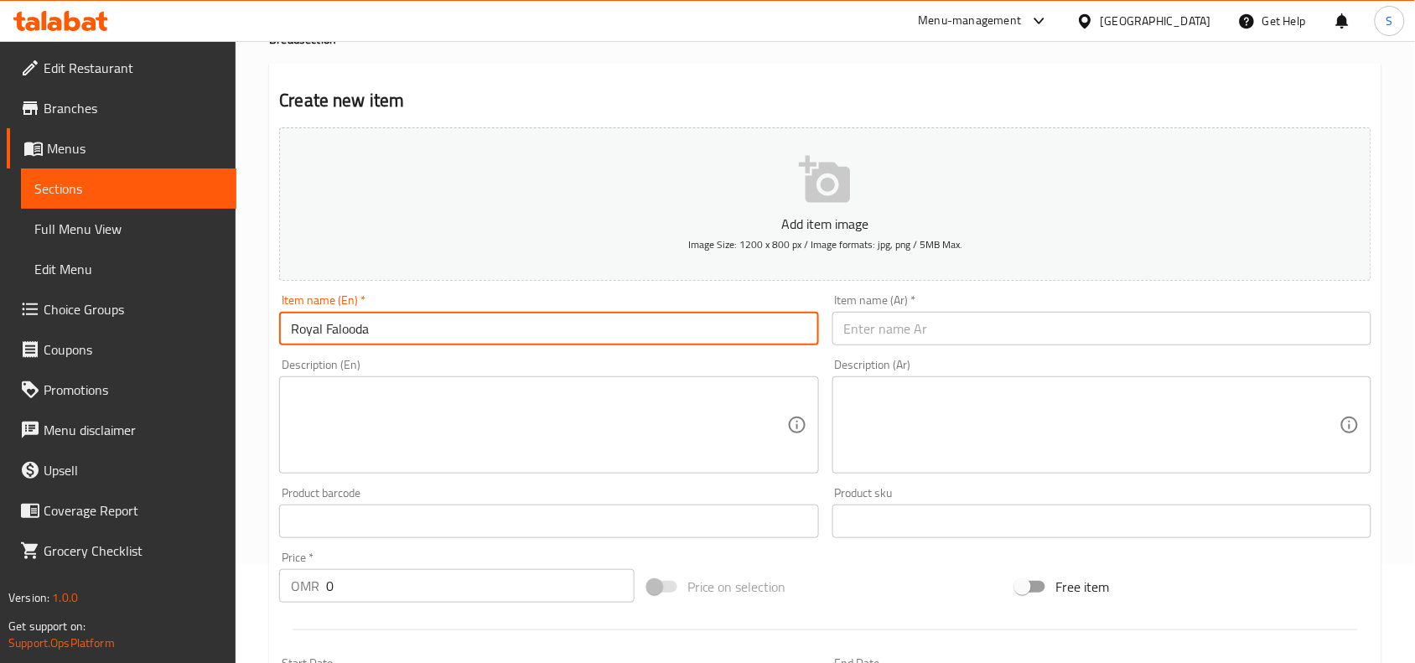
type input "Royal Falooda"
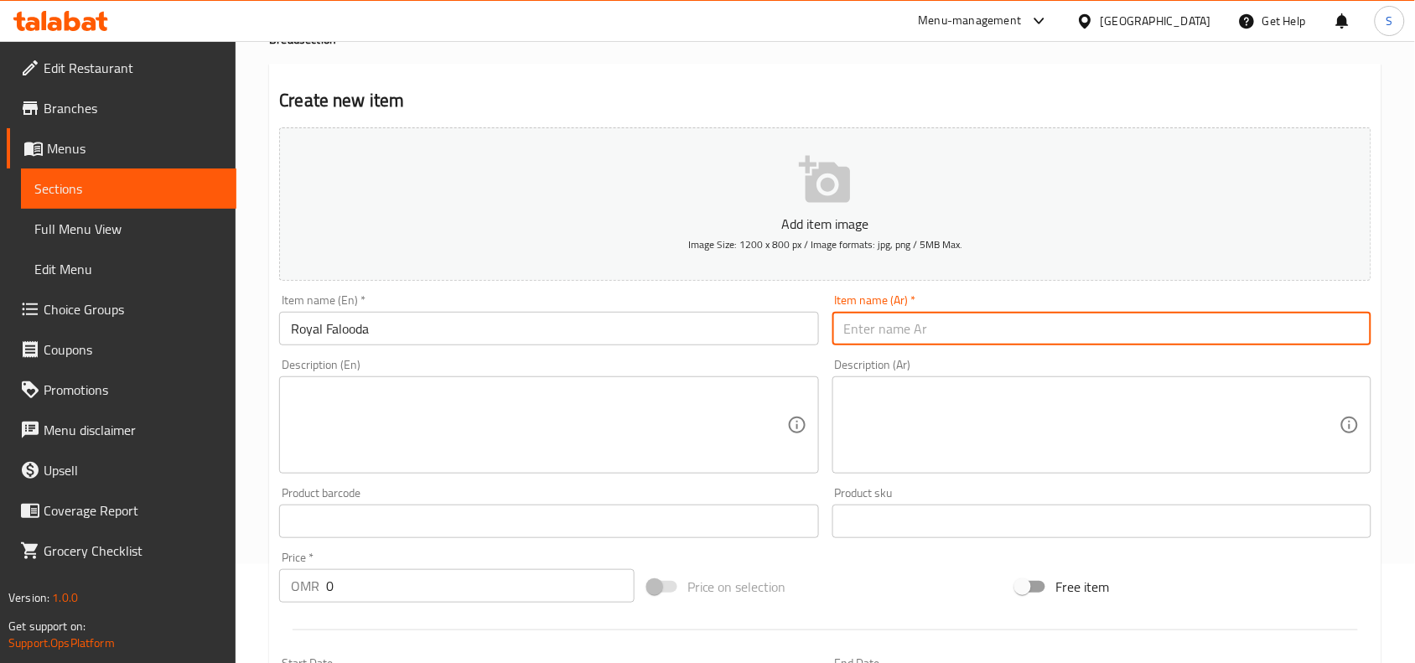
click at [864, 328] on input "text" at bounding box center [1101, 329] width 539 height 34
type input "رويال فالودا"
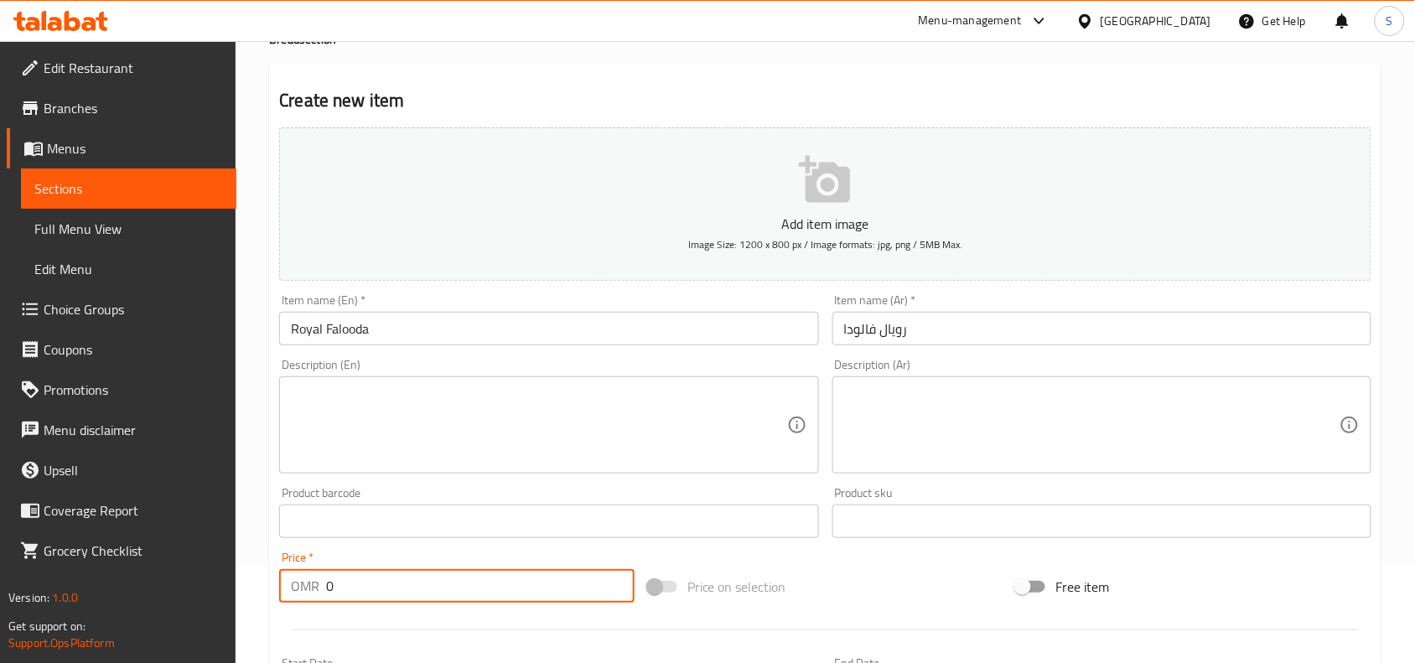
drag, startPoint x: 296, startPoint y: 566, endPoint x: 212, endPoint y: 558, distance: 84.2
click at [212, 558] on div "Edit Restaurant Branches Menus Sections Full Menu View Edit Menu Choice Groups …" at bounding box center [707, 513] width 1415 height 1143
type input "1.5"
click at [897, 600] on div "Price on selection" at bounding box center [825, 586] width 369 height 45
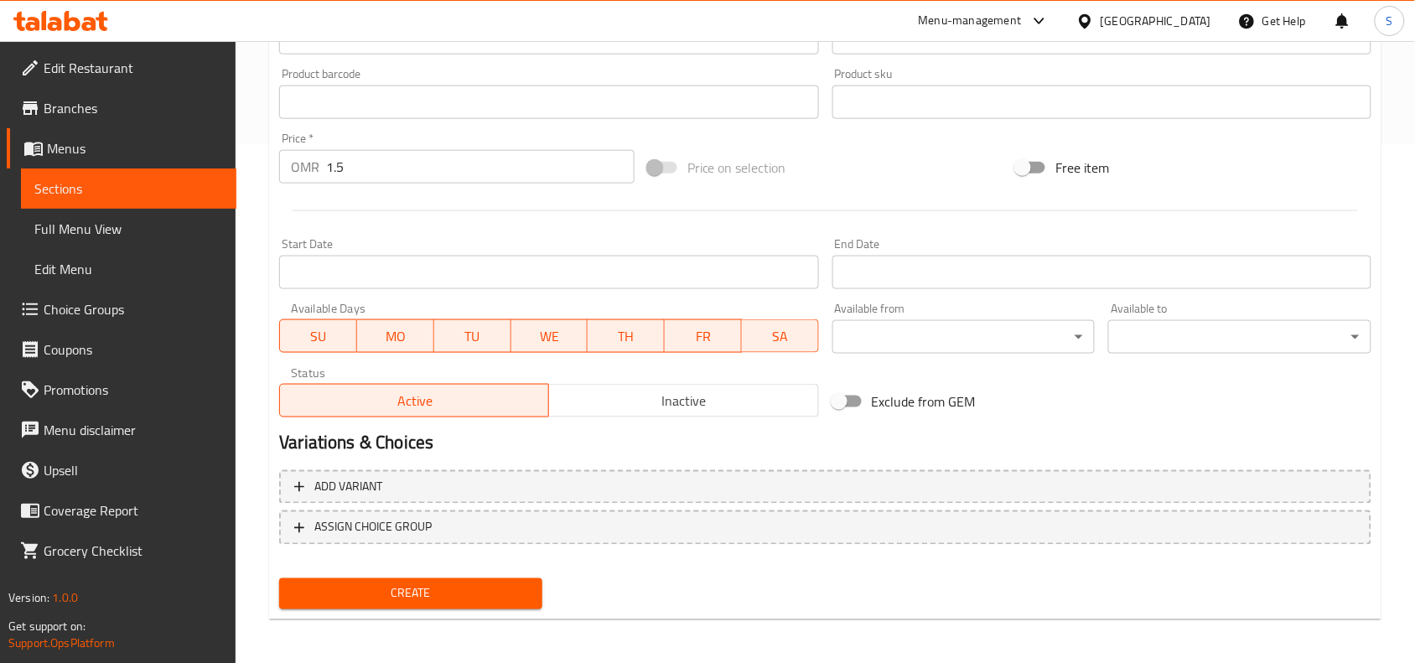
click at [488, 579] on button "Create" at bounding box center [410, 593] width 263 height 31
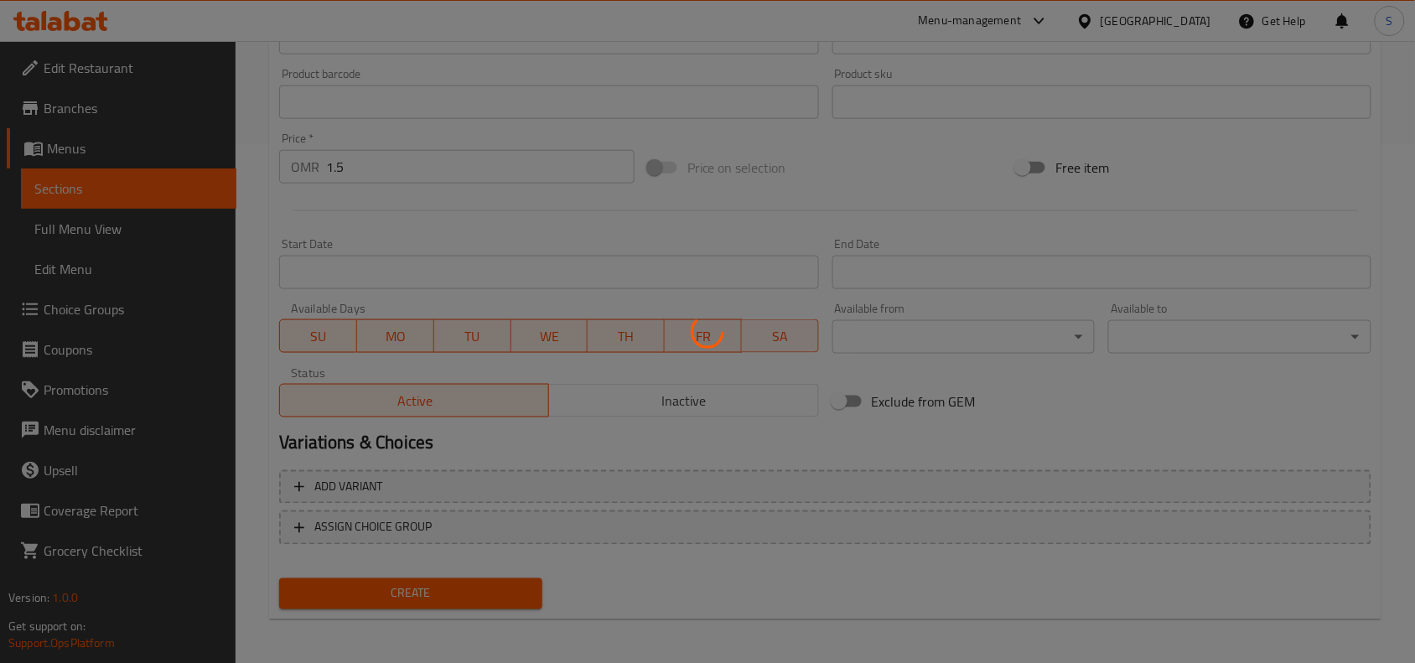
type input "0"
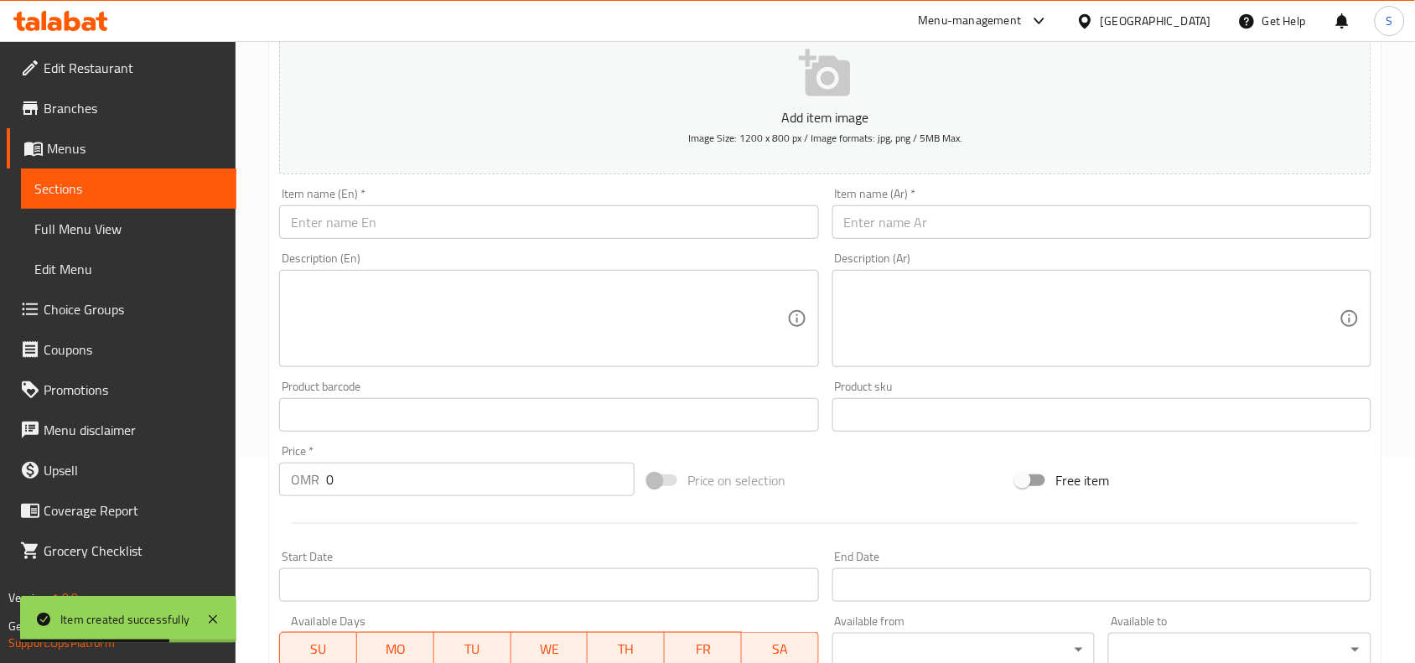
scroll to position [204, 0]
click at [425, 232] on input "text" at bounding box center [548, 224] width 539 height 34
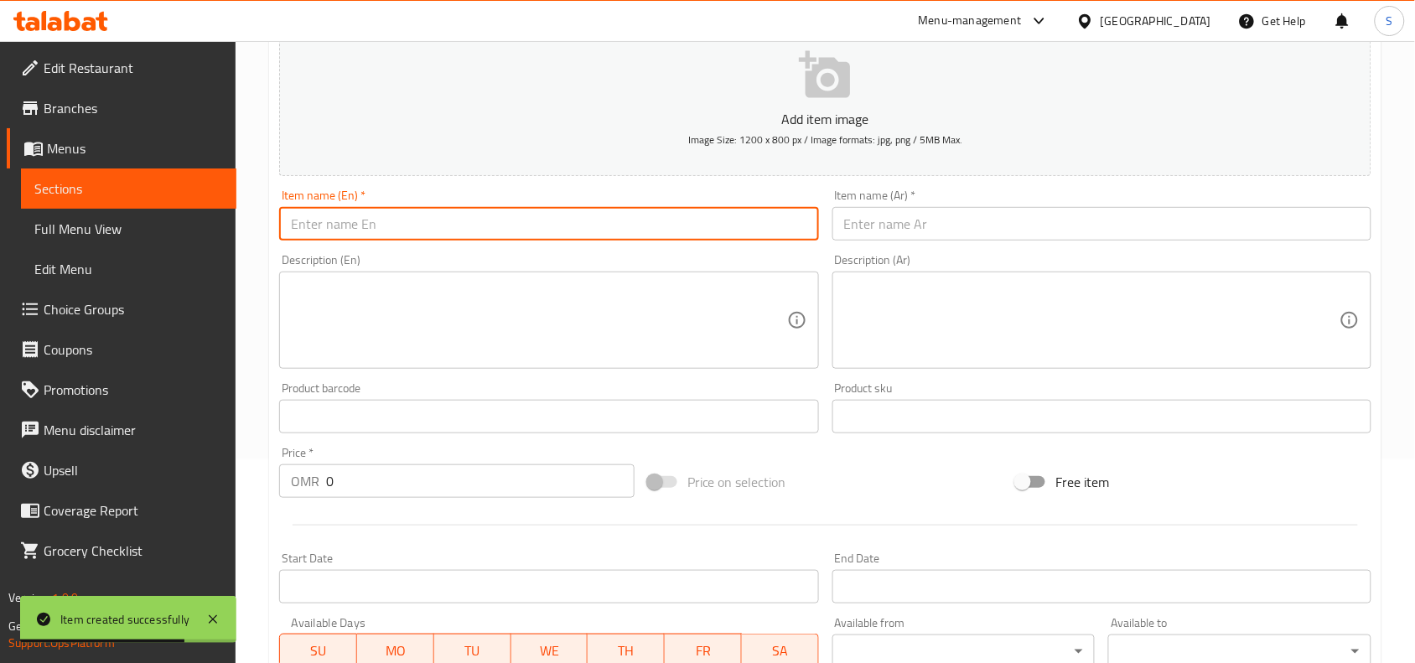
paste input "GULAB JUMAN"
click at [425, 232] on input "GULAB JUMAN" at bounding box center [548, 224] width 539 height 34
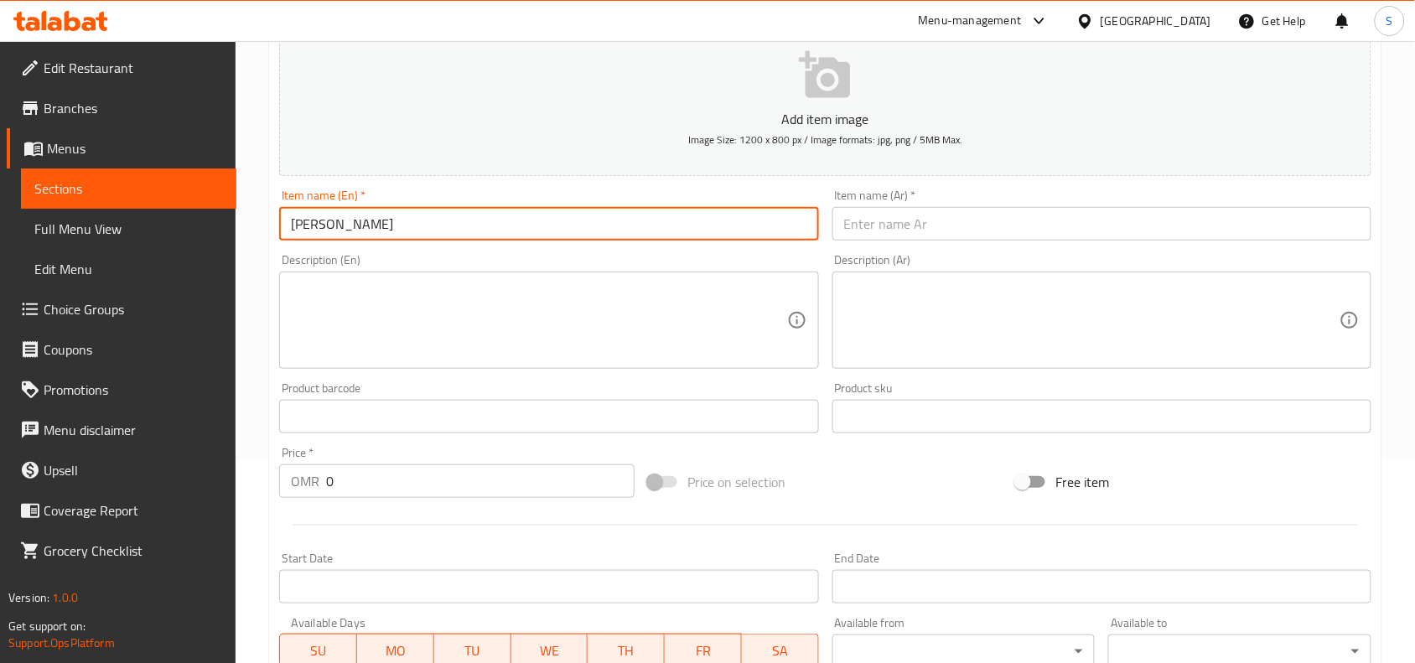
type input "Gulab Juman"
click at [902, 222] on input "text" at bounding box center [1101, 224] width 539 height 34
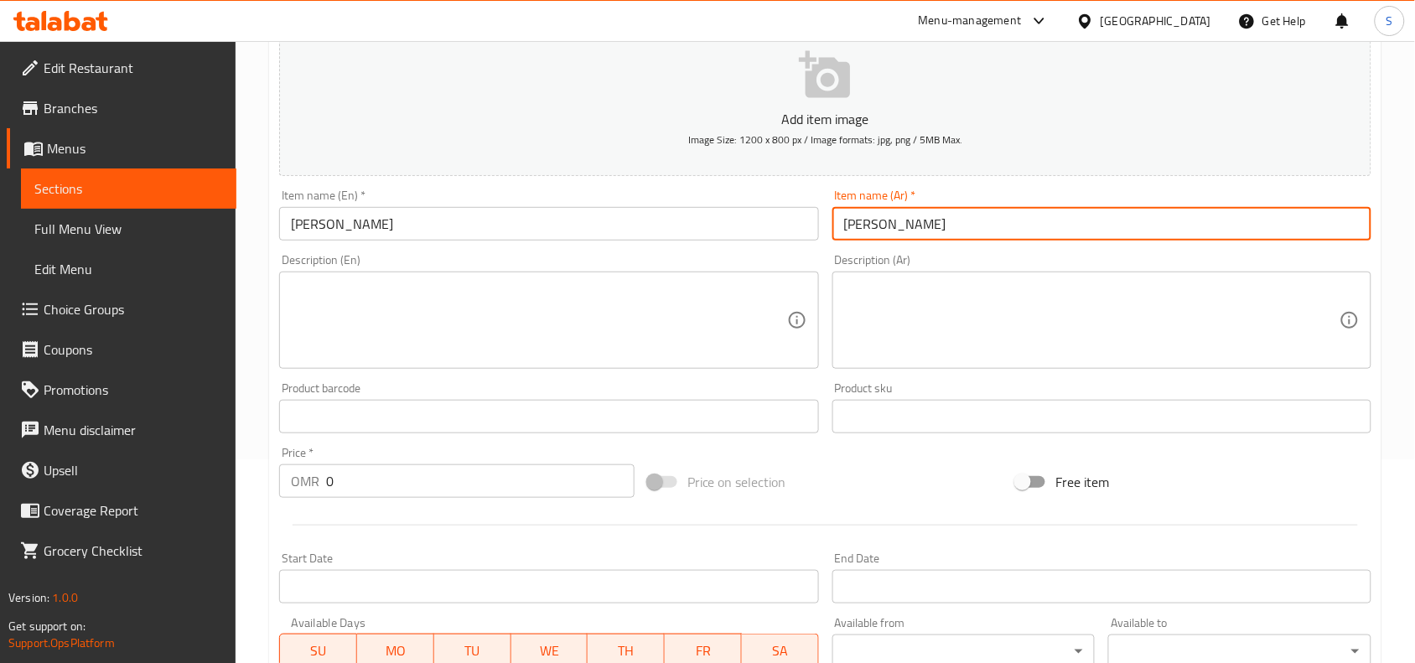
type input "جولاب جومان"
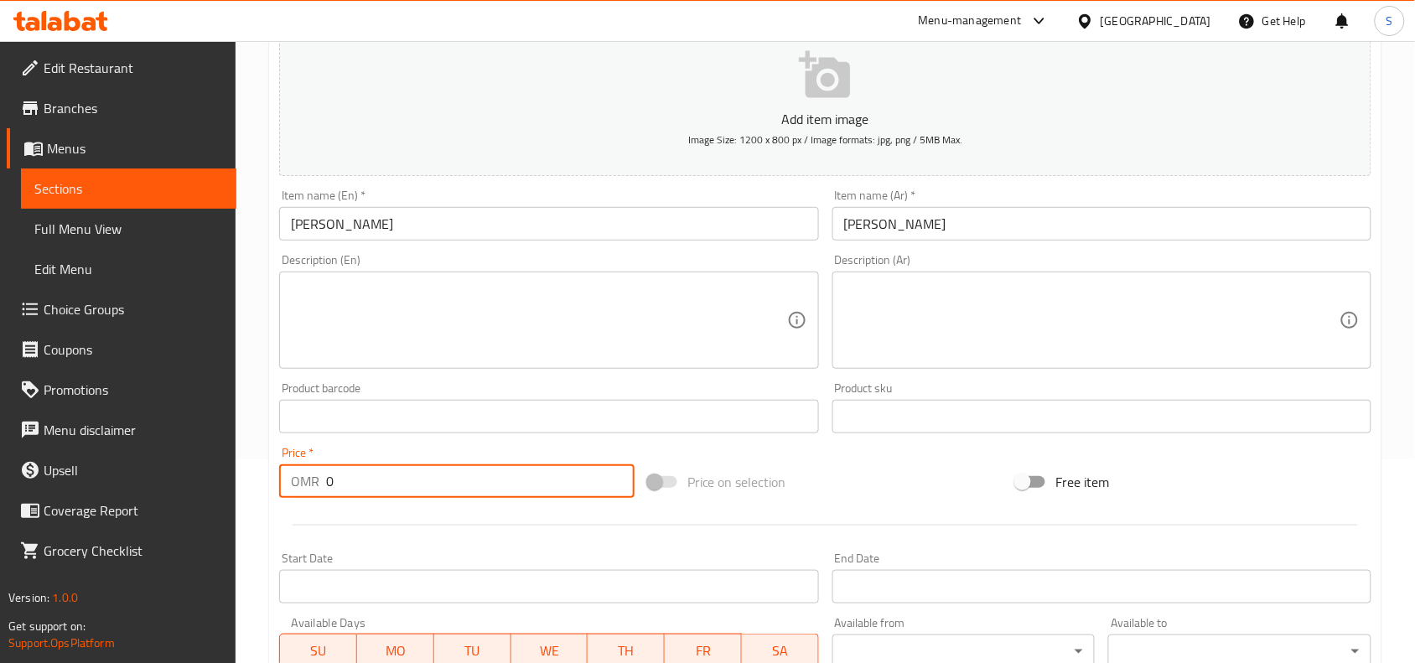
click at [381, 476] on input "0" at bounding box center [480, 481] width 308 height 34
type input "0.5"
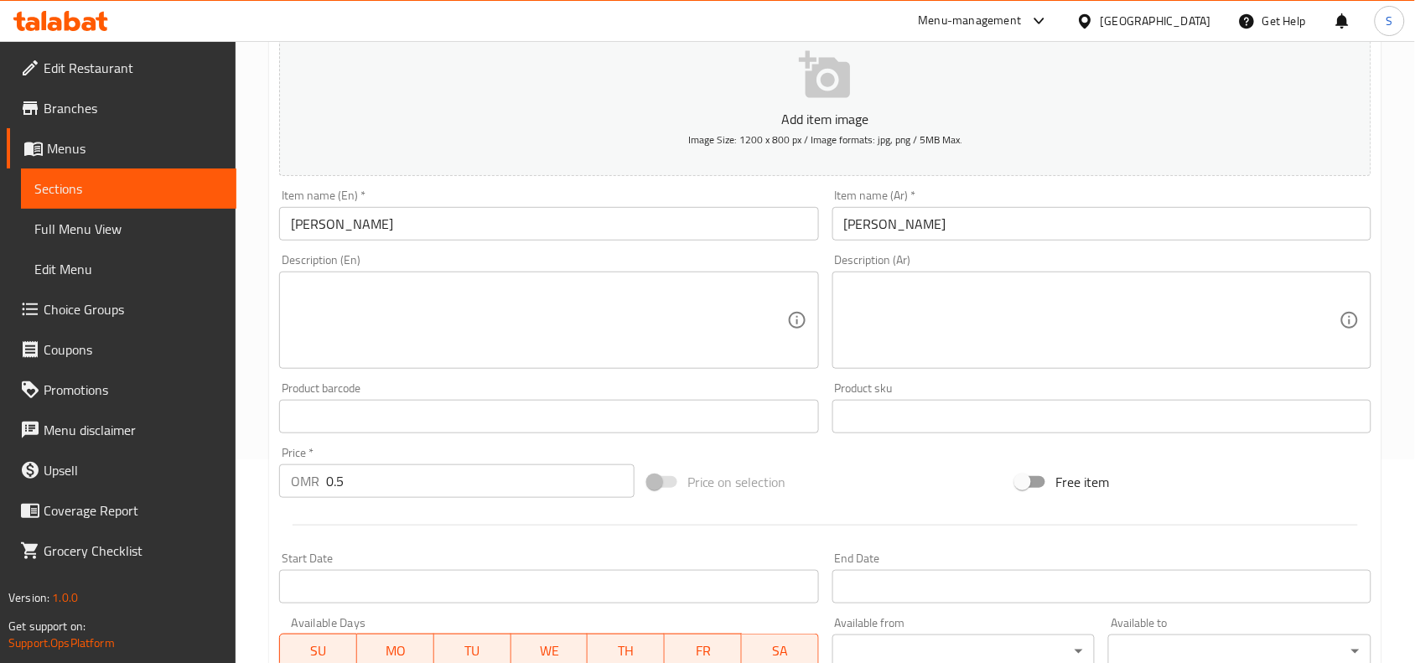
click at [884, 470] on div "Price on selection" at bounding box center [825, 481] width 369 height 45
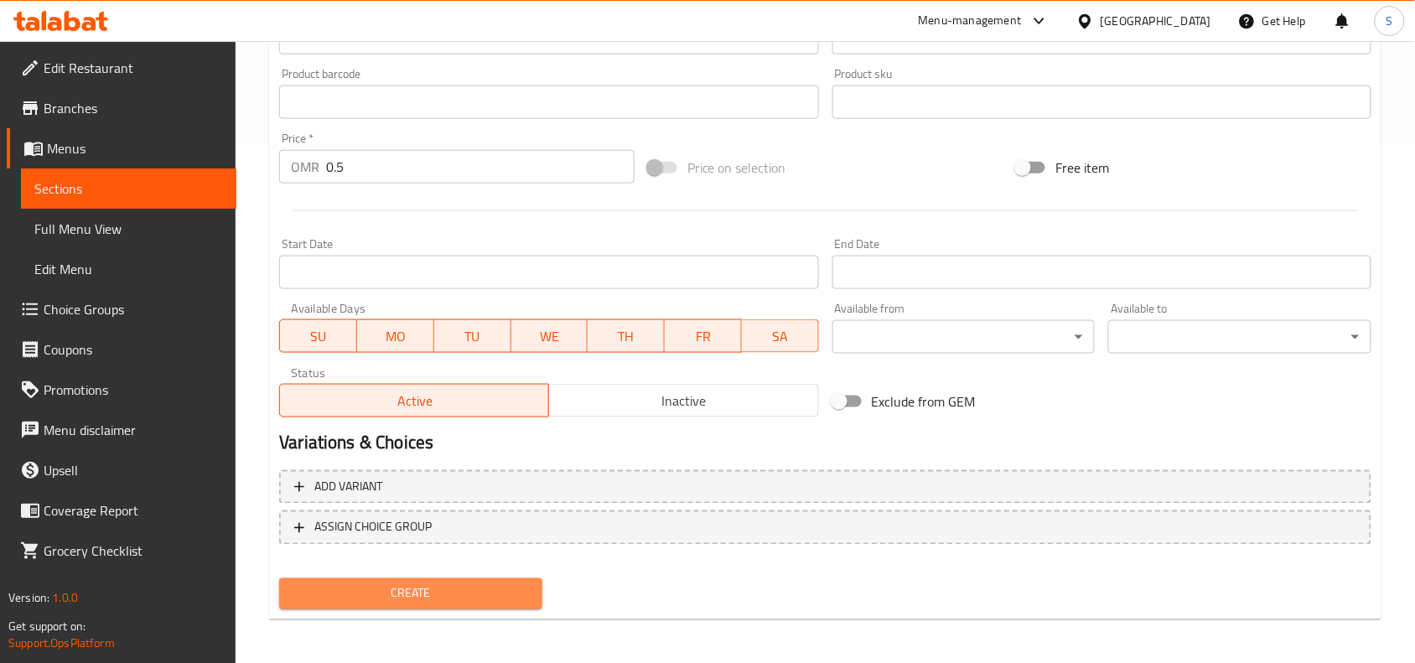
click at [511, 593] on span "Create" at bounding box center [411, 593] width 236 height 21
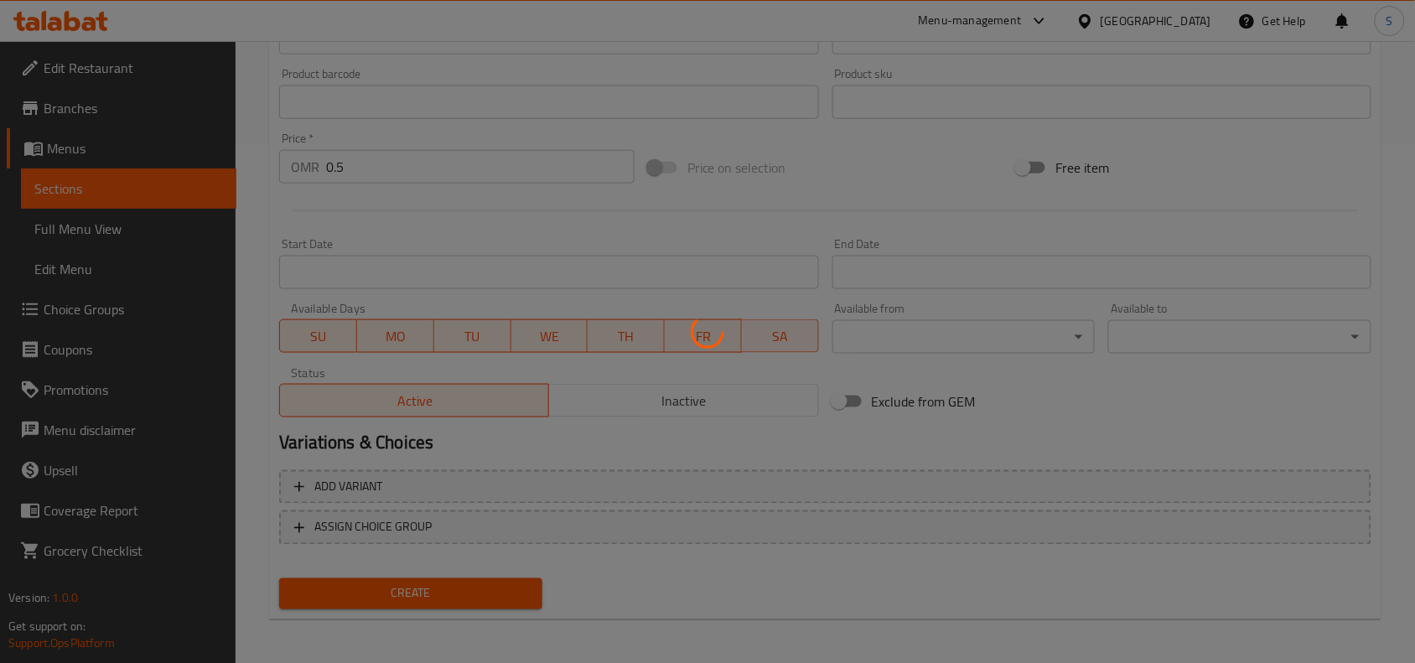
type input "0"
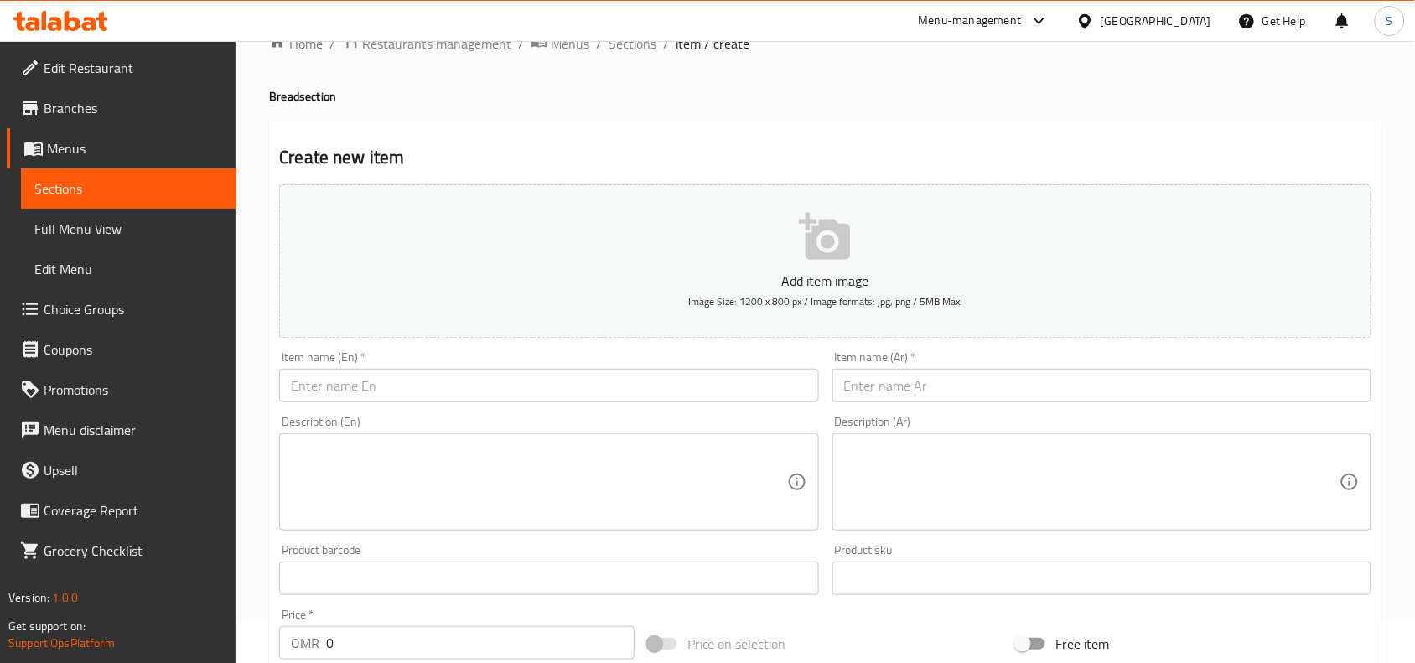
scroll to position [0, 0]
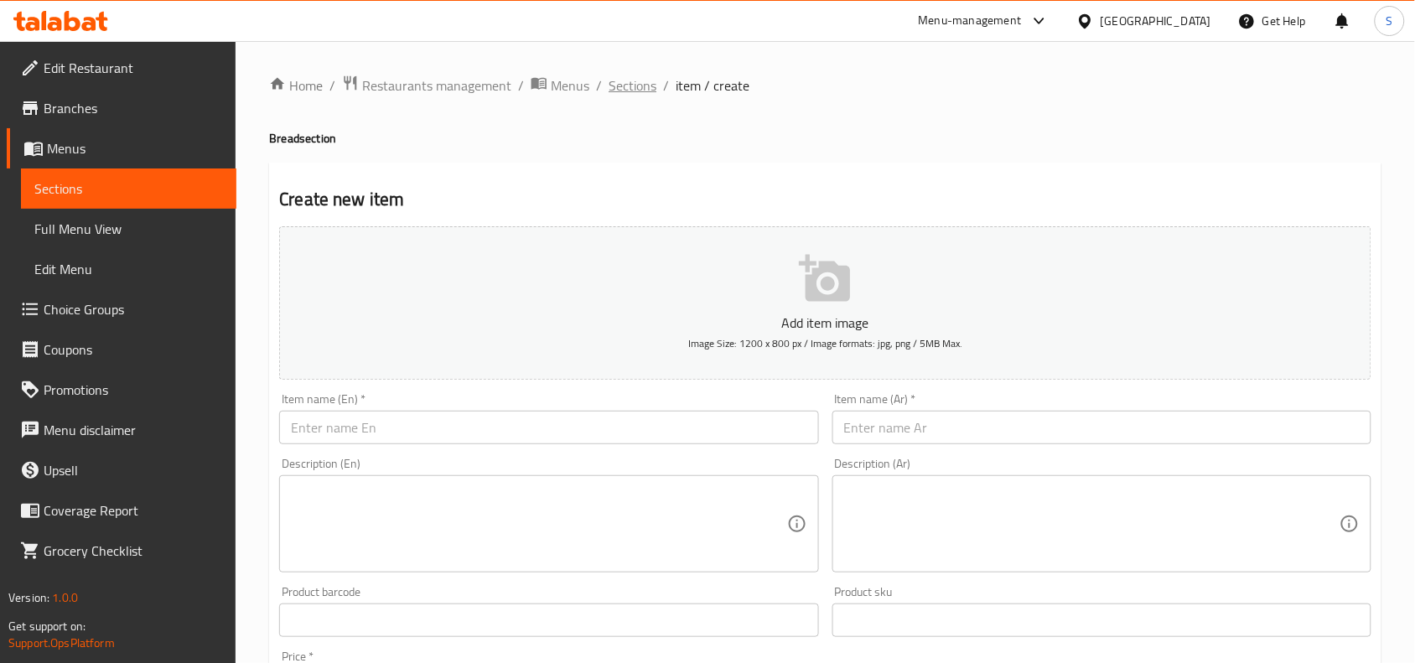
click at [641, 93] on span "Sections" at bounding box center [632, 85] width 48 height 20
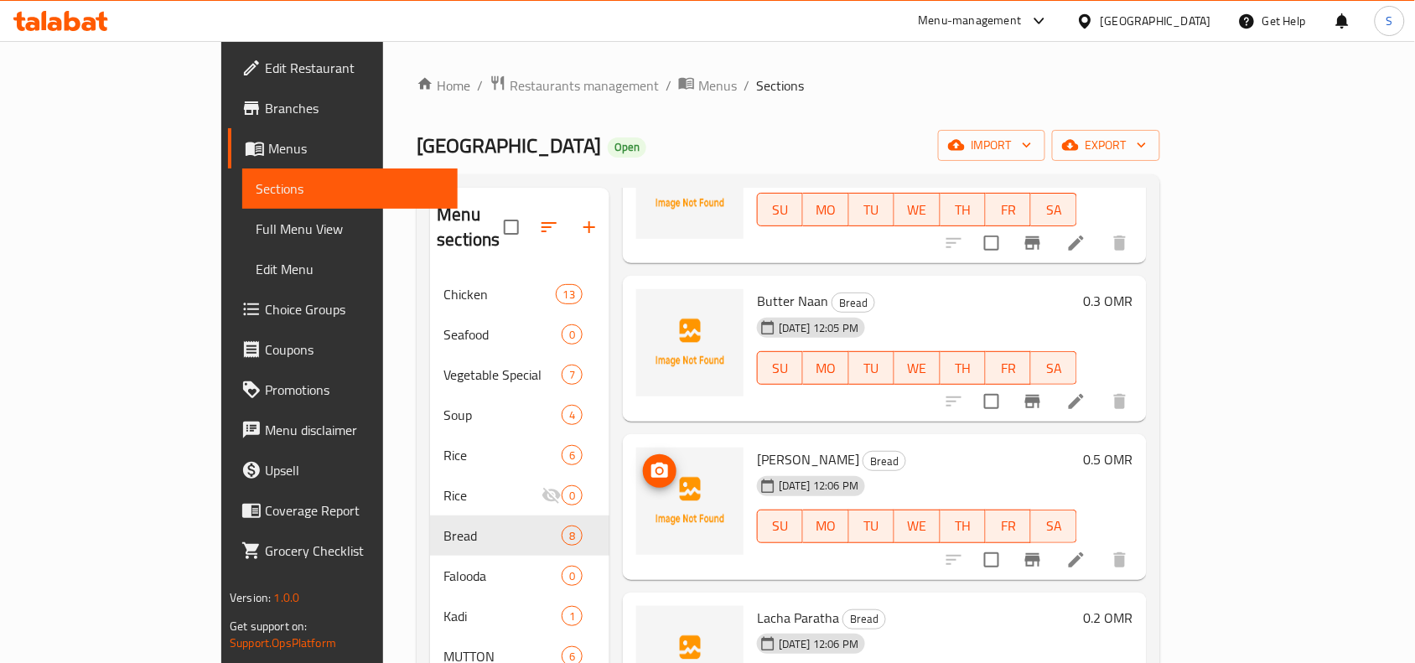
scroll to position [210, 0]
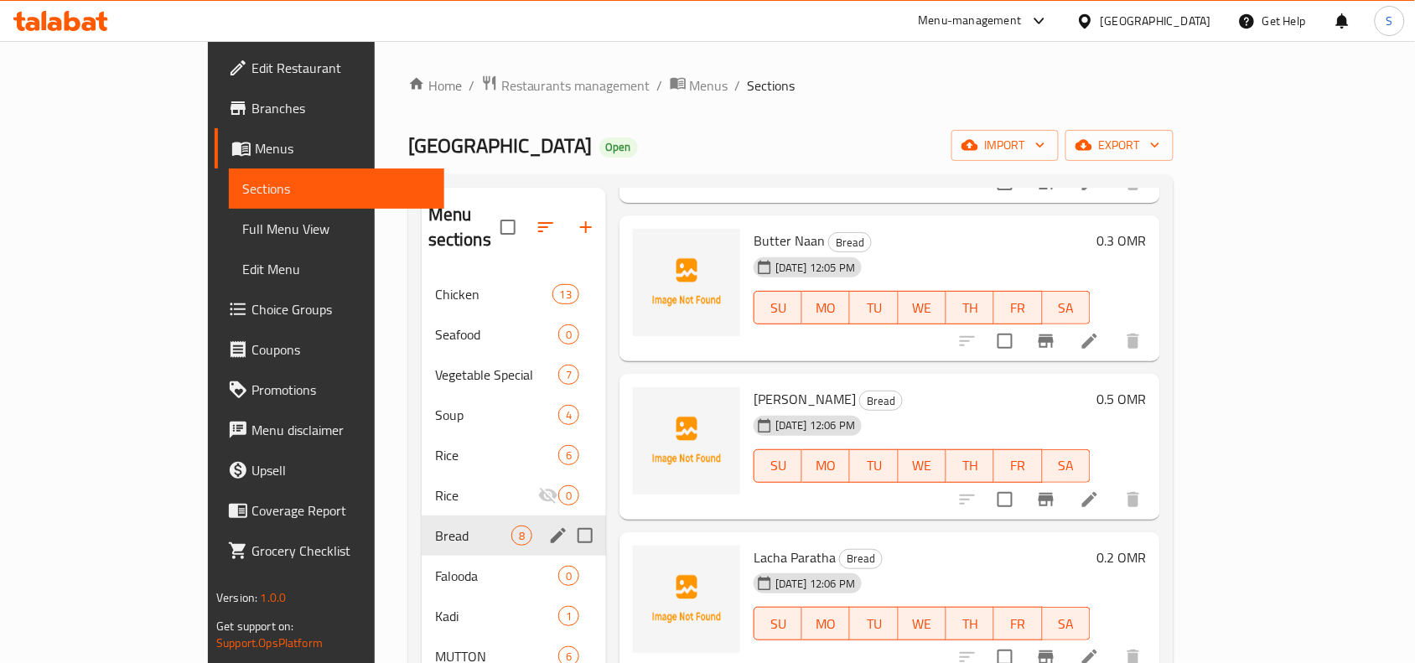
click at [422, 522] on div "Bread 8" at bounding box center [514, 535] width 184 height 40
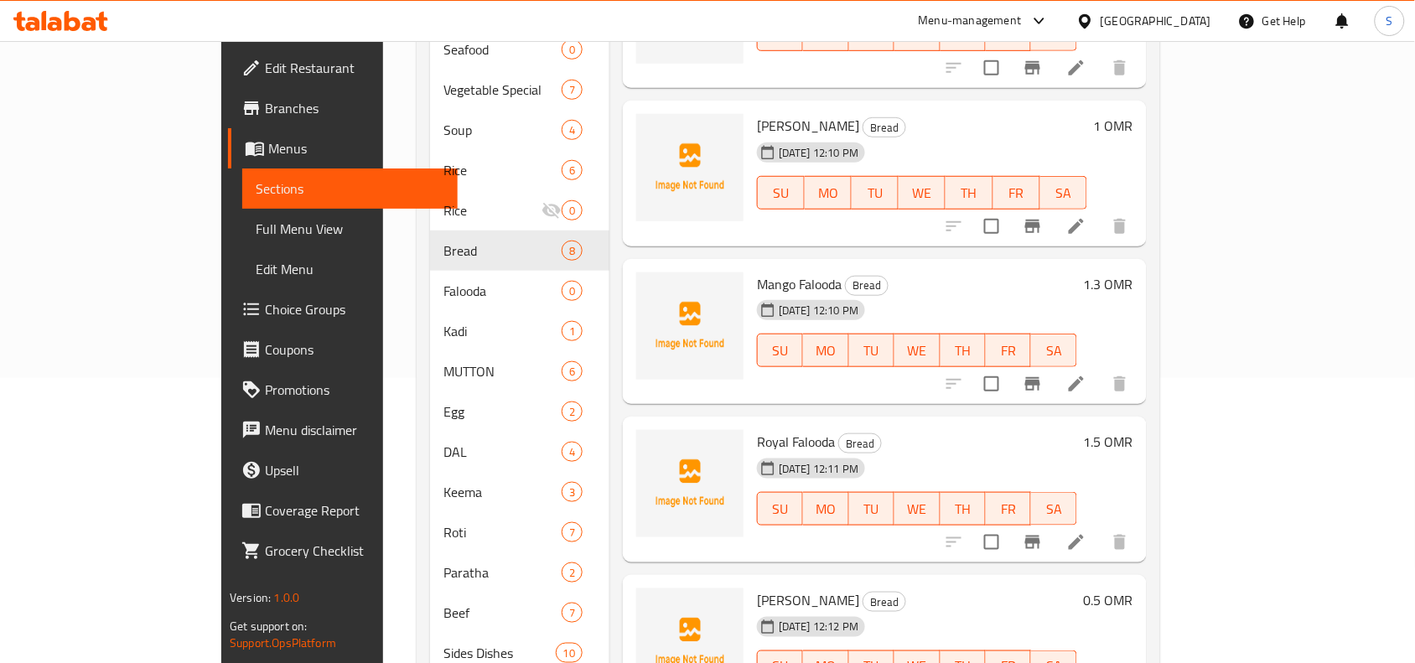
scroll to position [314, 0]
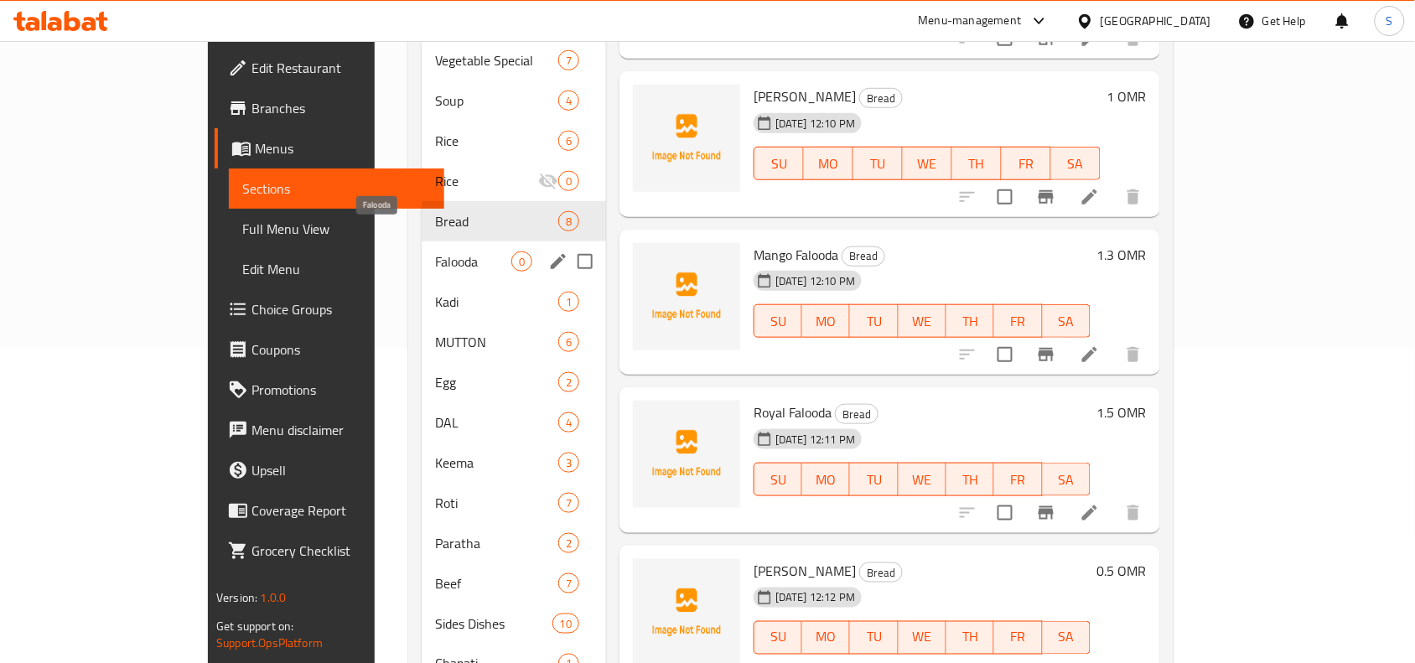
click at [435, 251] on span "Falooda" at bounding box center [473, 261] width 76 height 20
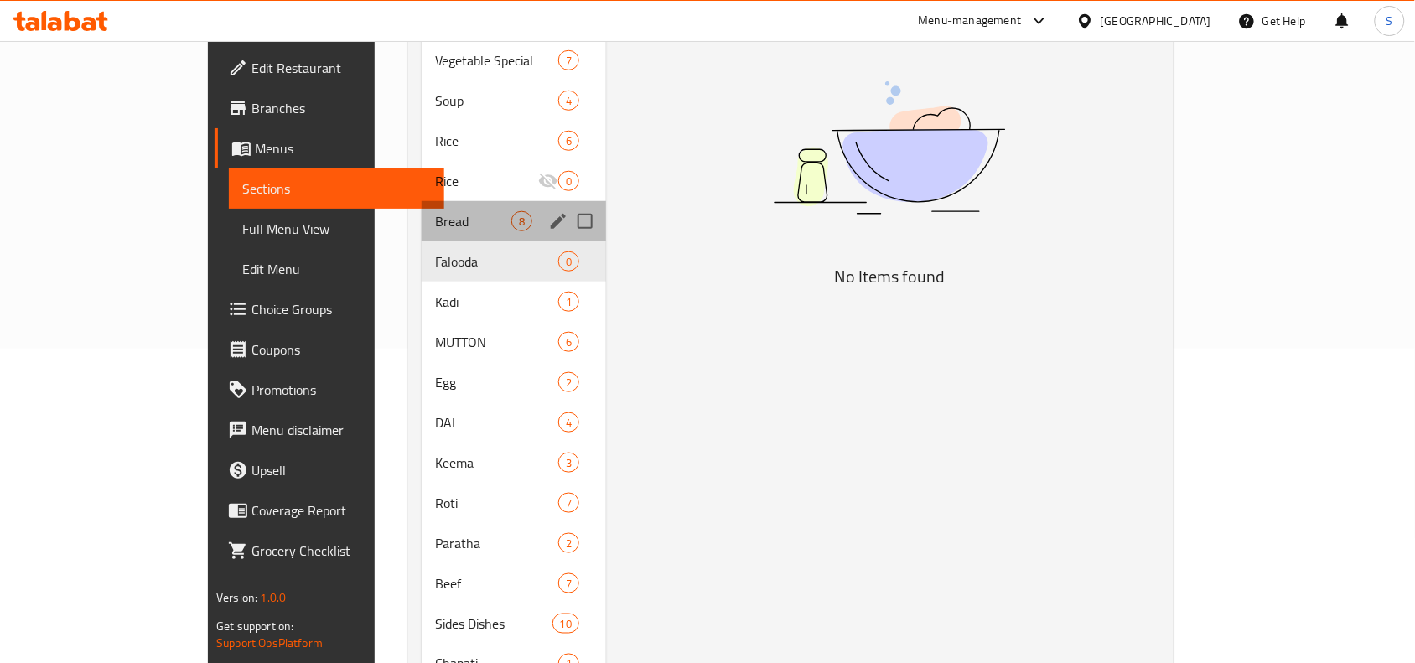
click at [422, 207] on div "Bread 8" at bounding box center [514, 221] width 184 height 40
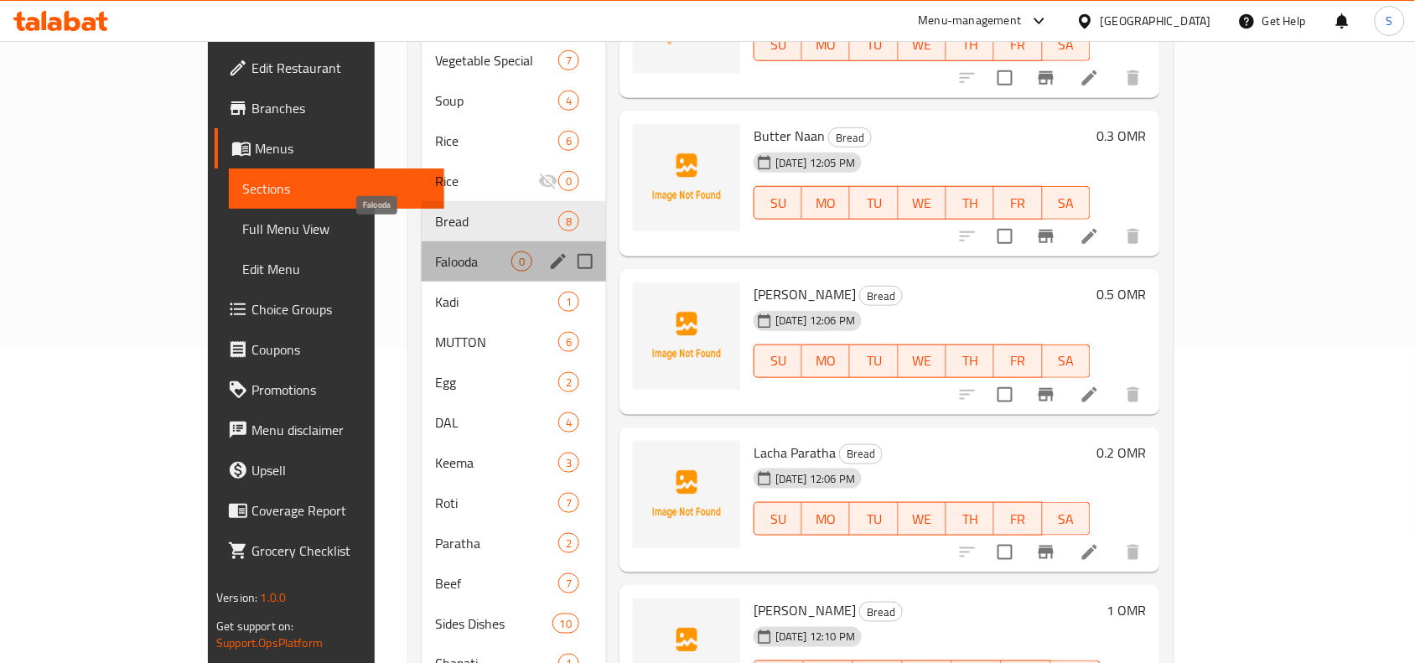
click at [435, 251] on span "Falooda" at bounding box center [473, 261] width 76 height 20
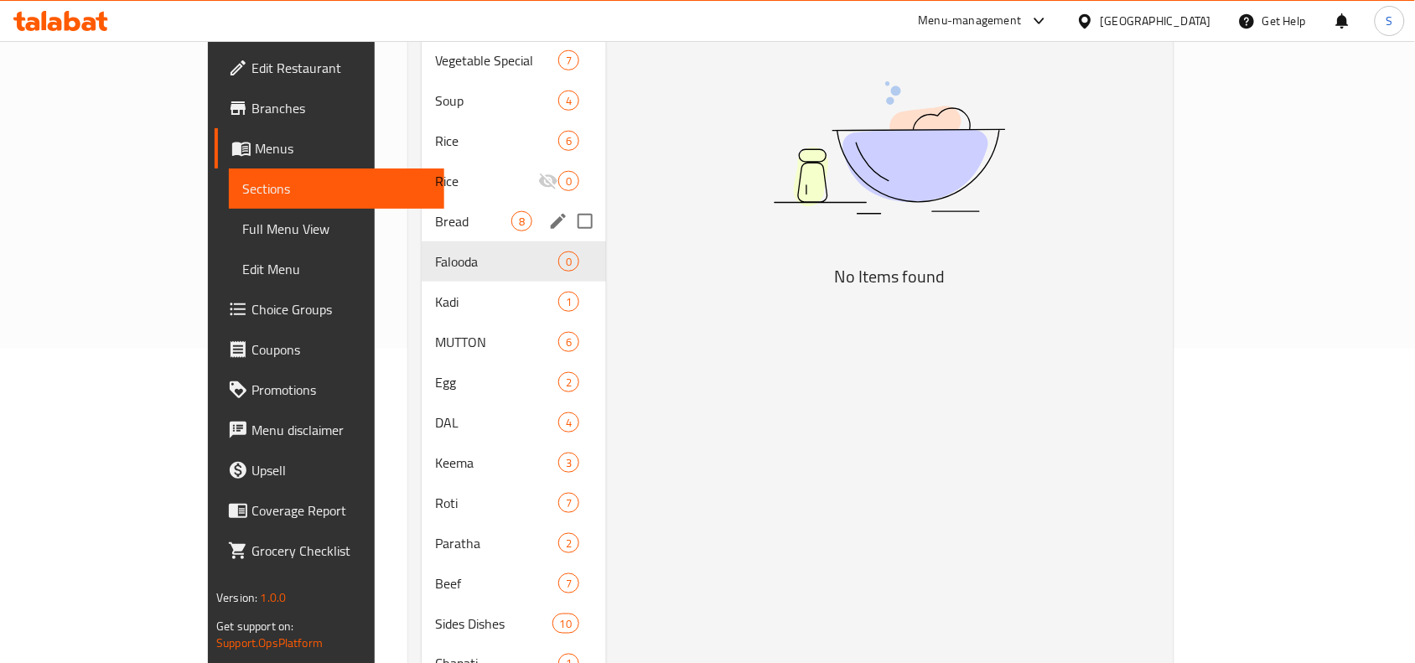
click at [435, 211] on span "Bread" at bounding box center [473, 221] width 76 height 20
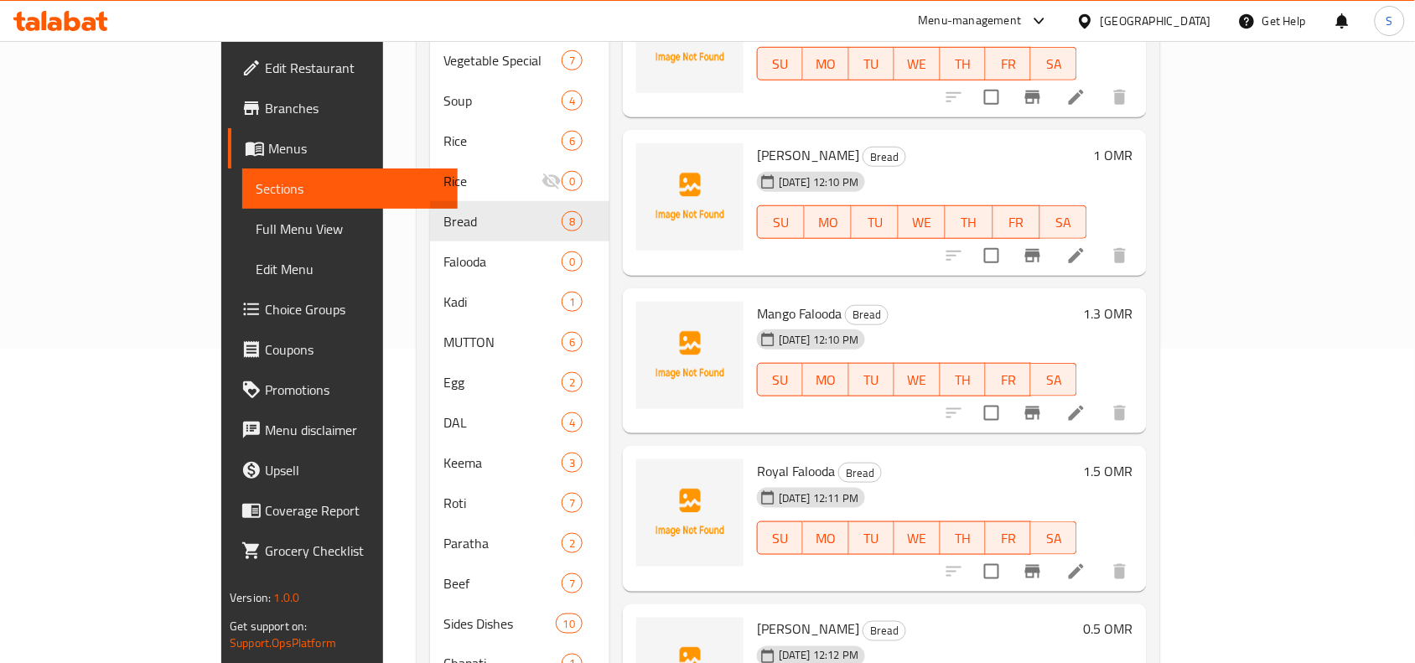
scroll to position [514, 0]
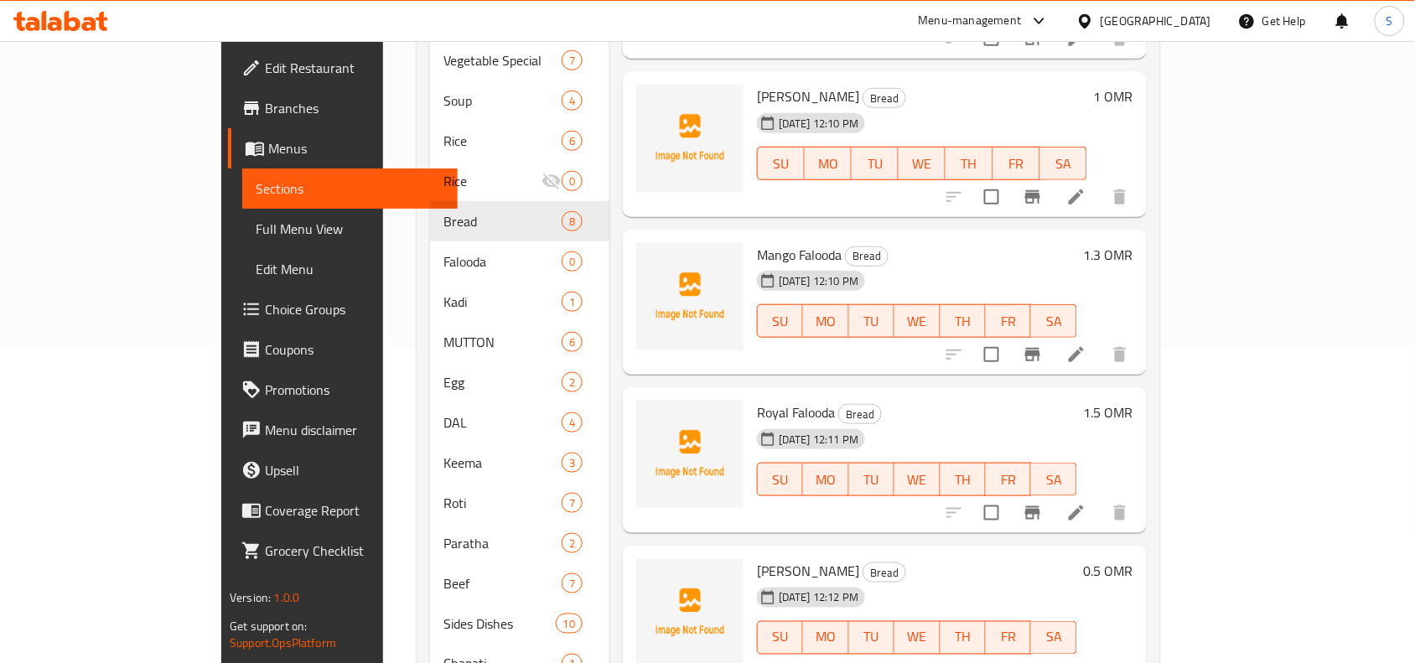
click at [1100, 498] on li at bounding box center [1076, 513] width 47 height 30
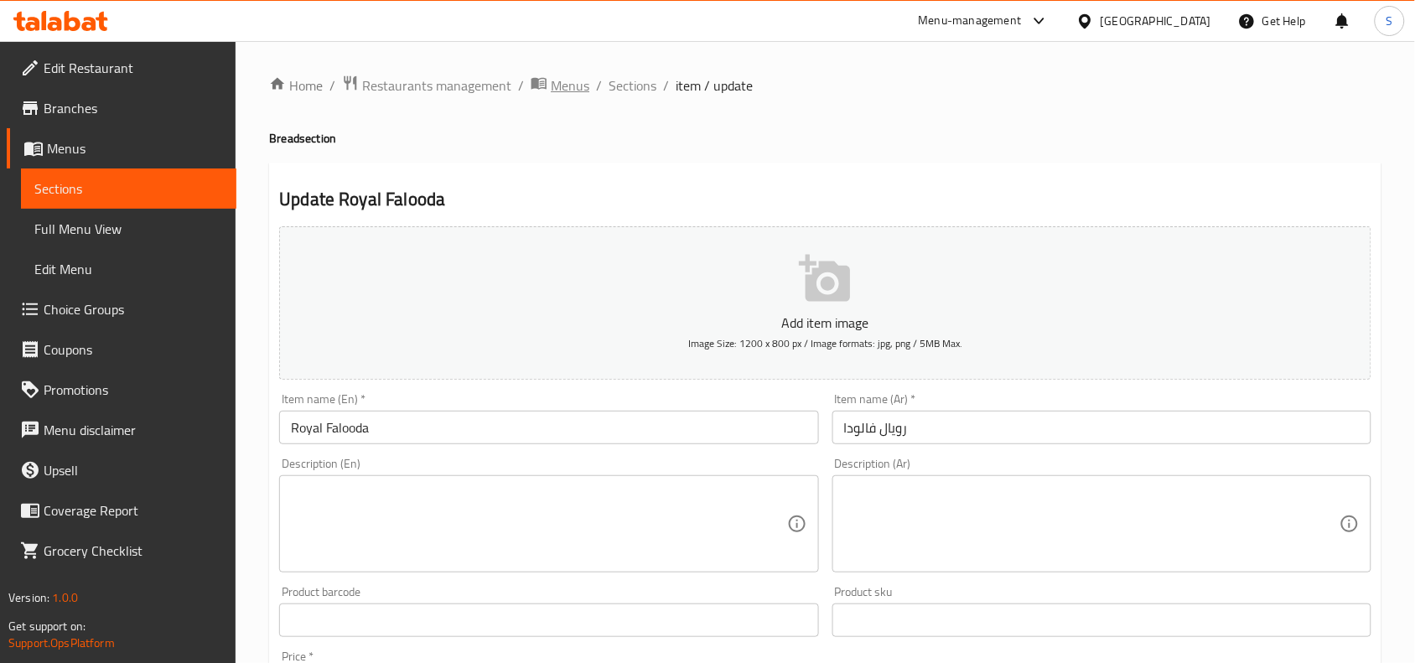
click at [562, 81] on span "Menus" at bounding box center [570, 85] width 39 height 20
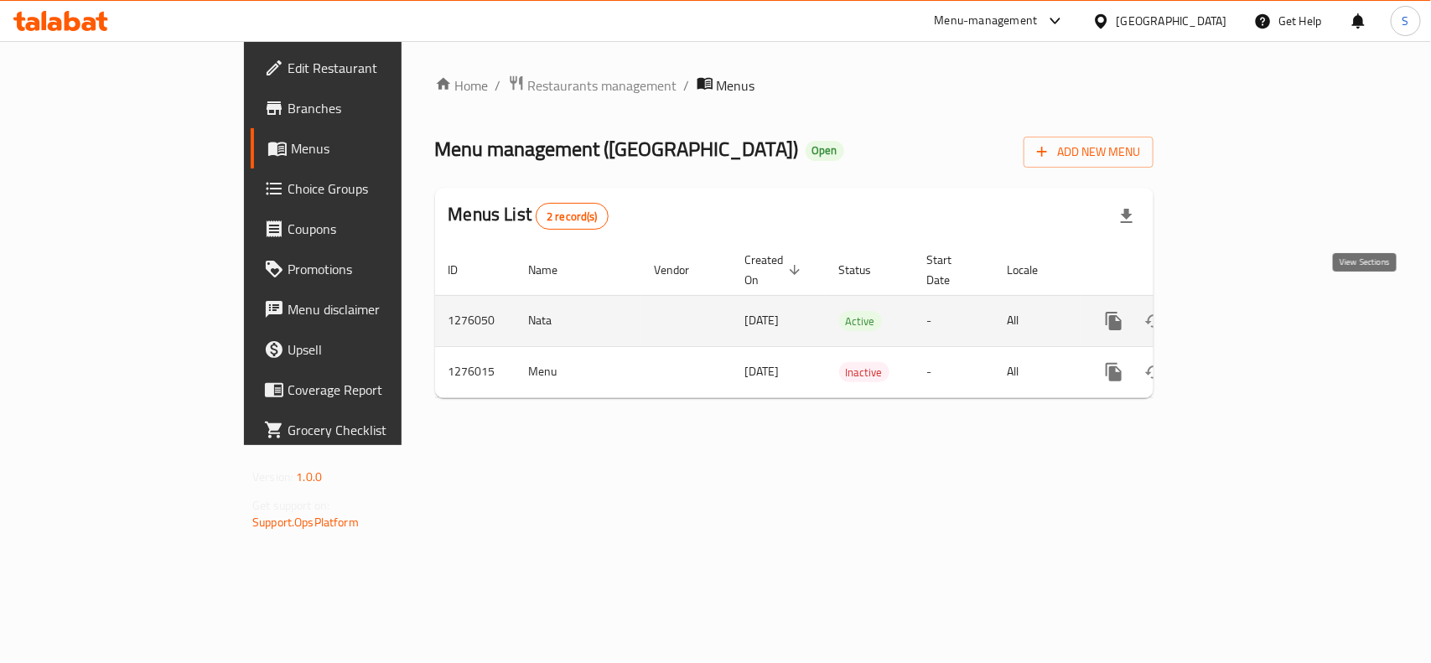
click at [1245, 311] on icon "enhanced table" at bounding box center [1235, 321] width 20 height 20
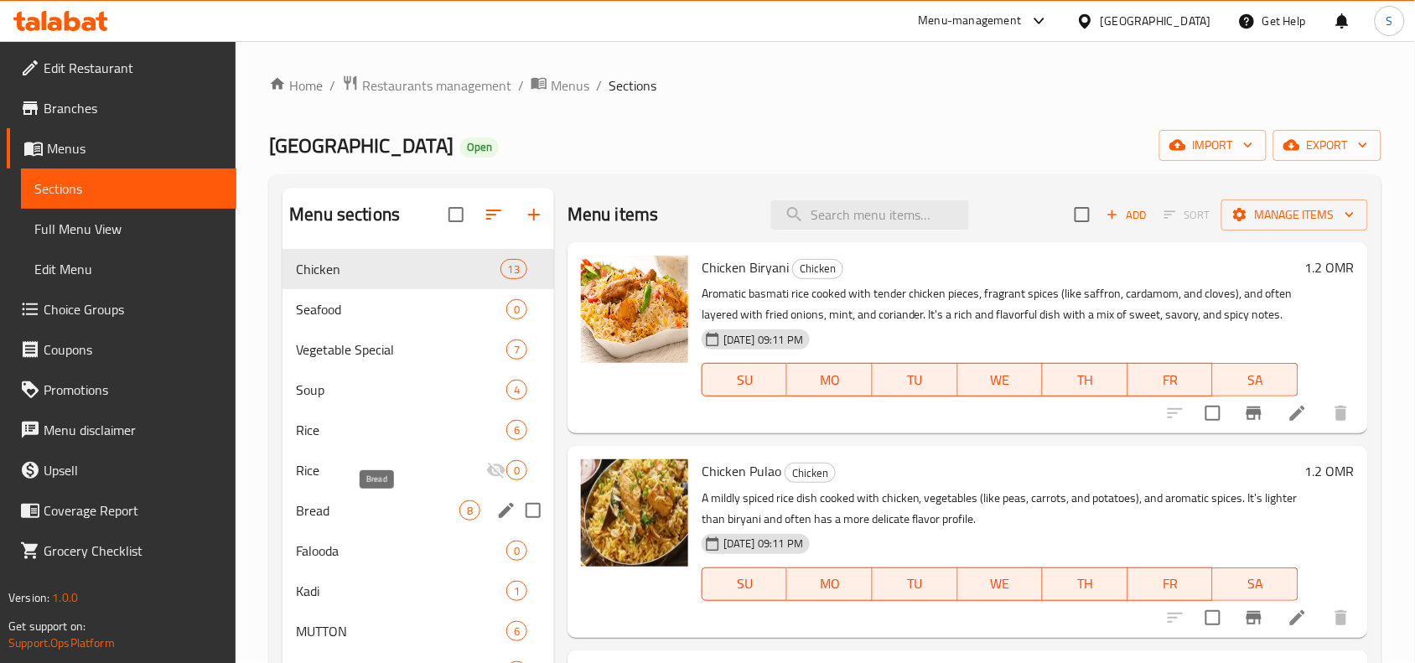
click at [339, 514] on span "Bread" at bounding box center [377, 510] width 163 height 20
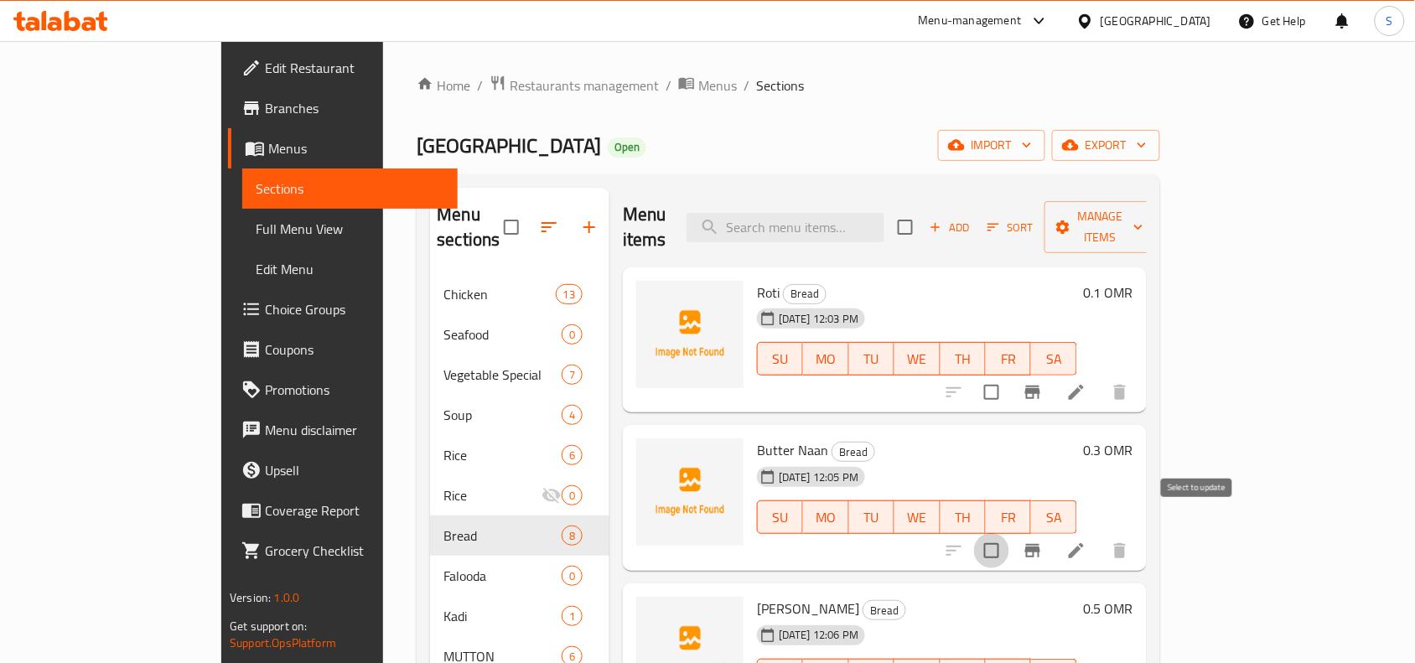
click at [1009, 533] on input "checkbox" at bounding box center [991, 550] width 35 height 35
checkbox input "true"
click at [869, 194] on div "Menu items Add Sort Manage items" at bounding box center [885, 228] width 524 height 80
click at [884, 225] on input "search" at bounding box center [785, 227] width 198 height 29
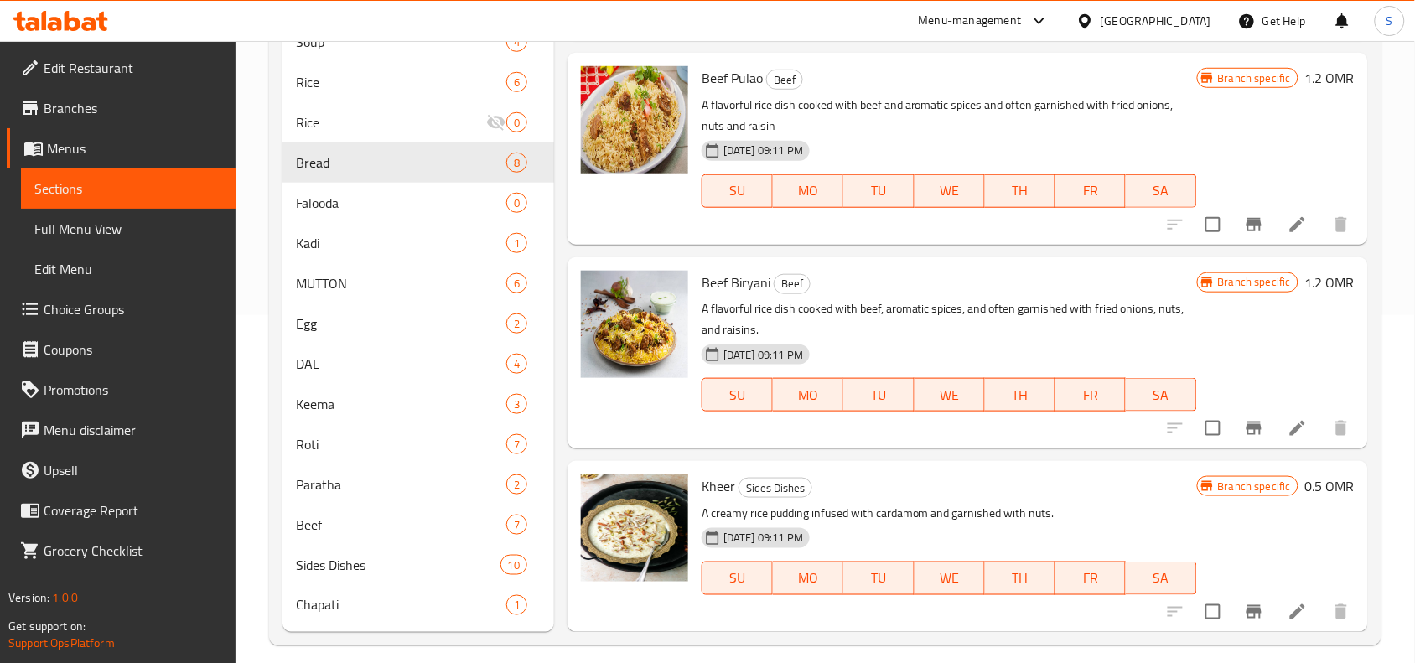
scroll to position [363, 0]
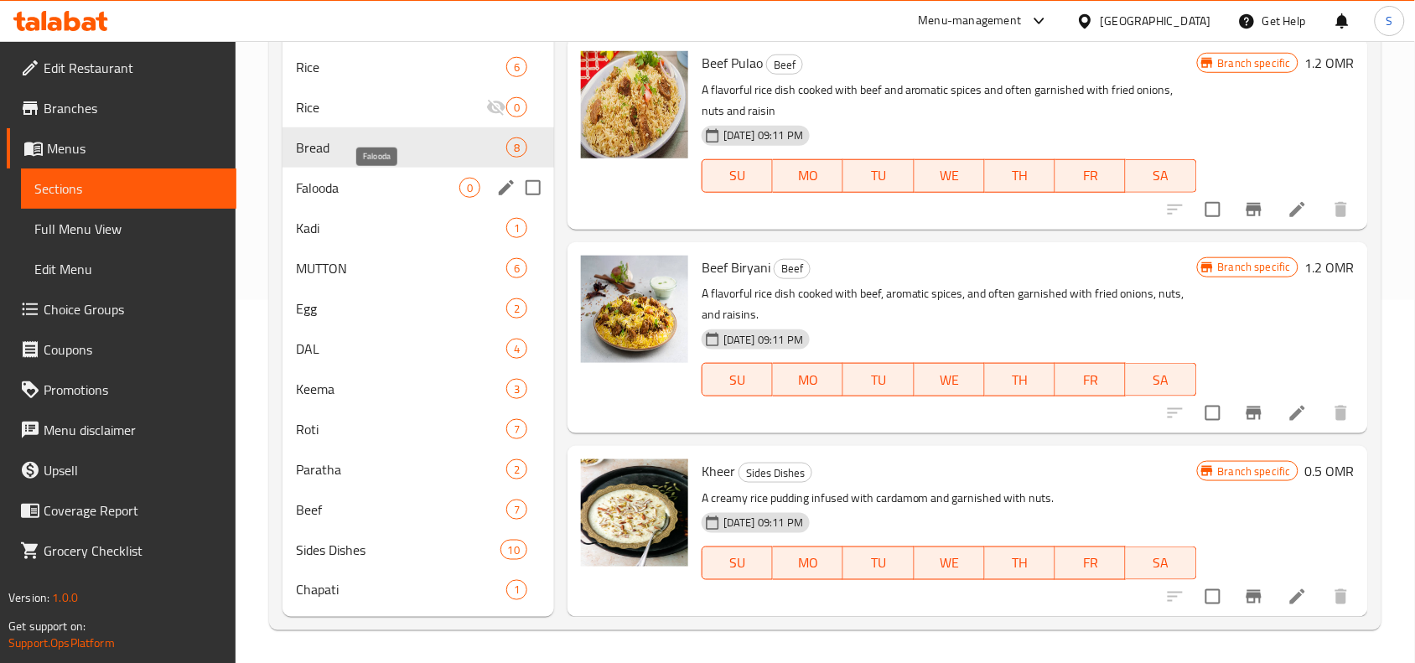
type input "rice"
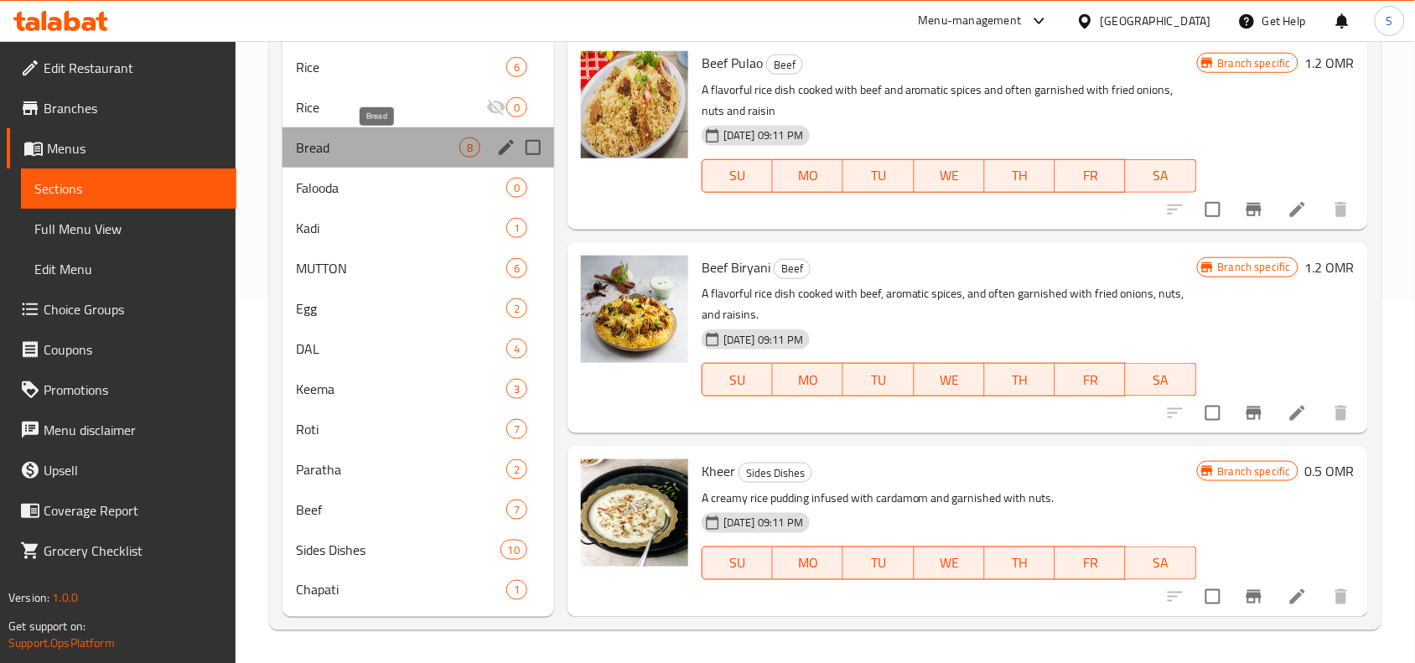
click at [354, 137] on span "Bread" at bounding box center [377, 147] width 163 height 20
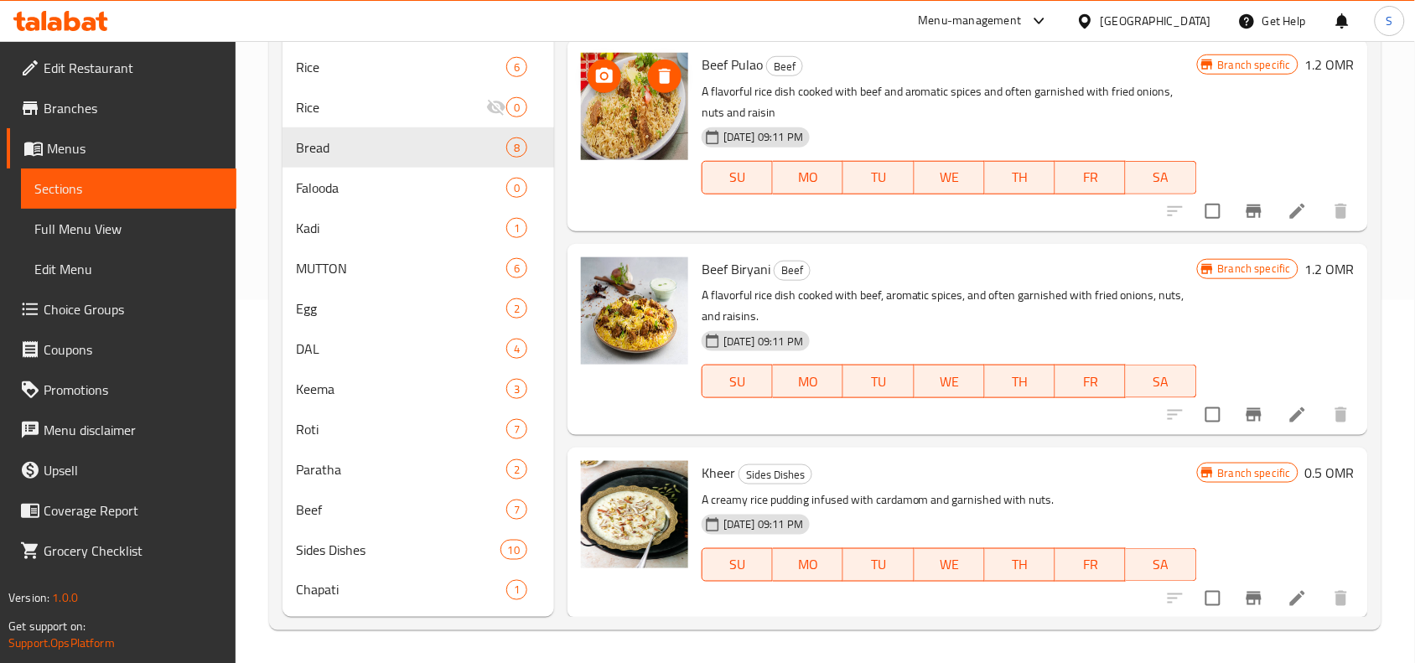
scroll to position [1243, 0]
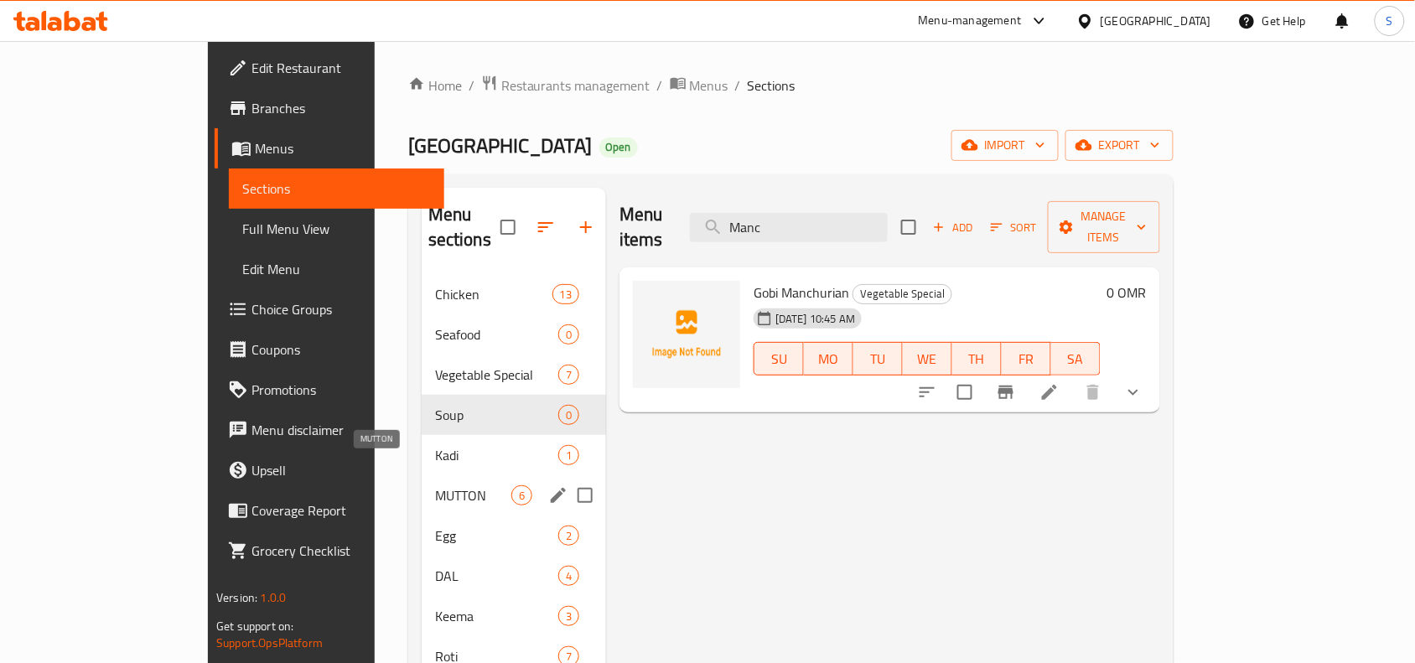
click at [435, 485] on span "MUTTON" at bounding box center [473, 495] width 76 height 20
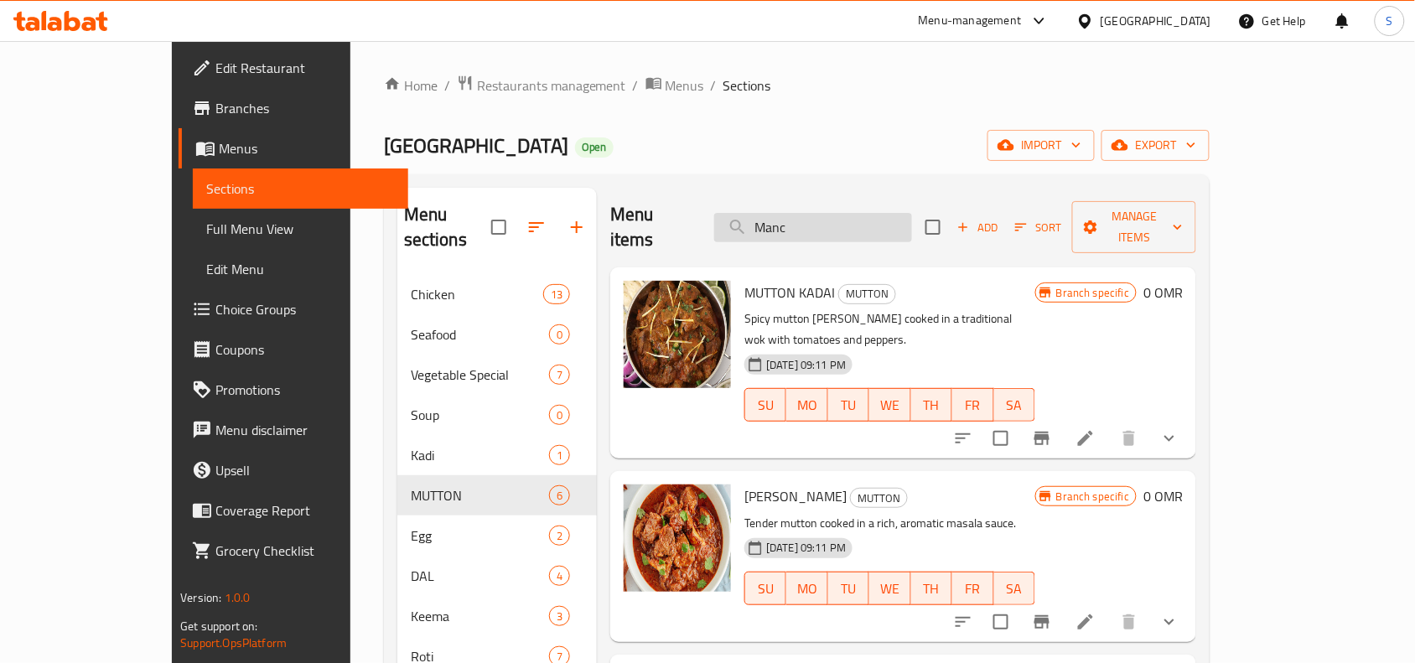
click at [872, 220] on input "Manc" at bounding box center [813, 227] width 198 height 29
click at [877, 213] on input "mutton" at bounding box center [813, 227] width 198 height 29
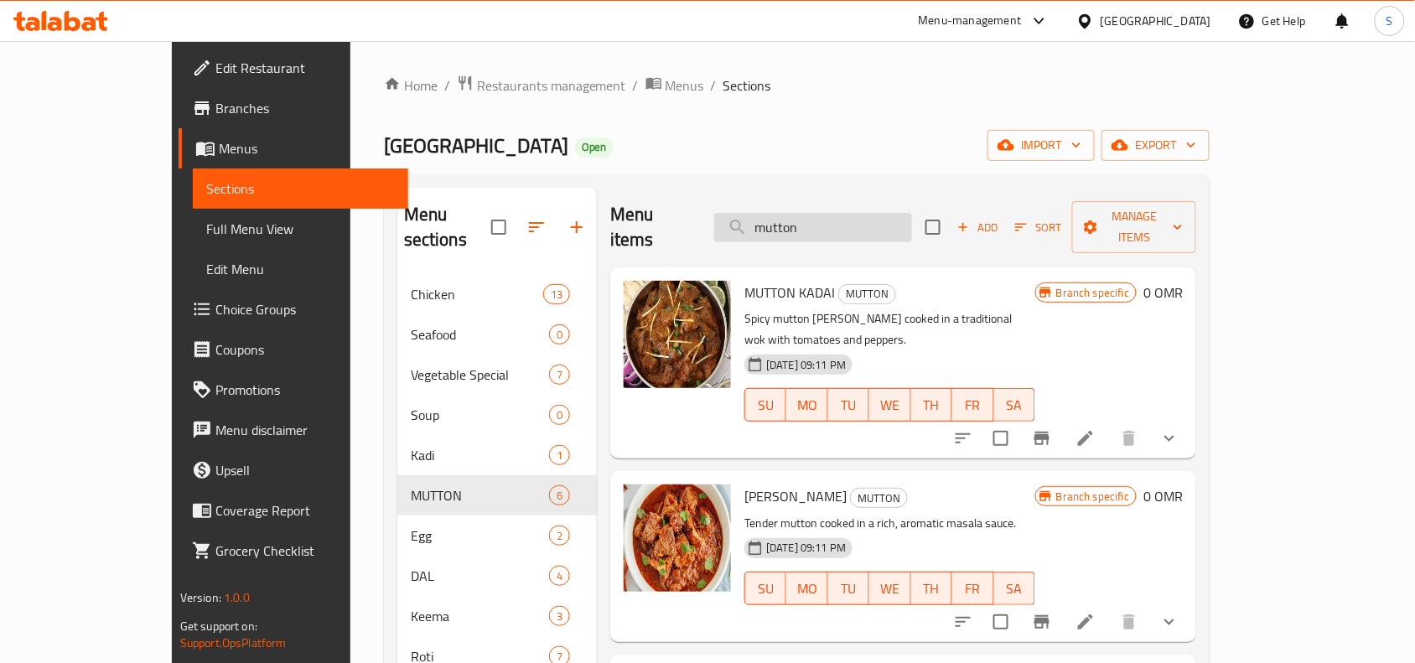
click at [877, 213] on input "mutton" at bounding box center [813, 227] width 198 height 29
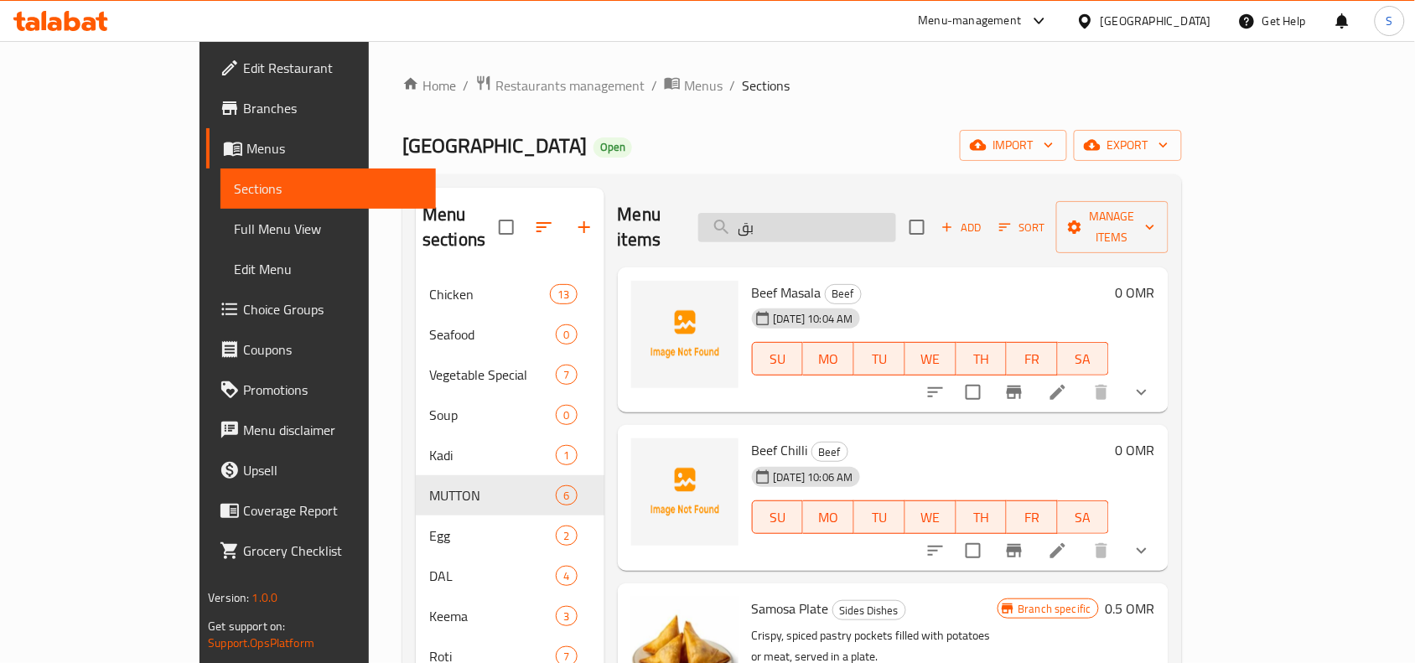
type input "ب"
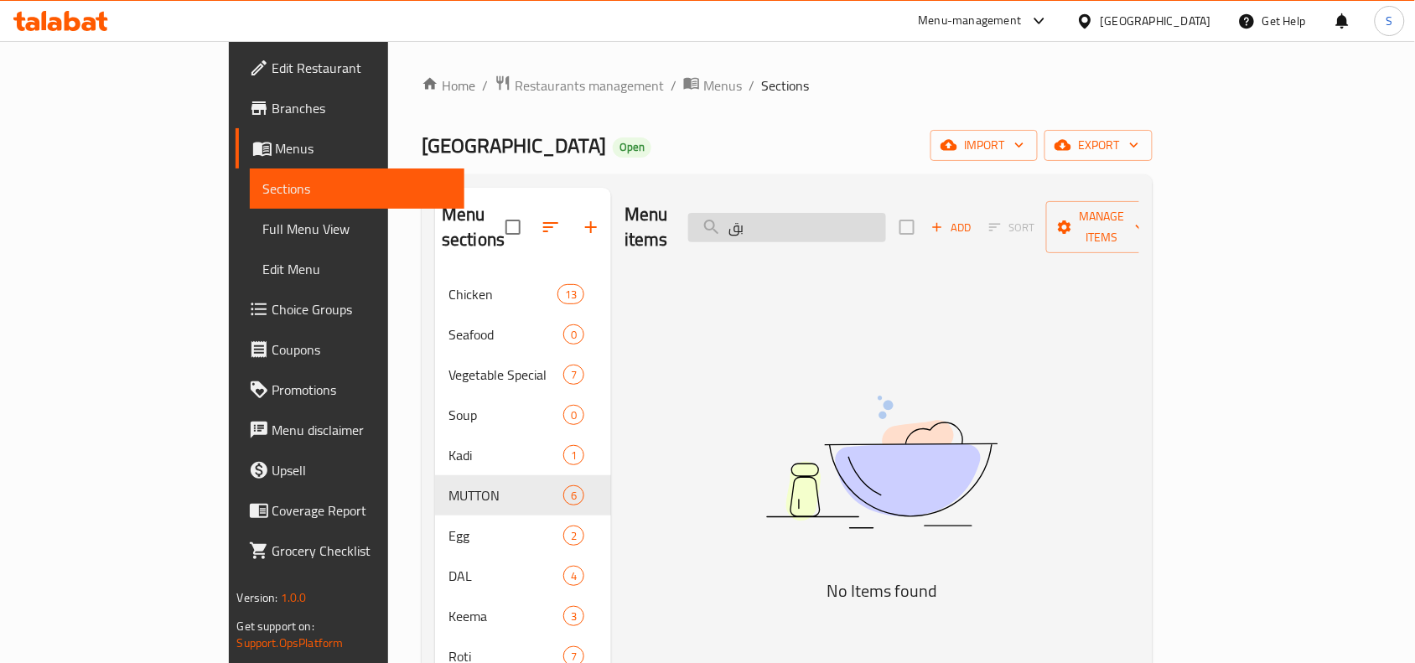
type input "ب"
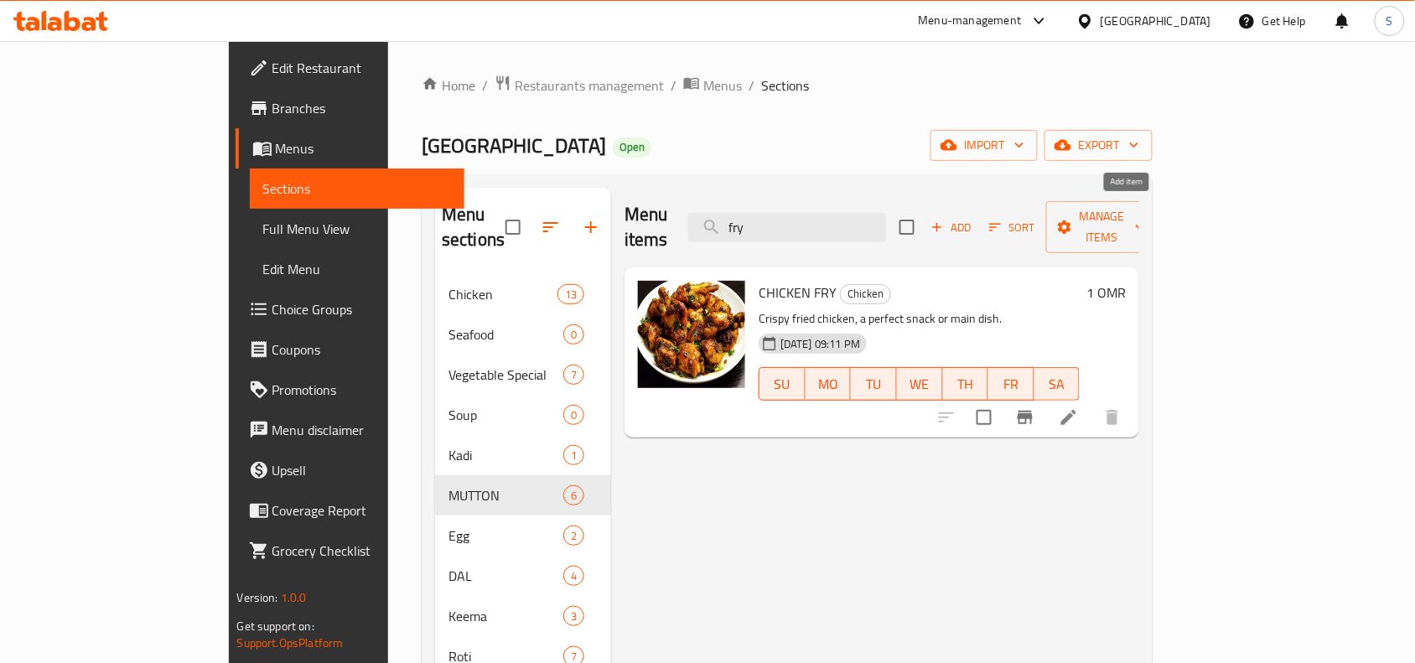
type input "fry"
drag, startPoint x: 1117, startPoint y: 210, endPoint x: 635, endPoint y: 370, distance: 508.1
click at [641, 367] on div "Menu items fry Add Sort Manage items CHICKEN FRY Chicken Crispy fried chicken, …" at bounding box center [875, 519] width 528 height 663
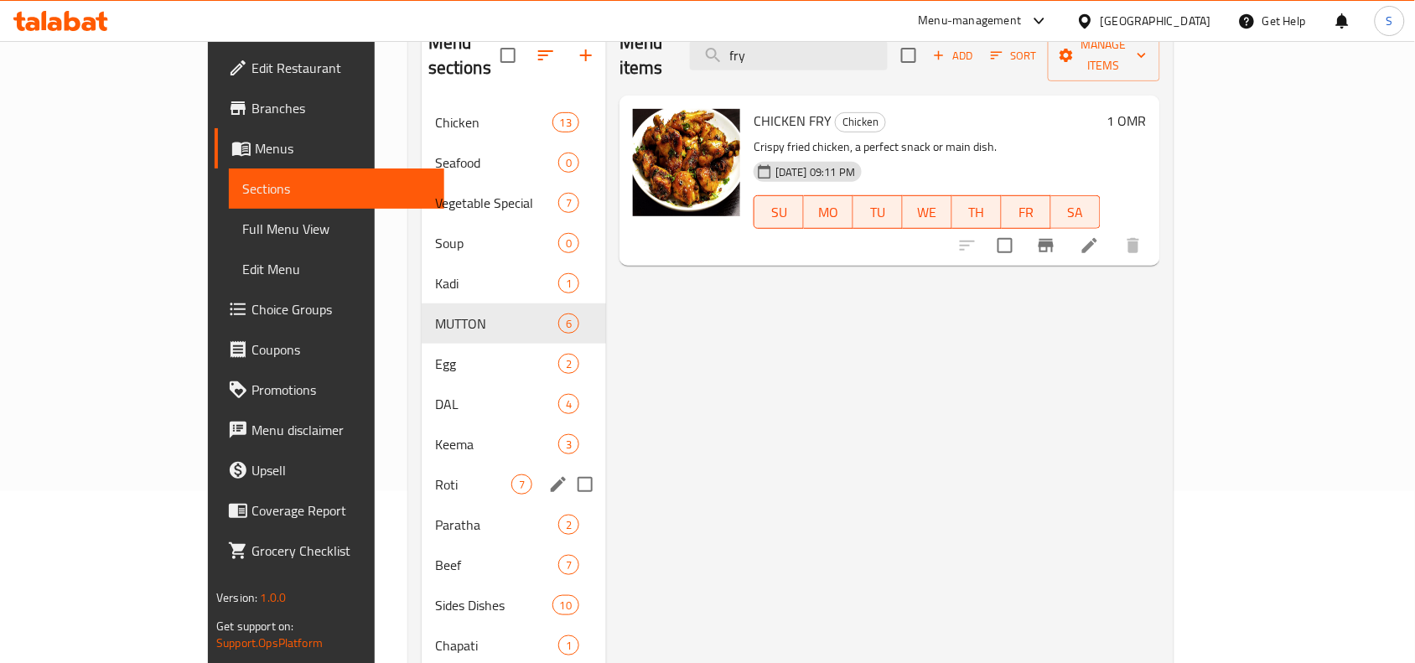
scroll to position [210, 0]
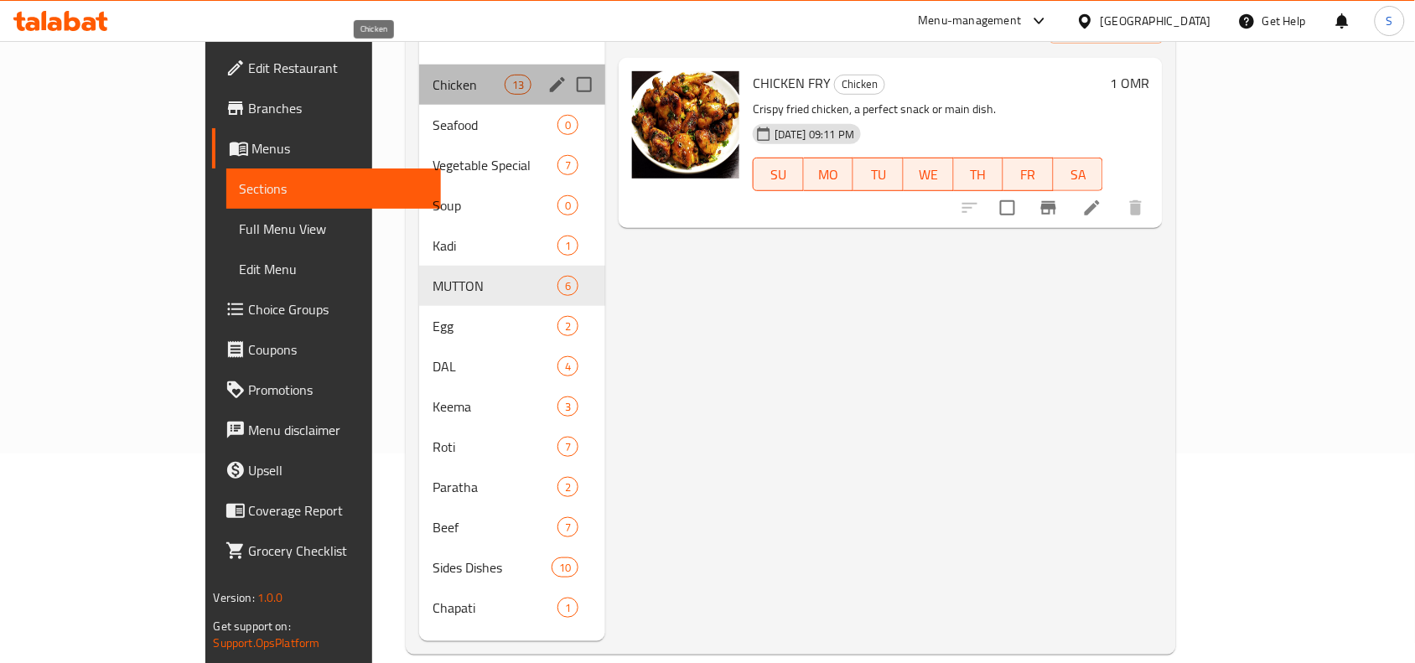
click at [432, 75] on span "Chicken" at bounding box center [467, 85] width 71 height 20
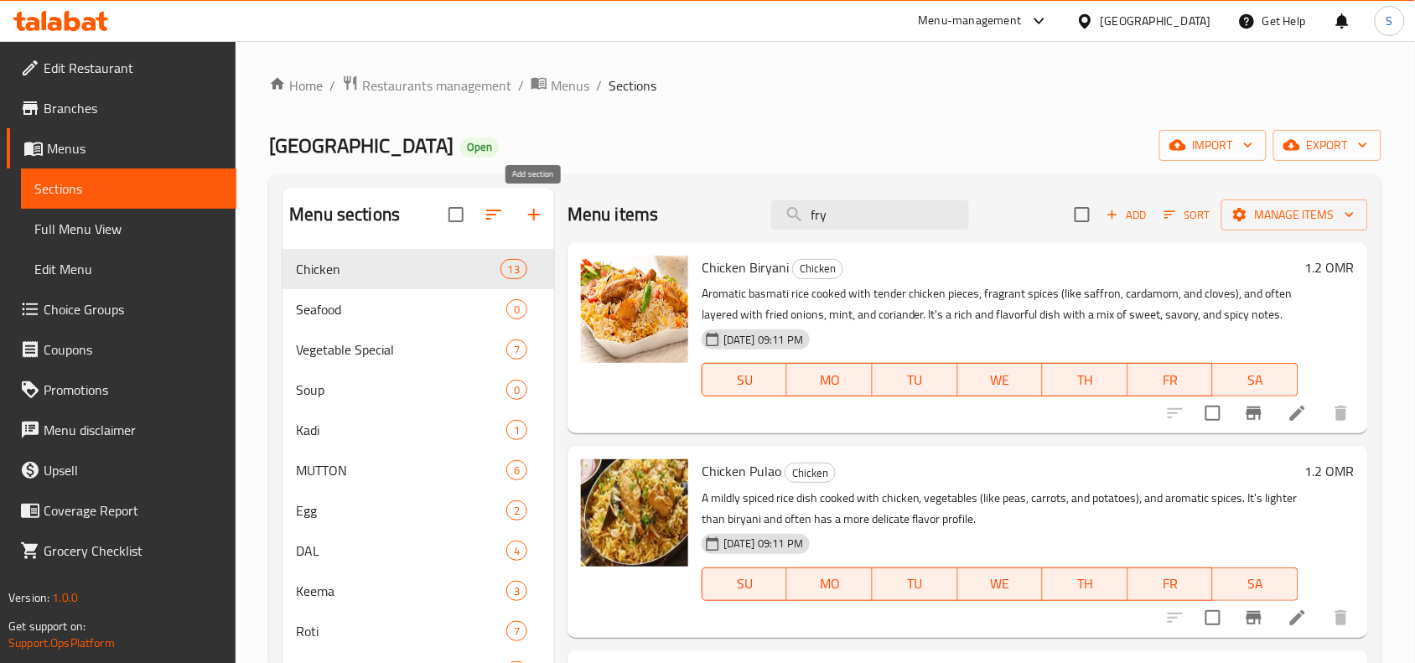
click at [541, 223] on icon "button" at bounding box center [534, 215] width 20 height 20
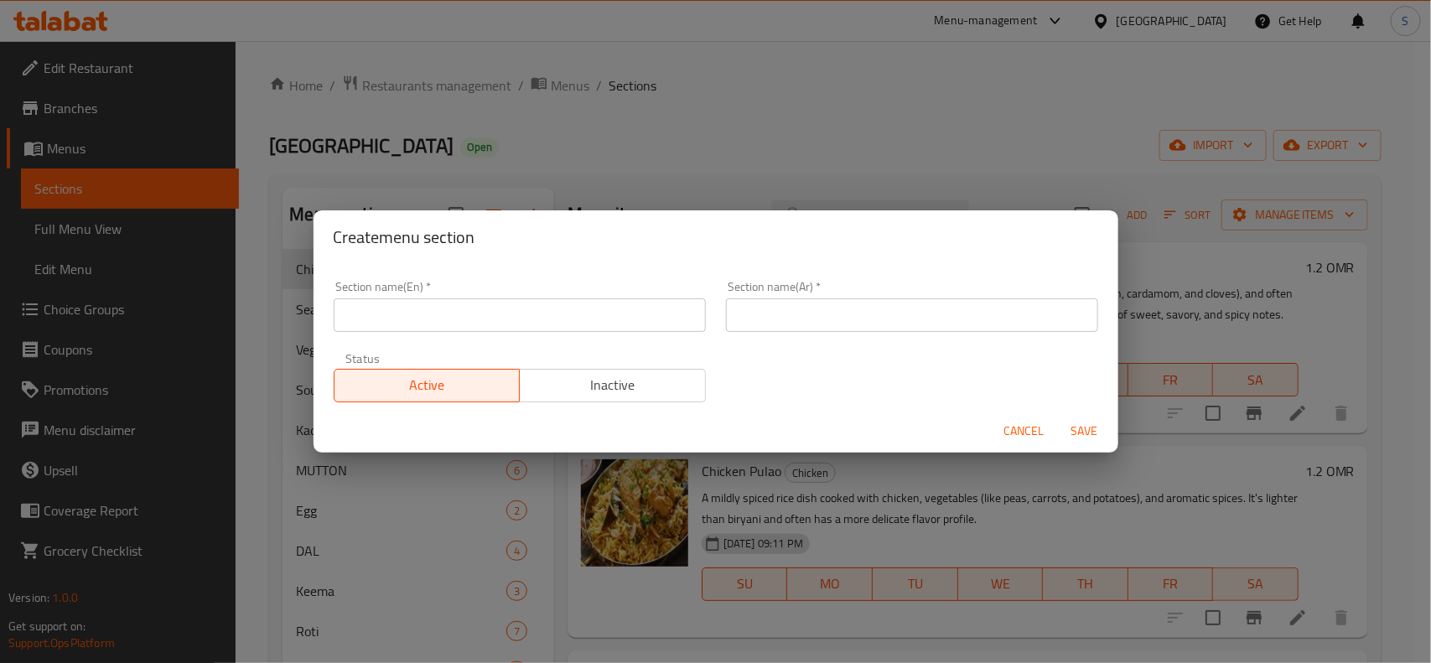
click at [511, 306] on input "text" at bounding box center [520, 315] width 372 height 34
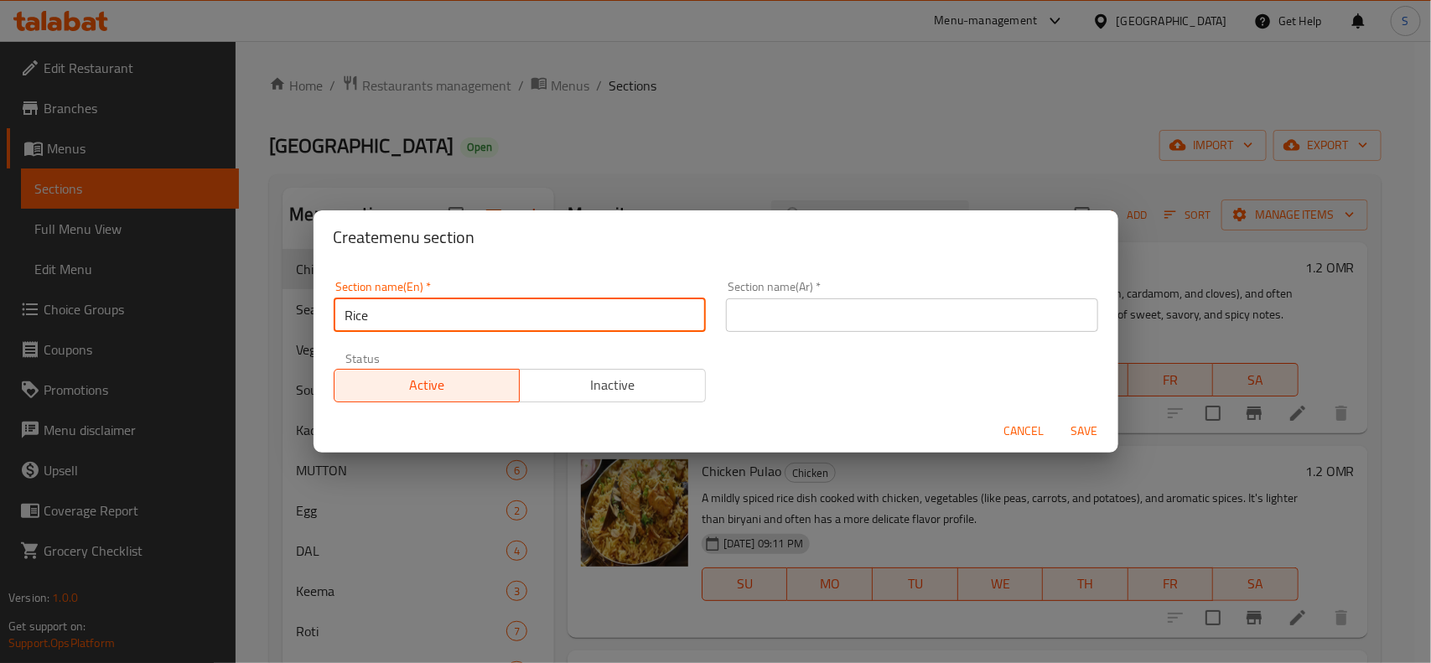
type input "Rice"
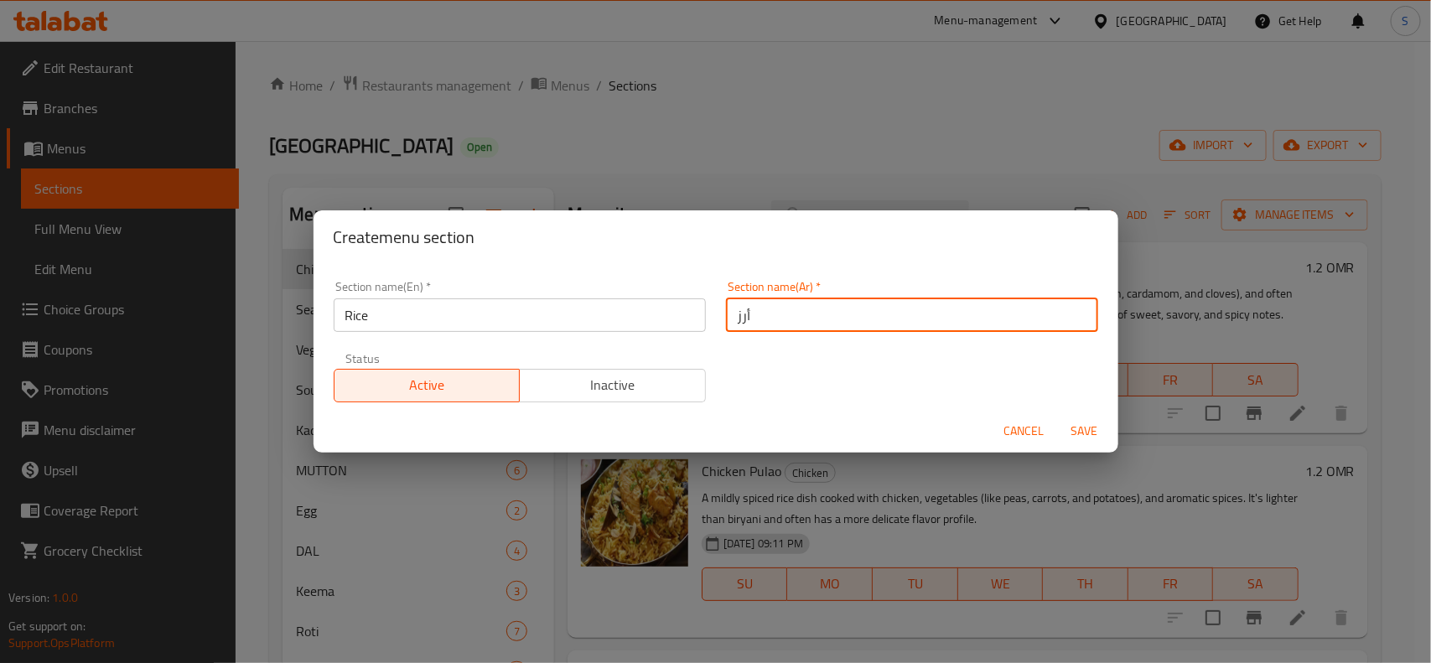
type input "أرز"
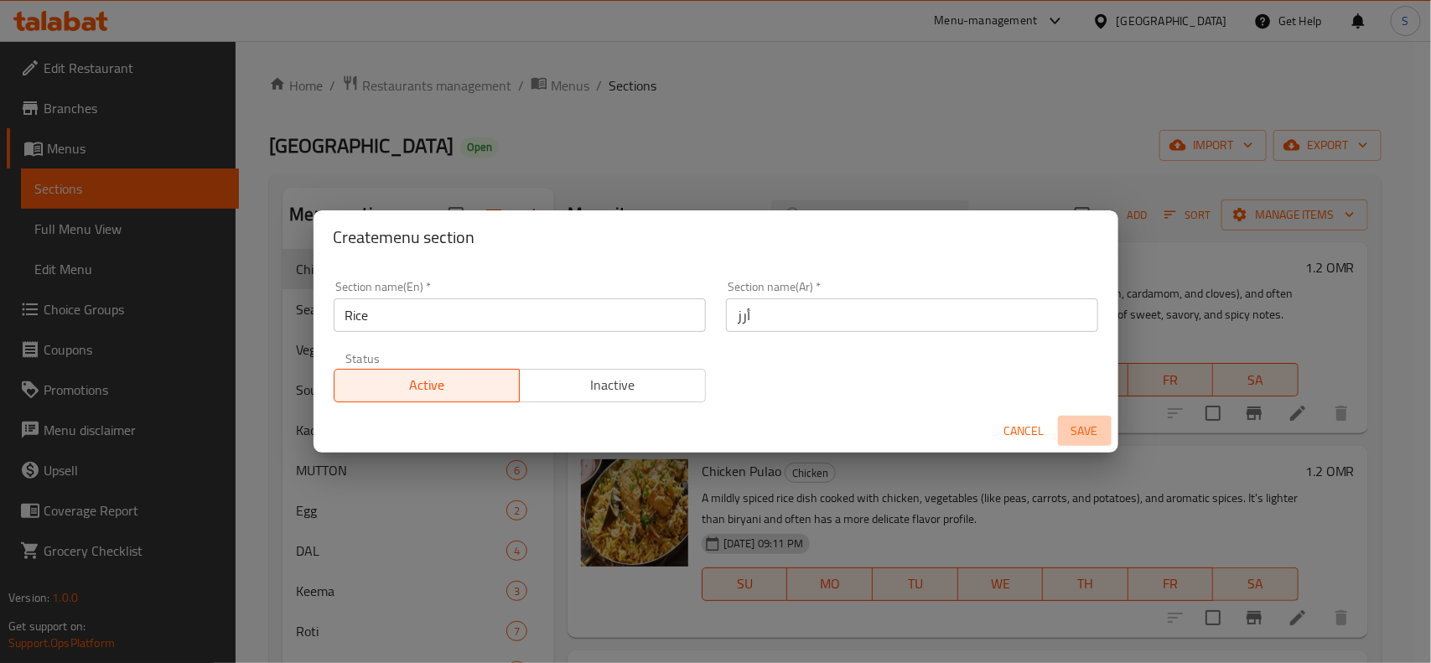
click at [1088, 433] on span "Save" at bounding box center [1084, 431] width 40 height 21
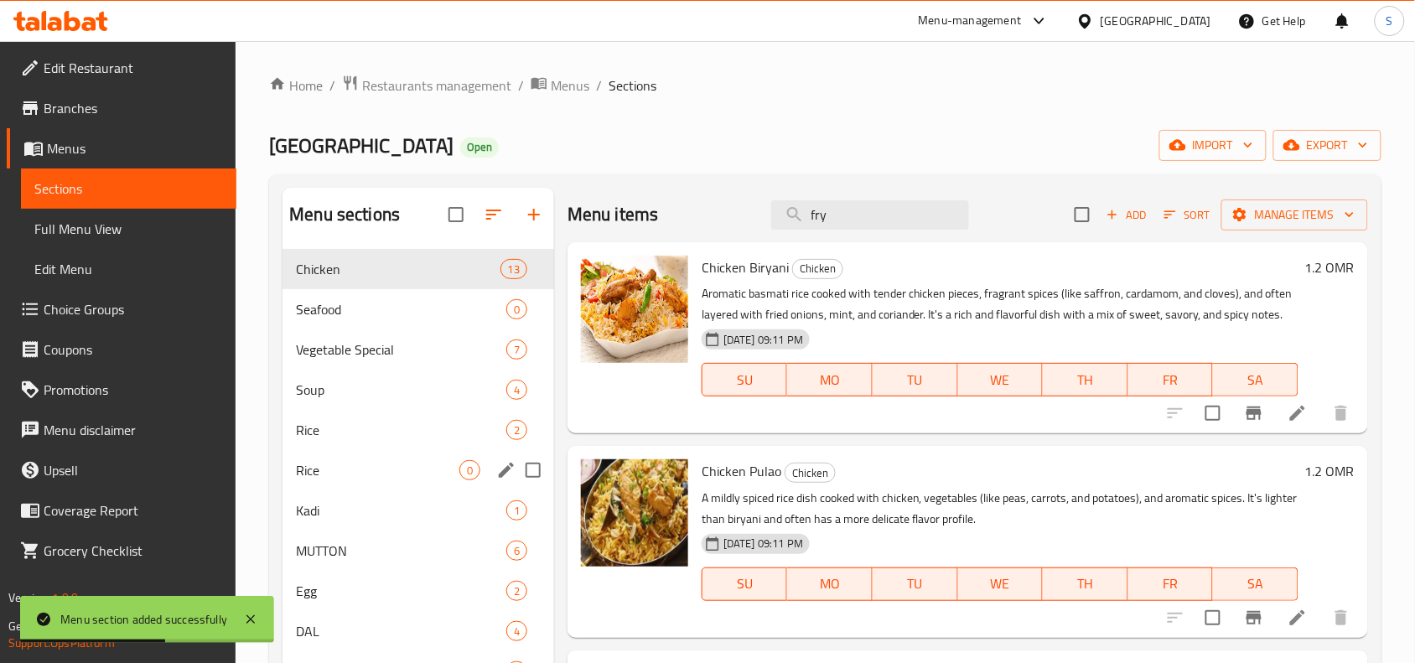
click at [511, 465] on icon "edit" at bounding box center [506, 470] width 15 height 15
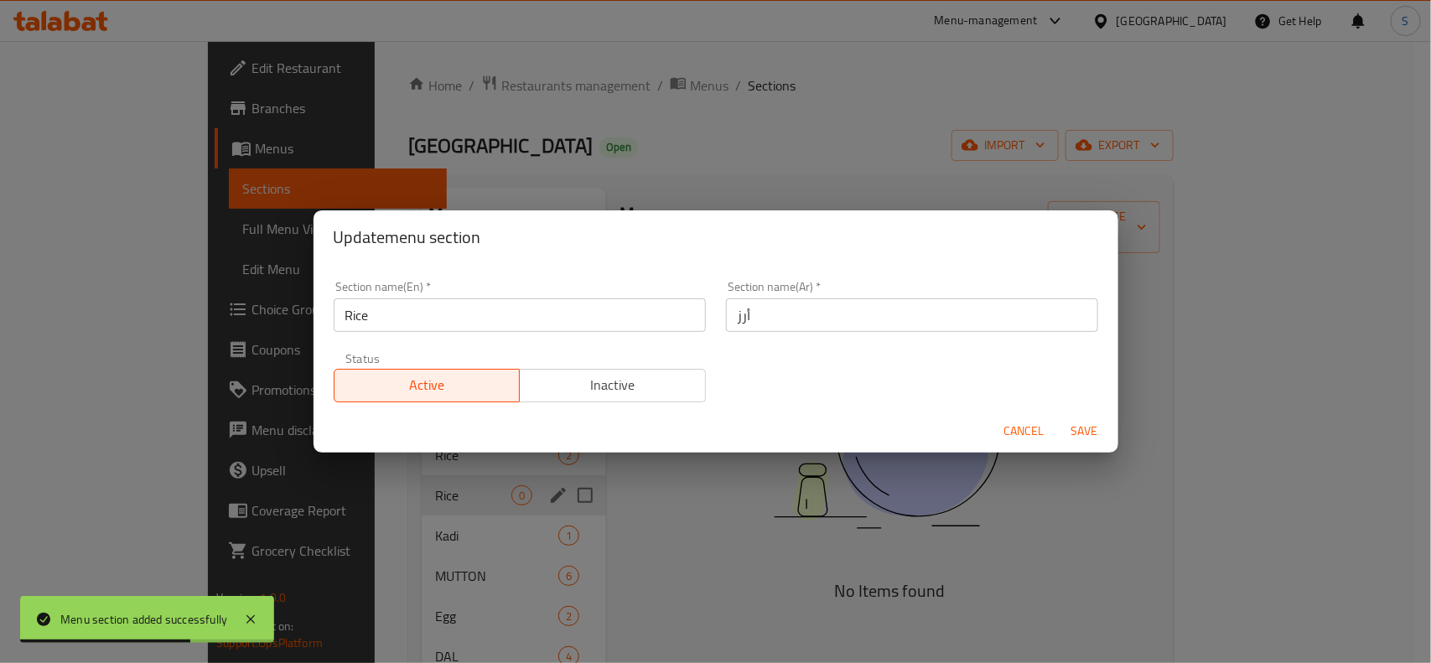
click at [541, 386] on span "Inactive" at bounding box center [612, 385] width 173 height 24
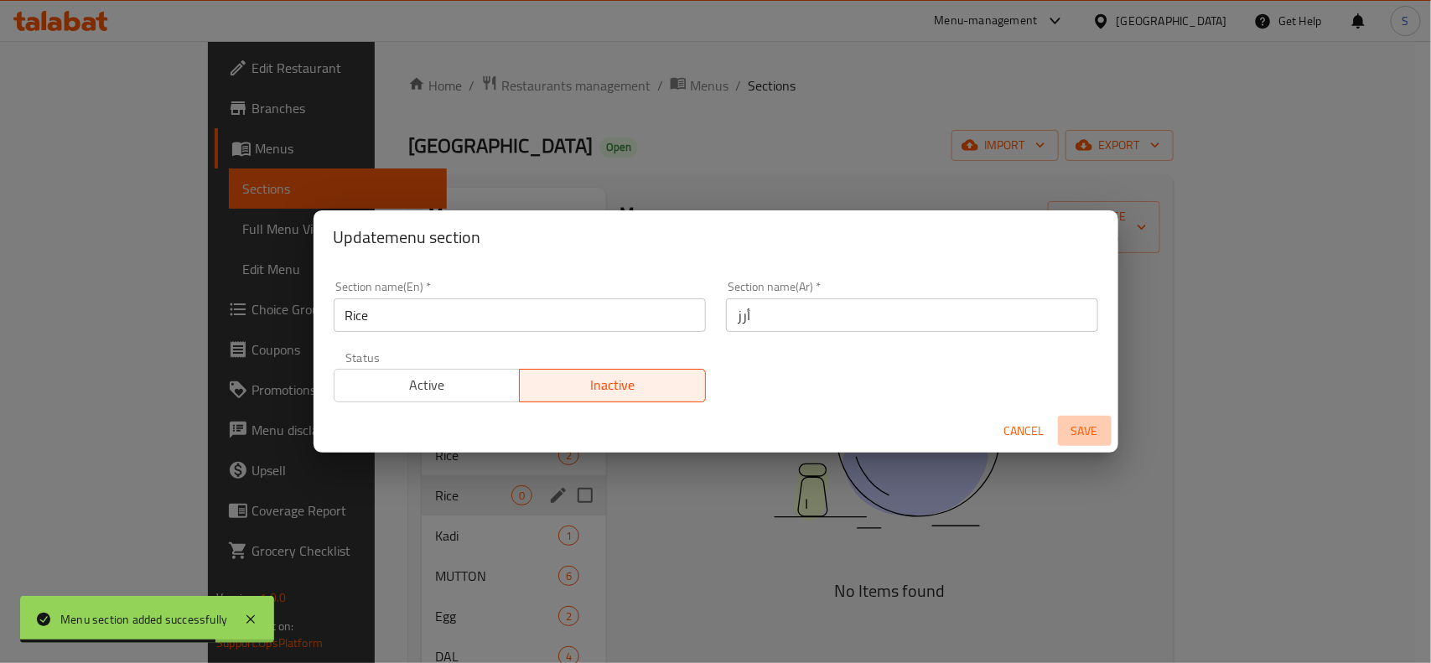
click at [1087, 432] on span "Save" at bounding box center [1084, 431] width 40 height 21
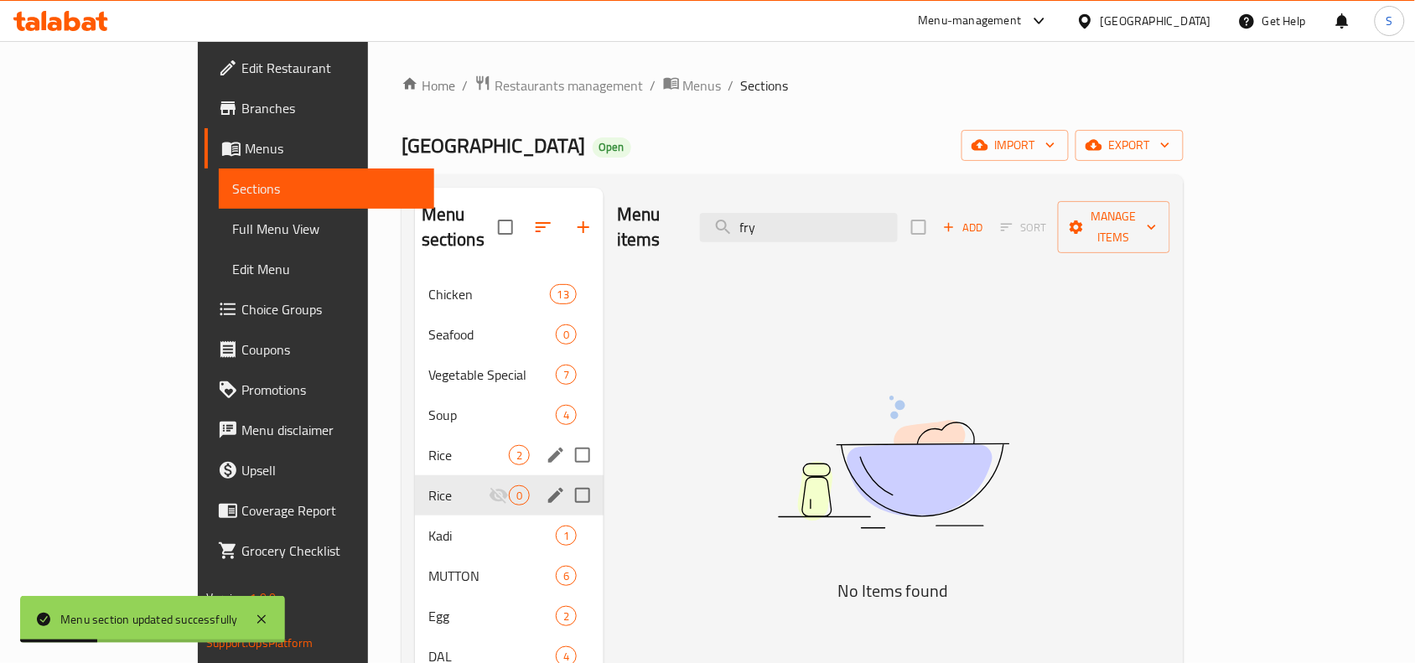
click at [428, 445] on span "Rice" at bounding box center [468, 455] width 80 height 20
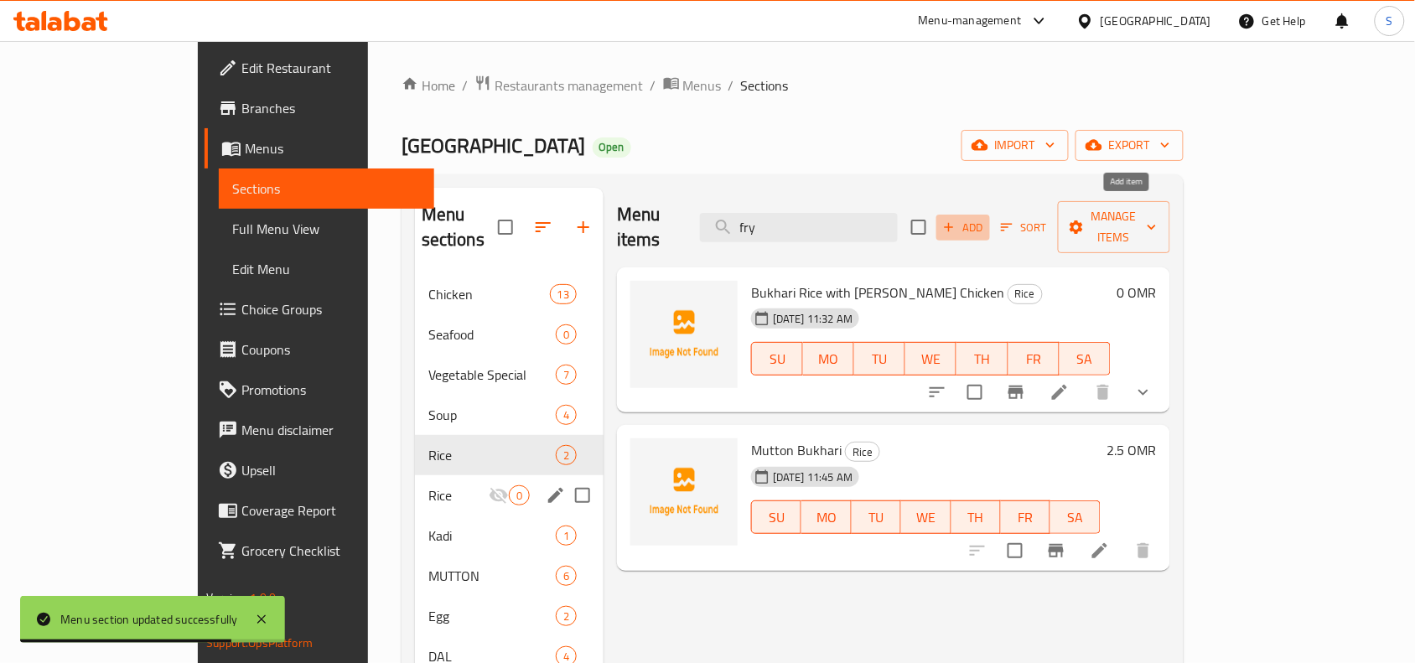
click at [986, 220] on span "Add" at bounding box center [962, 227] width 45 height 19
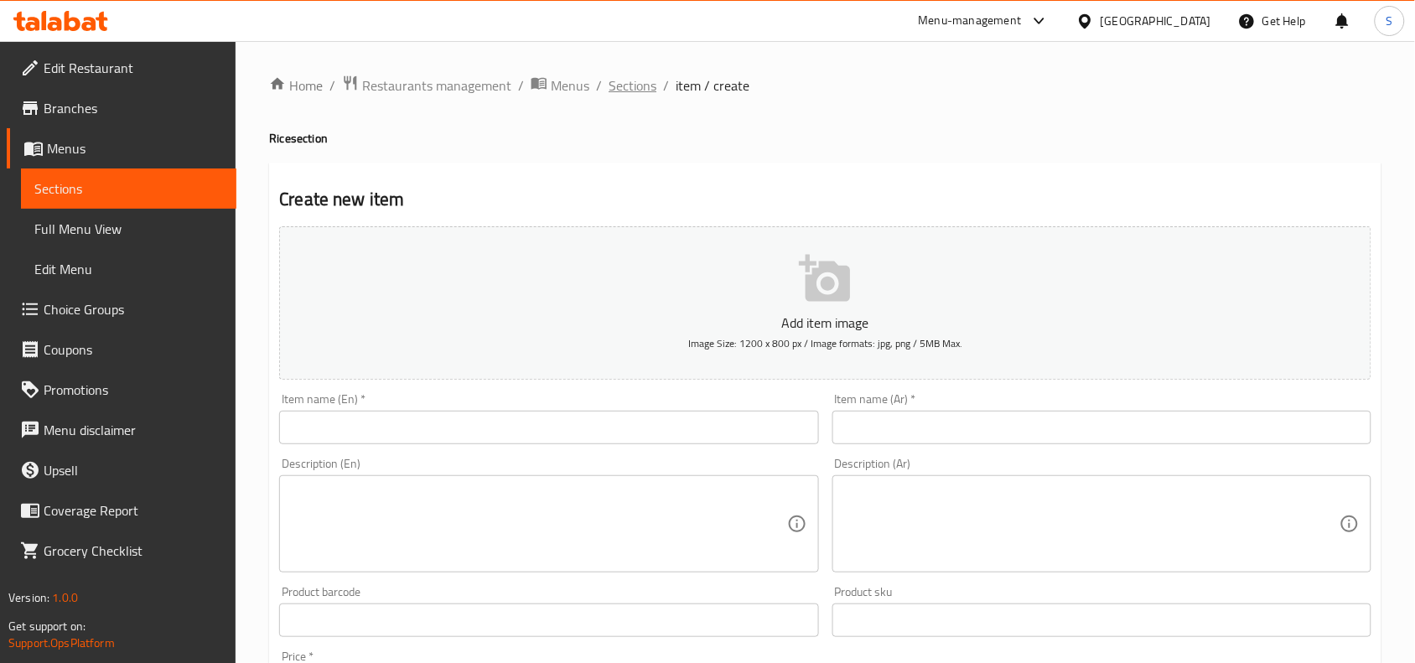
click at [638, 82] on span "Sections" at bounding box center [632, 85] width 48 height 20
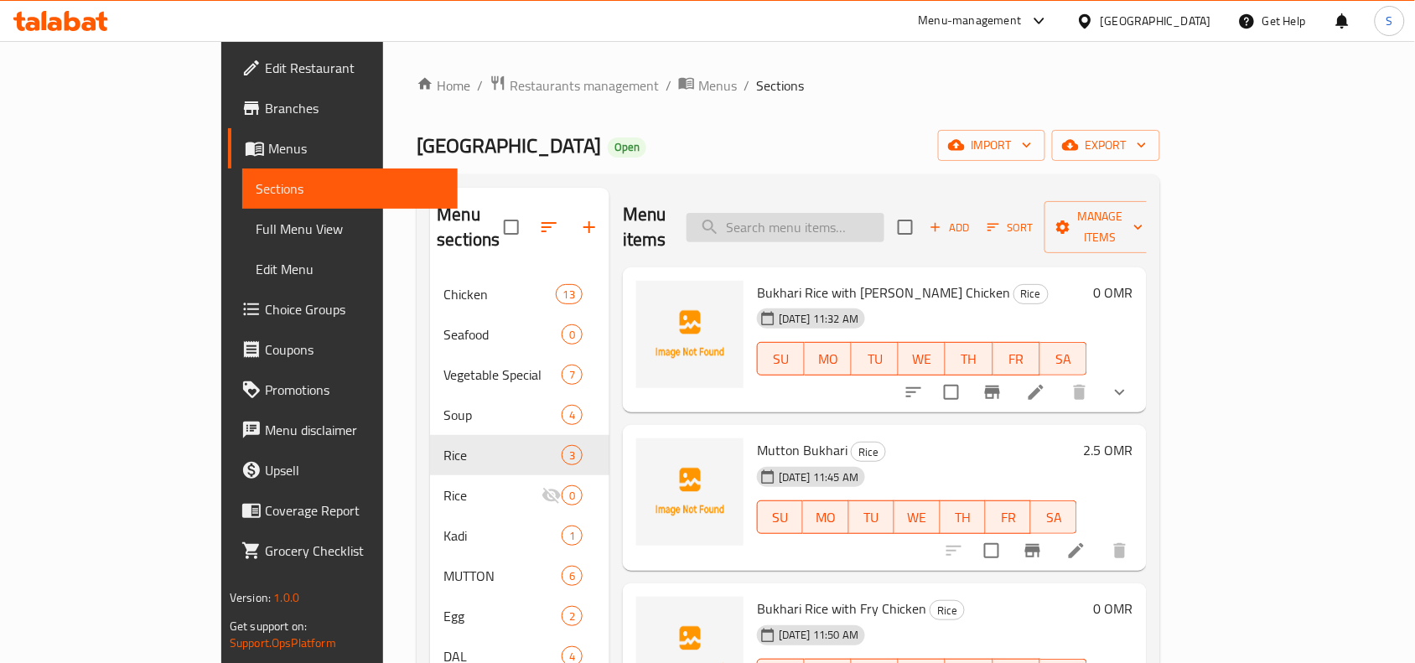
click at [867, 213] on input "search" at bounding box center [785, 227] width 198 height 29
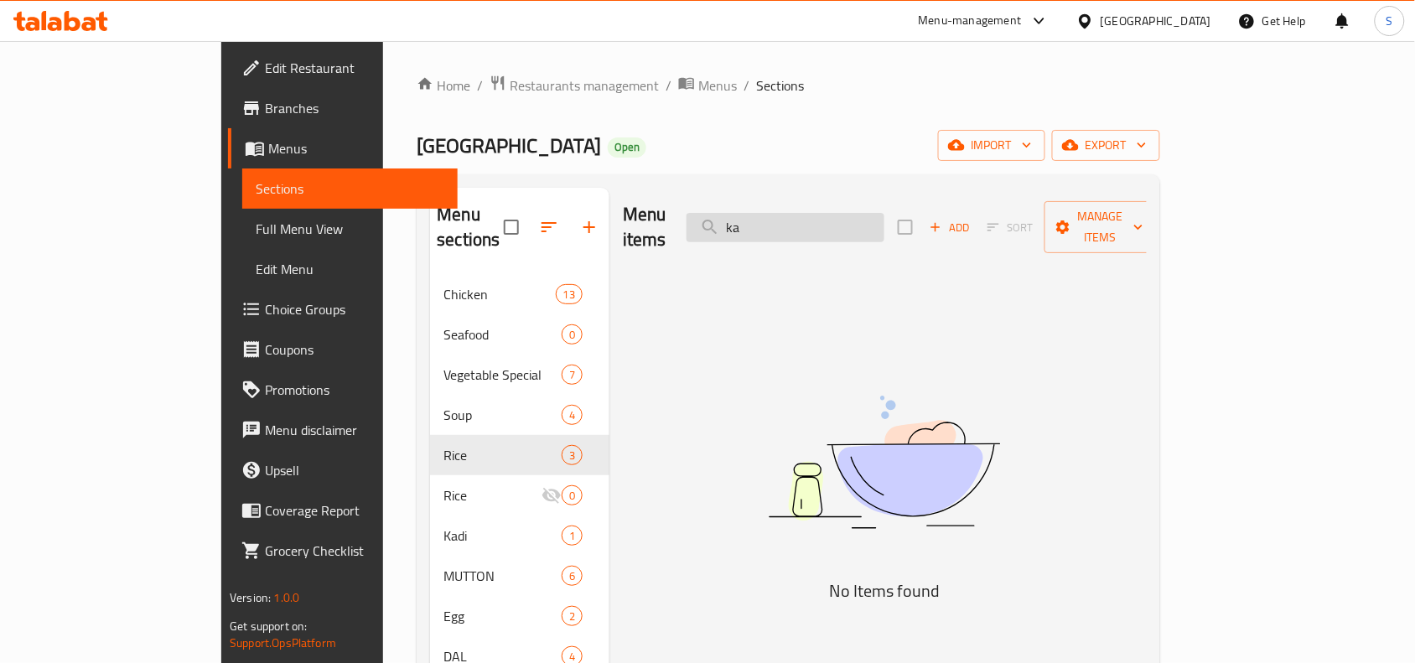
type input "k"
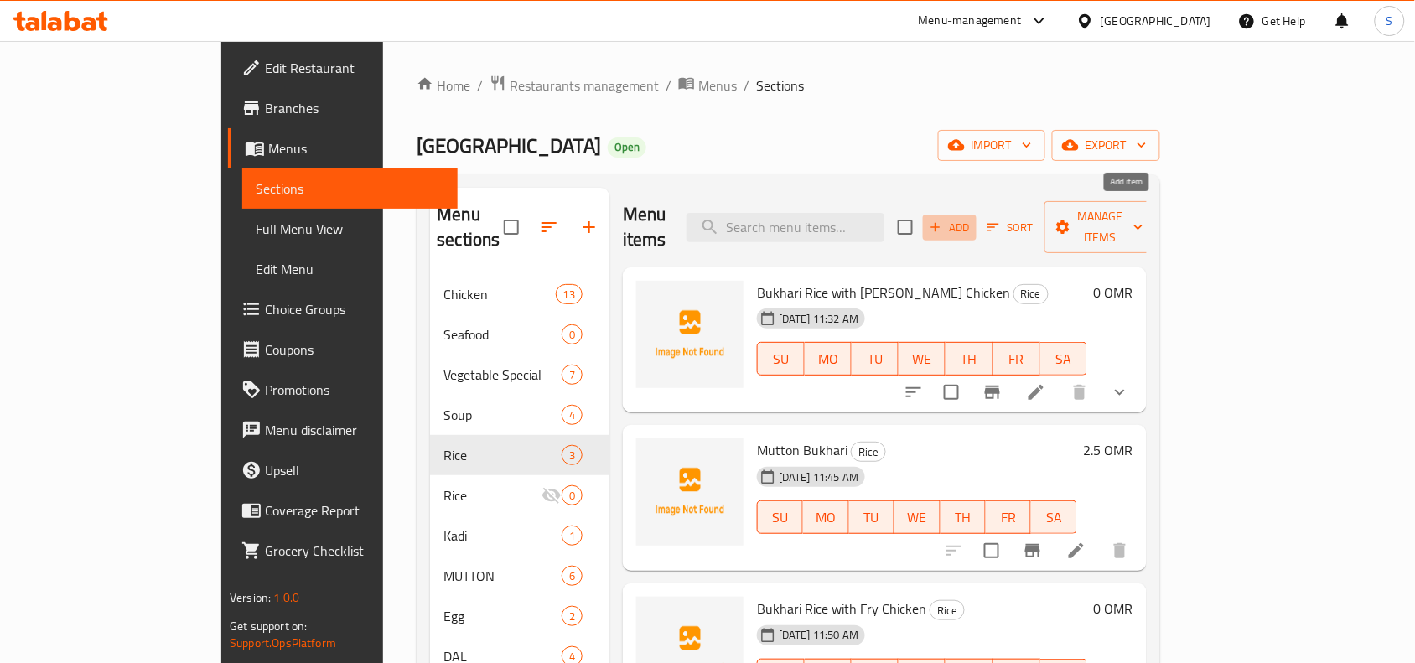
click at [972, 218] on span "Add" at bounding box center [949, 227] width 45 height 19
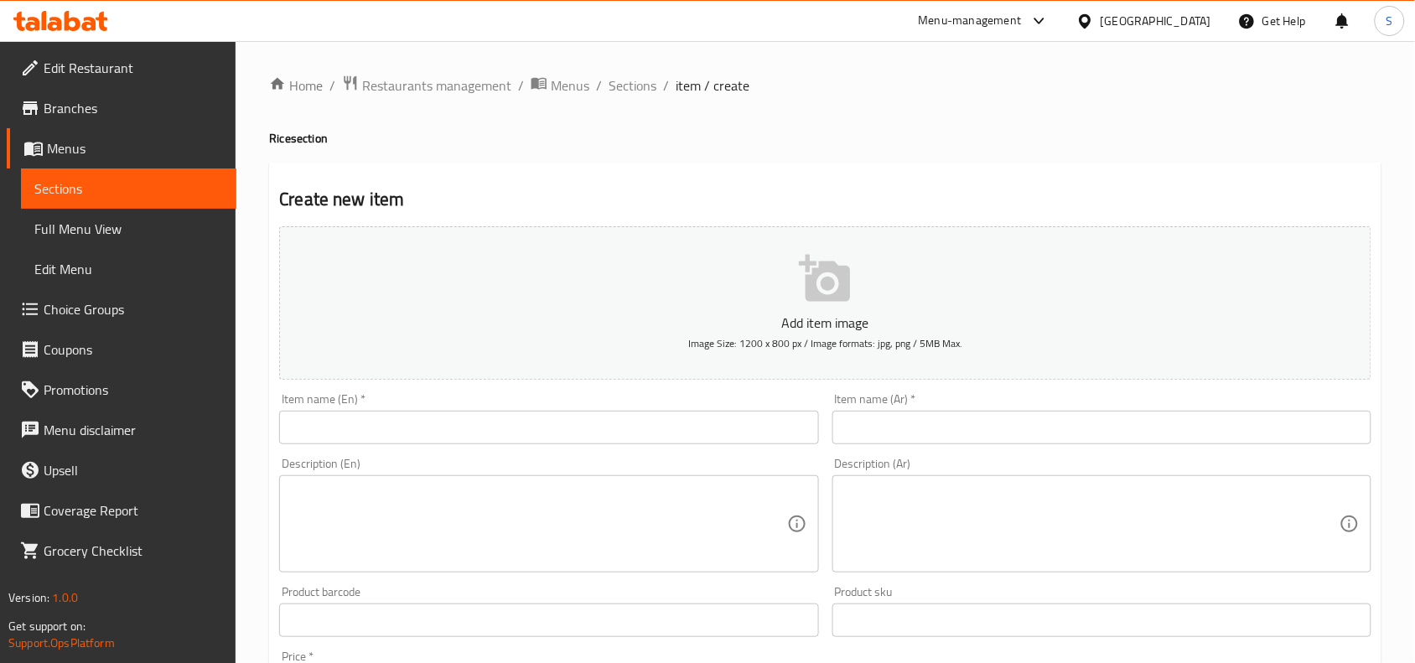
click at [683, 417] on input "text" at bounding box center [548, 428] width 539 height 34
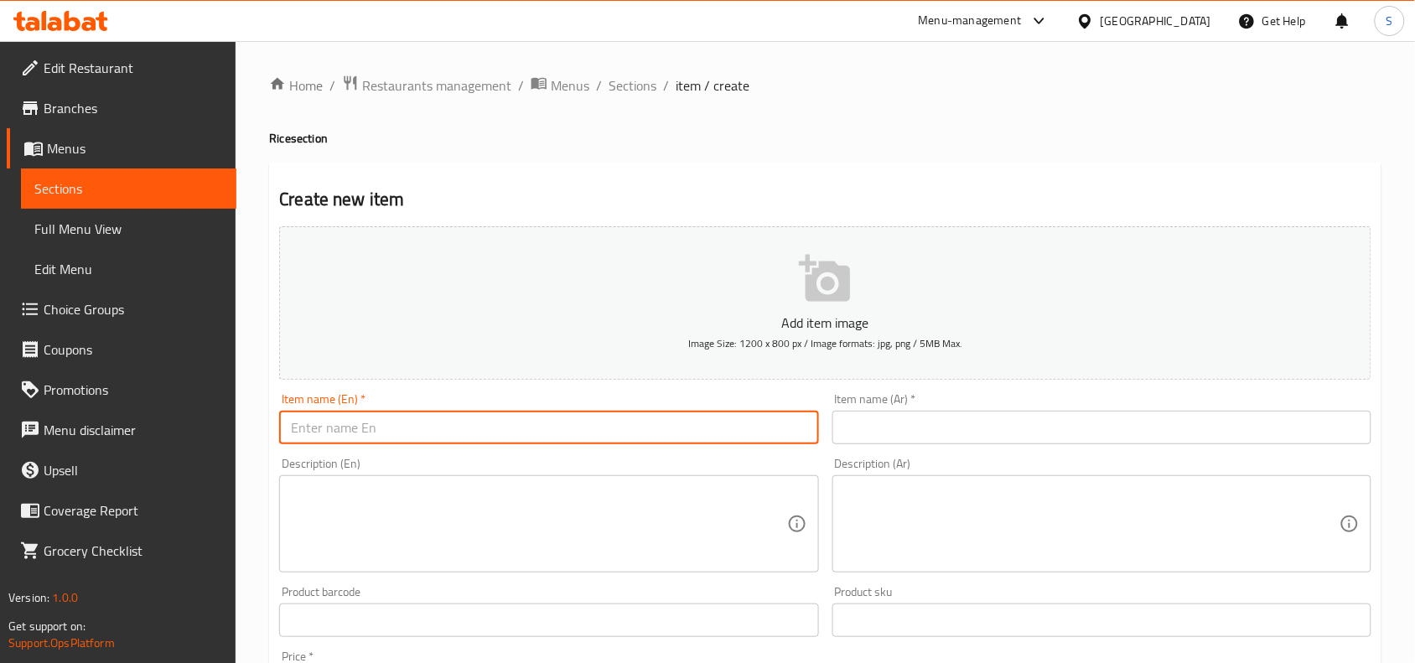
paste input "KABULI RICE WITH FRY CHICKEN"
click at [683, 417] on input "KABULI RICE WITH FRY CHICKEN" at bounding box center [548, 428] width 539 height 34
type input "Kabuli Rice with Fry Chicken"
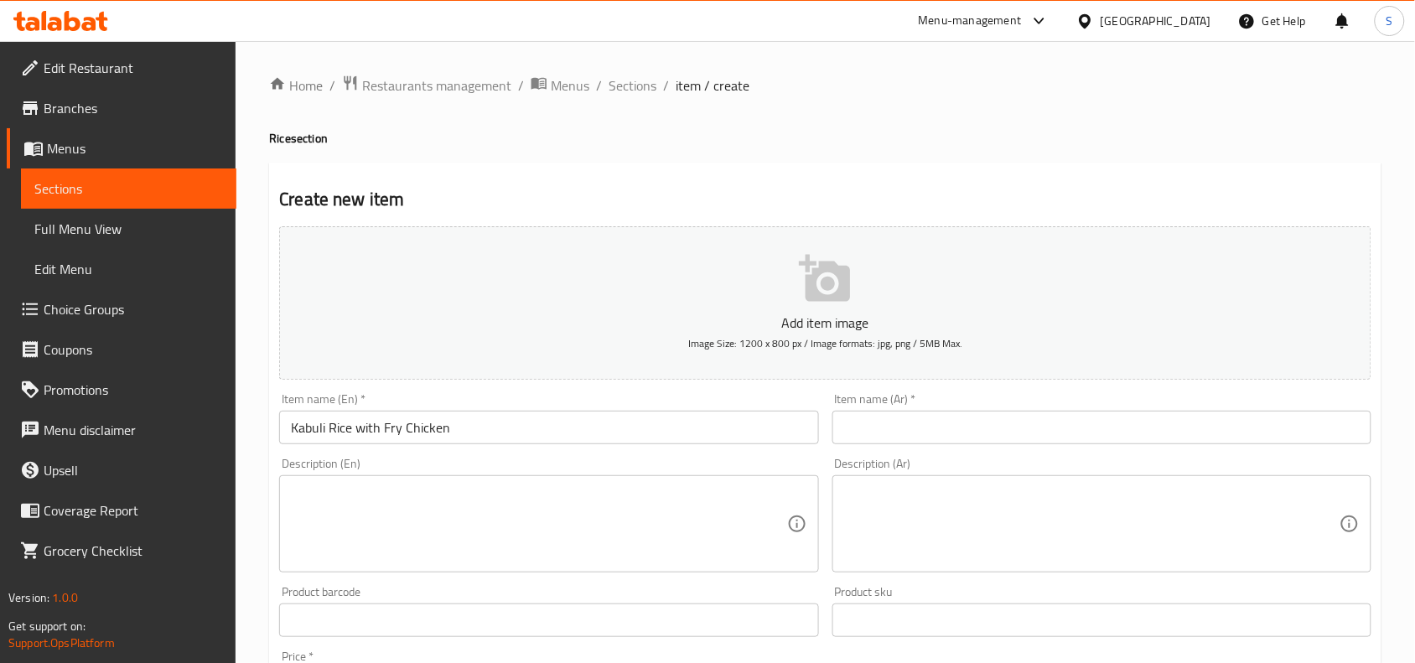
click at [950, 409] on div "Item name (Ar)   * Item name (Ar) *" at bounding box center [1101, 418] width 539 height 51
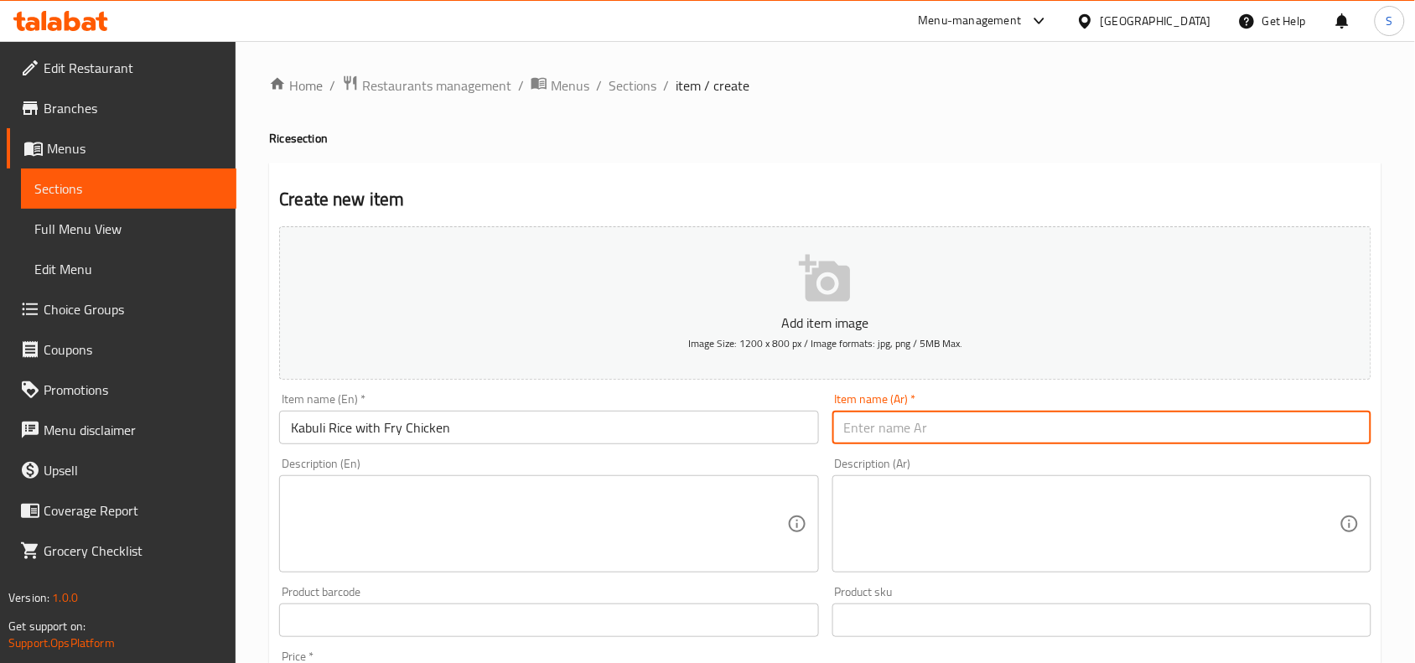
click at [955, 429] on input "text" at bounding box center [1101, 428] width 539 height 34
type input "أرز كابولي مع دجاج مقلي"
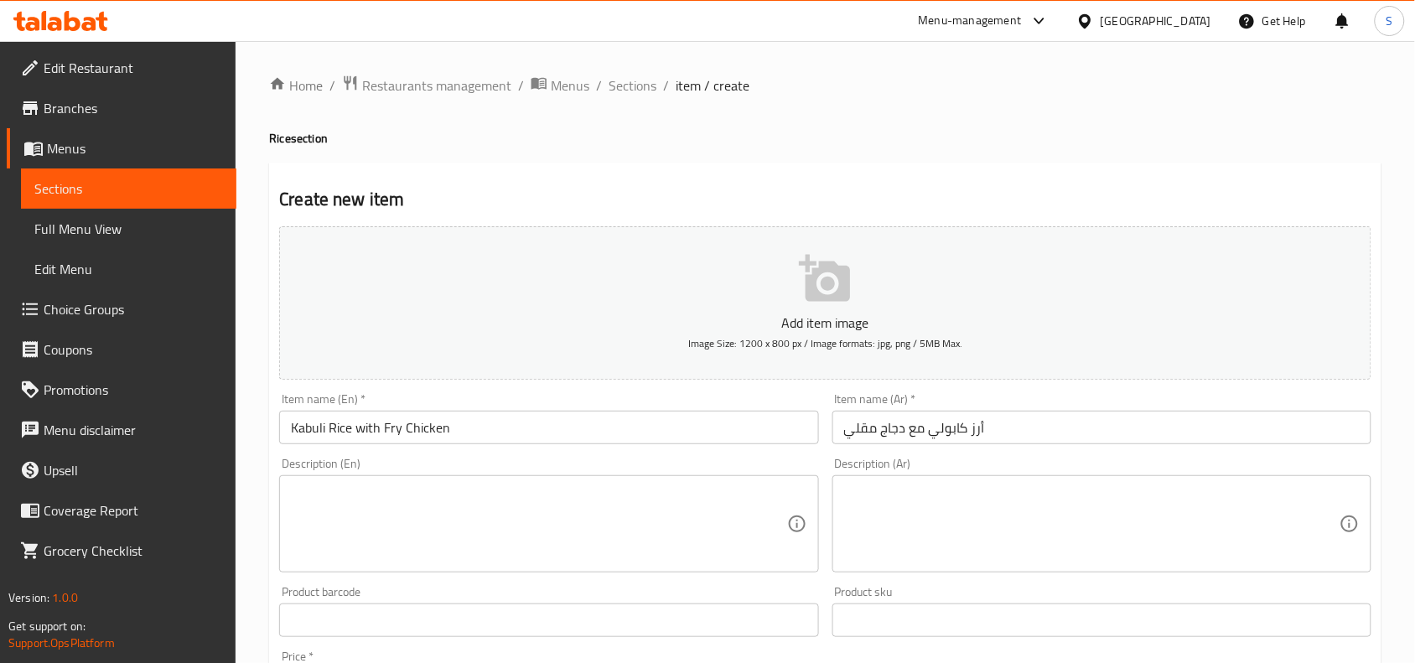
click at [1021, 396] on div "Item name (Ar)   * أرز كابولي مع دجاج مقلي Item name (Ar) *" at bounding box center [1101, 418] width 539 height 51
click at [1042, 428] on input "أرز كابولي مع دجاج مقلي" at bounding box center [1101, 428] width 539 height 34
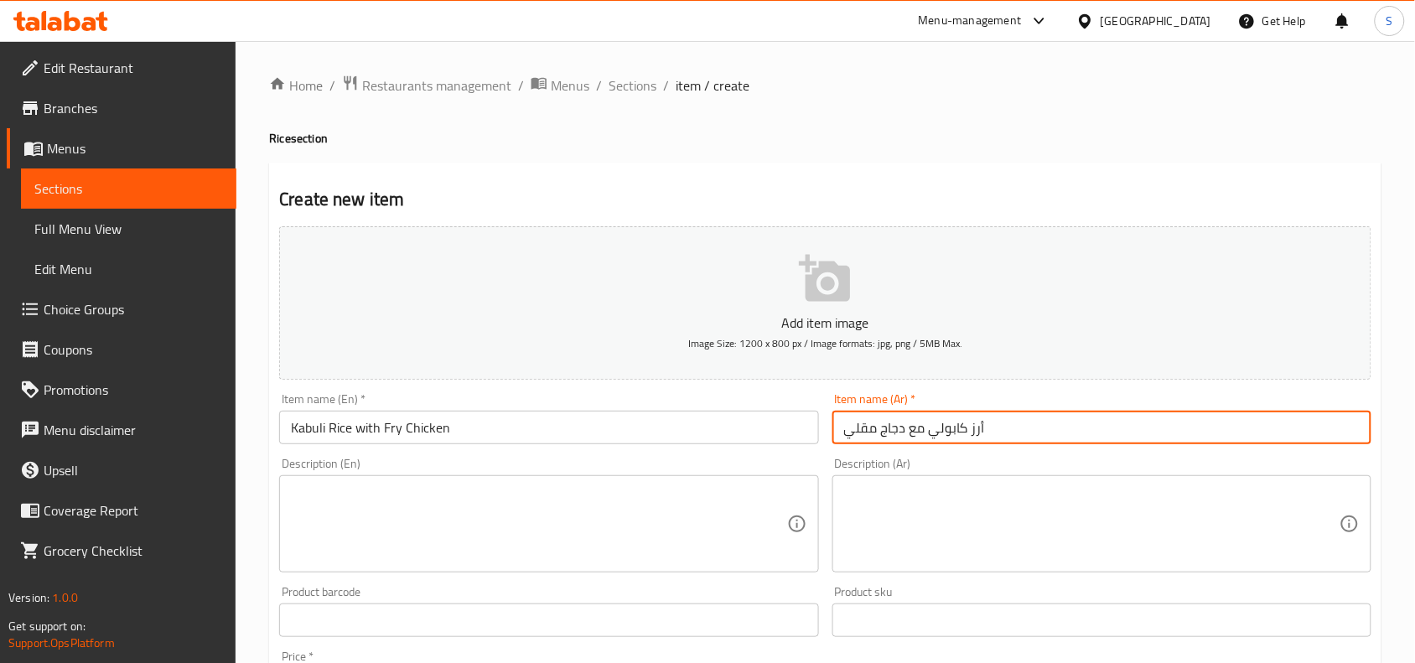
click at [1042, 428] on input "أرز كابولي مع دجاج مقلي" at bounding box center [1101, 428] width 539 height 34
click at [507, 417] on input "Kabuli Rice with Fry Chicken" at bounding box center [548, 428] width 539 height 34
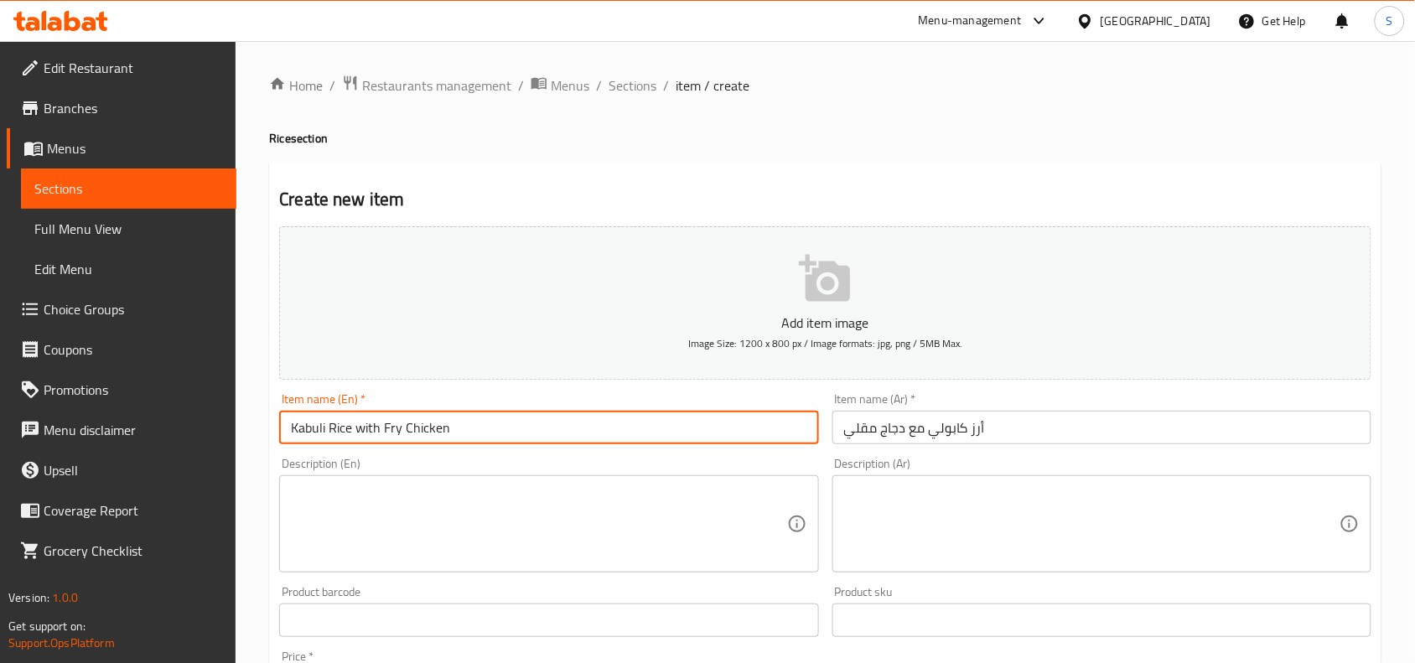
click at [507, 417] on input "Kabuli Rice with Fry Chicken" at bounding box center [548, 428] width 539 height 34
click at [629, 80] on span "Sections" at bounding box center [632, 85] width 48 height 20
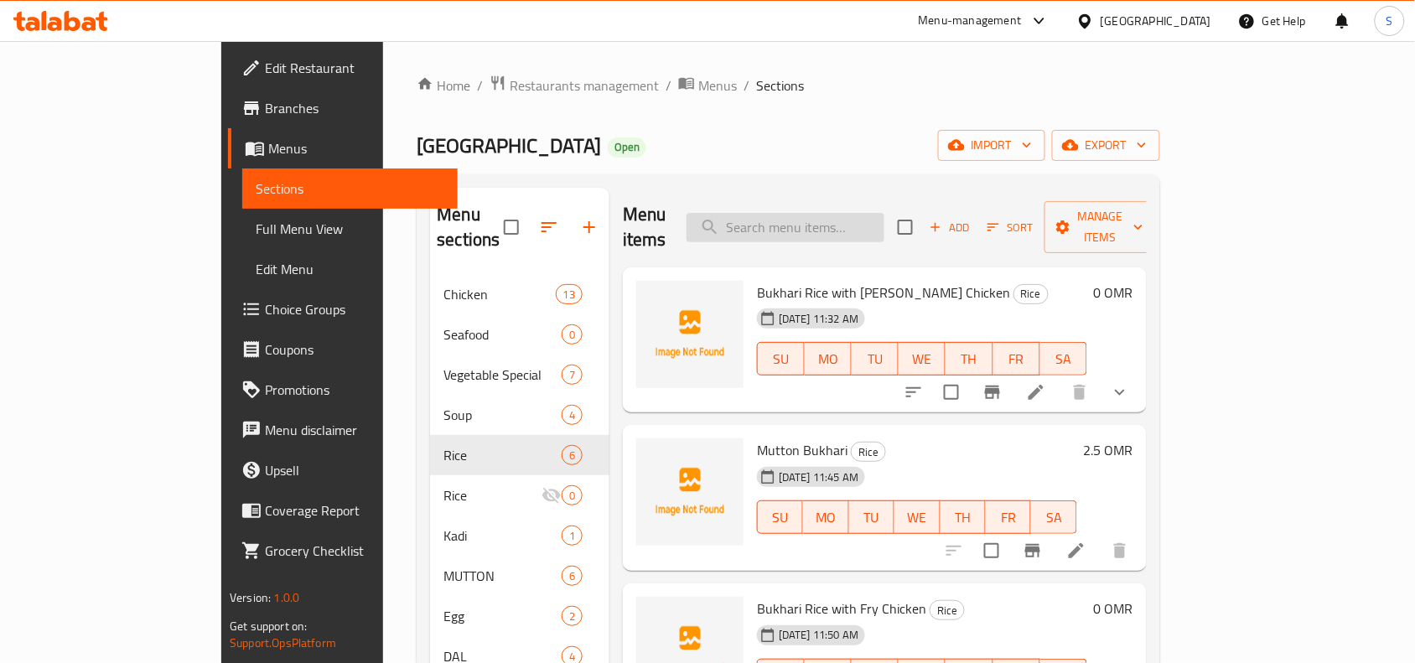
click at [877, 223] on input "search" at bounding box center [785, 227] width 198 height 29
paste input "CHICKEN BIRYANI"
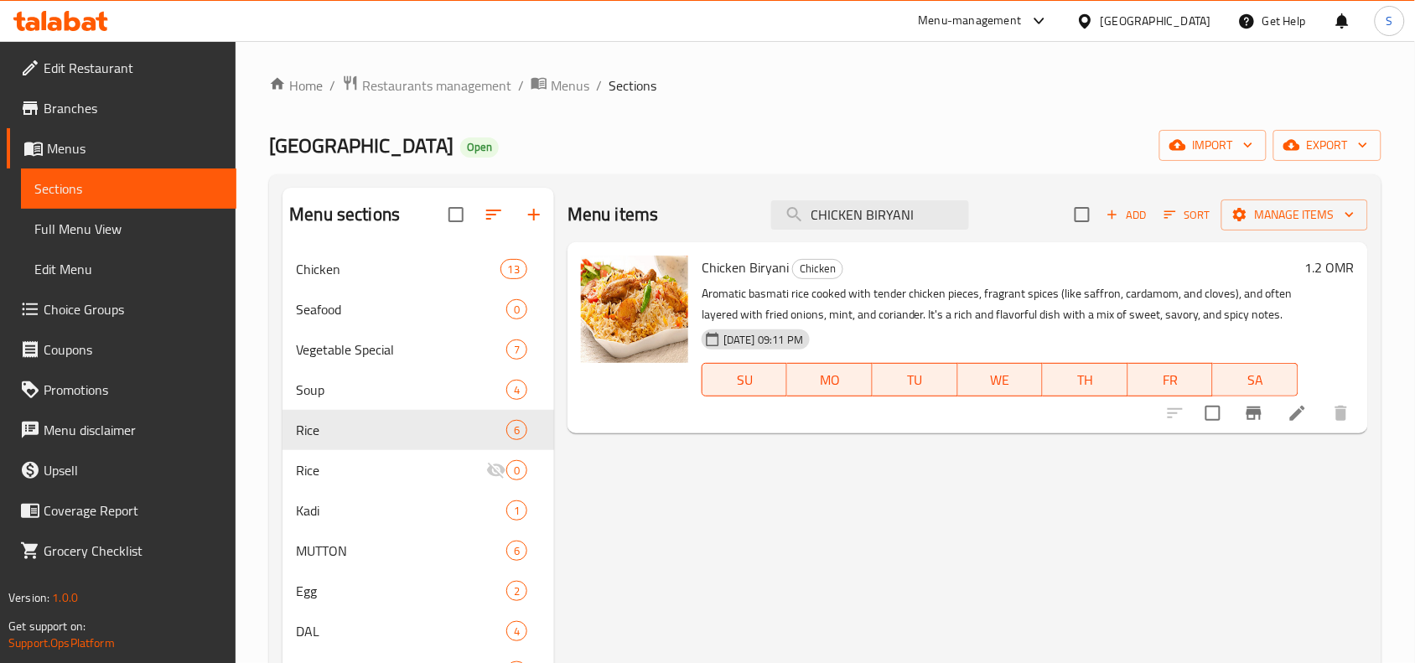
type input "CHICKEN BIRYANI"
click at [1239, 417] on button "Branch-specific-item" at bounding box center [1254, 413] width 40 height 40
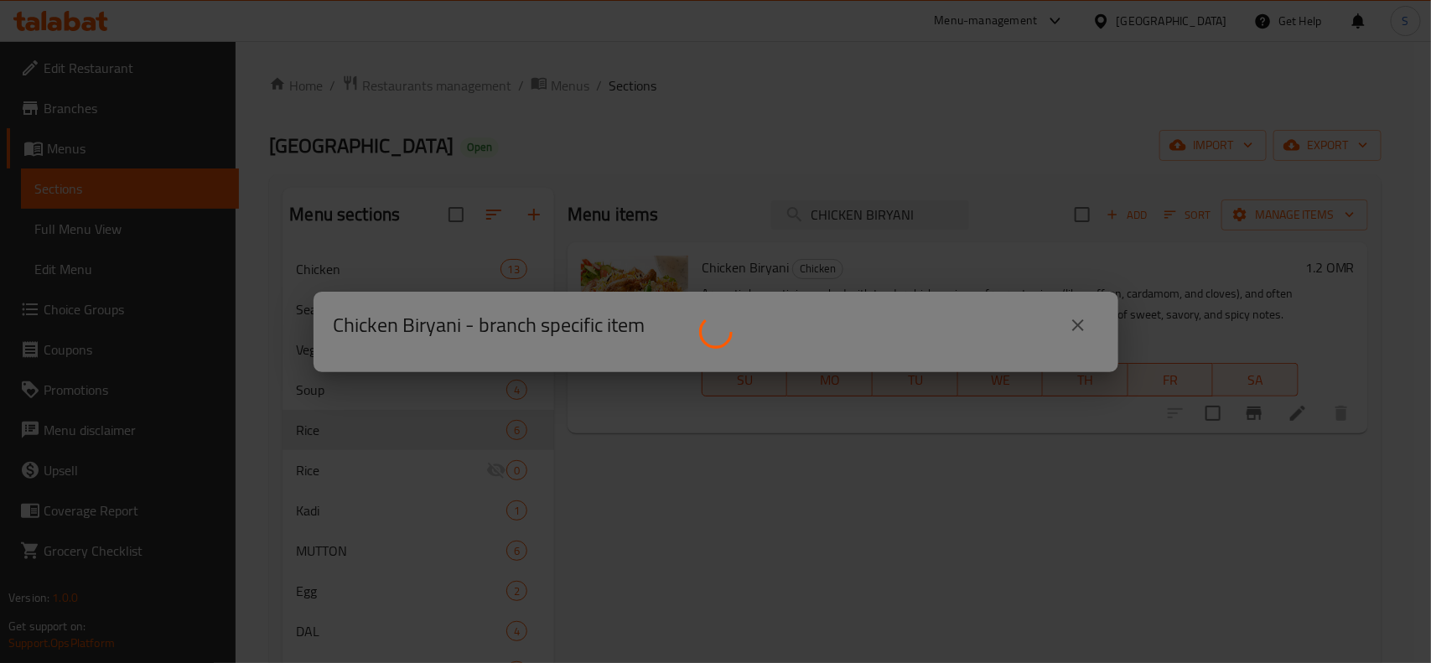
click at [836, 77] on div "Chicken Biryani - branch specific item" at bounding box center [715, 331] width 1431 height 663
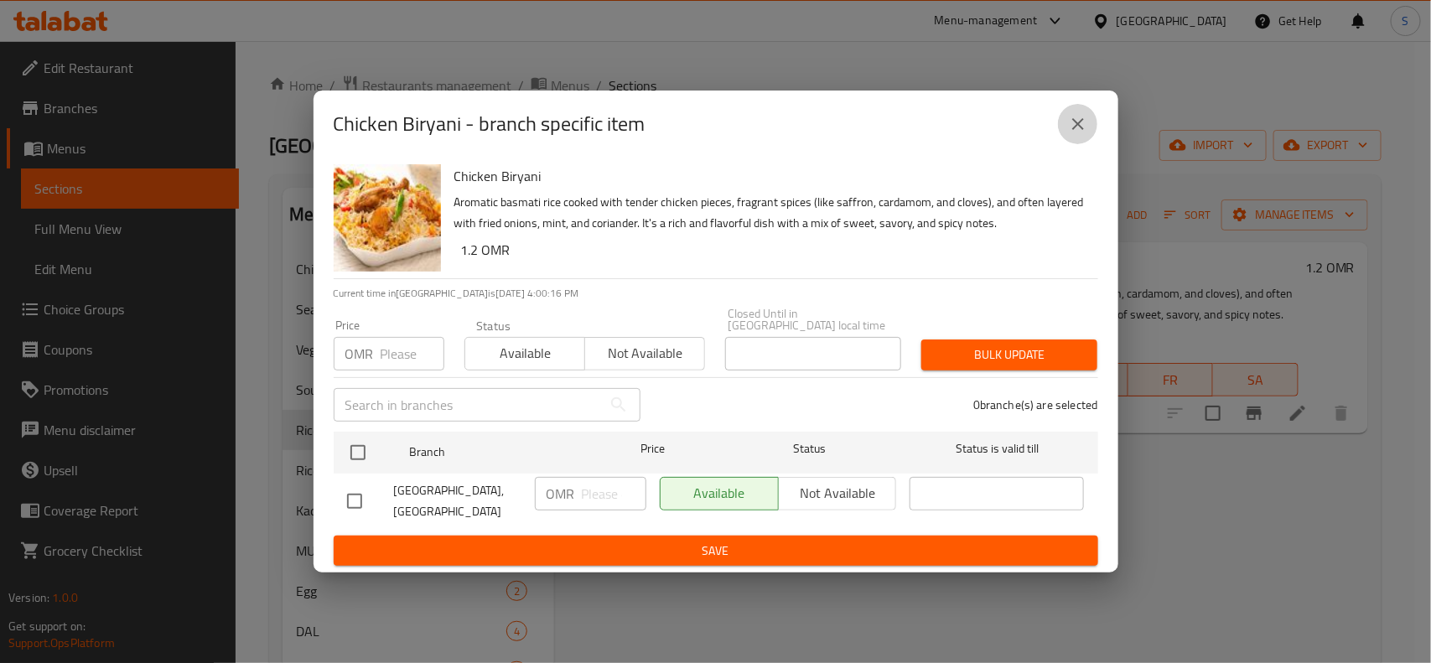
click at [1075, 128] on icon "close" at bounding box center [1078, 124] width 12 height 12
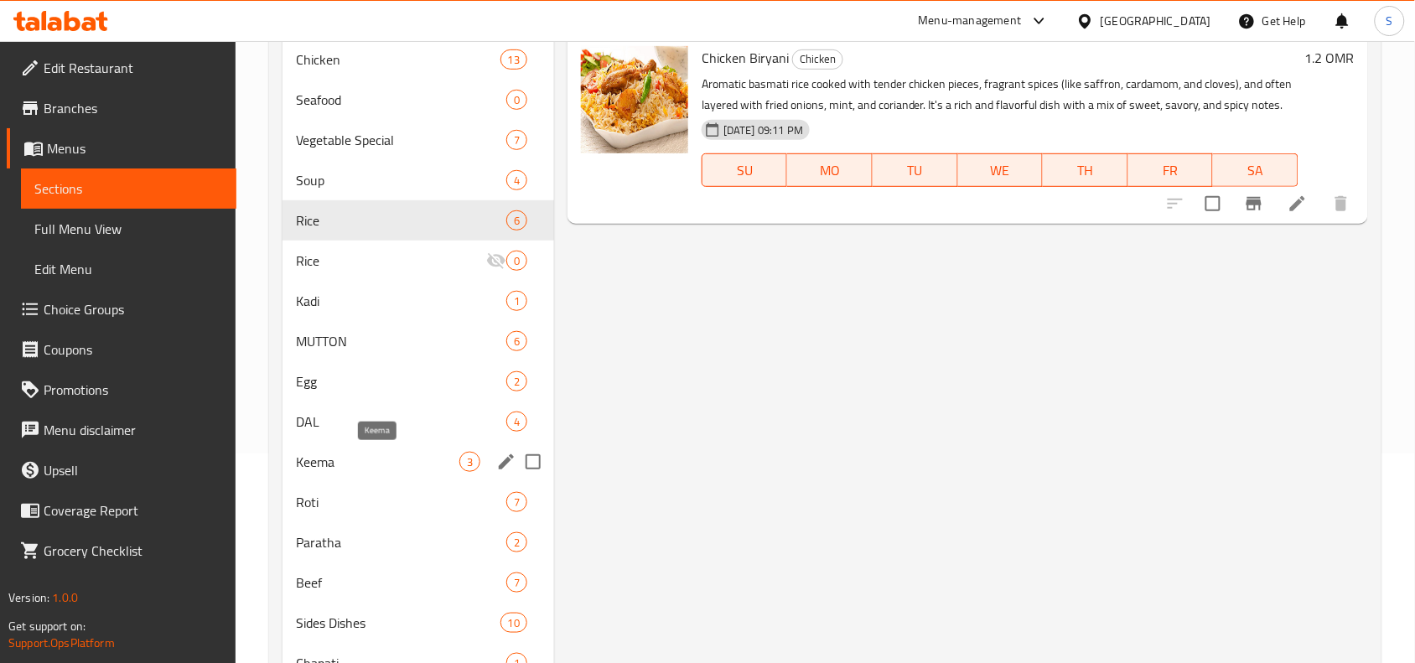
scroll to position [282, 0]
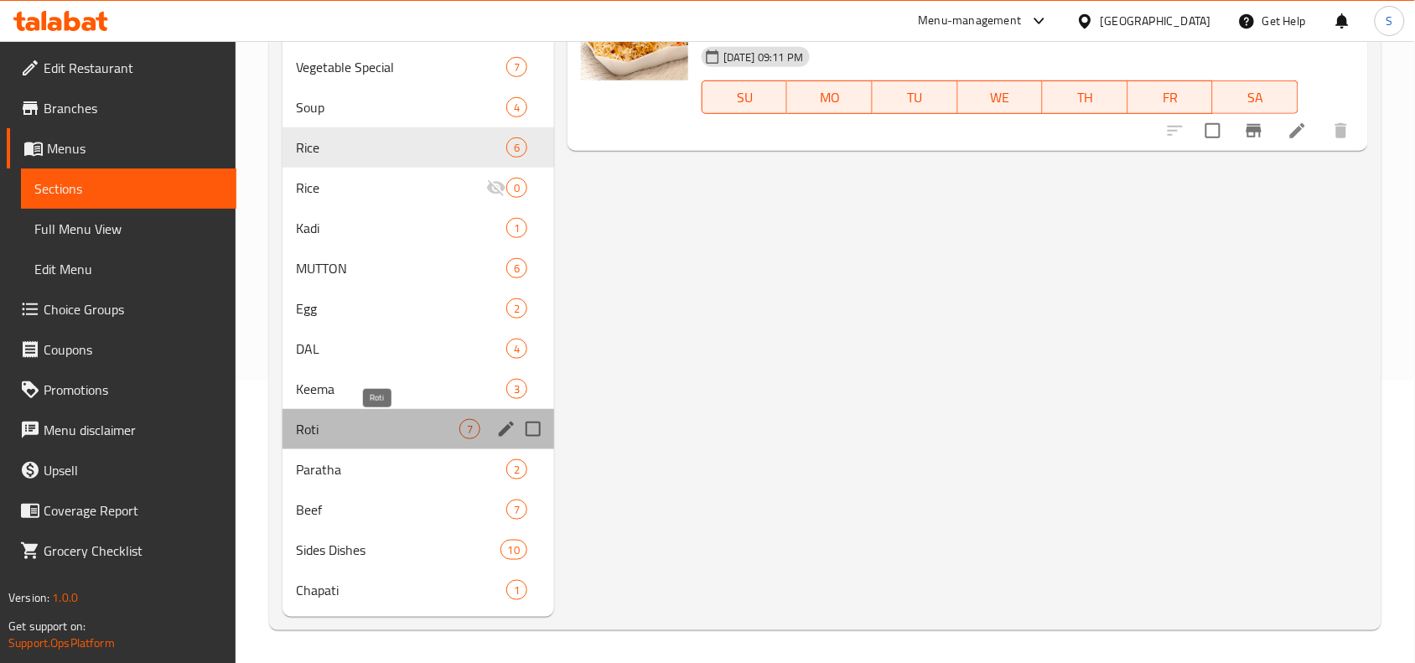
click at [405, 426] on span "Roti" at bounding box center [377, 429] width 163 height 20
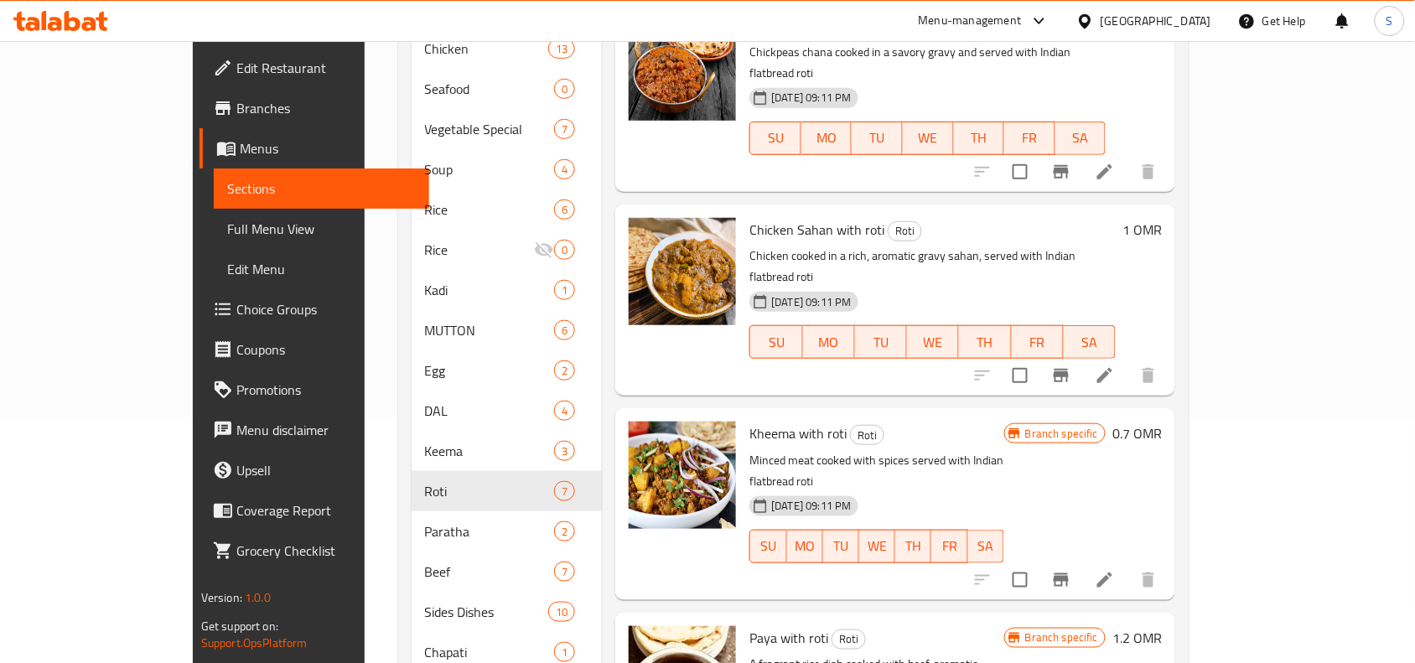
scroll to position [282, 0]
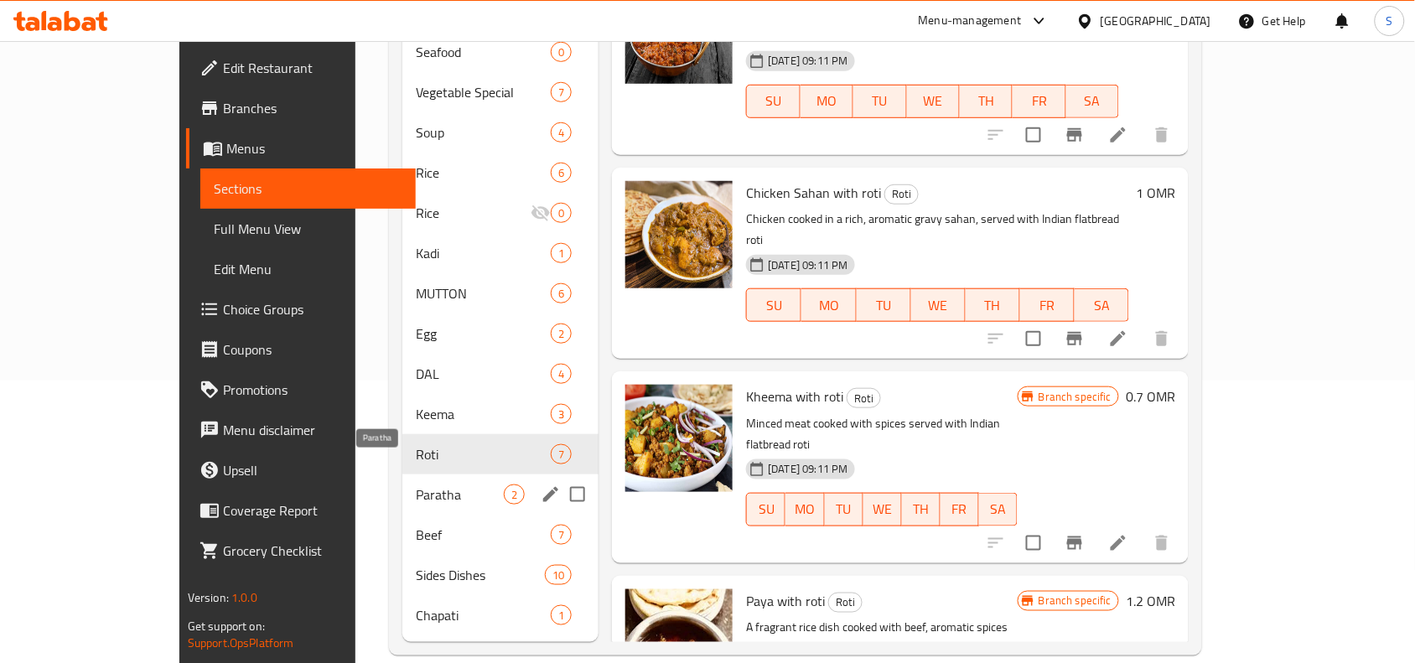
click at [416, 484] on span "Paratha" at bounding box center [460, 494] width 88 height 20
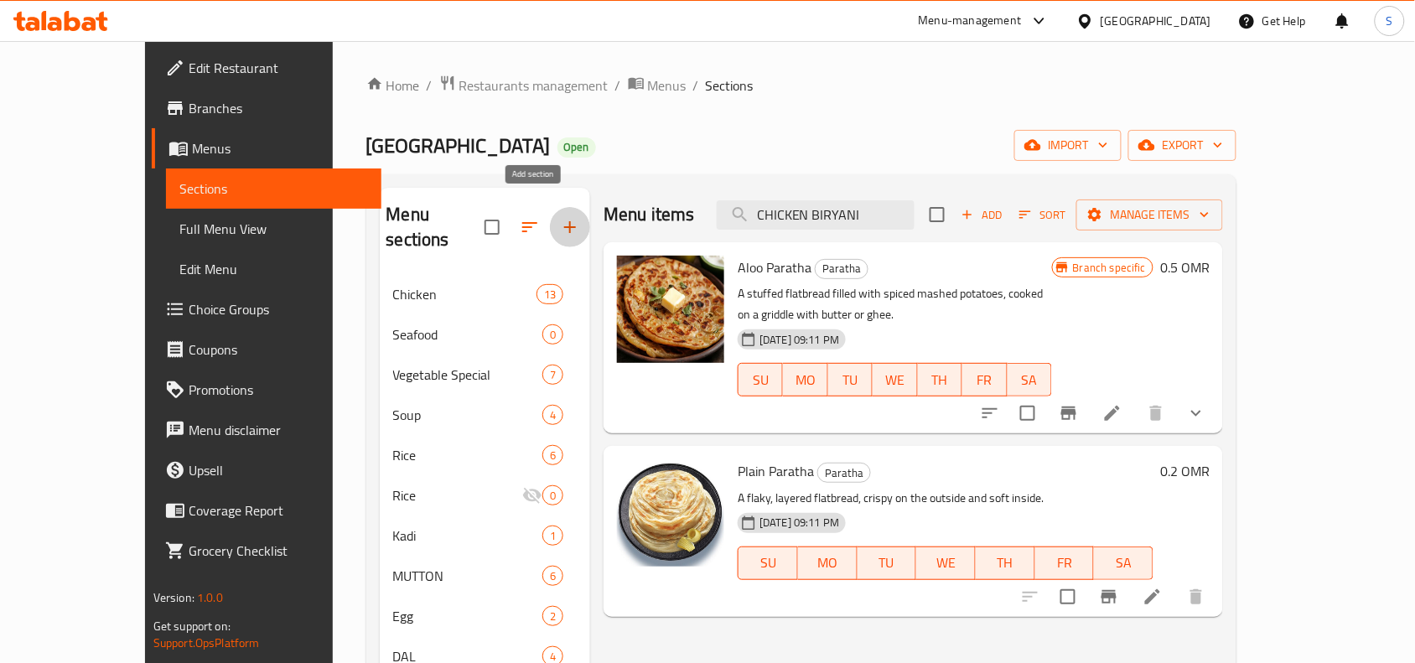
click at [560, 223] on icon "button" at bounding box center [570, 227] width 20 height 20
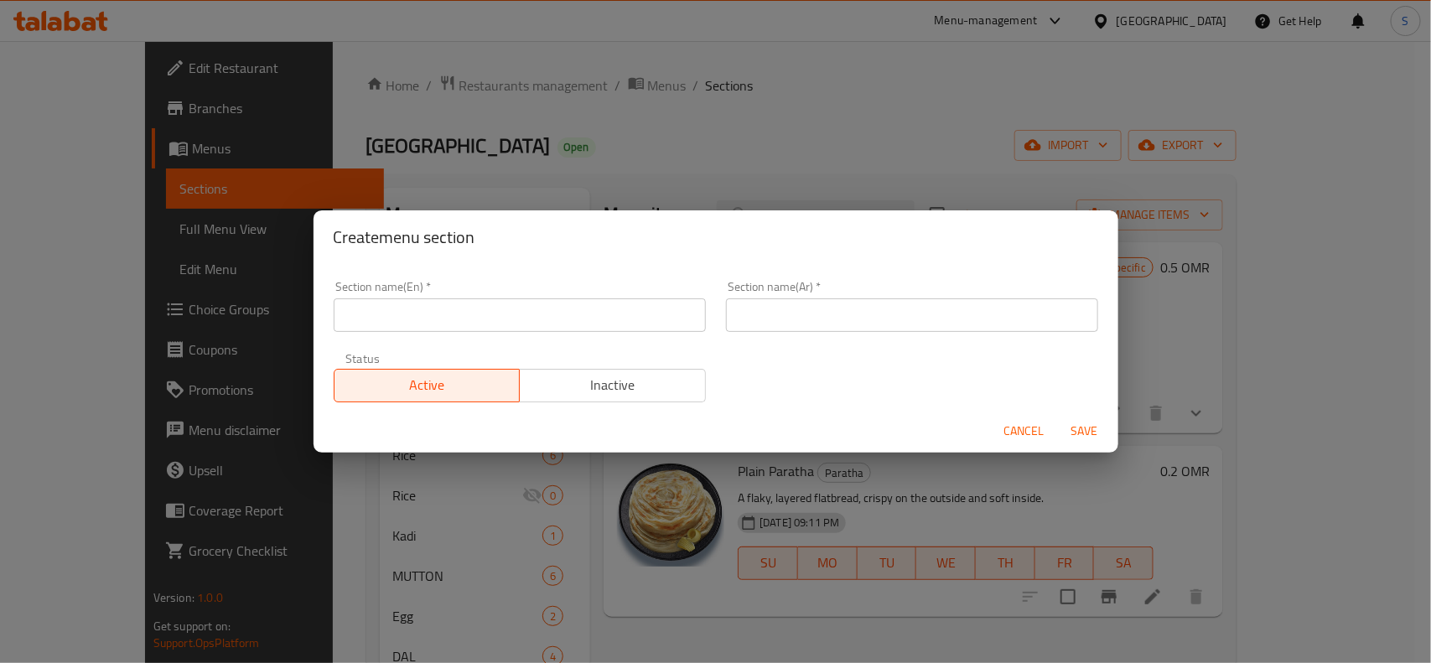
click at [532, 311] on input "text" at bounding box center [520, 315] width 372 height 34
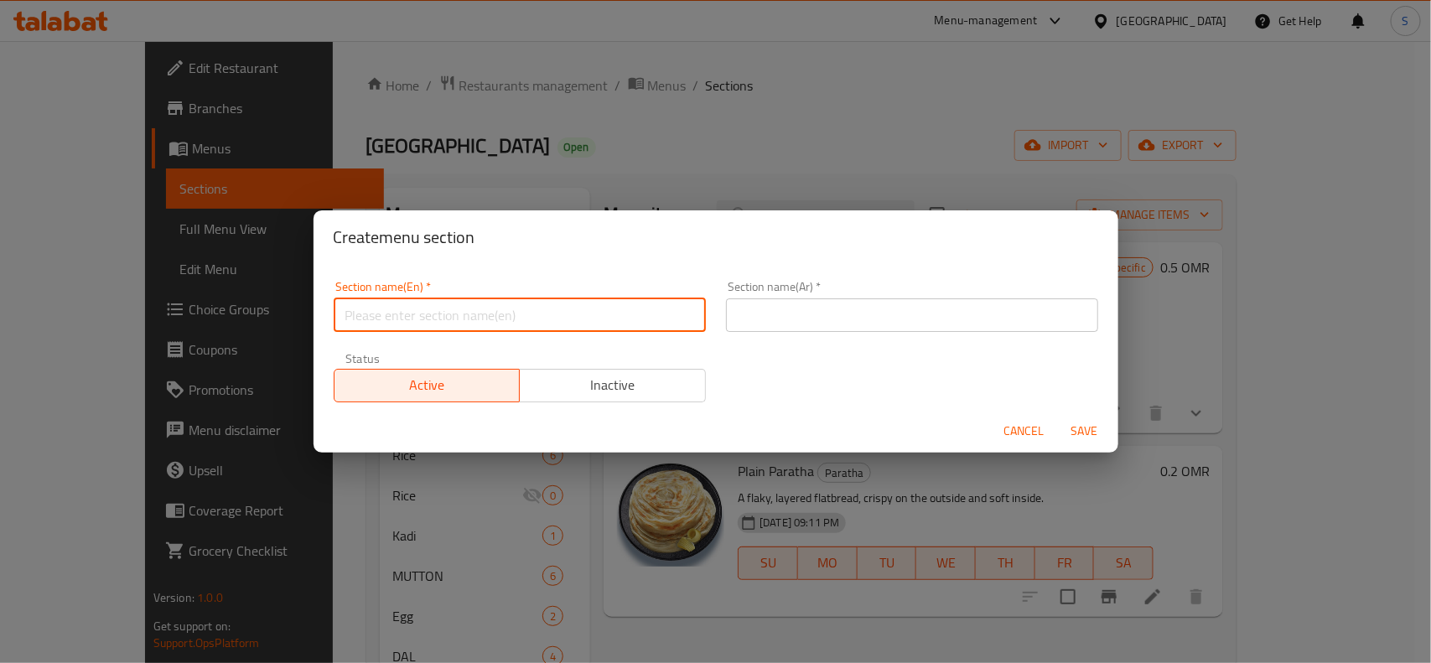
paste input "BREADS"
click at [532, 311] on input "BREADS" at bounding box center [520, 315] width 372 height 34
click at [775, 306] on input "text" at bounding box center [912, 315] width 372 height 34
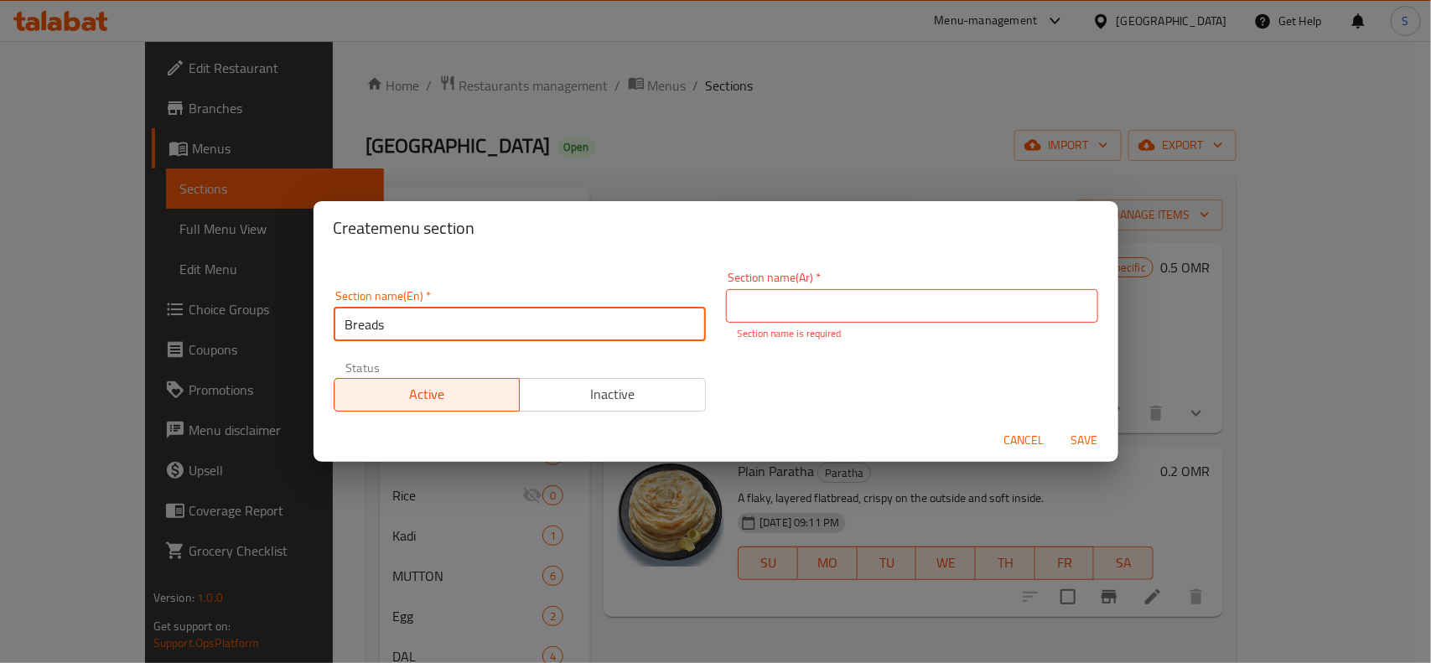
click at [641, 308] on input "Breads" at bounding box center [520, 325] width 372 height 34
type input "Bread"
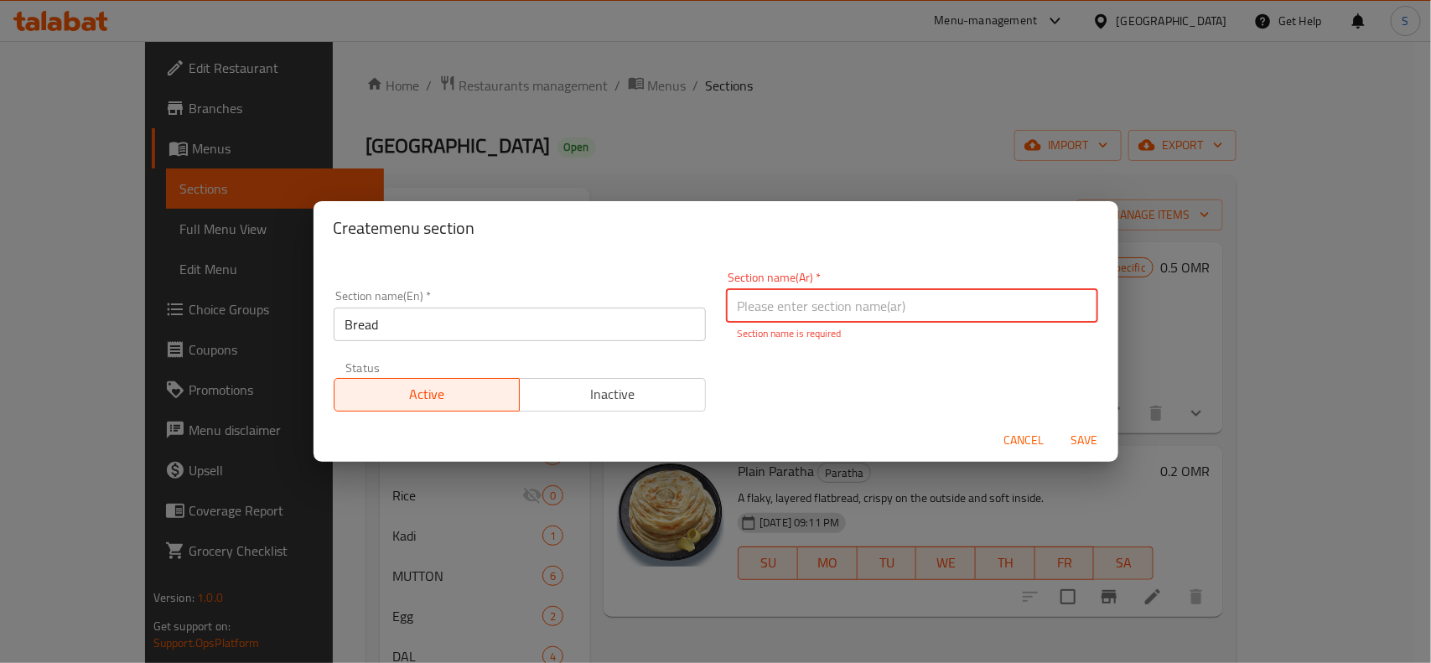
click at [836, 295] on input "text" at bounding box center [912, 306] width 372 height 34
type input "خبز"
click at [1078, 438] on span "Save" at bounding box center [1084, 440] width 40 height 21
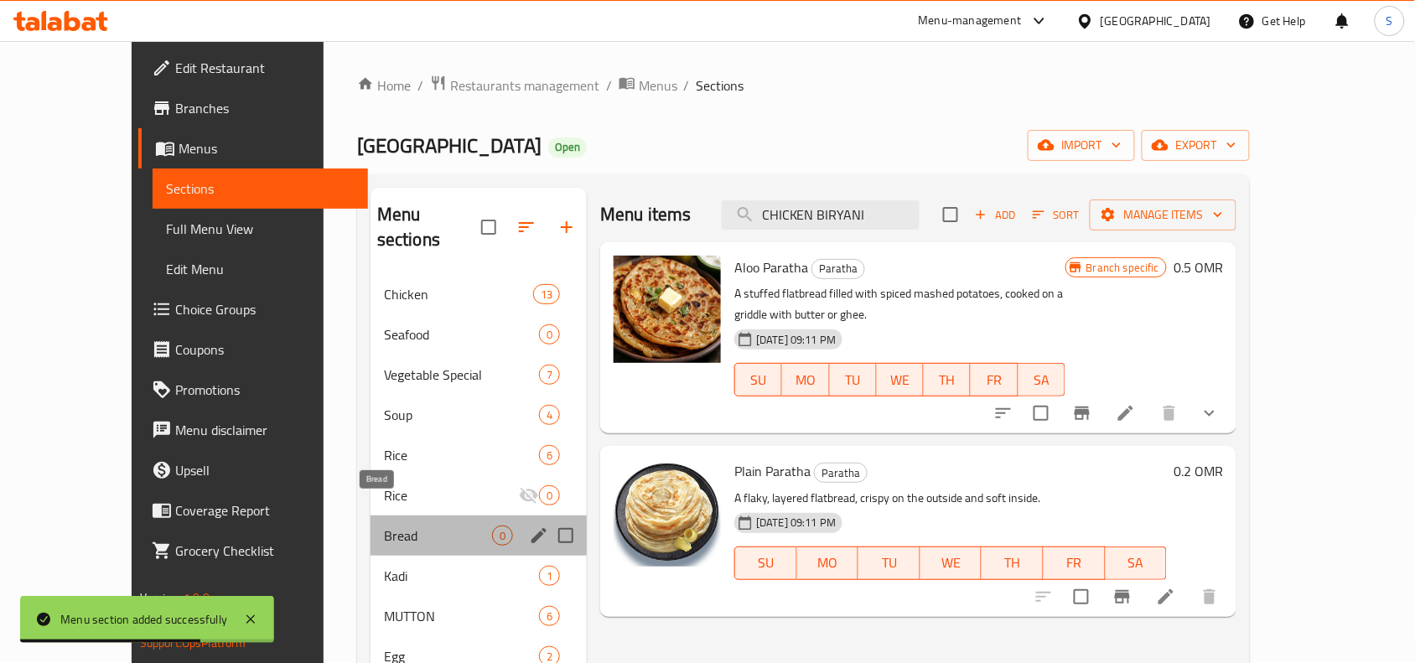
click at [384, 526] on span "Bread" at bounding box center [438, 536] width 108 height 20
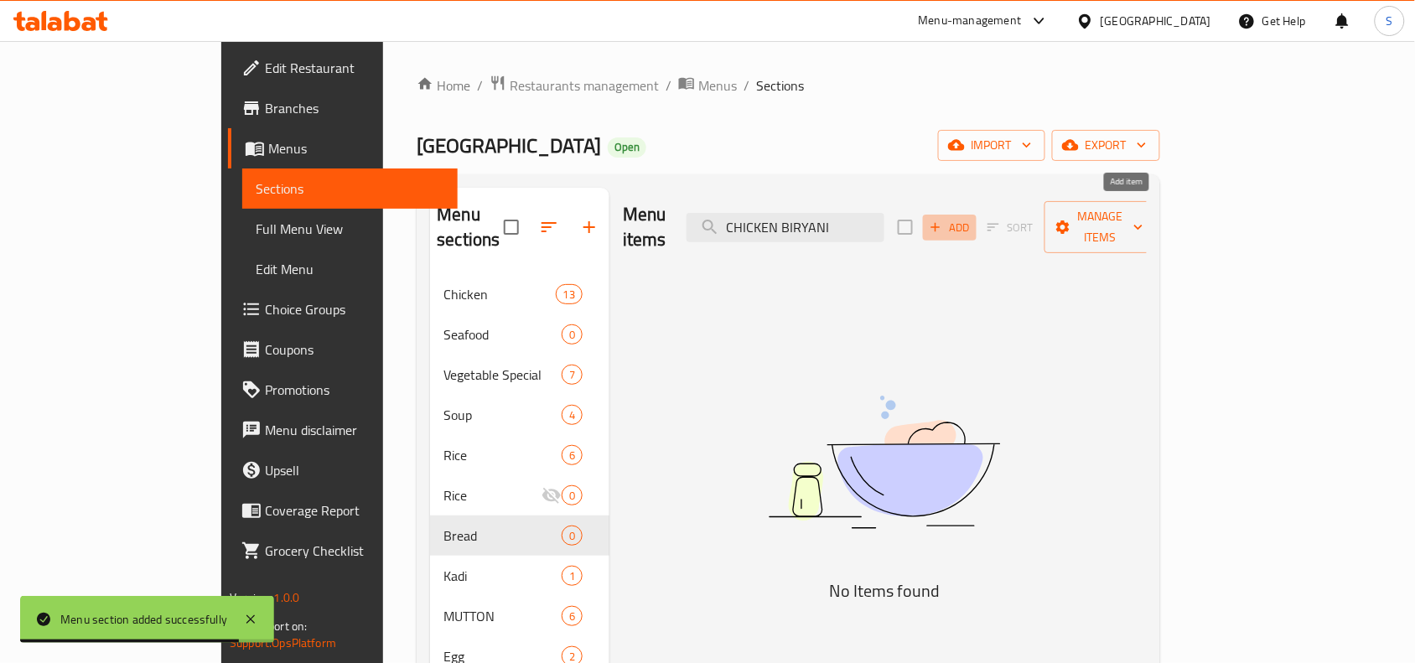
click at [972, 218] on span "Add" at bounding box center [949, 227] width 45 height 19
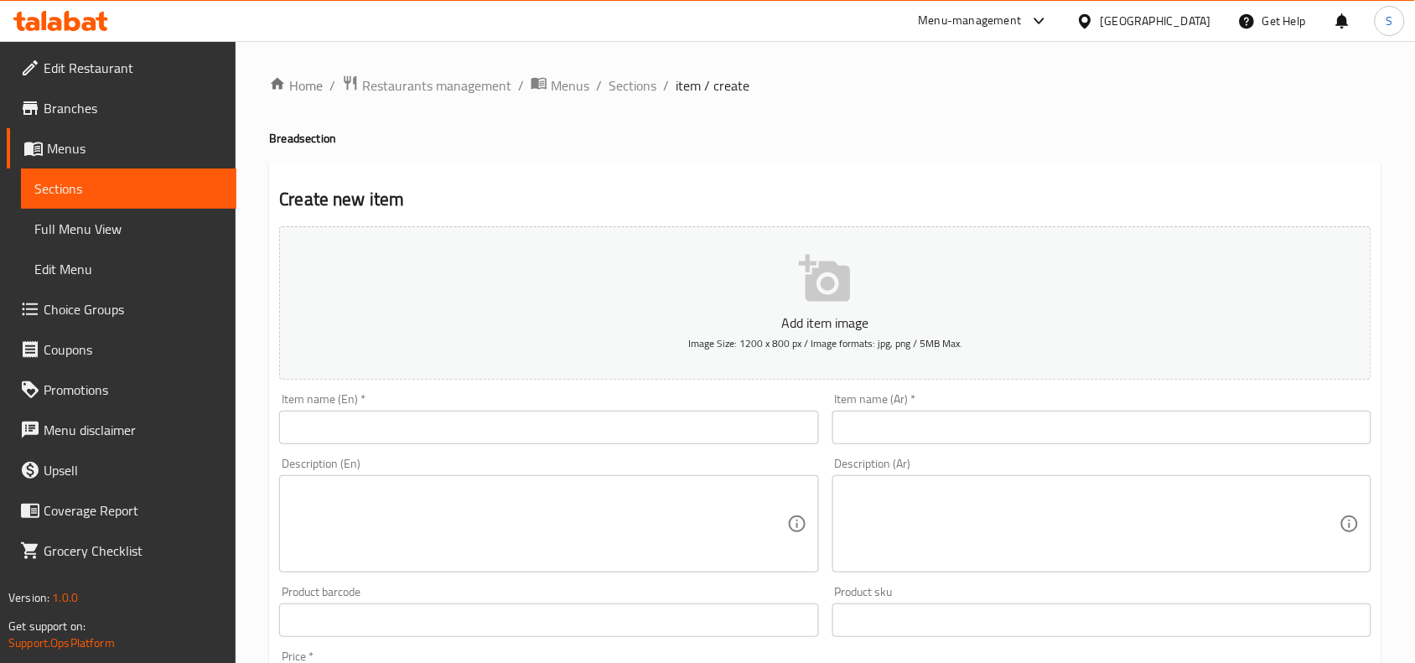
click at [651, 421] on input "text" at bounding box center [548, 428] width 539 height 34
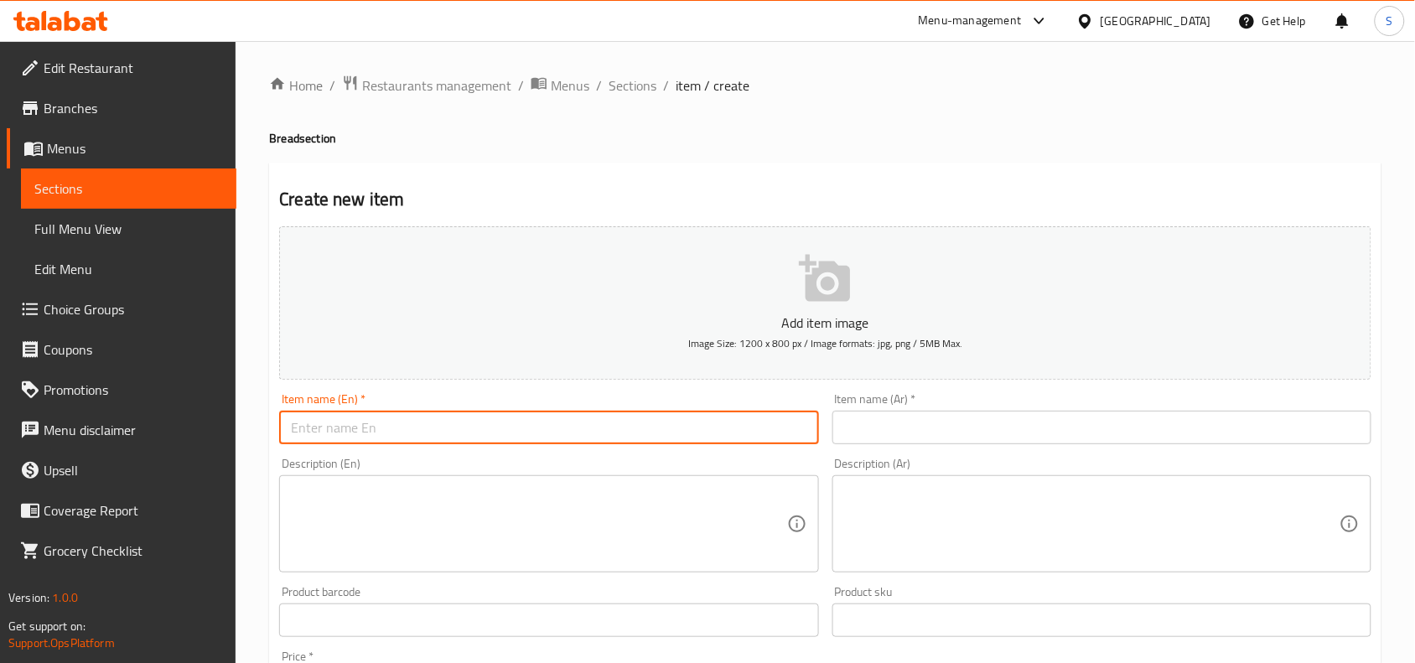
paste input "ROTI"
click at [651, 421] on input "ROTI" at bounding box center [548, 428] width 539 height 34
type input "Roti"
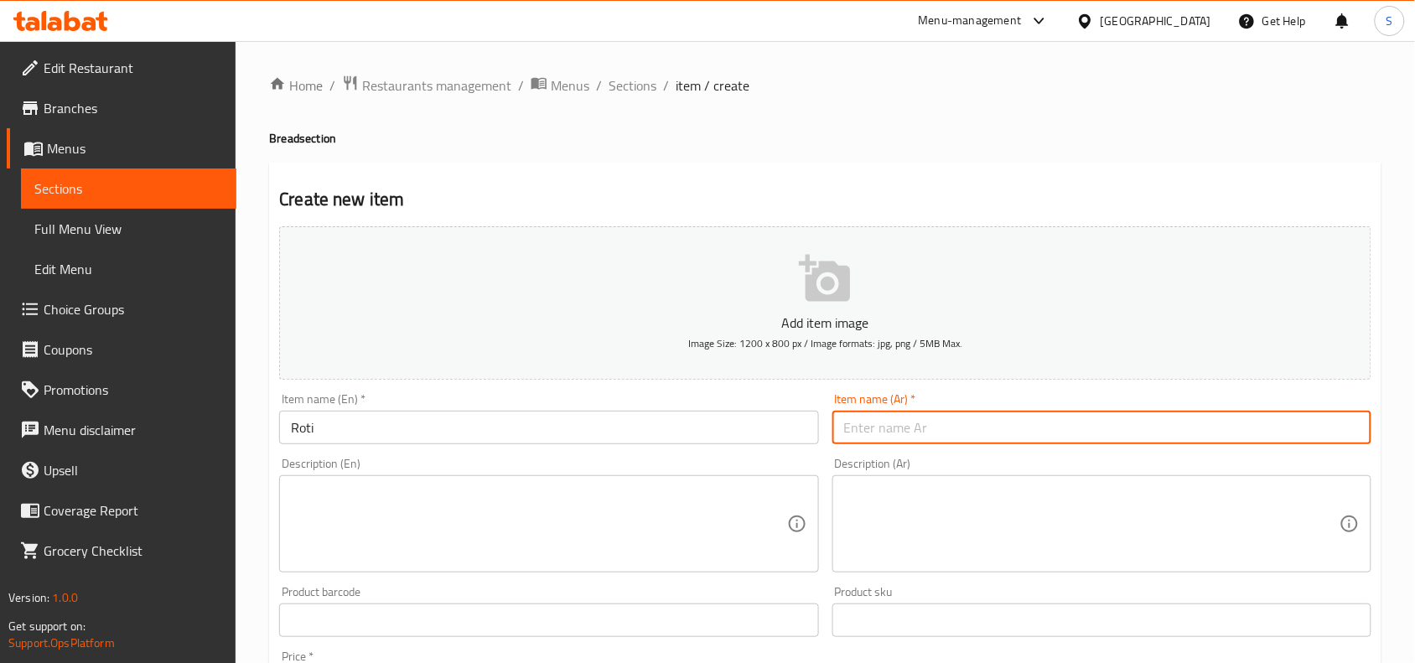
click at [1003, 426] on input "text" at bounding box center [1101, 428] width 539 height 34
type input "روتي"
click at [1023, 478] on div "Description (Ar) Description (Ar)" at bounding box center [1101, 533] width 539 height 115
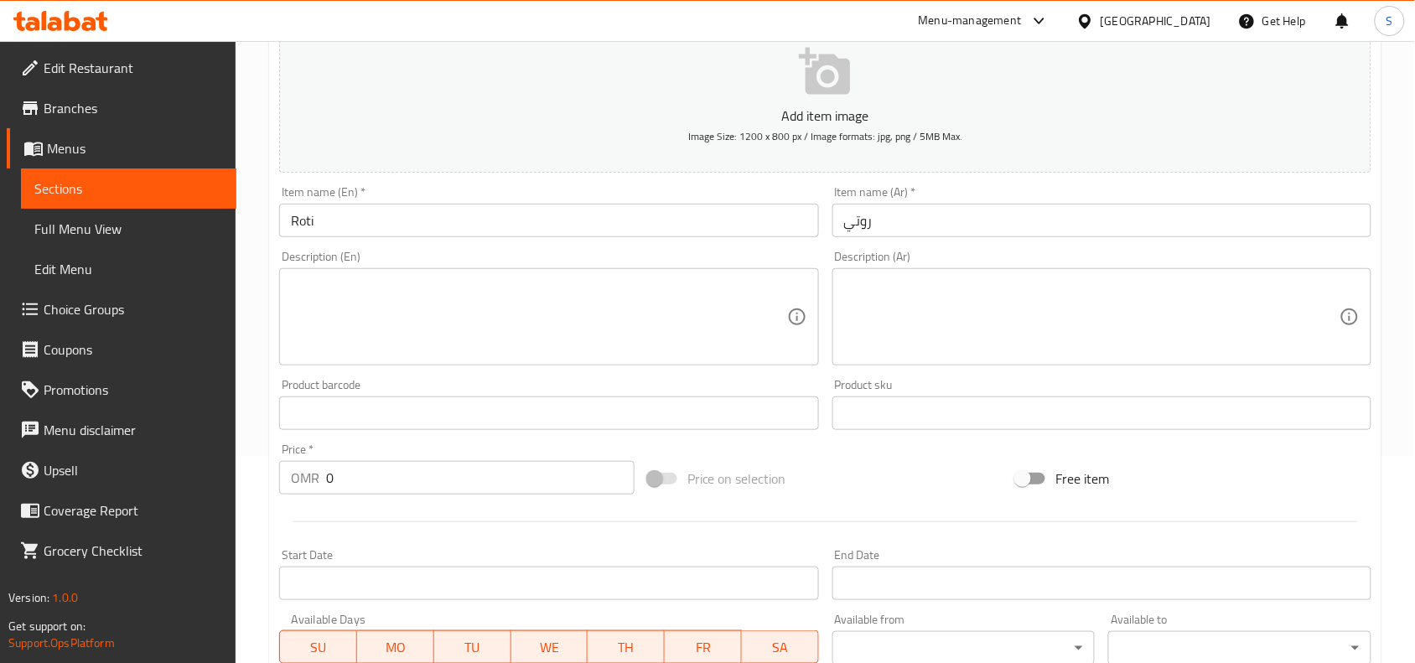
scroll to position [518, 0]
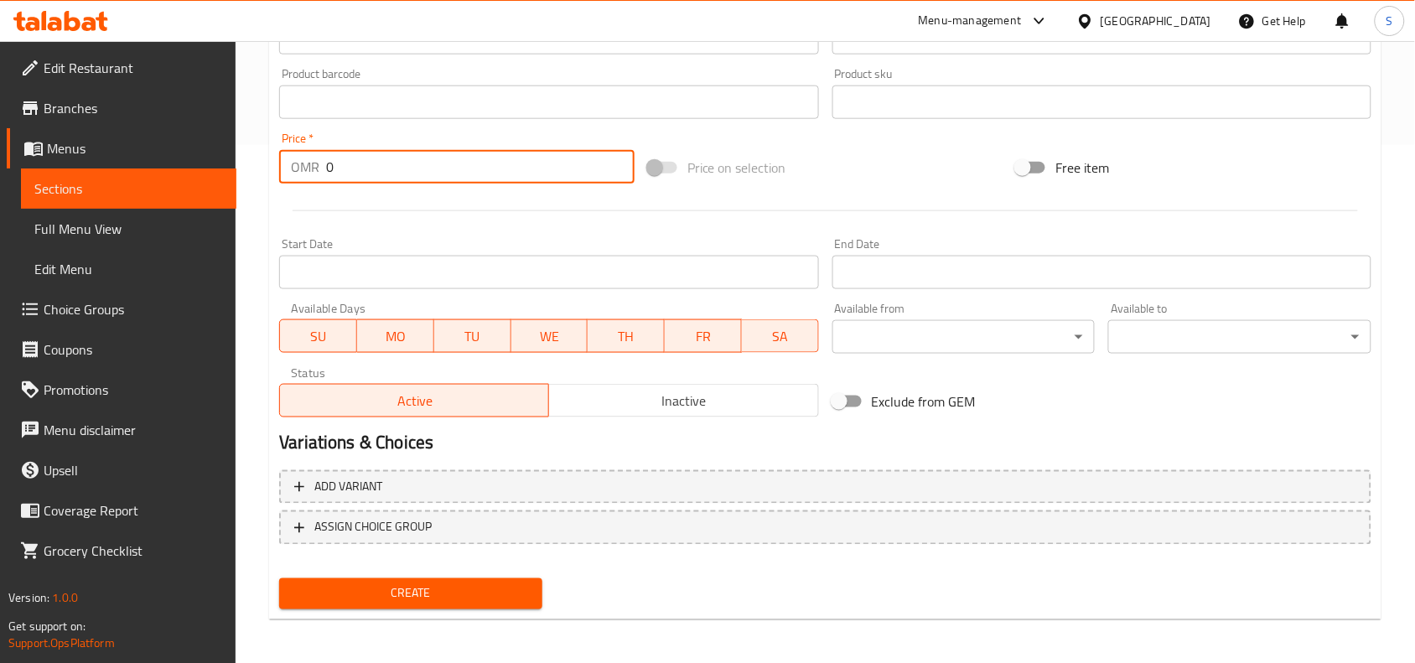
click at [374, 153] on input "0" at bounding box center [480, 167] width 308 height 34
type input "0.1"
click at [528, 593] on span "Create" at bounding box center [411, 593] width 236 height 21
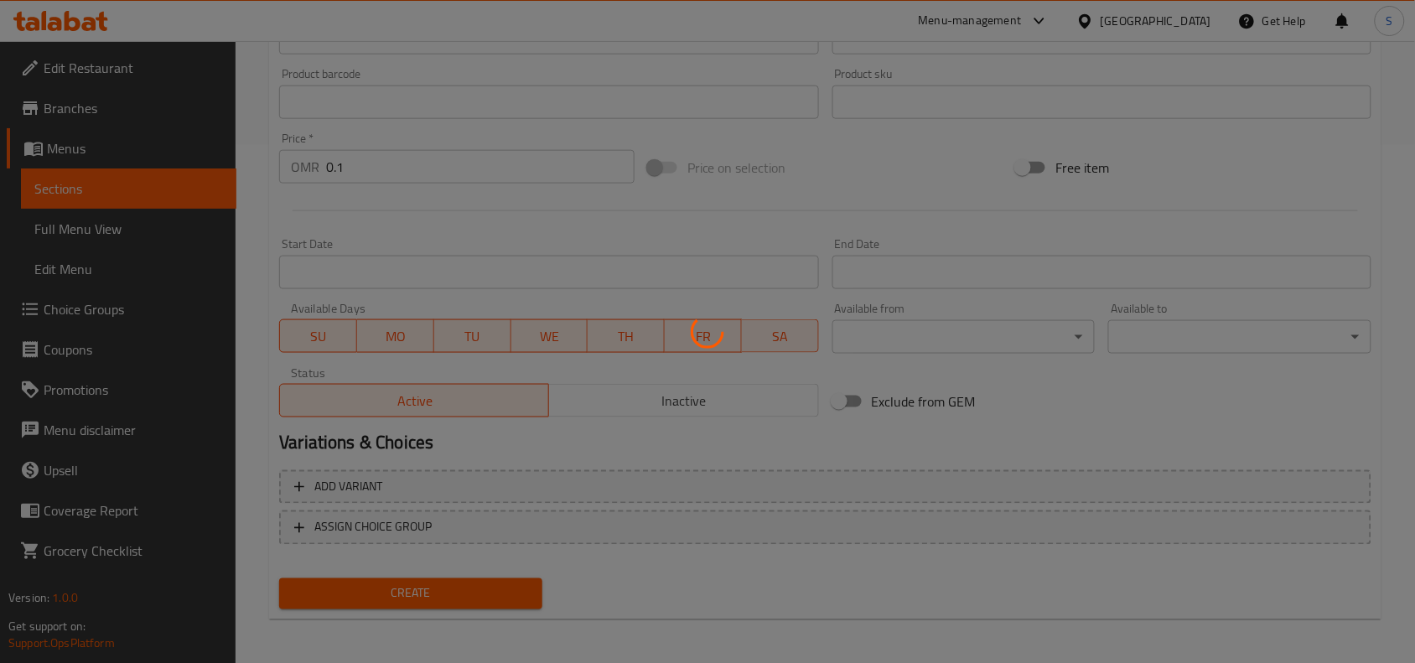
type input "0"
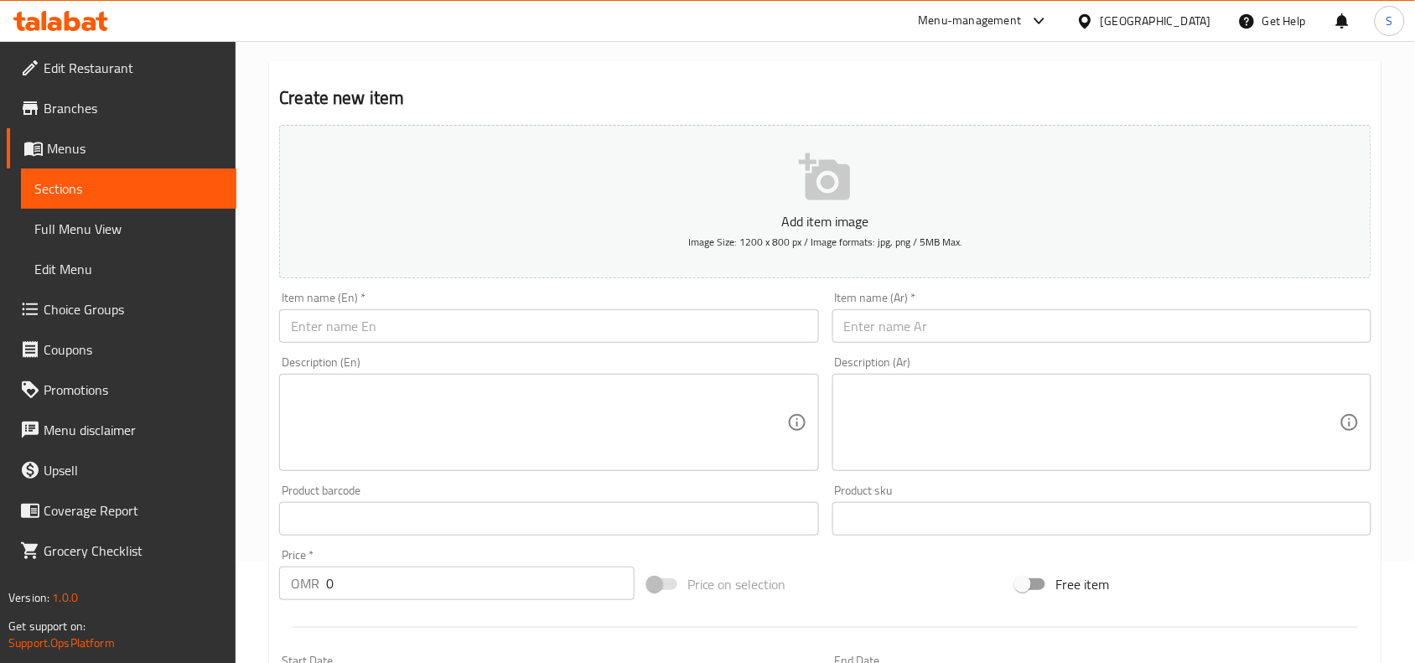
scroll to position [0, 0]
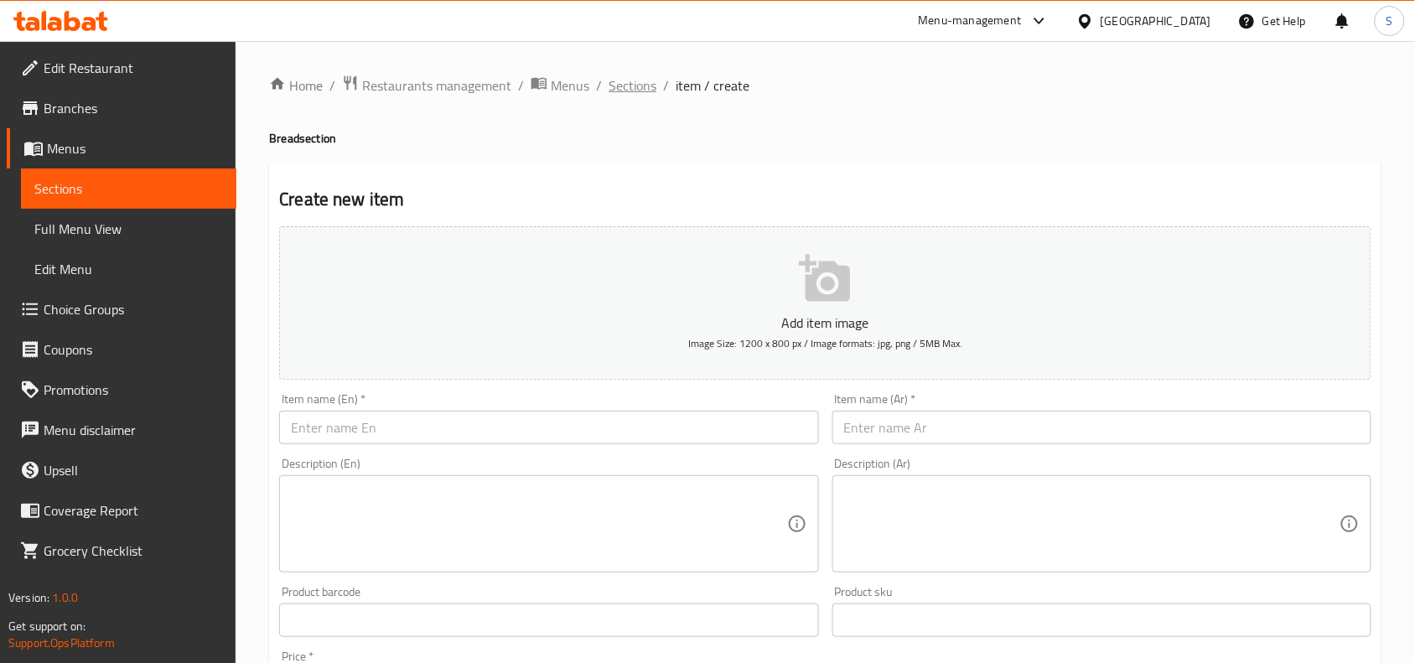
click at [639, 90] on span "Sections" at bounding box center [632, 85] width 48 height 20
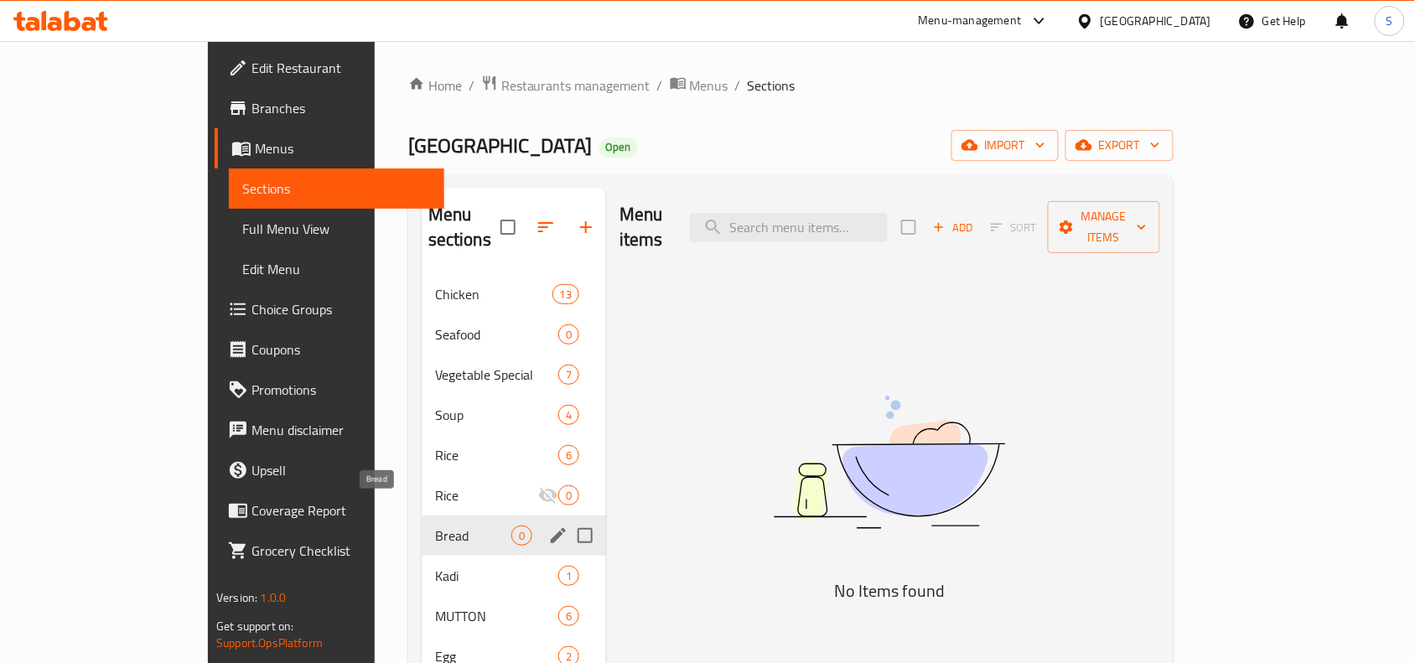
click at [435, 526] on span "Bread" at bounding box center [473, 536] width 76 height 20
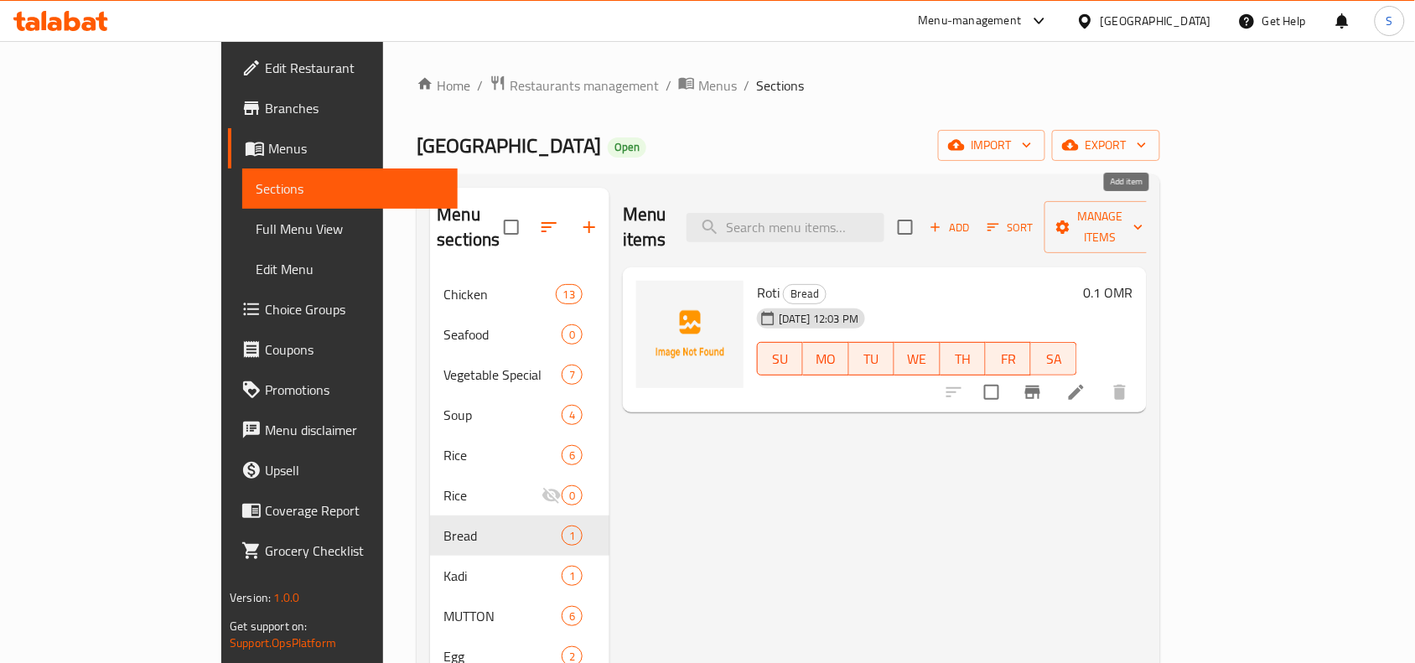
click at [972, 218] on span "Add" at bounding box center [949, 227] width 45 height 19
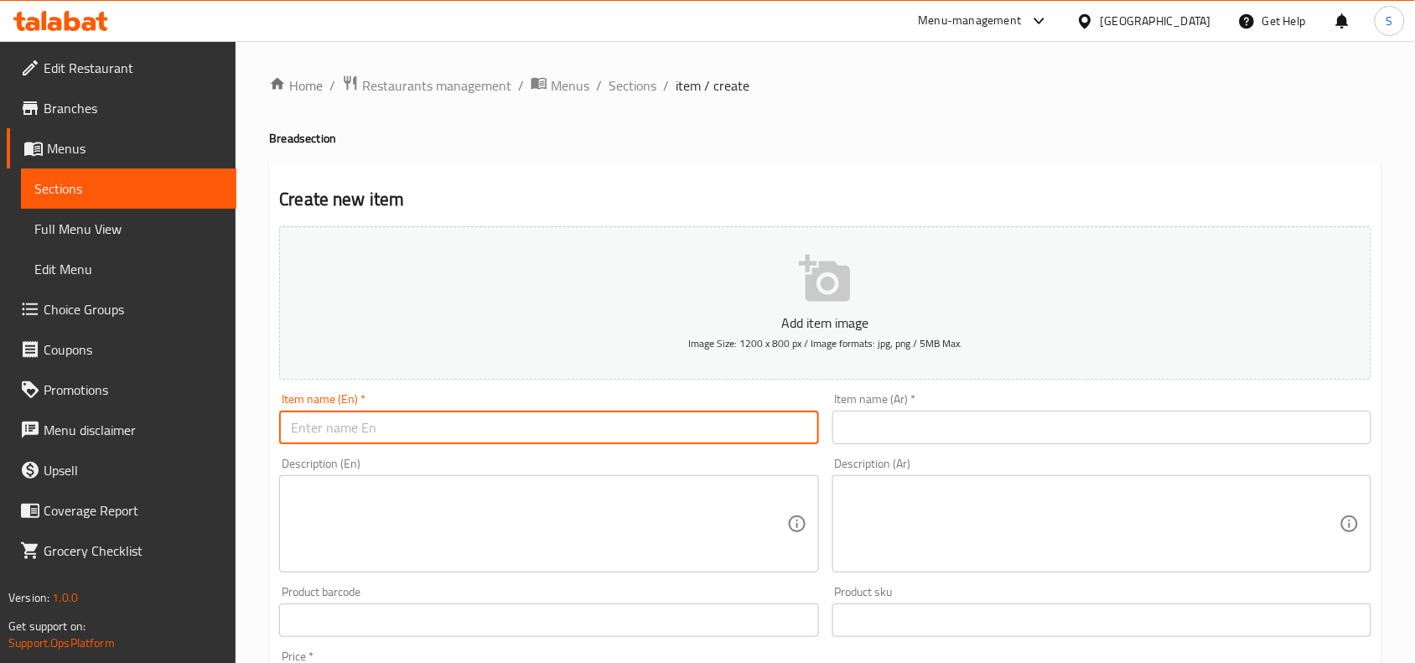
click at [543, 427] on input "text" at bounding box center [548, 428] width 539 height 34
paste input "BUTTER NAAN"
click at [543, 427] on input "BUTTER NAAN" at bounding box center [548, 428] width 539 height 34
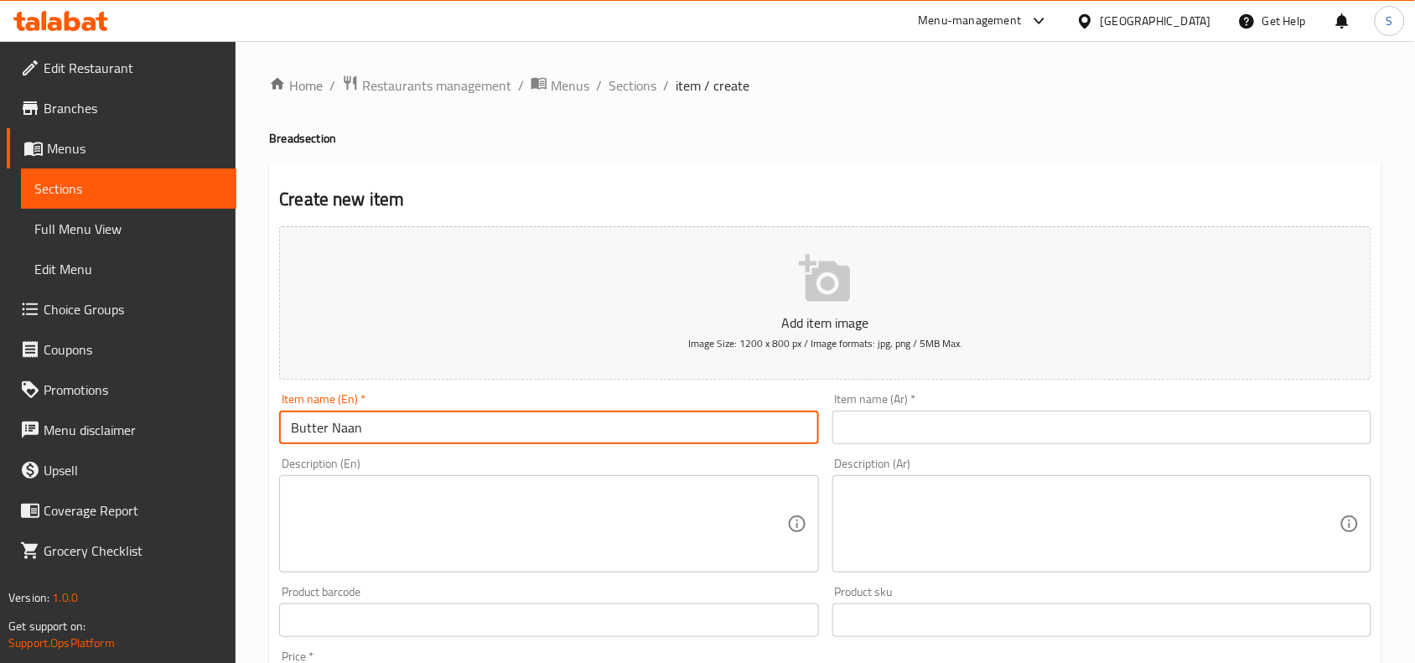
type input "Butter Naan"
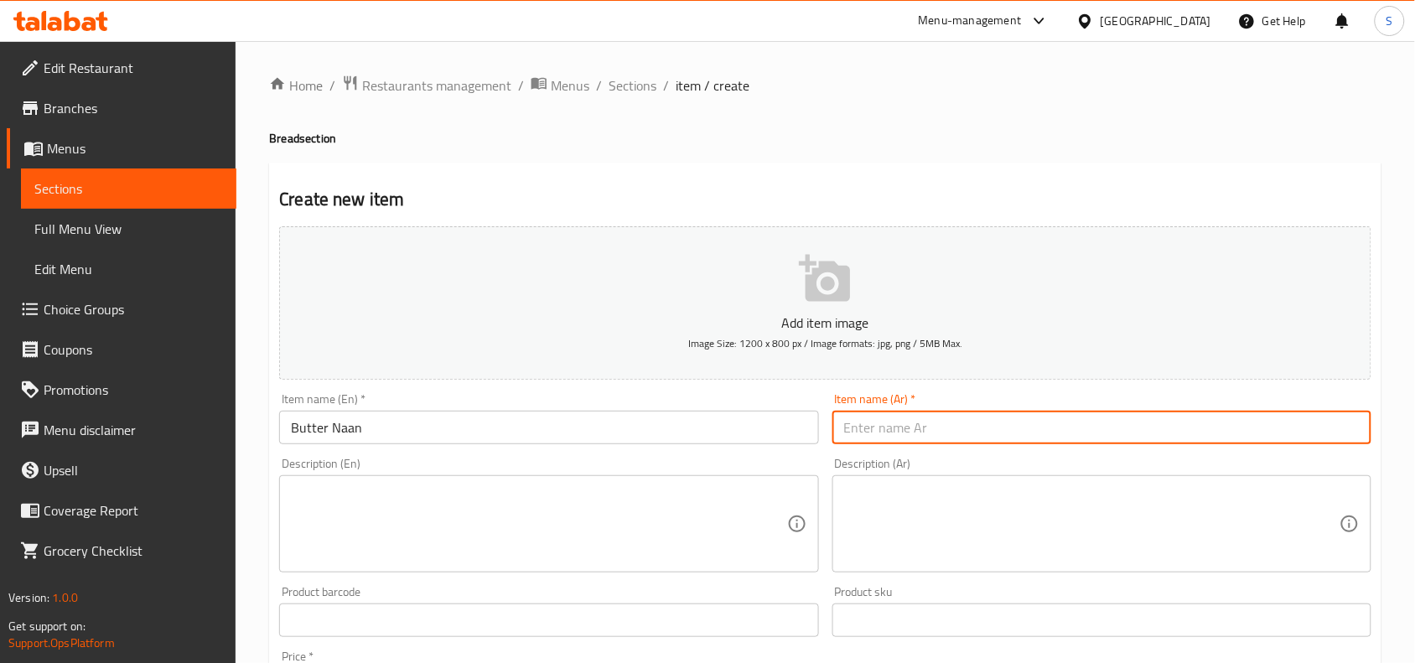
click at [948, 438] on input "text" at bounding box center [1101, 428] width 539 height 34
type input "نان بالزبدة"
click at [719, 177] on div "Create new item Add item image Image Size: 1200 x 800 px / Image formats: jpg, …" at bounding box center [825, 651] width 1112 height 976
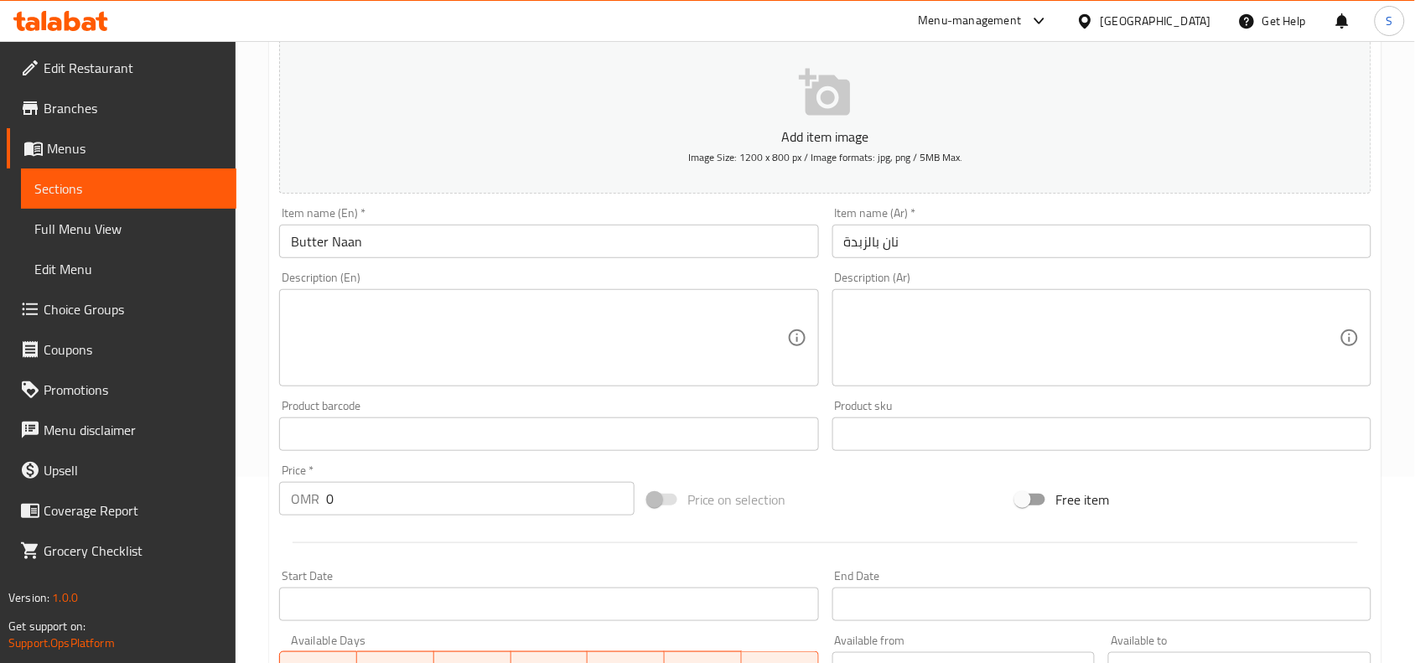
scroll to position [419, 0]
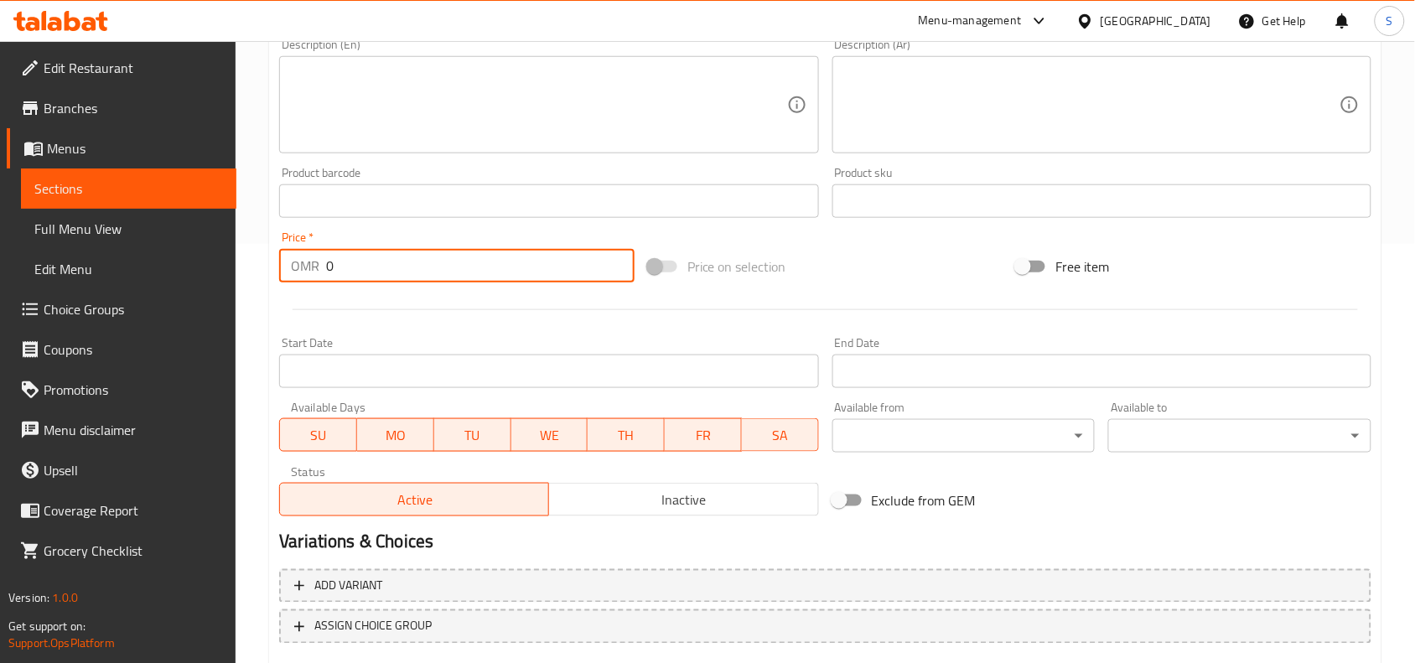
click at [395, 260] on input "0" at bounding box center [480, 266] width 308 height 34
type input "0.3"
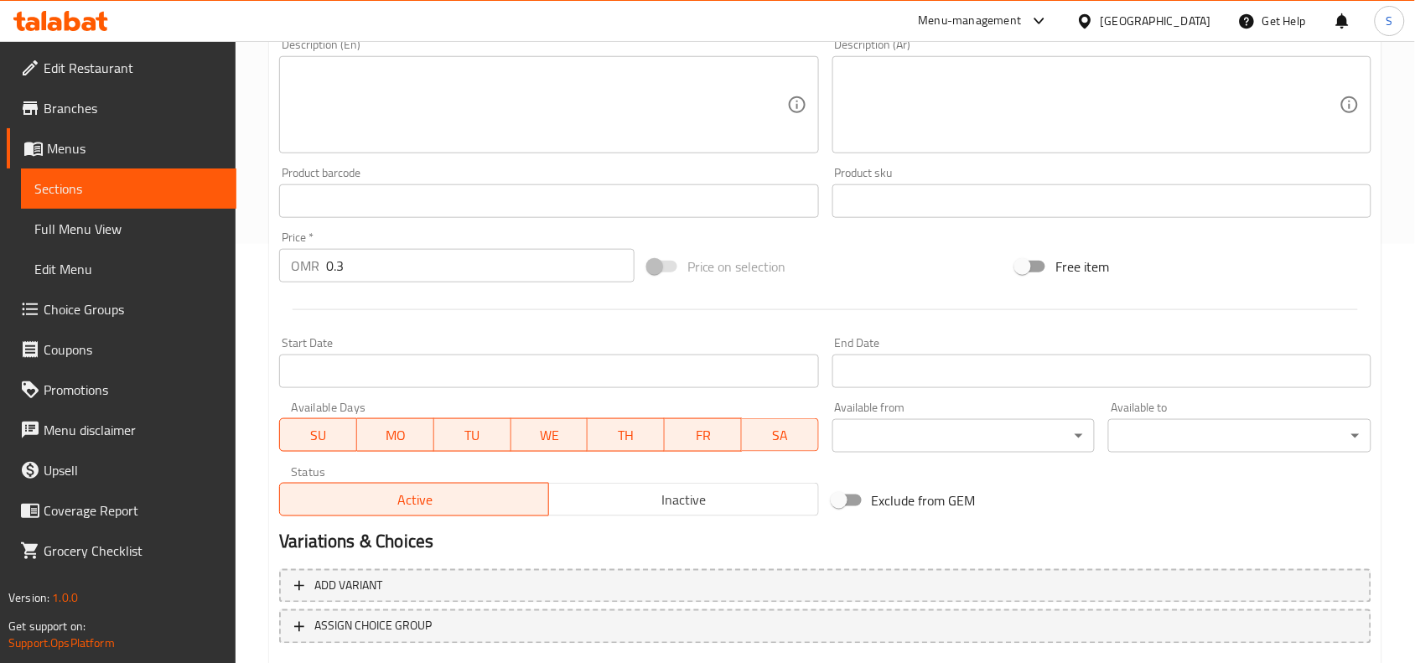
click at [909, 262] on div "Price on selection" at bounding box center [825, 266] width 369 height 45
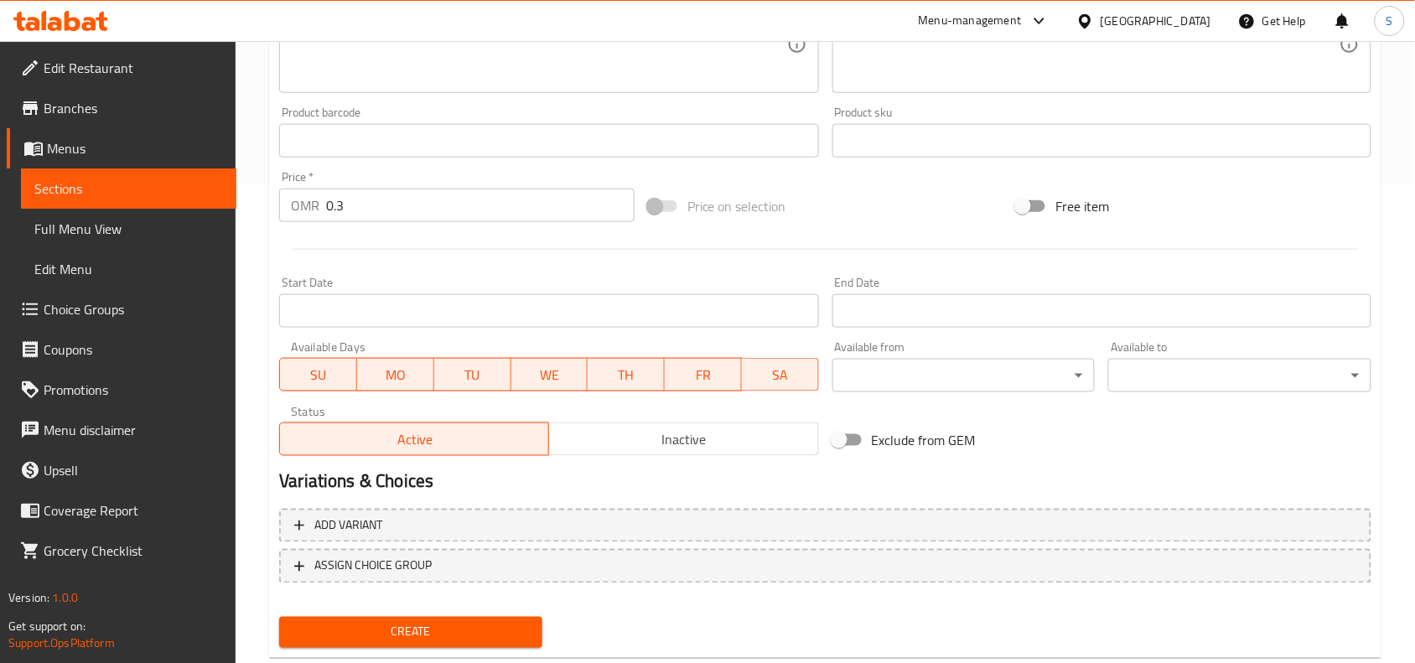
scroll to position [518, 0]
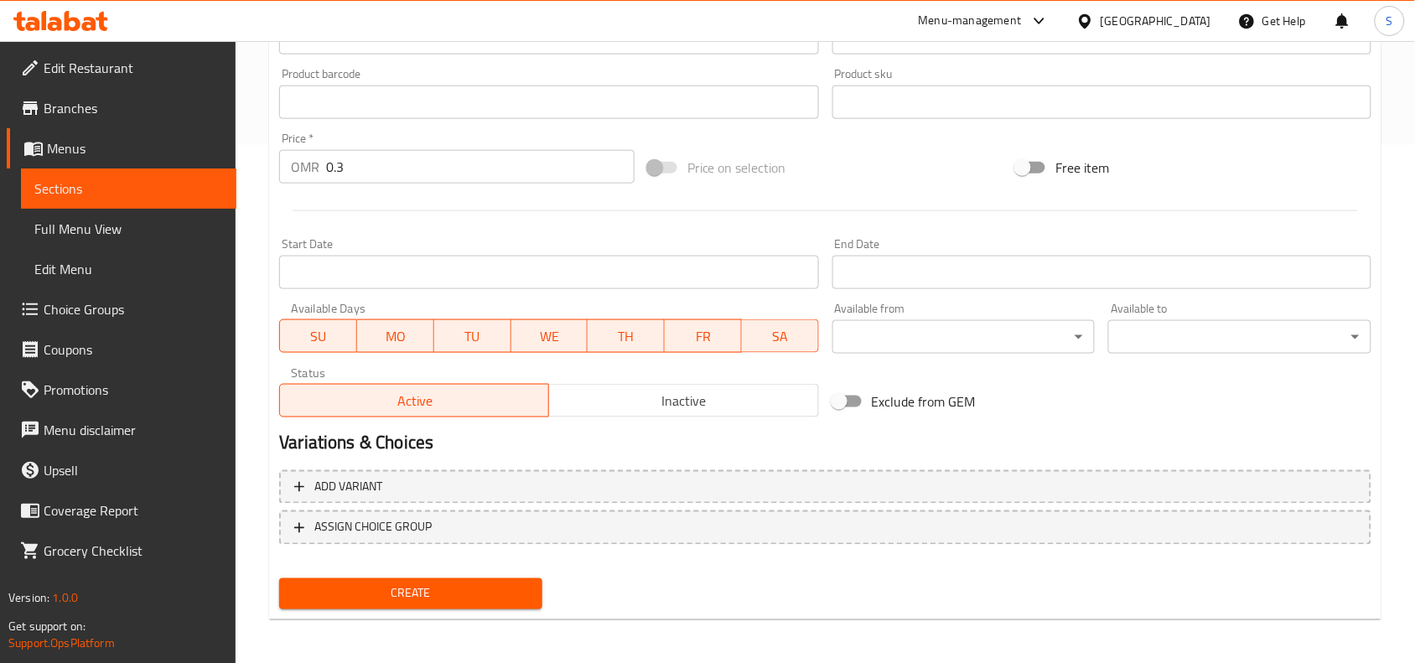
click at [474, 572] on div "Create" at bounding box center [410, 594] width 277 height 44
click at [457, 585] on span "Create" at bounding box center [411, 593] width 236 height 21
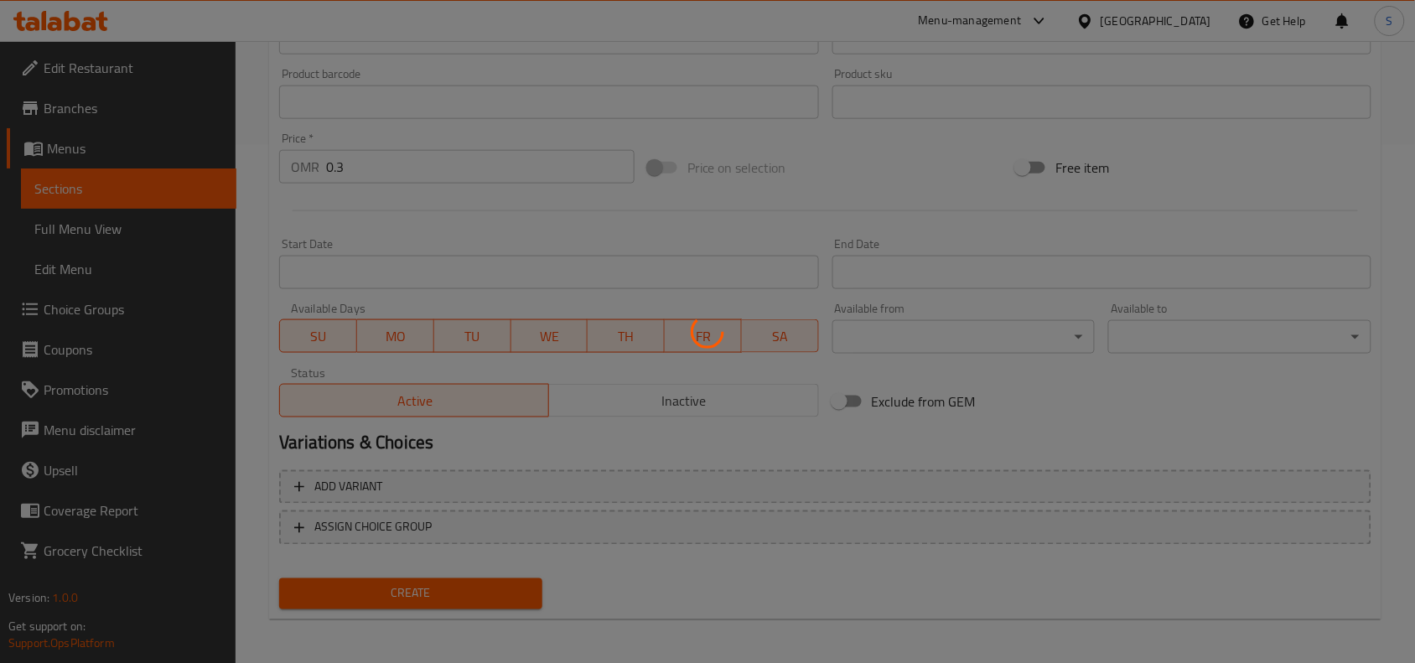
click at [1053, 407] on div at bounding box center [707, 331] width 1415 height 663
type input "0"
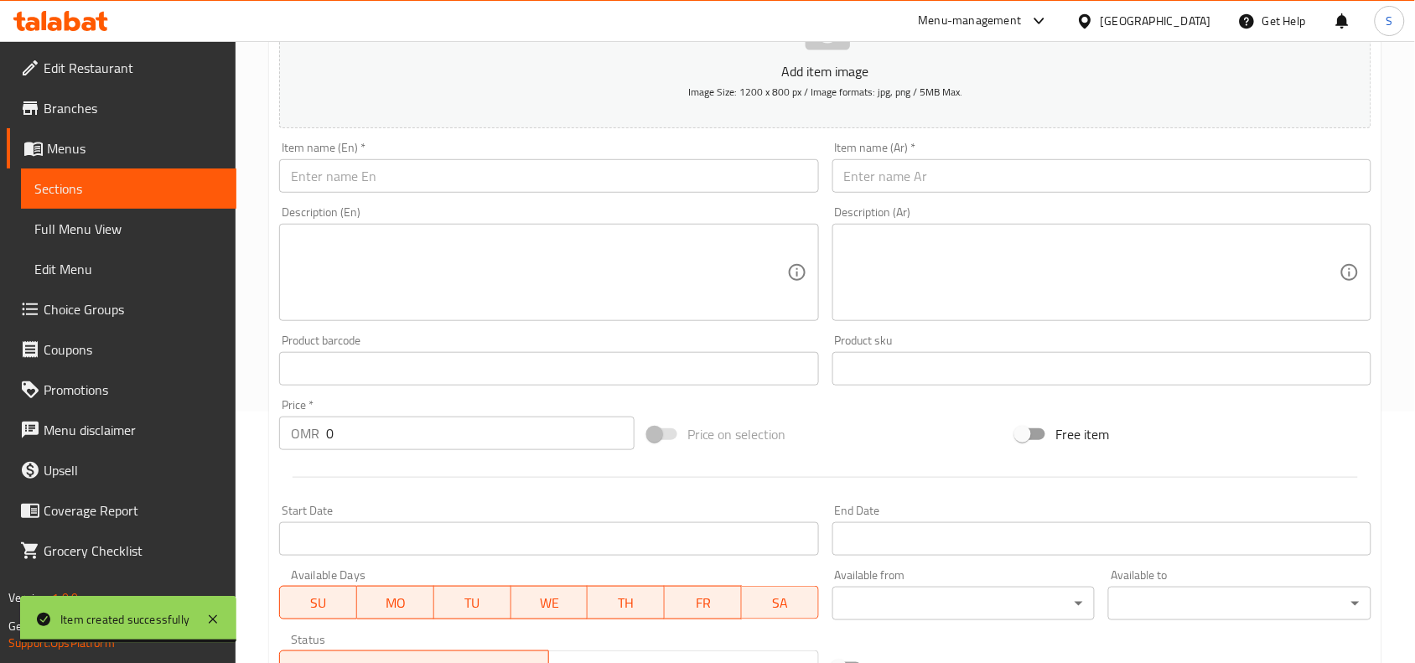
scroll to position [0, 0]
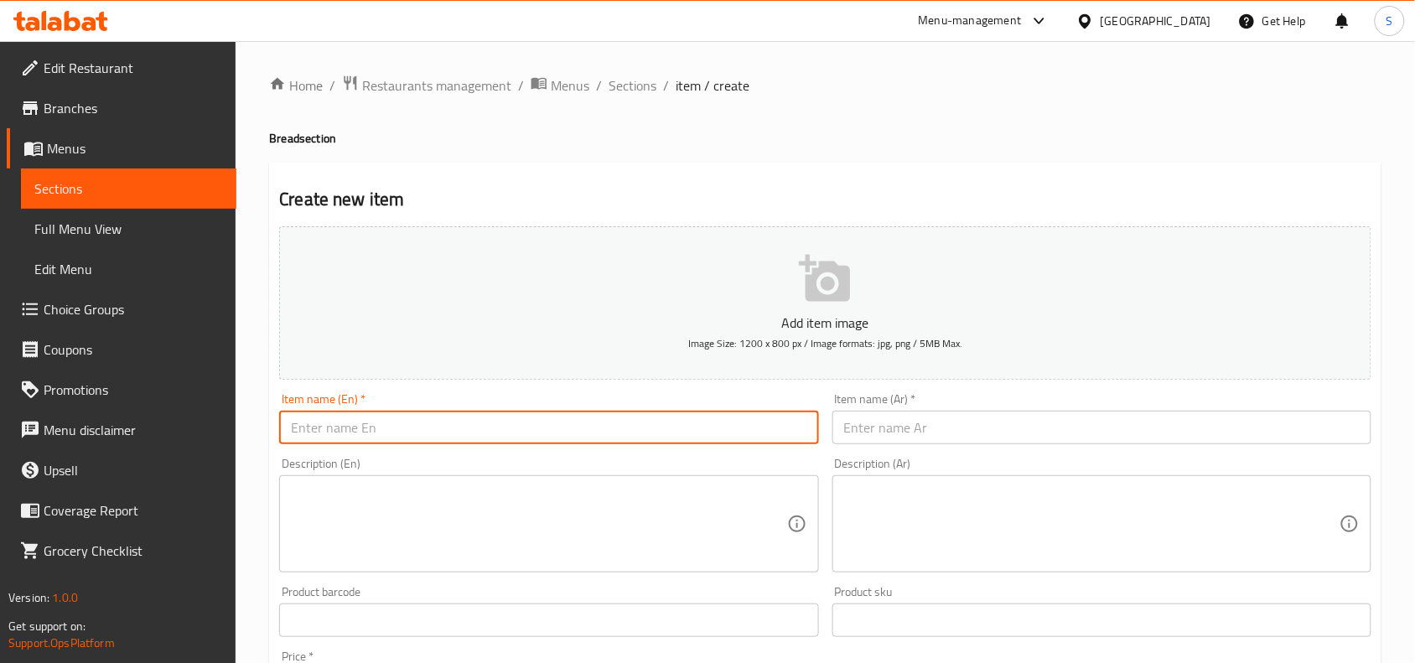
click at [474, 420] on input "text" at bounding box center [548, 428] width 539 height 34
paste input "GARLIC NAAN"
click at [459, 436] on input "GARLIC NAAN" at bounding box center [548, 428] width 539 height 34
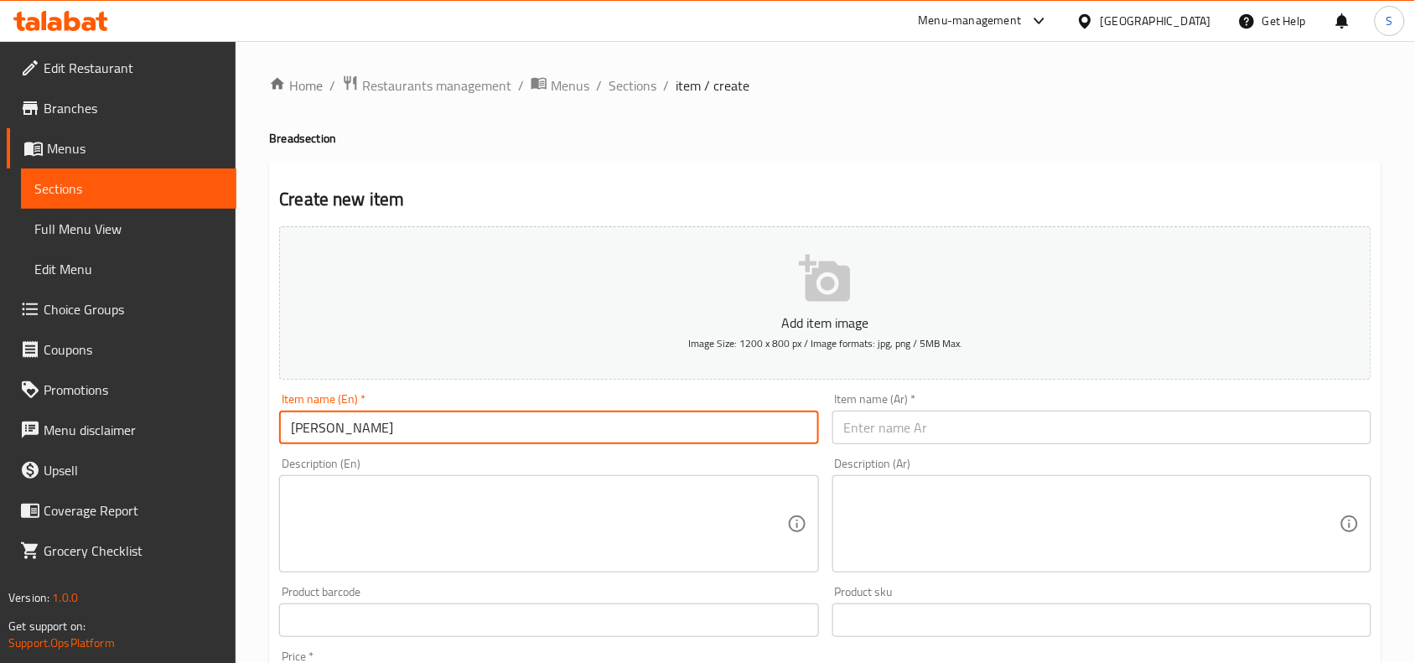
type input "[PERSON_NAME]"
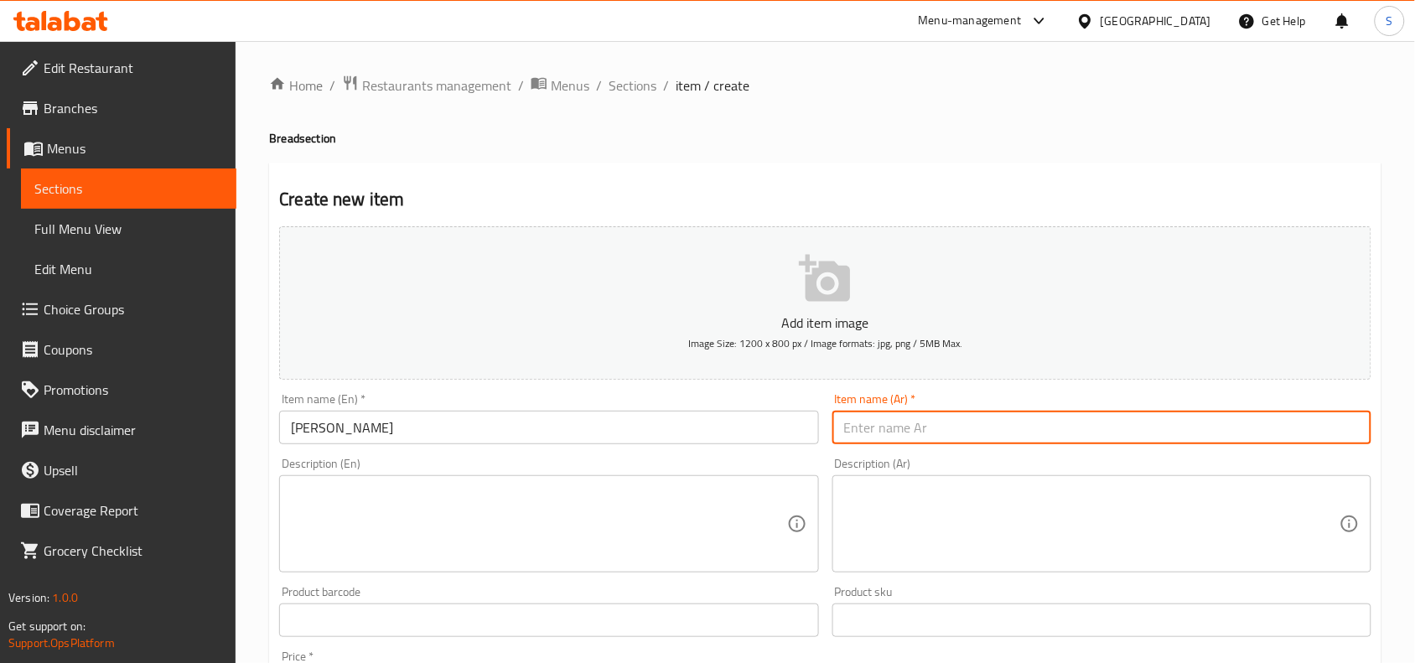
click at [1012, 432] on input "text" at bounding box center [1101, 428] width 539 height 34
type input "نان بالثوم"
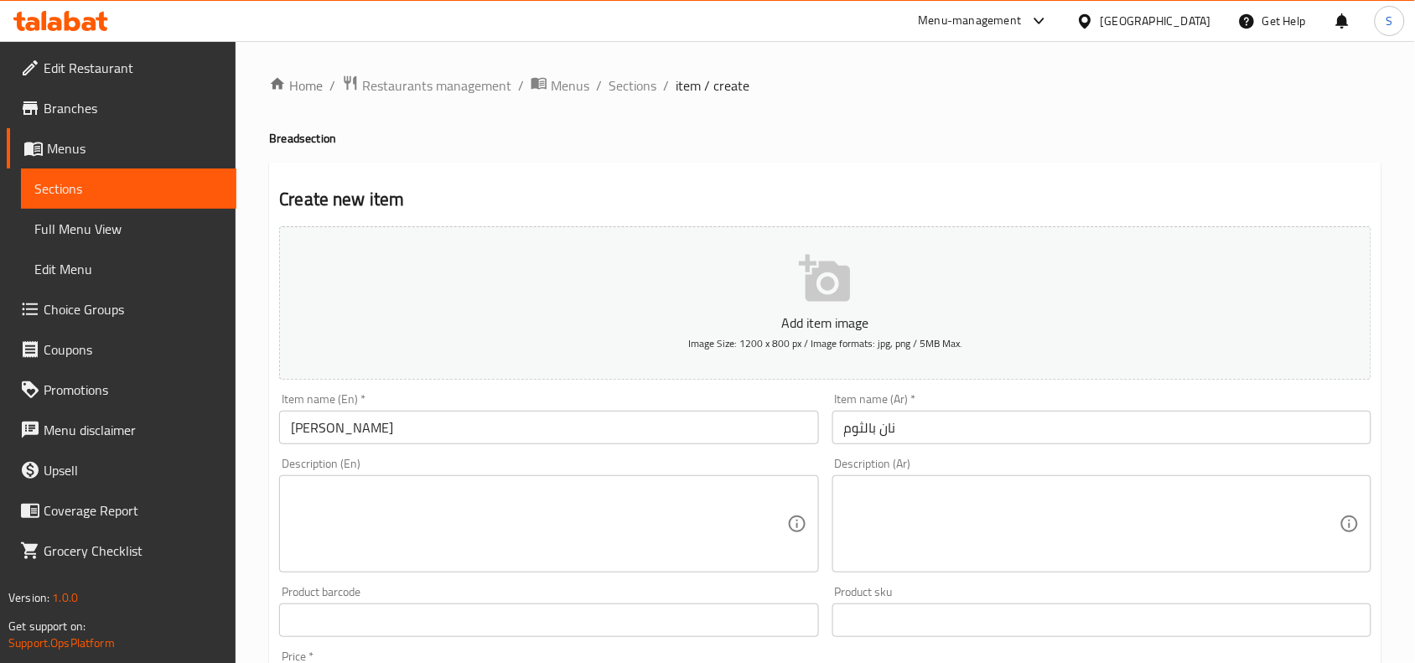
click at [979, 404] on div "Item name (Ar)   * نان بالثوم Item name (Ar) *" at bounding box center [1101, 418] width 539 height 51
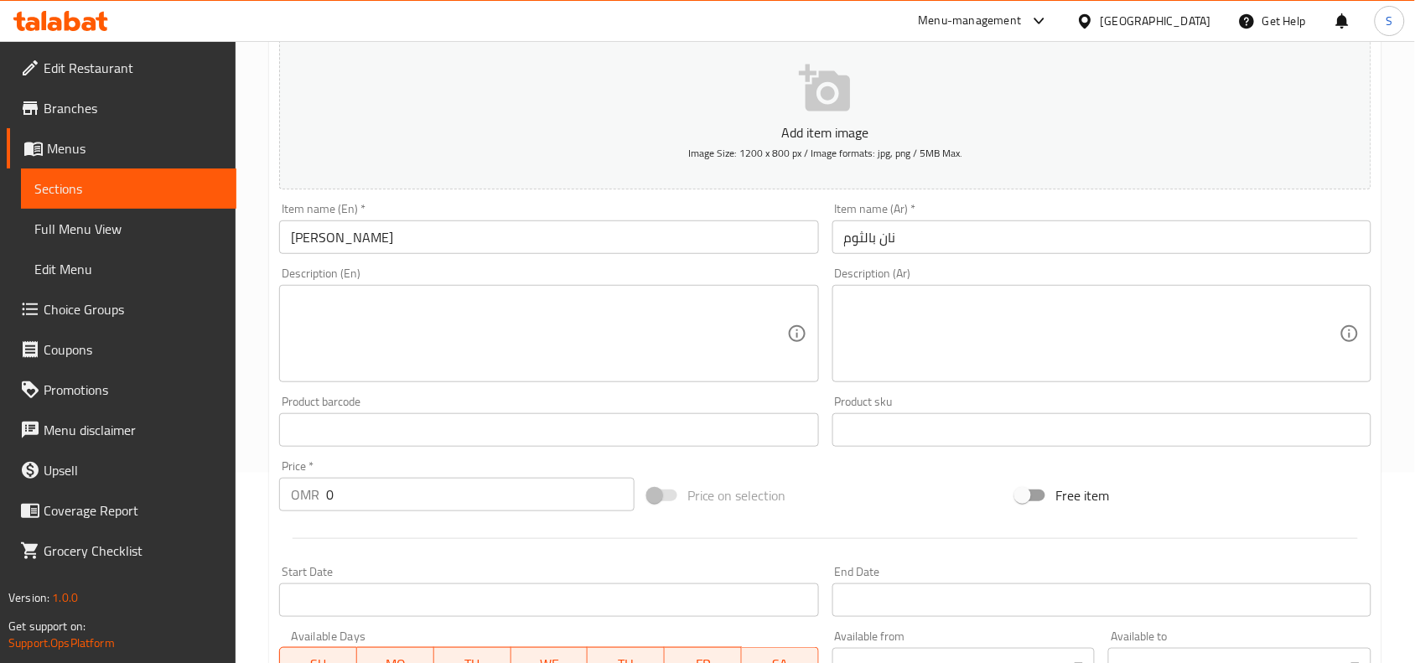
scroll to position [210, 0]
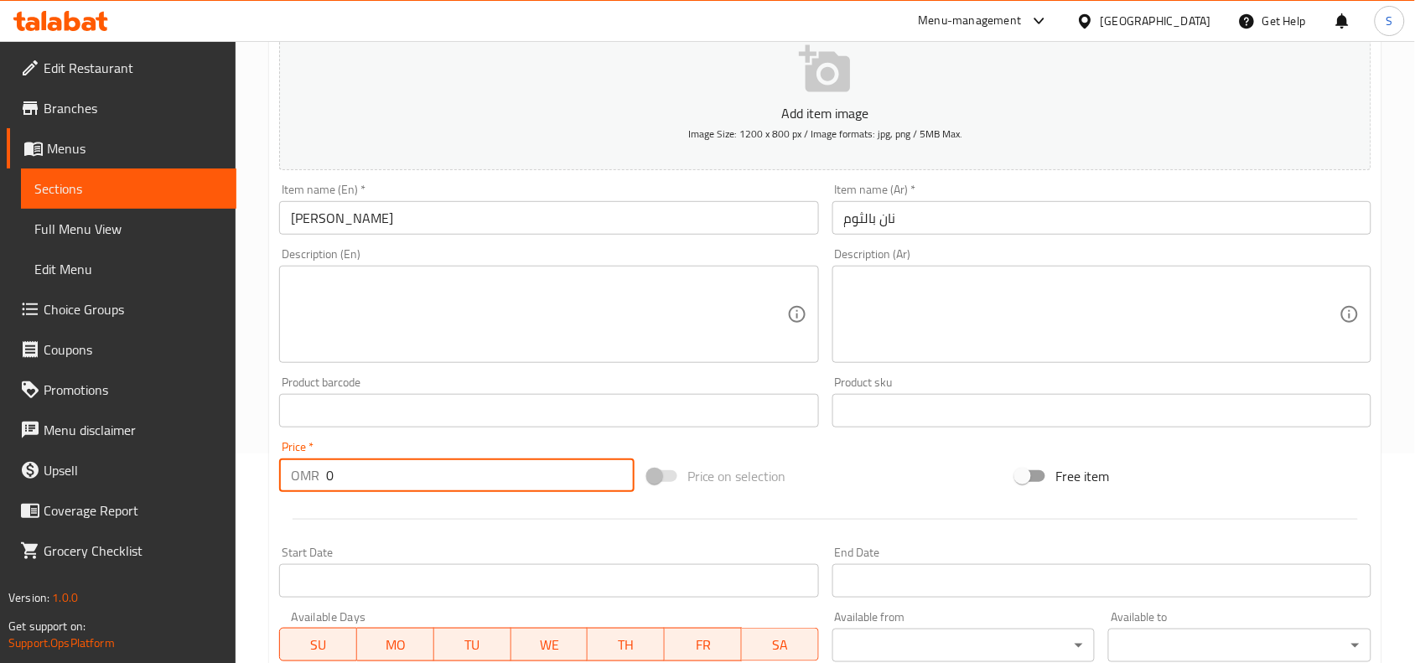
click at [451, 484] on input "0" at bounding box center [480, 475] width 308 height 34
type input "0.5"
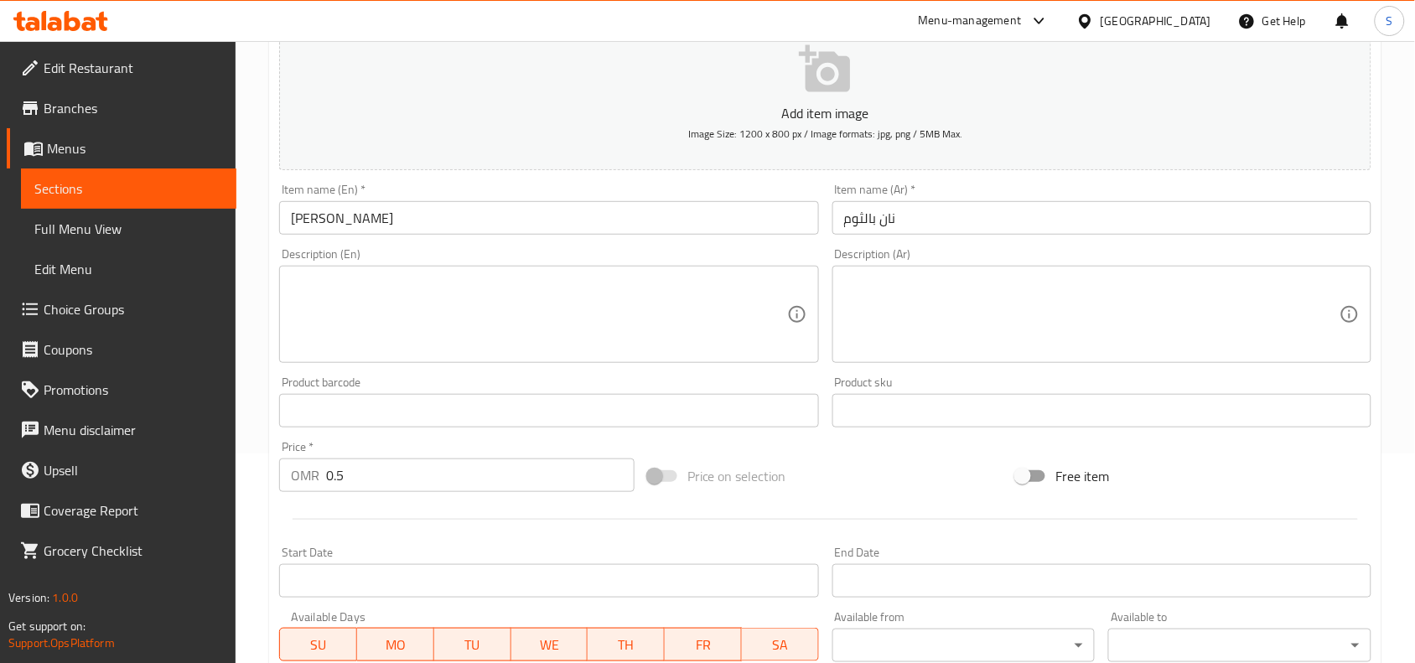
click at [852, 488] on div "Price on selection" at bounding box center [825, 475] width 369 height 45
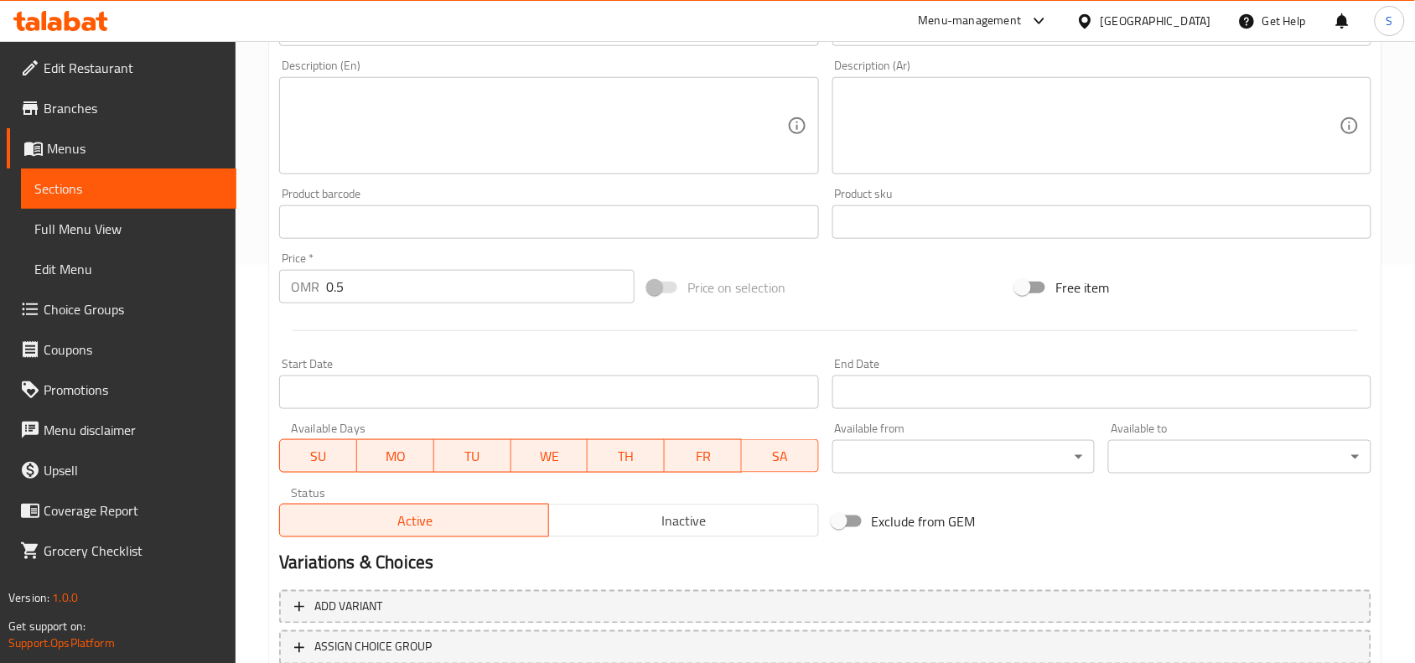
scroll to position [518, 0]
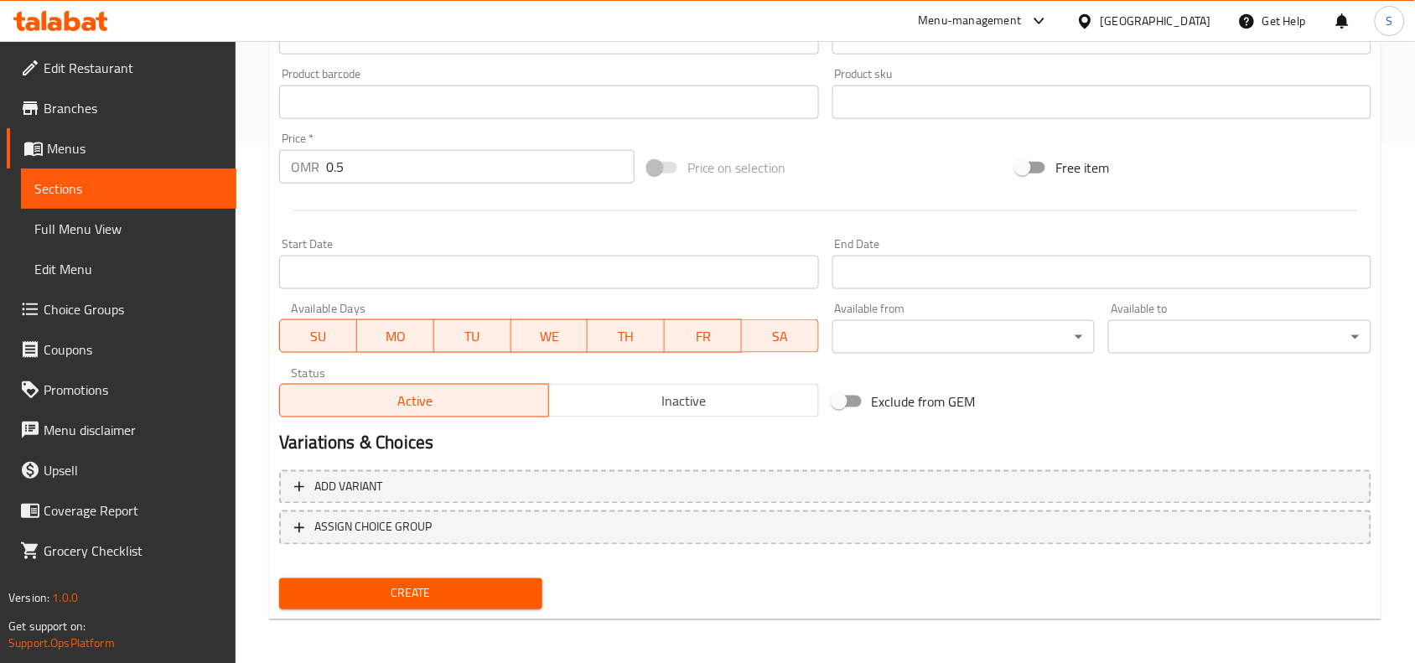
click at [432, 583] on span "Create" at bounding box center [411, 593] width 236 height 21
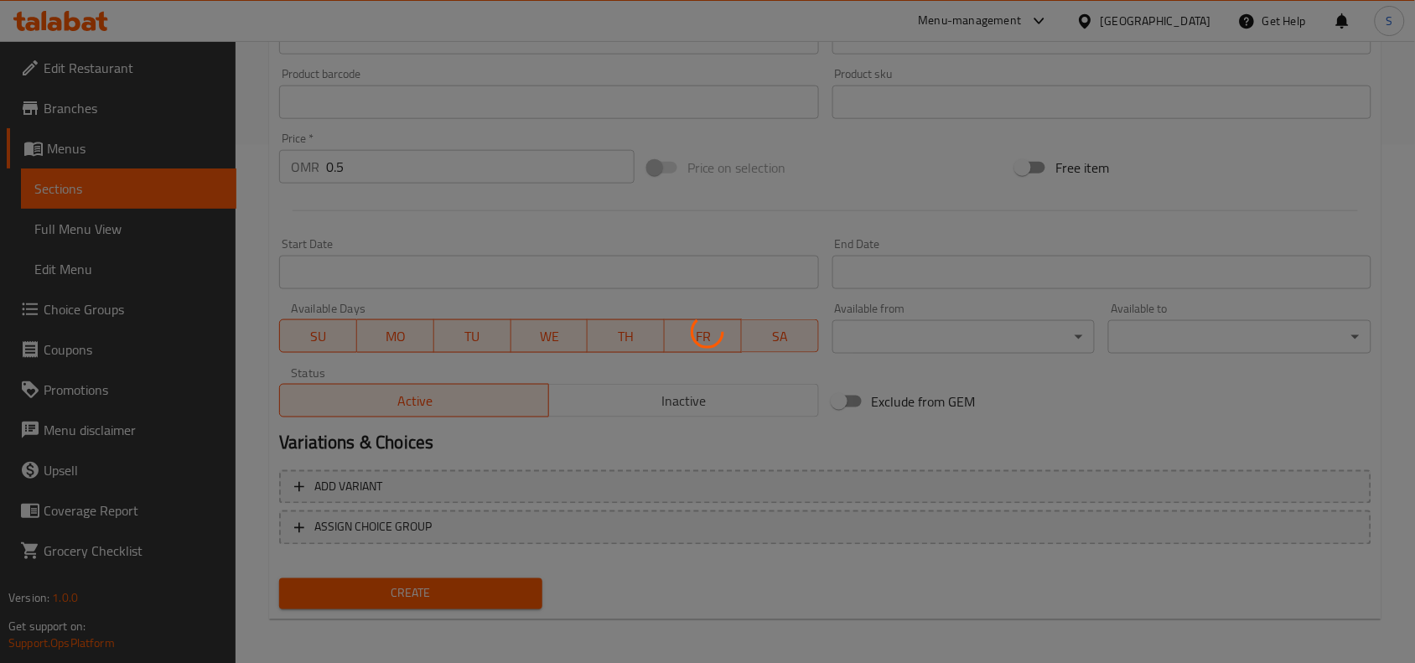
type input "0"
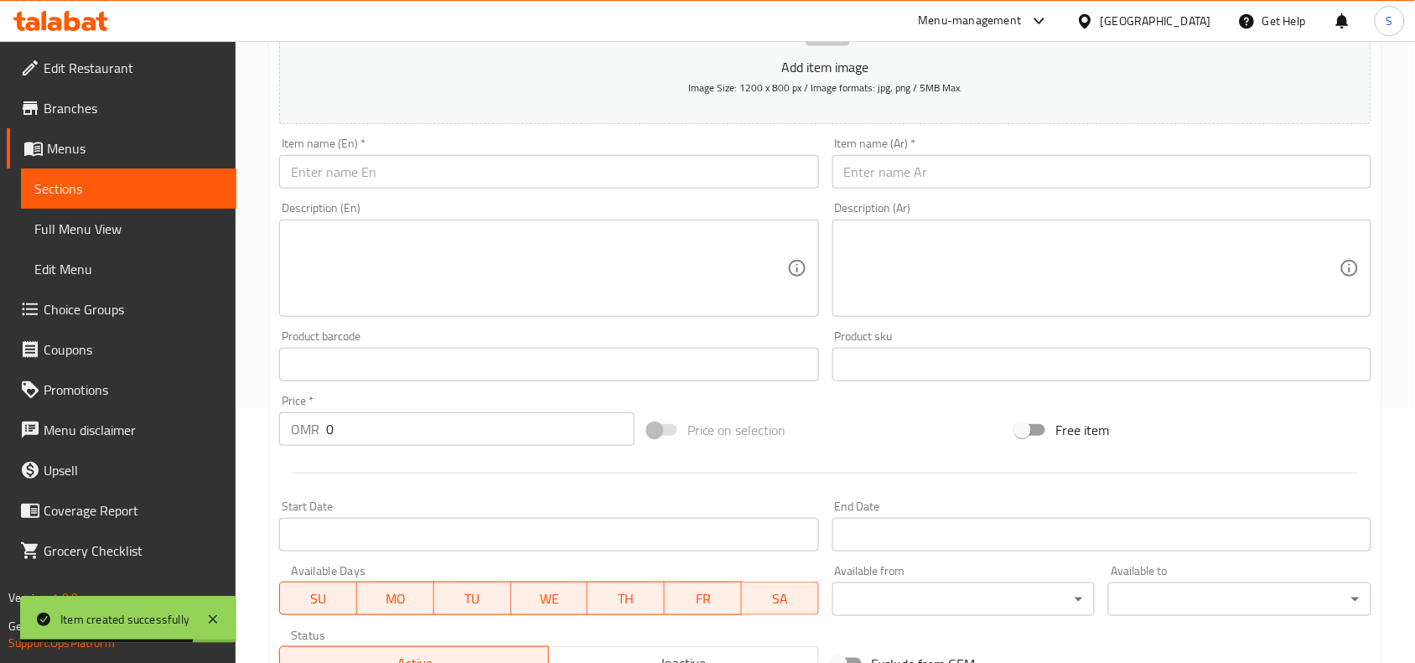
scroll to position [0, 0]
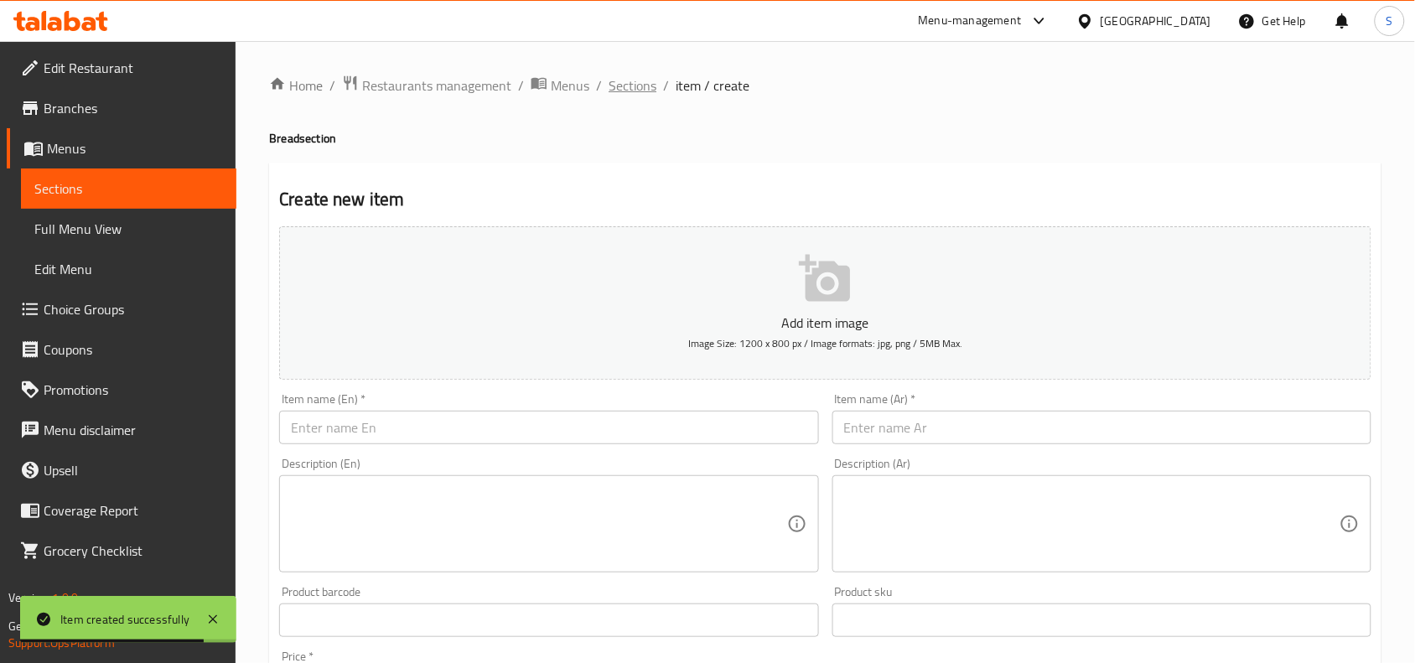
click at [618, 82] on span "Sections" at bounding box center [632, 85] width 48 height 20
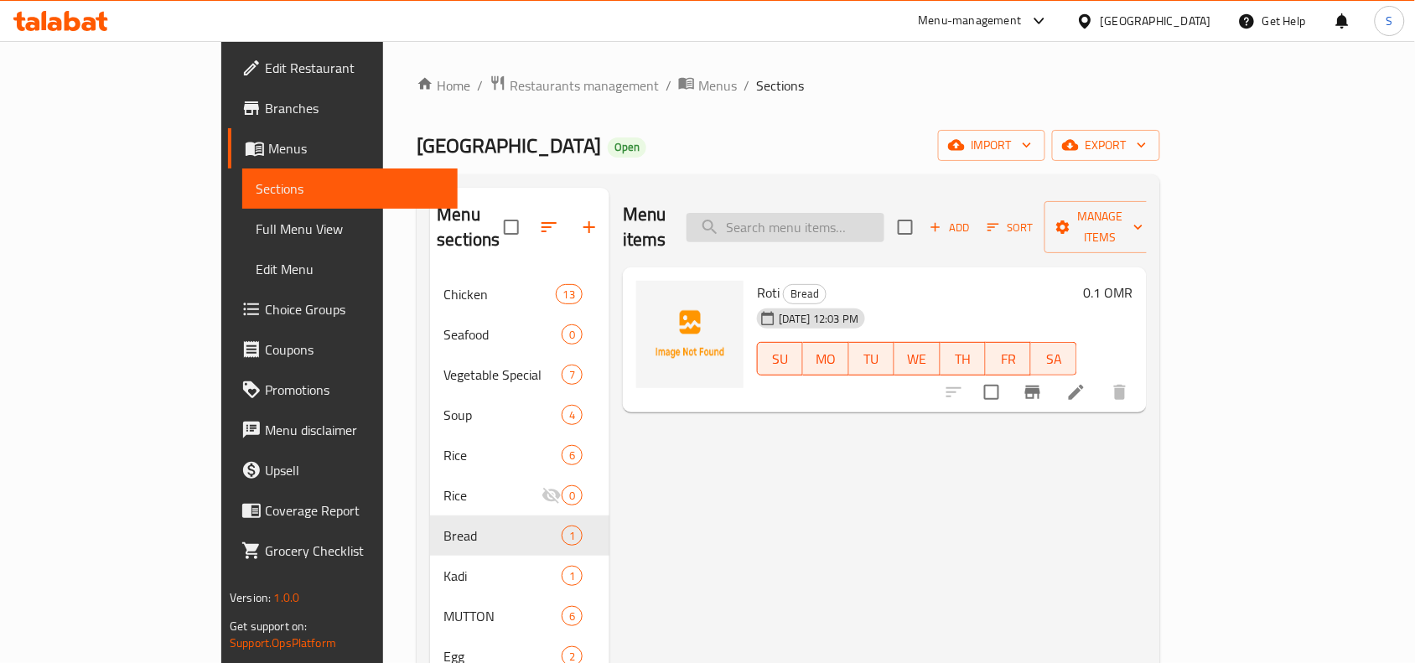
click at [884, 222] on input "search" at bounding box center [785, 227] width 198 height 29
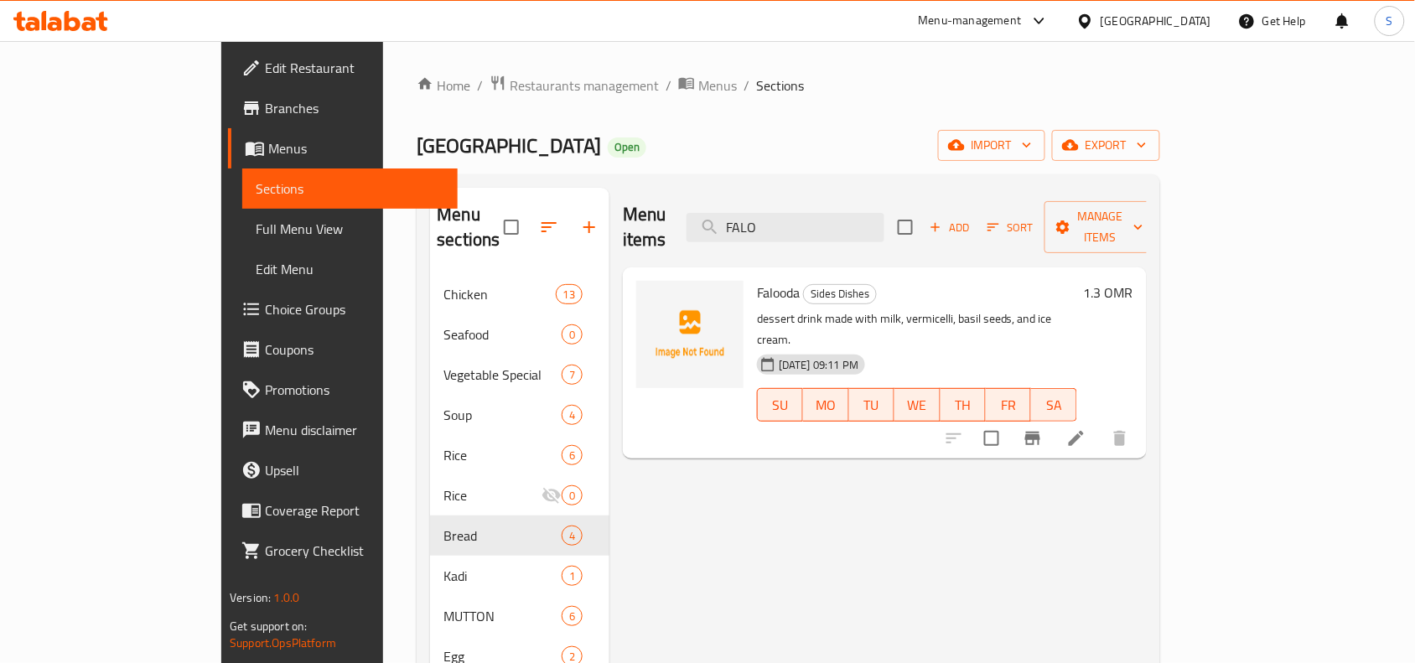
type input "FALO"
click at [569, 207] on button "button" at bounding box center [589, 227] width 40 height 40
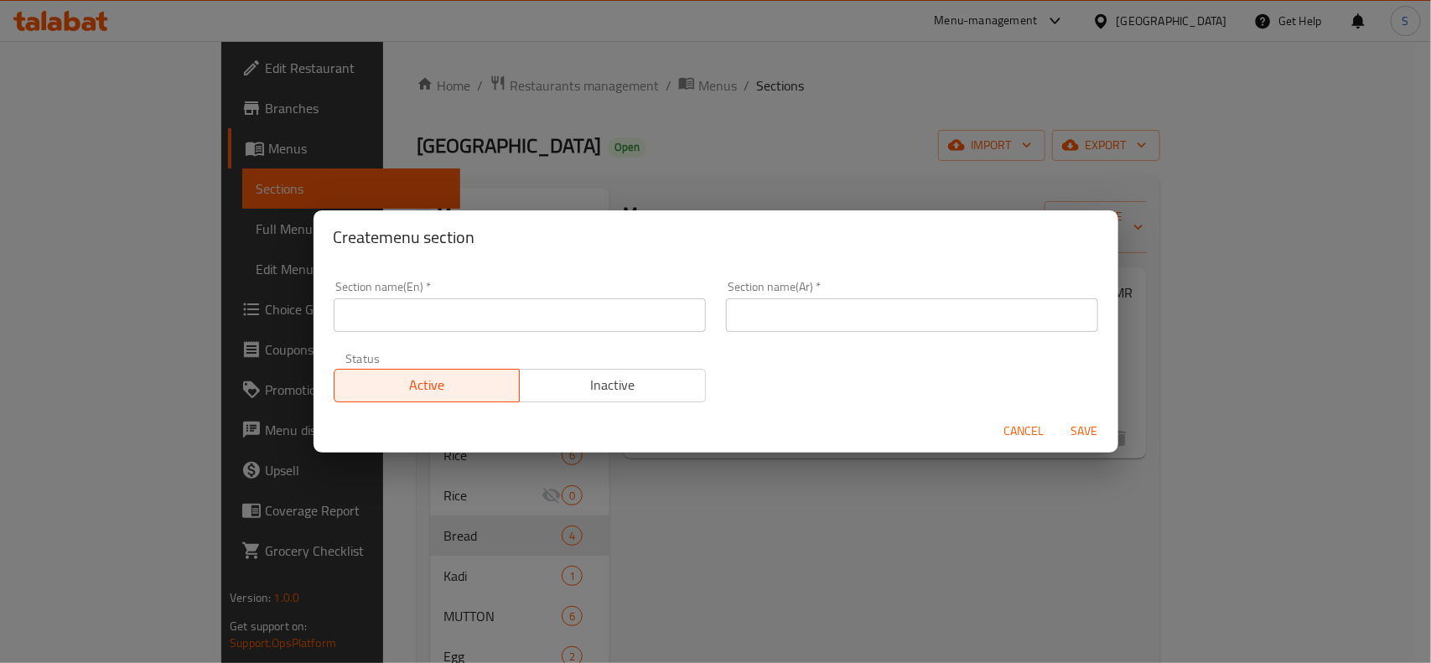
click at [558, 325] on input "text" at bounding box center [520, 315] width 372 height 34
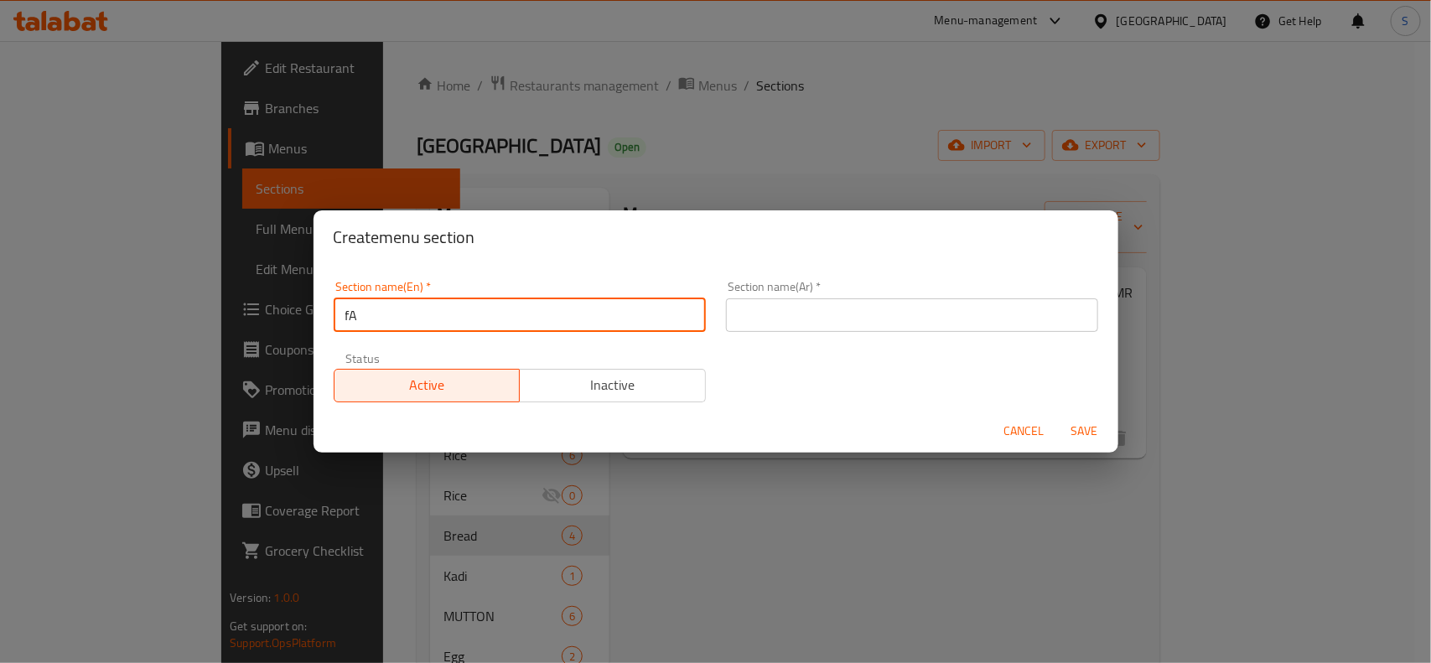
type input "f"
type input "Falooda"
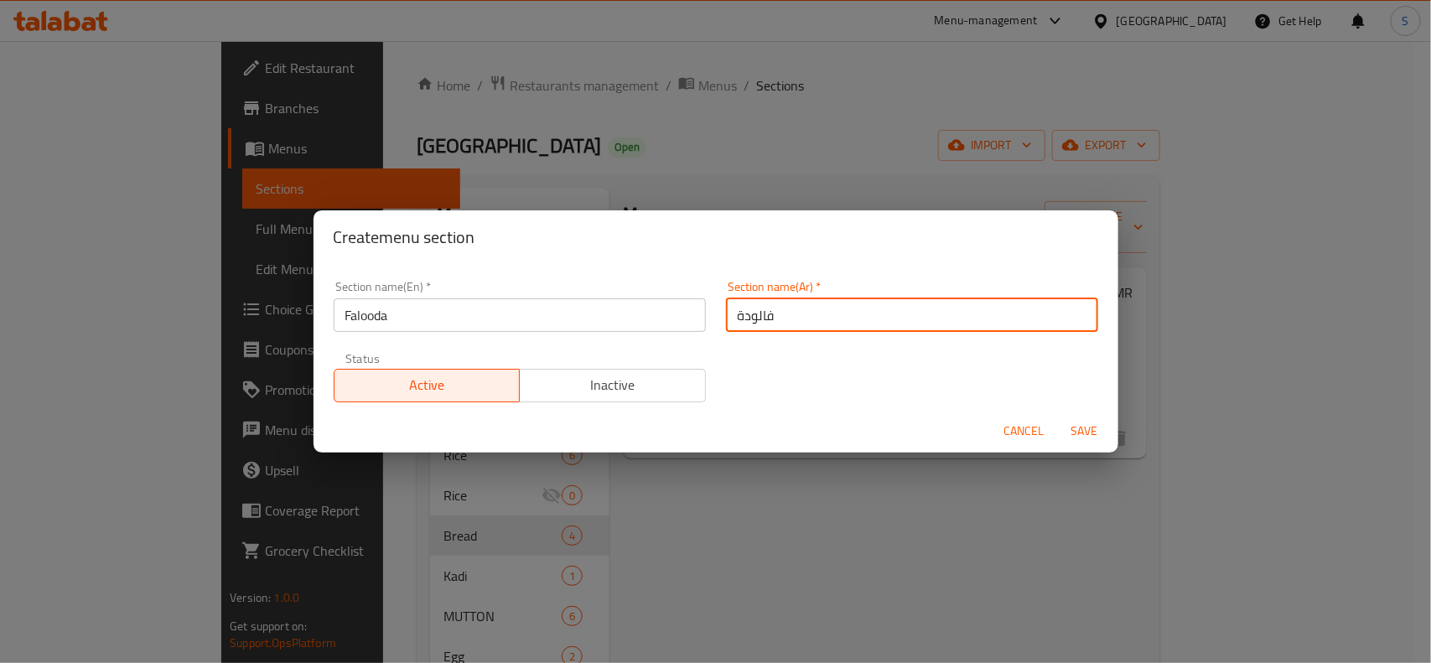
type input "فالودة"
click at [1065, 432] on span "Save" at bounding box center [1084, 431] width 40 height 21
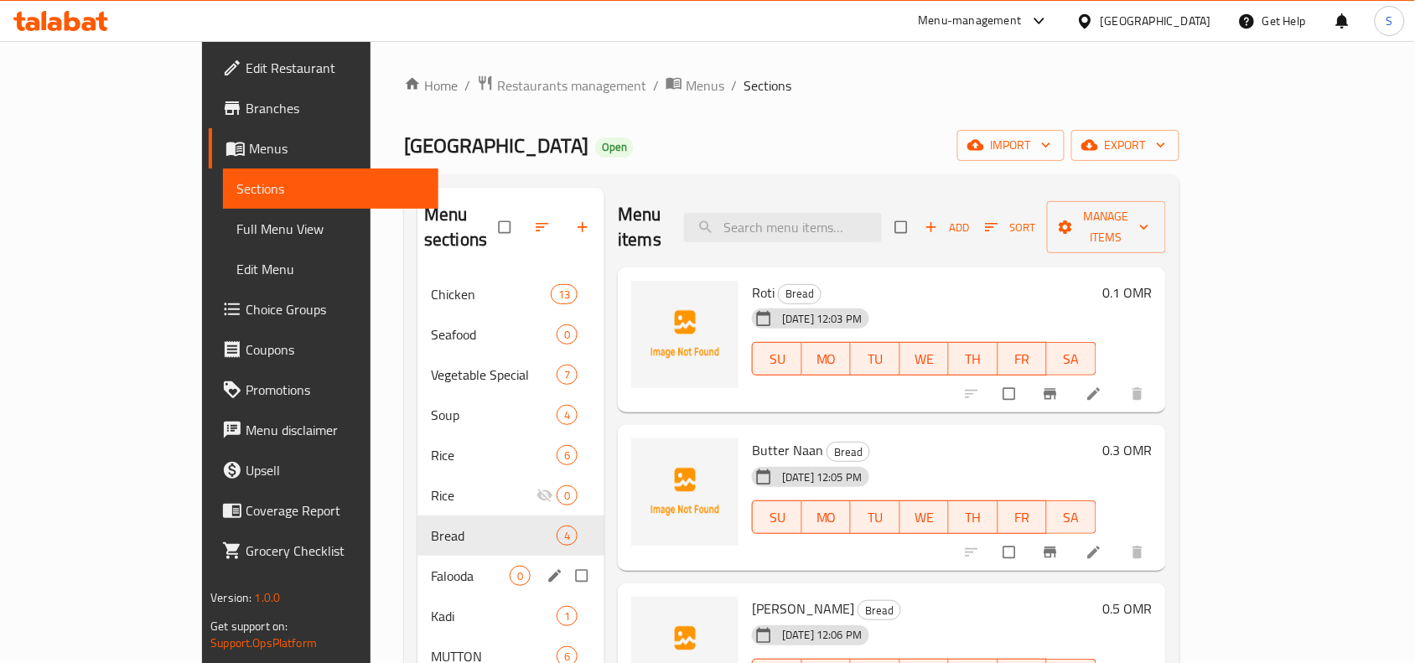
click at [417, 556] on div "Falooda 0" at bounding box center [510, 576] width 187 height 40
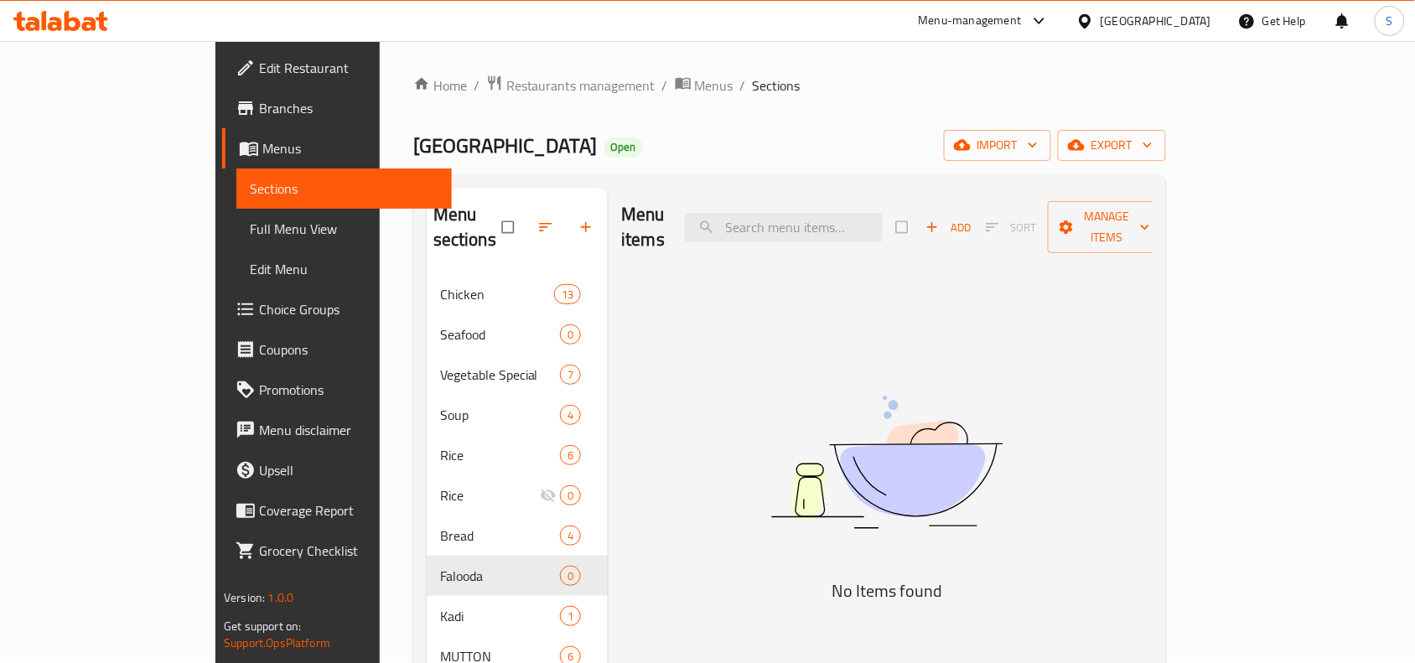
click at [971, 218] on span "Add" at bounding box center [947, 227] width 45 height 19
